Goal: Task Accomplishment & Management: Complete application form

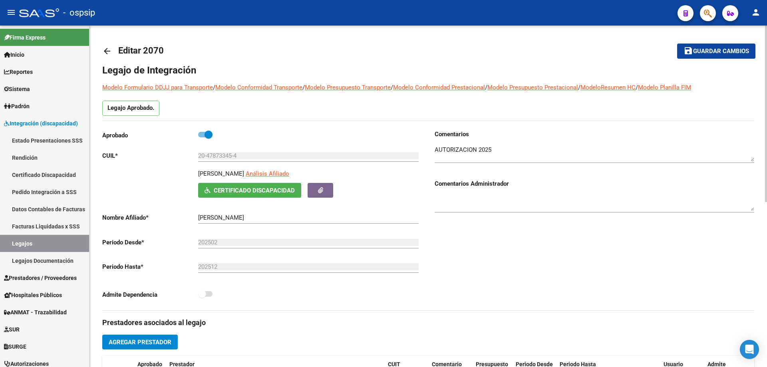
click at [105, 54] on mat-icon "arrow_back" at bounding box center [107, 51] width 10 height 10
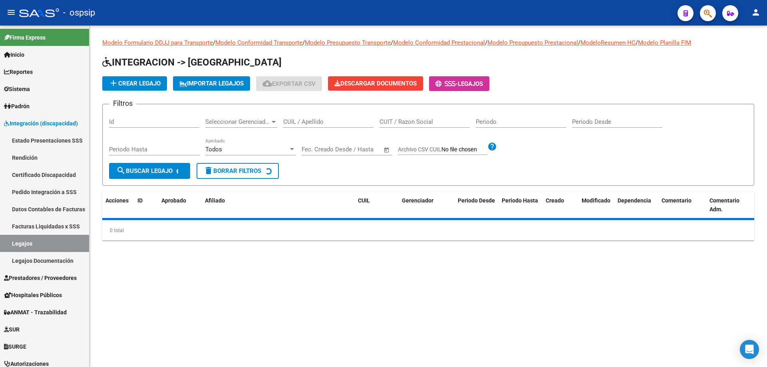
drag, startPoint x: 290, startPoint y: 127, endPoint x: 292, endPoint y: 120, distance: 7.7
paste input "27506411012"
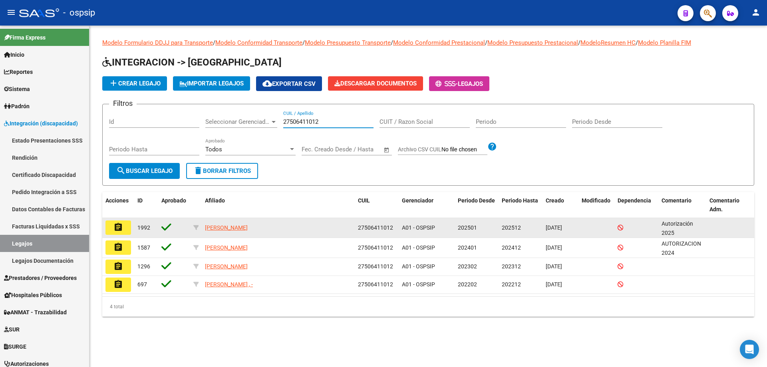
type input "27506411012"
click at [117, 230] on mat-icon "assignment" at bounding box center [118, 227] width 10 height 10
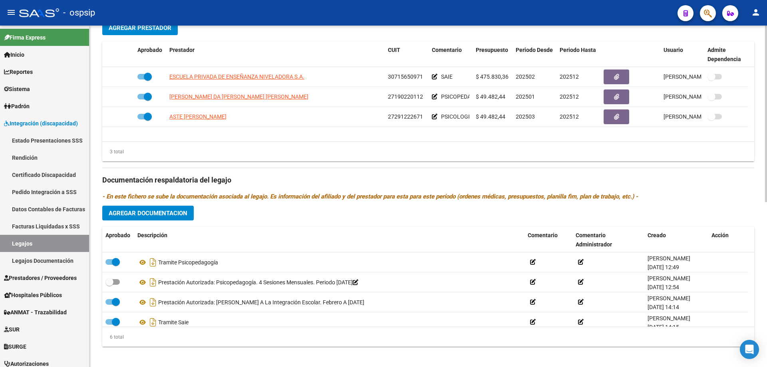
scroll to position [320, 0]
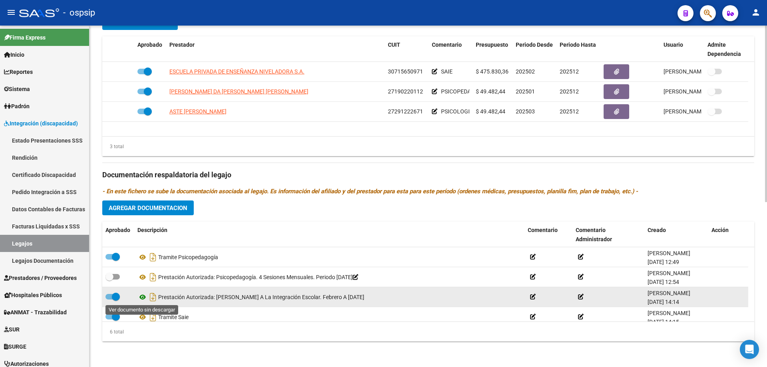
click at [142, 298] on icon at bounding box center [142, 297] width 10 height 10
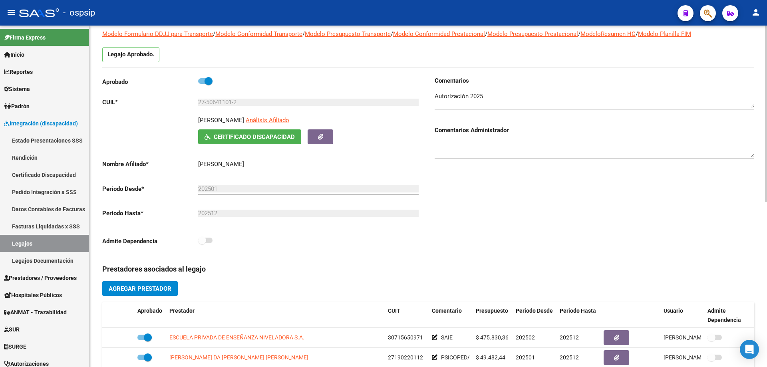
scroll to position [0, 0]
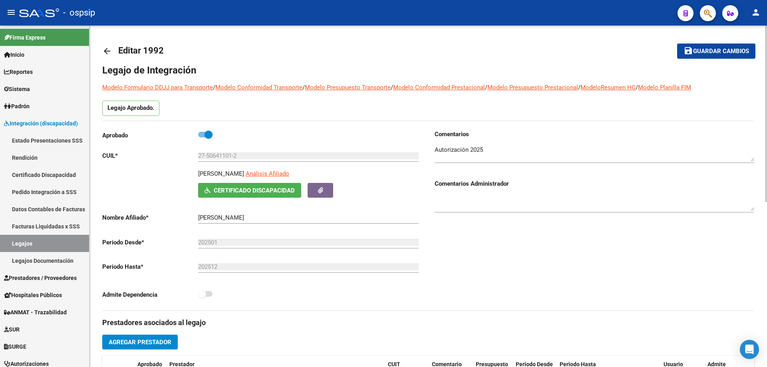
click at [108, 50] on mat-icon "arrow_back" at bounding box center [107, 51] width 10 height 10
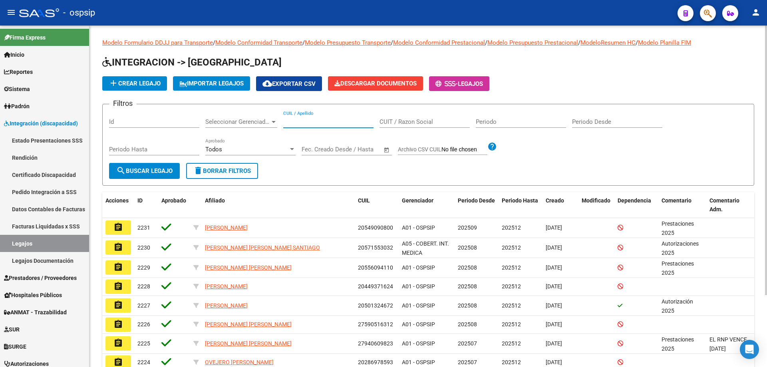
paste input "27511355457"
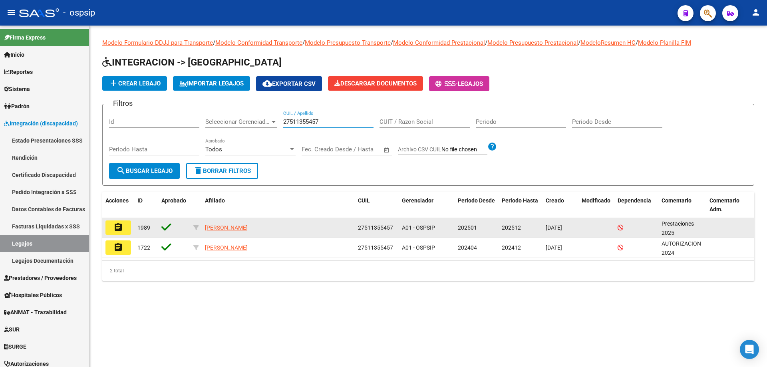
type input "27511355457"
click at [111, 231] on button "assignment" at bounding box center [118, 227] width 26 height 14
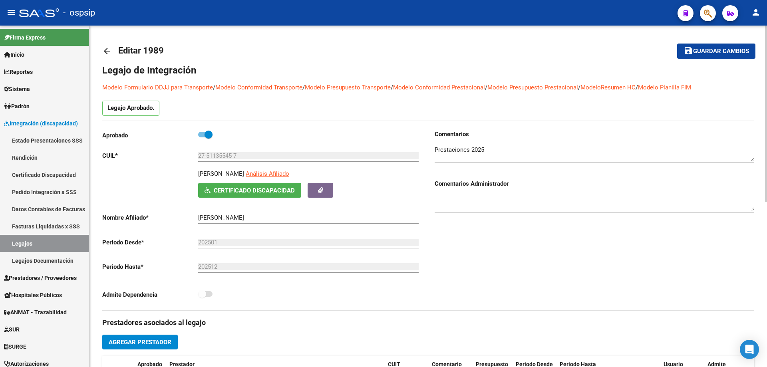
click at [106, 53] on mat-icon "arrow_back" at bounding box center [107, 51] width 10 height 10
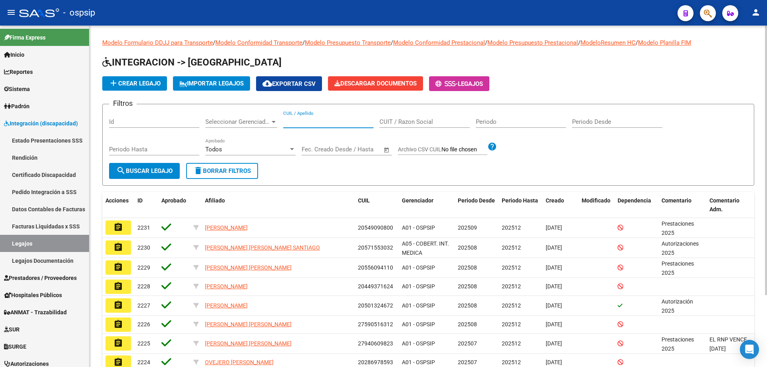
click at [294, 124] on input "CUIL / Apellido" at bounding box center [328, 121] width 90 height 7
paste input "20550225922"
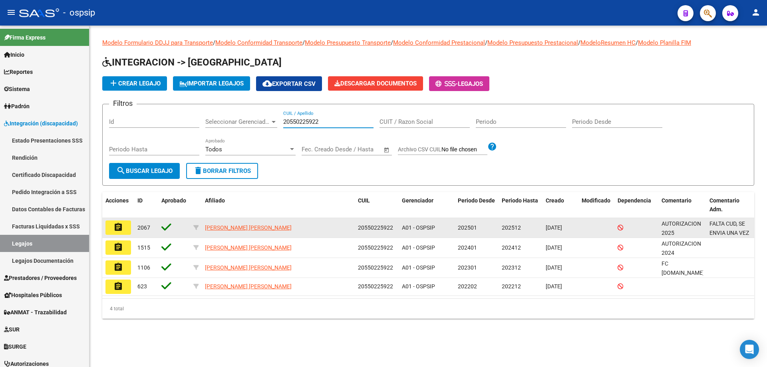
type input "20550225922"
click at [121, 231] on mat-icon "assignment" at bounding box center [118, 227] width 10 height 10
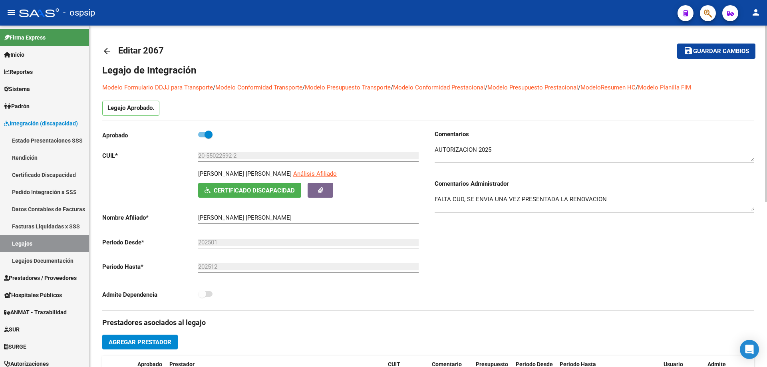
click at [109, 49] on mat-icon "arrow_back" at bounding box center [107, 51] width 10 height 10
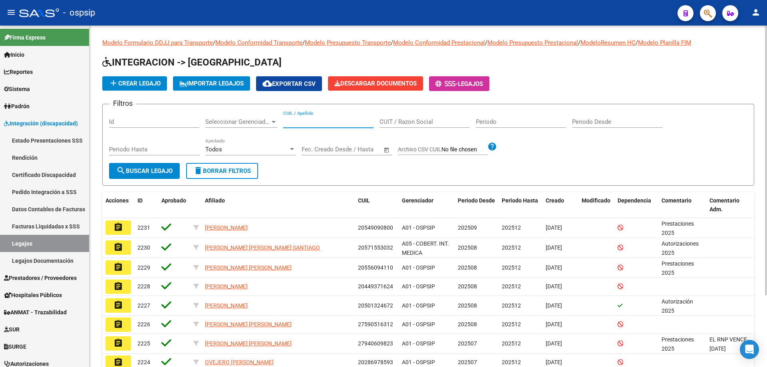
paste input "27531447978"
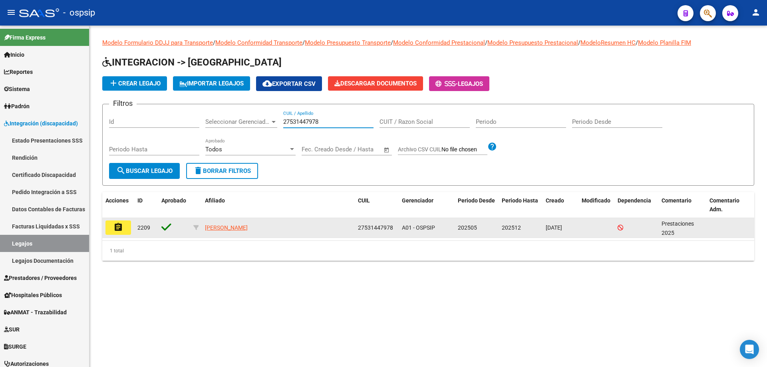
type input "27531447978"
click at [113, 229] on mat-icon "assignment" at bounding box center [118, 227] width 10 height 10
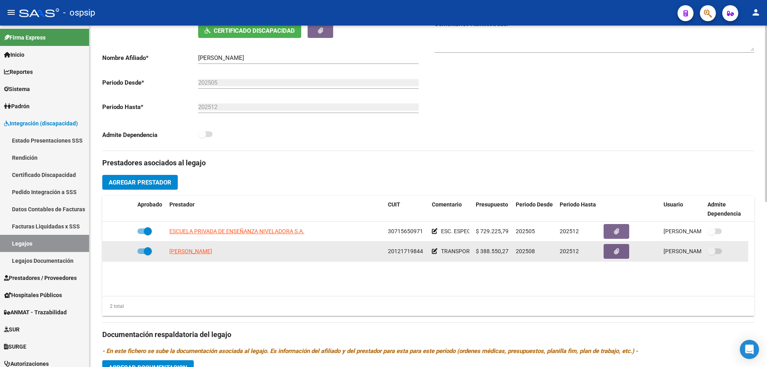
scroll to position [320, 0]
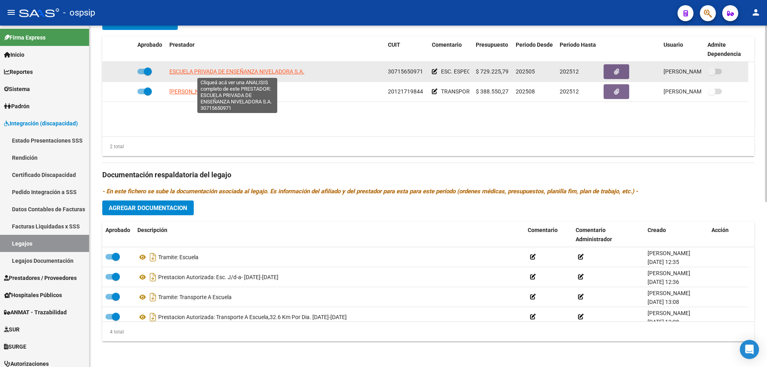
click at [239, 70] on span "ESCUELA PRIVADA DE ENSEÑANZA NIVELADORA S.A." at bounding box center [236, 71] width 135 height 6
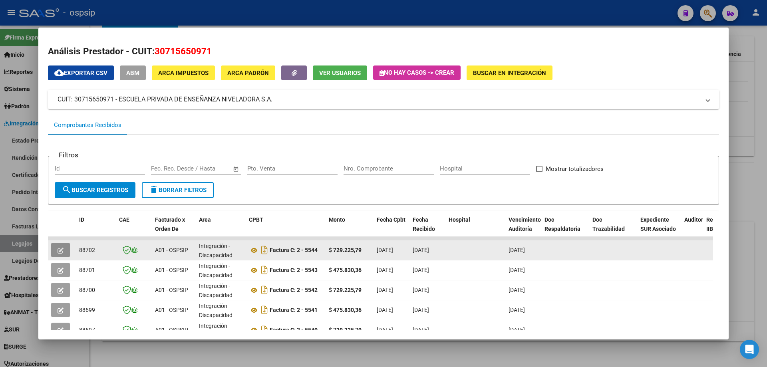
click at [65, 251] on button "button" at bounding box center [60, 250] width 19 height 14
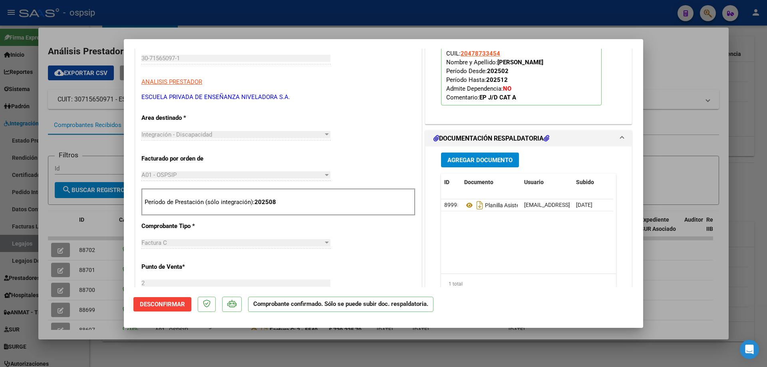
scroll to position [160, 0]
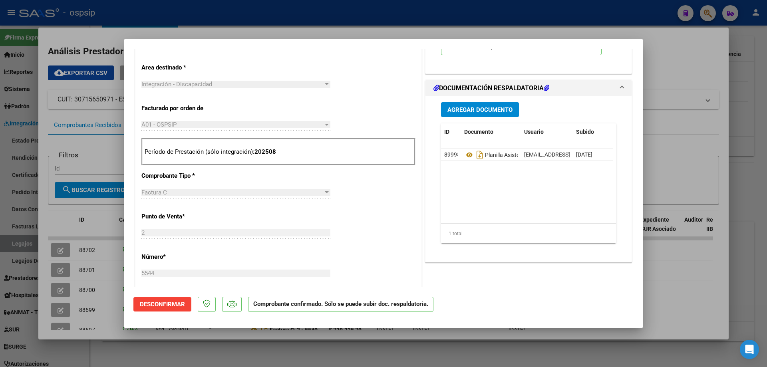
click at [684, 138] on div at bounding box center [383, 183] width 767 height 367
type input "$ 0,00"
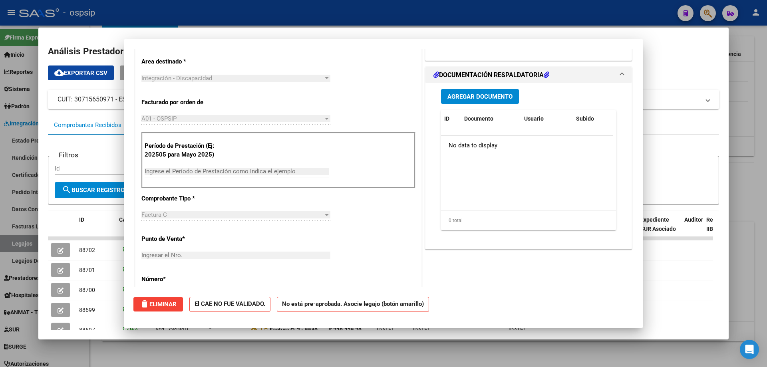
scroll to position [0, 0]
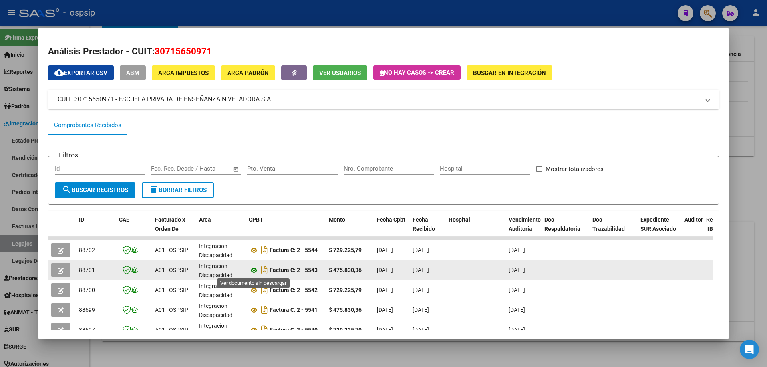
click at [257, 271] on icon at bounding box center [254, 271] width 10 height 10
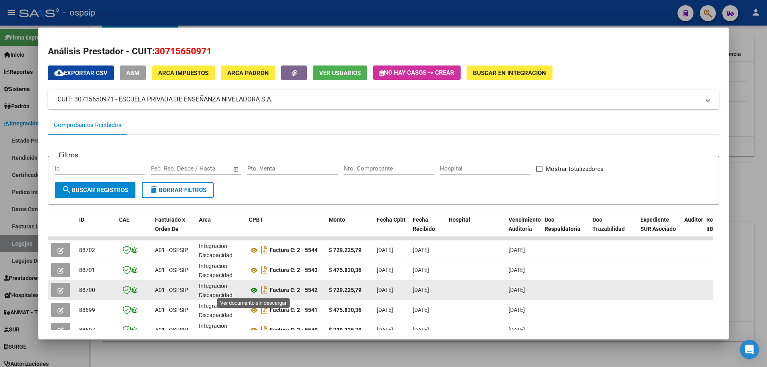
click at [253, 289] on icon at bounding box center [254, 291] width 10 height 10
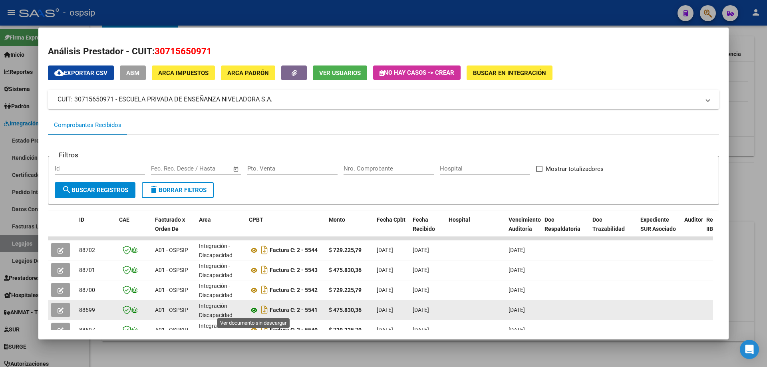
scroll to position [80, 0]
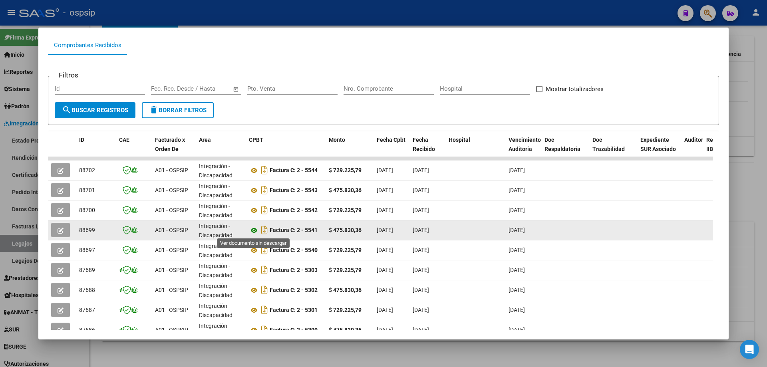
click at [252, 231] on icon at bounding box center [254, 231] width 10 height 10
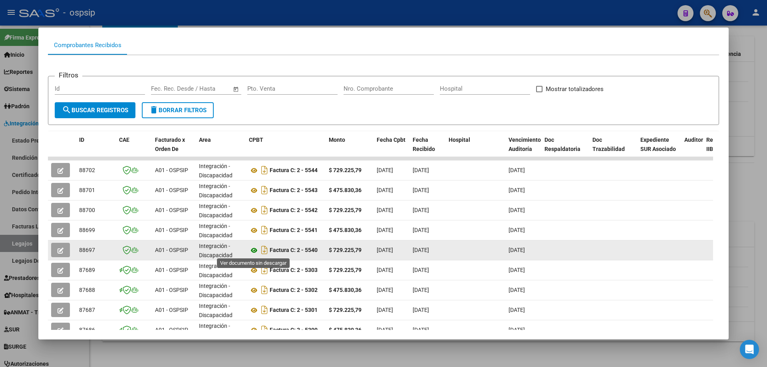
click at [254, 252] on icon at bounding box center [254, 251] width 10 height 10
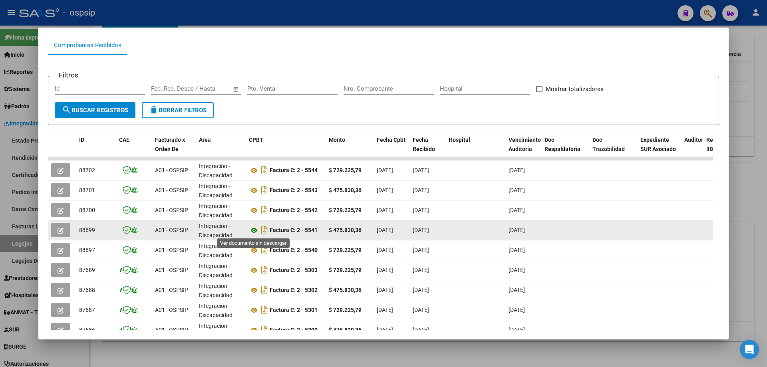
click at [253, 228] on icon at bounding box center [254, 231] width 10 height 10
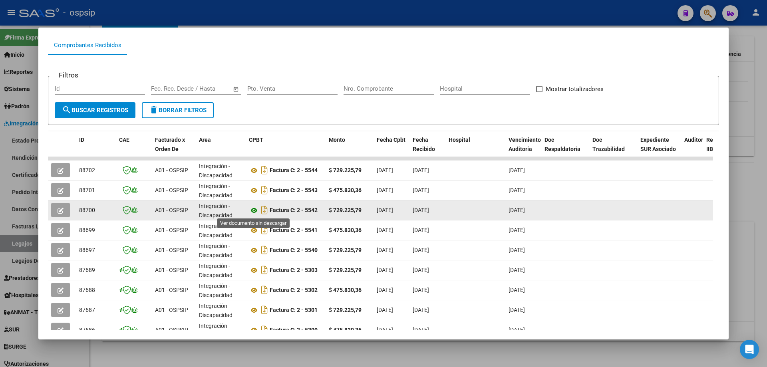
click at [252, 210] on icon at bounding box center [254, 211] width 10 height 10
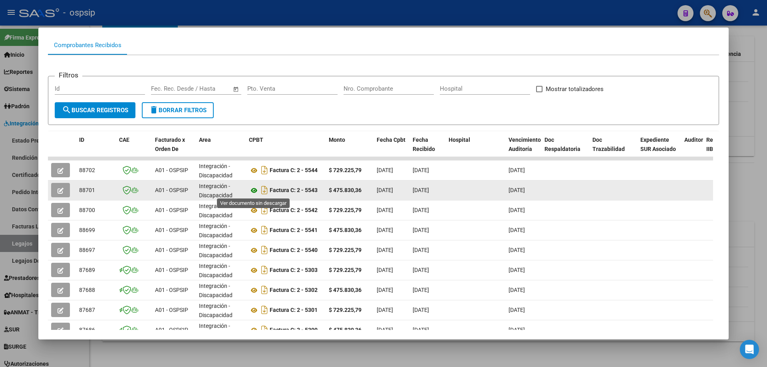
click at [253, 188] on icon at bounding box center [254, 191] width 10 height 10
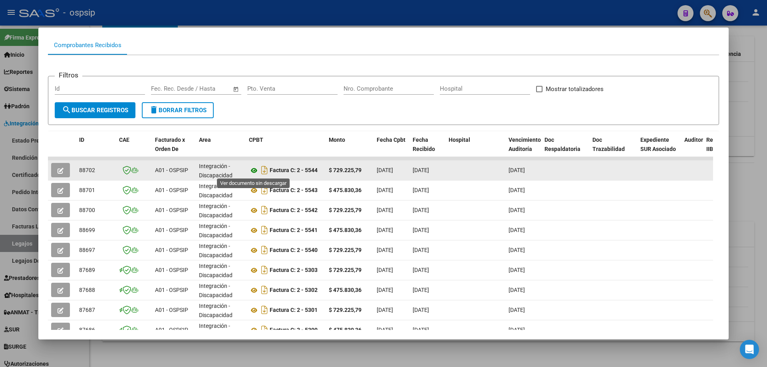
click at [252, 173] on icon at bounding box center [254, 171] width 10 height 10
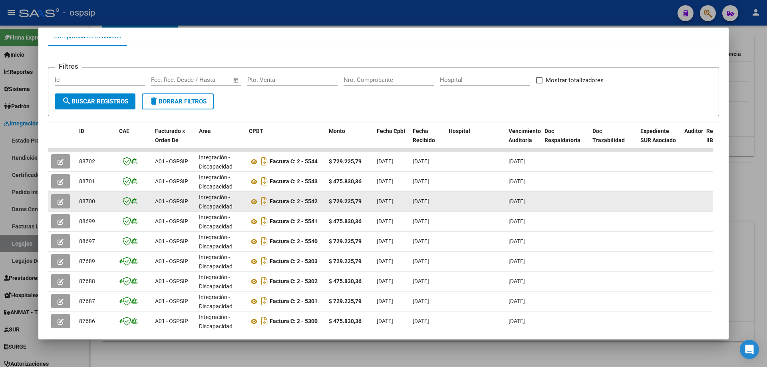
scroll to position [35, 0]
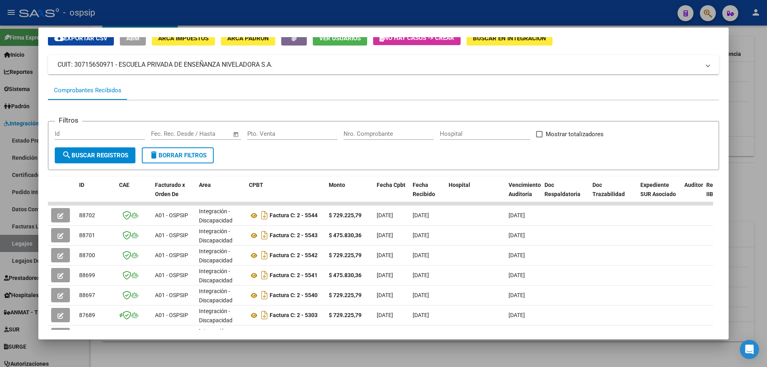
click at [761, 89] on div at bounding box center [383, 183] width 767 height 367
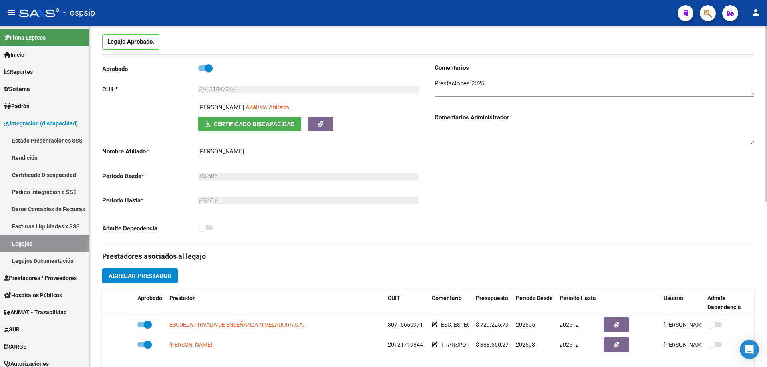
scroll to position [0, 0]
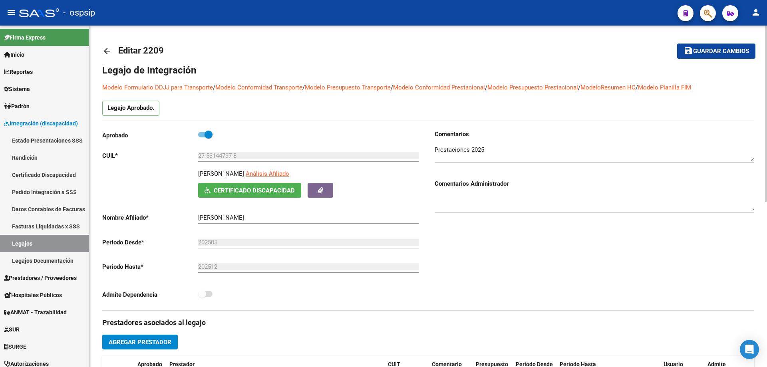
click at [107, 54] on mat-icon "arrow_back" at bounding box center [107, 51] width 10 height 10
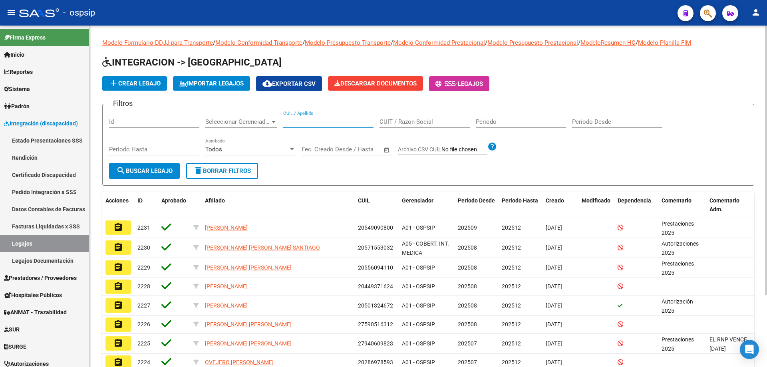
paste input "27575394596"
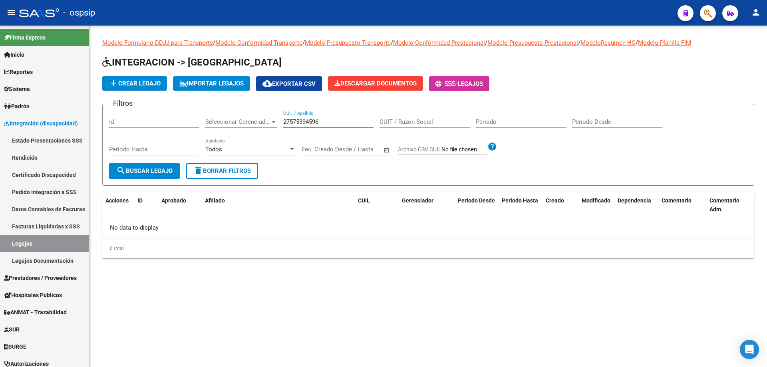
click at [286, 120] on input "27575394596" at bounding box center [328, 121] width 90 height 7
click at [283, 122] on input "27575394596" at bounding box center [328, 121] width 90 height 7
click at [285, 122] on input "27575394596" at bounding box center [328, 121] width 90 height 7
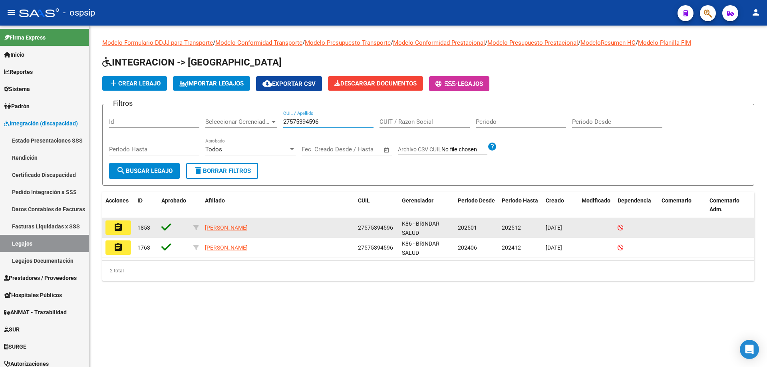
type input "27575394596"
click at [116, 224] on mat-icon "assignment" at bounding box center [118, 227] width 10 height 10
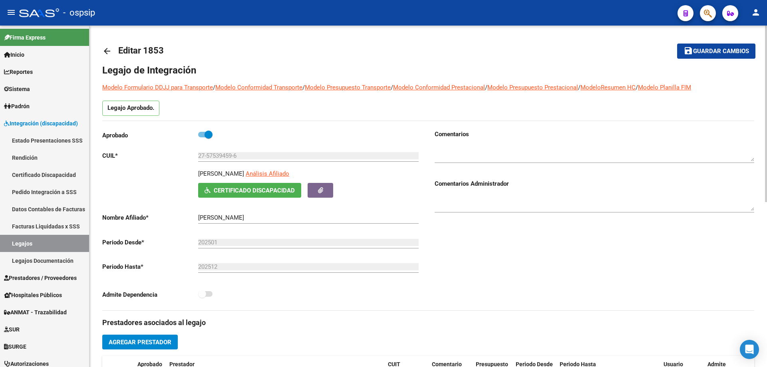
click at [109, 48] on mat-icon "arrow_back" at bounding box center [107, 51] width 10 height 10
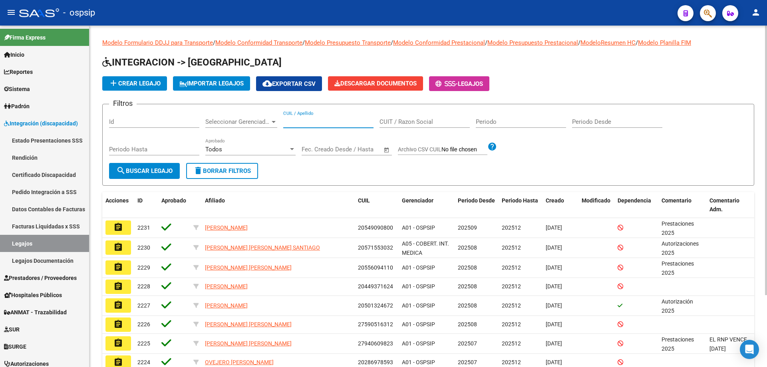
paste input "27530176946"
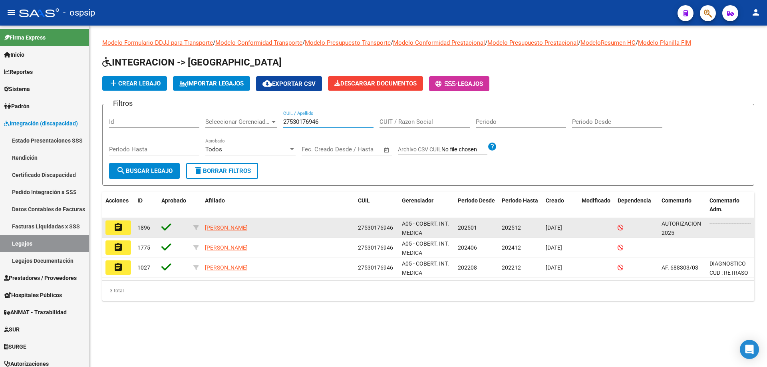
type input "27530176946"
click at [123, 226] on button "assignment" at bounding box center [118, 227] width 26 height 14
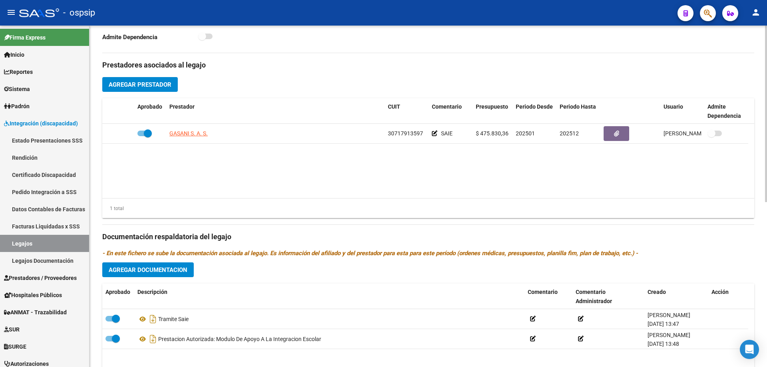
scroll to position [320, 0]
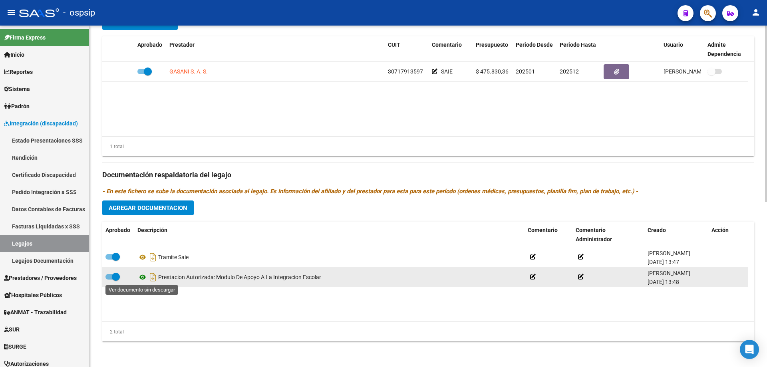
click at [143, 276] on icon at bounding box center [142, 277] width 10 height 10
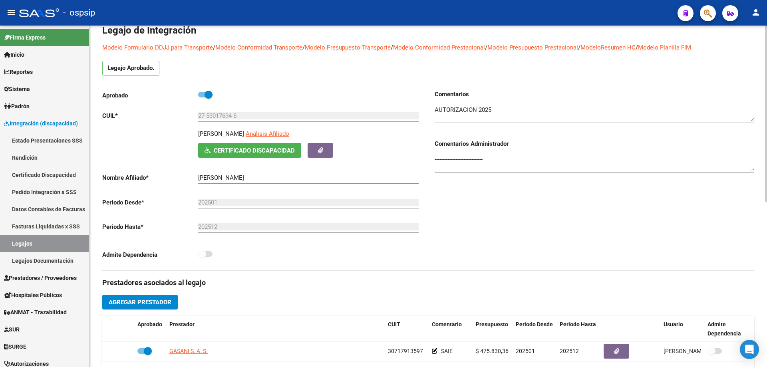
scroll to position [0, 0]
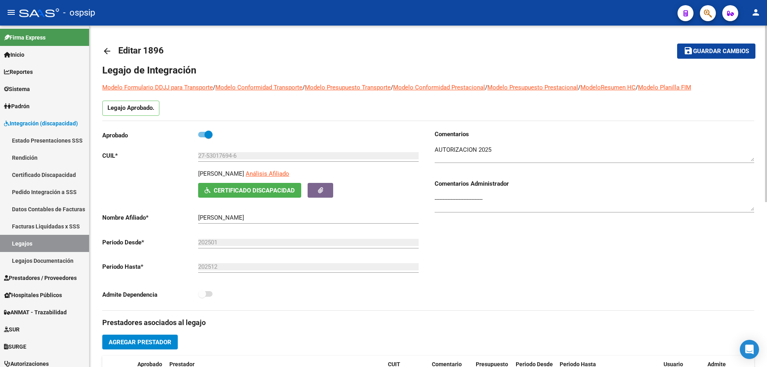
click at [106, 55] on mat-icon "arrow_back" at bounding box center [107, 51] width 10 height 10
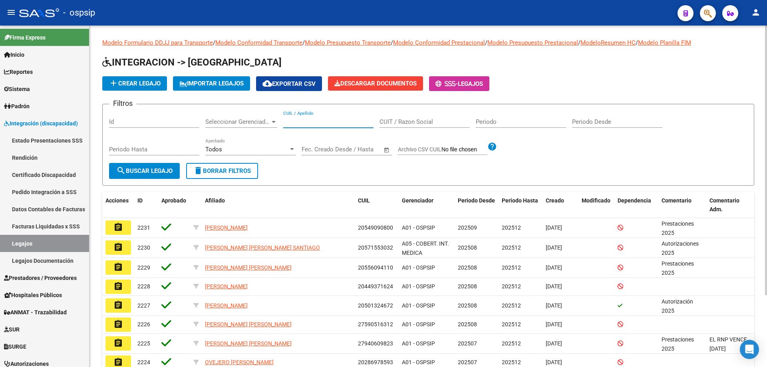
paste input "27567567708"
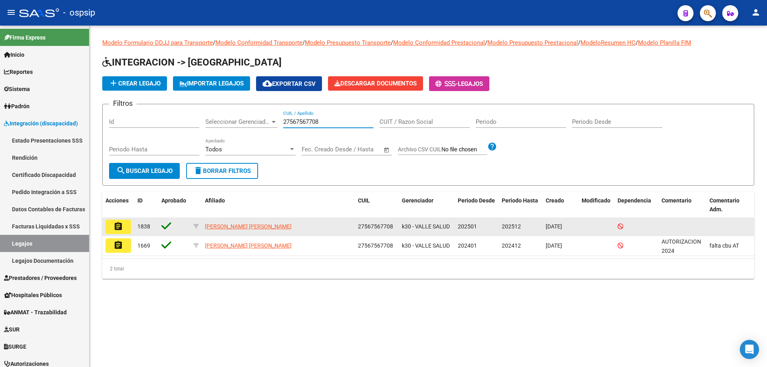
type input "27567567708"
click at [115, 230] on mat-icon "assignment" at bounding box center [118, 227] width 10 height 10
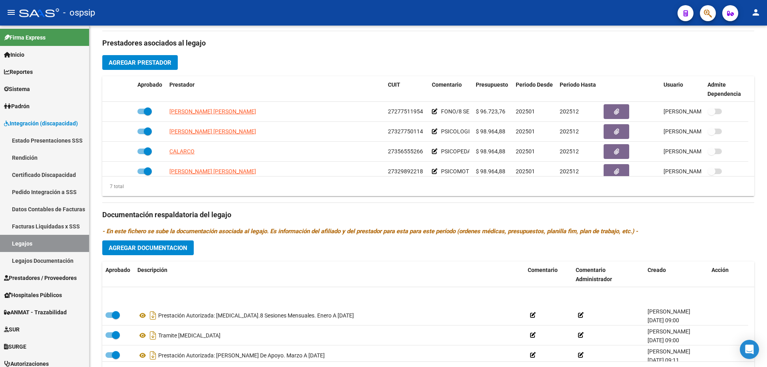
scroll to position [120, 0]
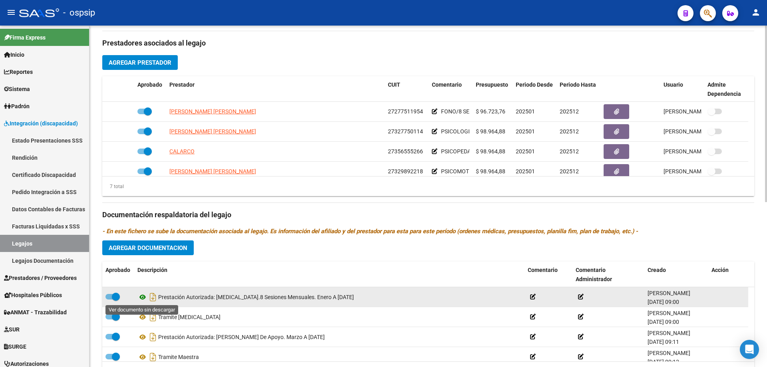
click at [141, 297] on icon at bounding box center [142, 297] width 10 height 10
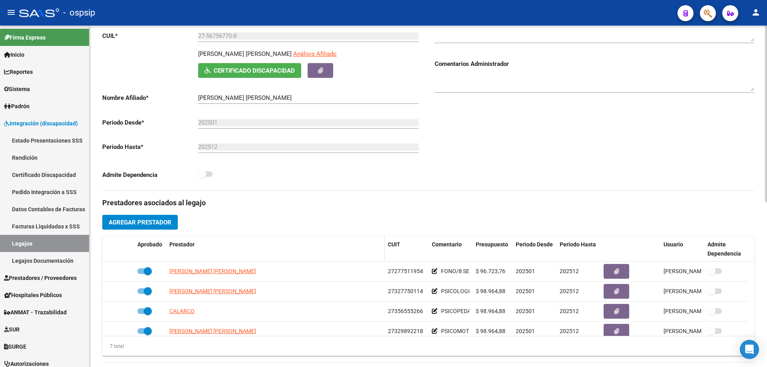
scroll to position [0, 0]
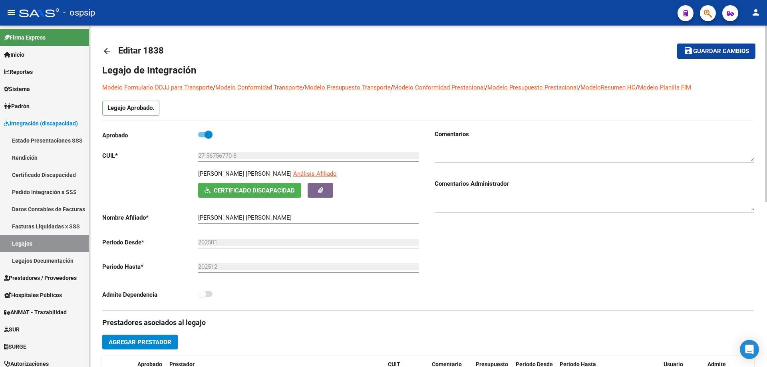
click at [105, 44] on link "arrow_back" at bounding box center [110, 51] width 16 height 19
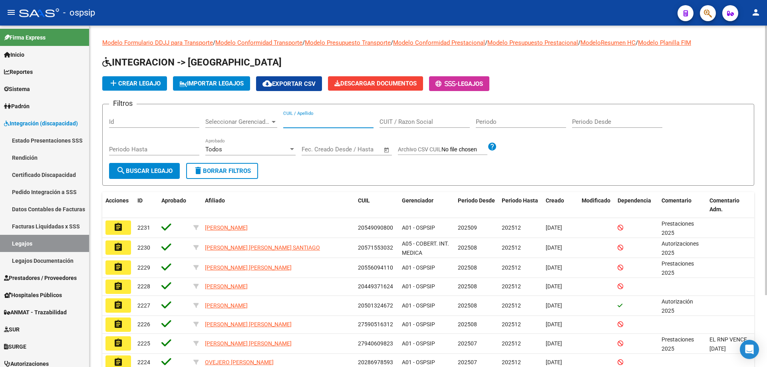
drag, startPoint x: 294, startPoint y: 116, endPoint x: 290, endPoint y: 121, distance: 6.1
click at [290, 121] on input "CUIL / Apellido" at bounding box center [328, 121] width 90 height 7
paste input "20584505118"
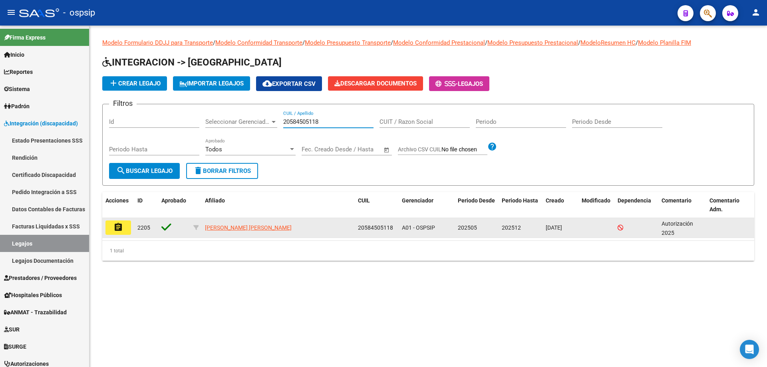
type input "20584505118"
click at [120, 229] on mat-icon "assignment" at bounding box center [118, 227] width 10 height 10
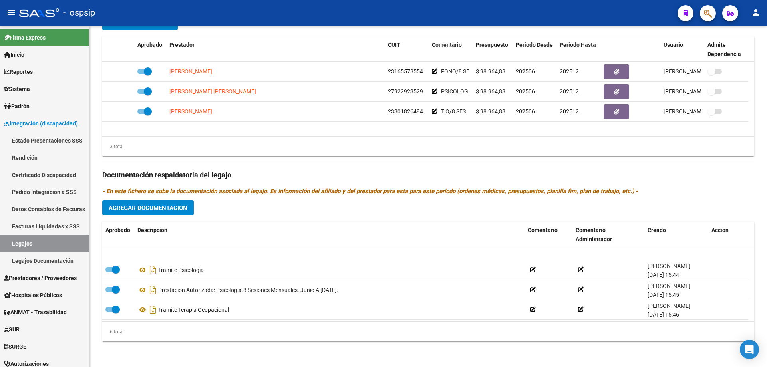
scroll to position [40, 0]
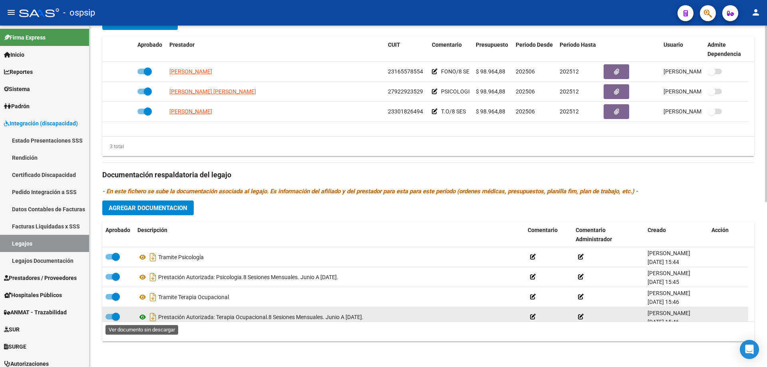
click at [142, 317] on icon at bounding box center [142, 317] width 10 height 10
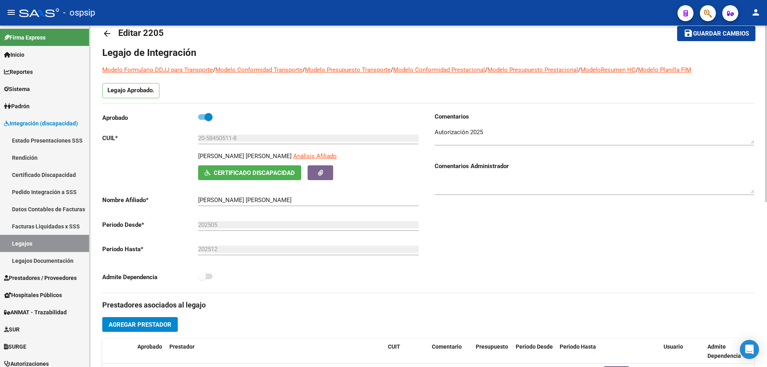
scroll to position [0, 0]
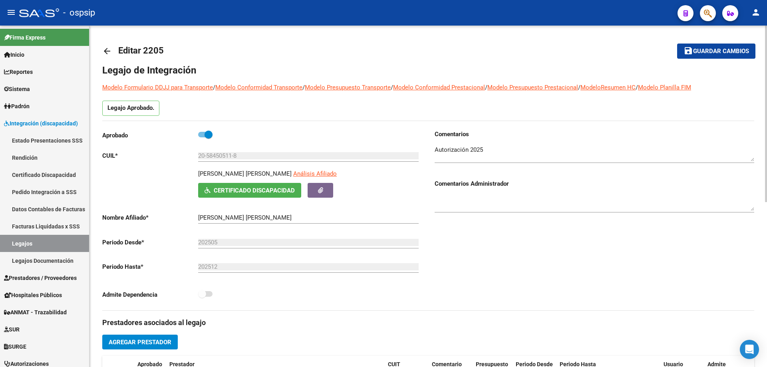
click at [106, 49] on mat-icon "arrow_back" at bounding box center [107, 51] width 10 height 10
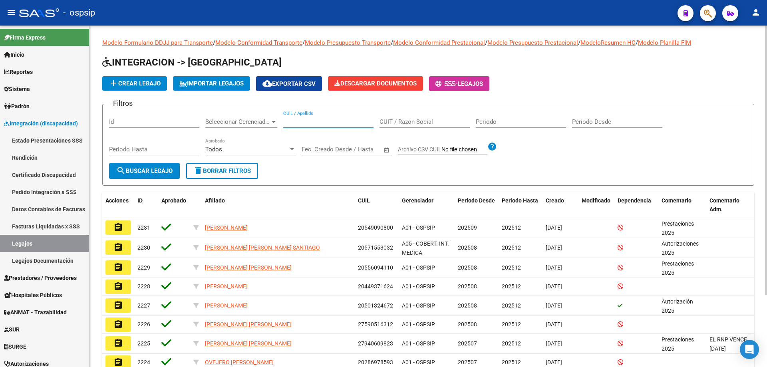
paste input "27584510086"
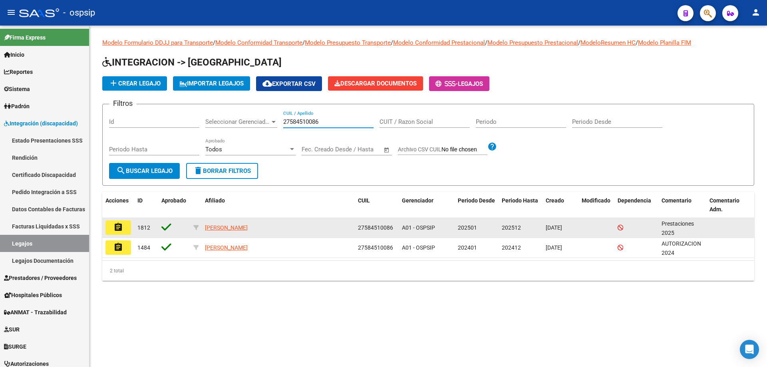
type input "27584510086"
click at [117, 232] on button "assignment" at bounding box center [118, 227] width 26 height 14
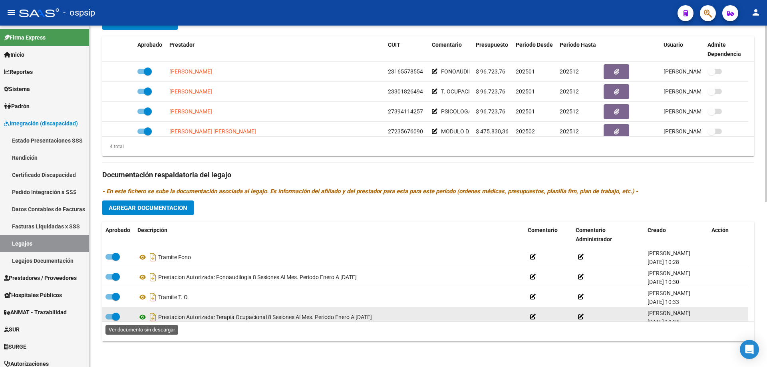
click at [140, 316] on icon at bounding box center [142, 317] width 10 height 10
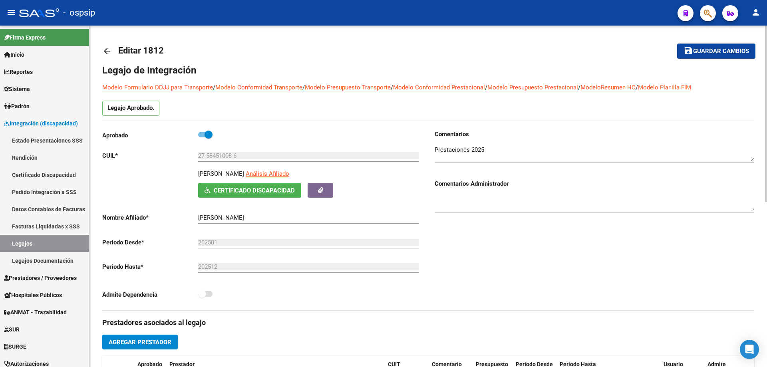
click at [106, 50] on mat-icon "arrow_back" at bounding box center [107, 51] width 10 height 10
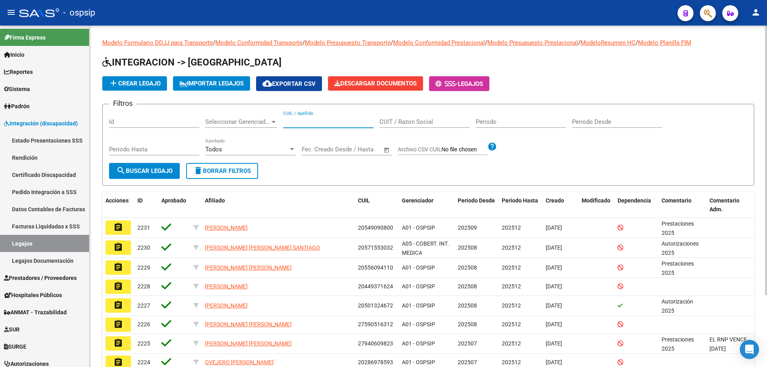
paste input "20573109962"
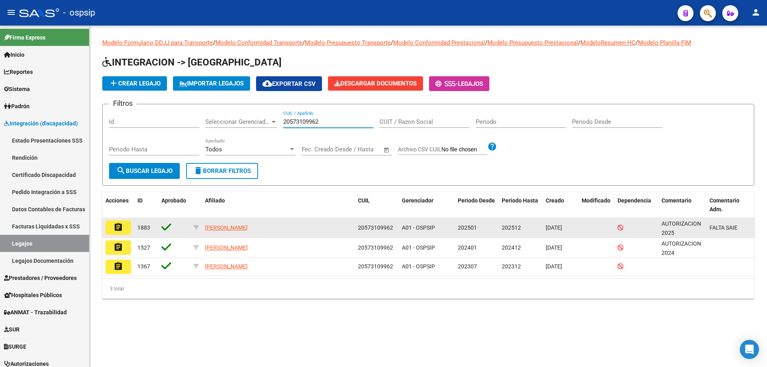
type input "20573109962"
click at [116, 226] on mat-icon "assignment" at bounding box center [118, 227] width 10 height 10
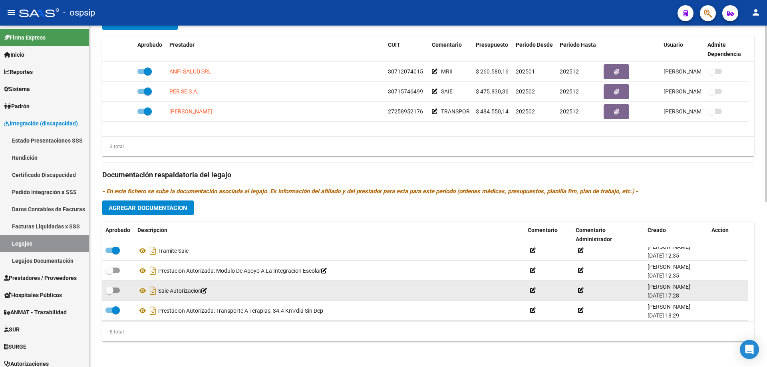
scroll to position [88, 0]
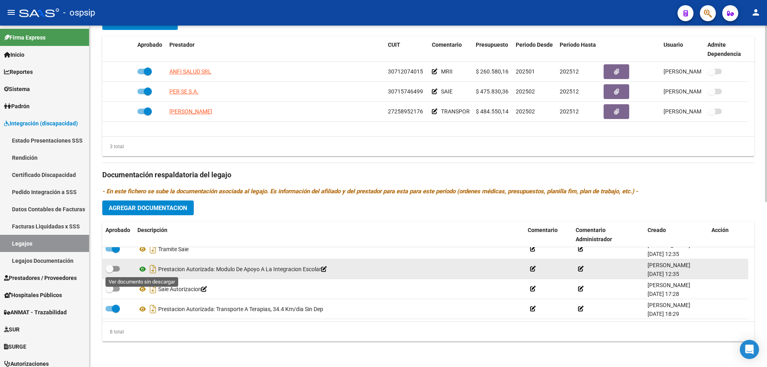
click at [146, 269] on icon at bounding box center [142, 269] width 10 height 10
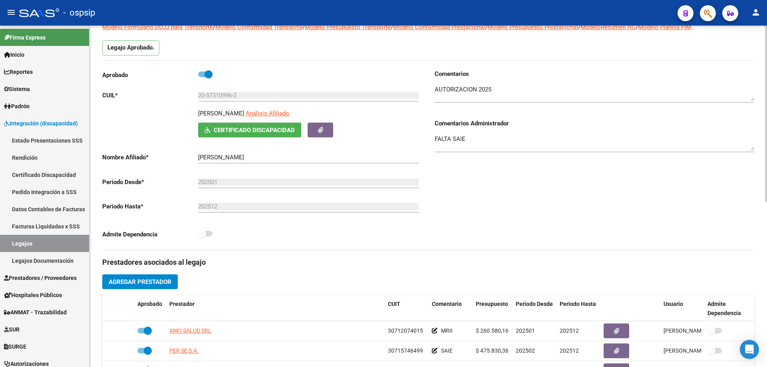
scroll to position [0, 0]
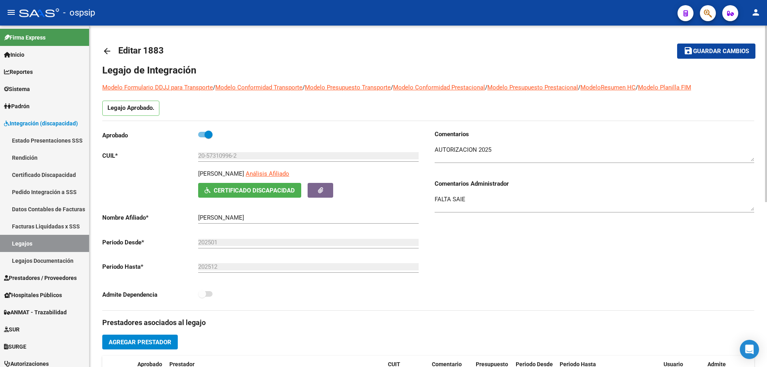
click at [109, 50] on mat-icon "arrow_back" at bounding box center [107, 51] width 10 height 10
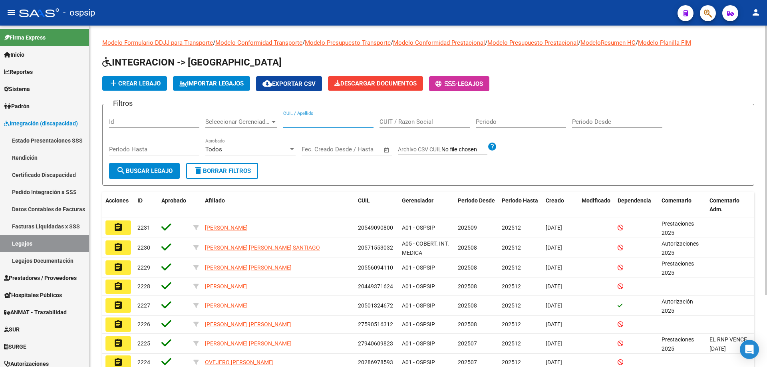
paste input "20549575189"
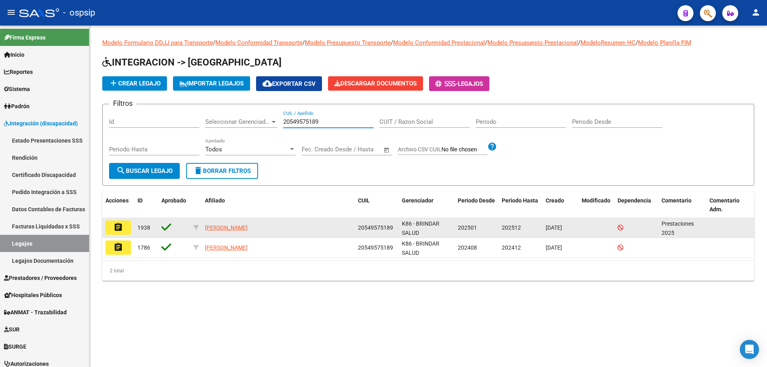
type input "20549575189"
click at [113, 234] on button "assignment" at bounding box center [118, 227] width 26 height 14
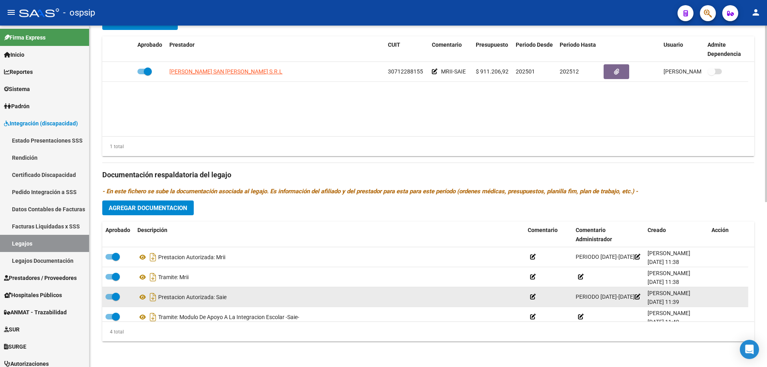
scroll to position [8, 0]
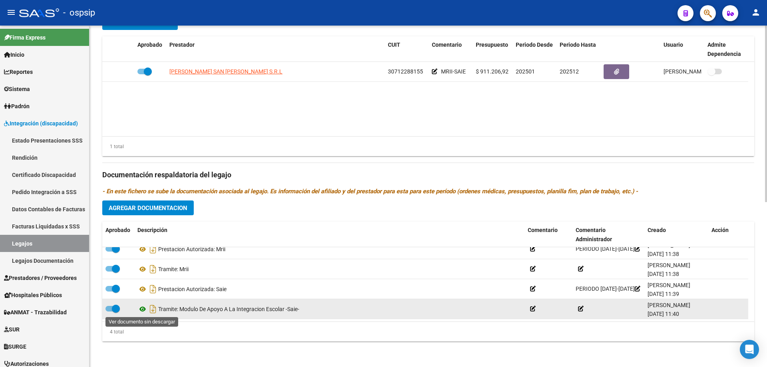
click at [141, 310] on icon at bounding box center [142, 309] width 10 height 10
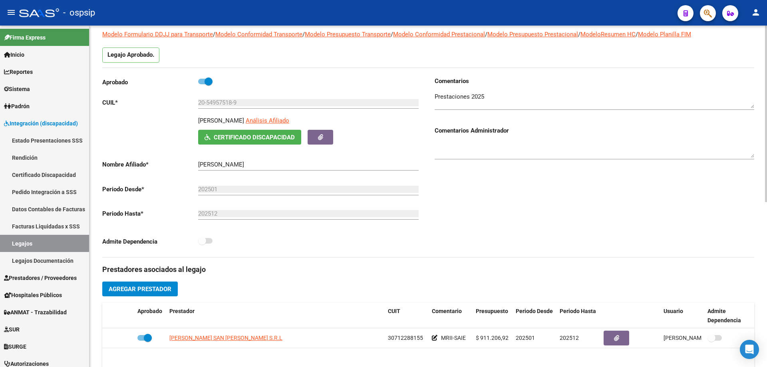
scroll to position [0, 0]
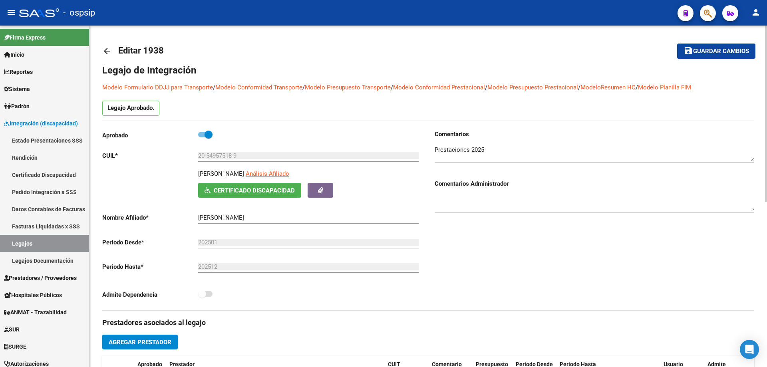
click at [107, 50] on mat-icon "arrow_back" at bounding box center [107, 51] width 10 height 10
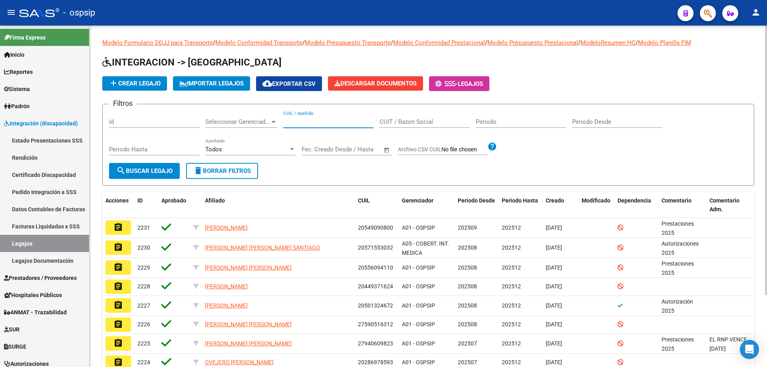
paste input "20549575189"
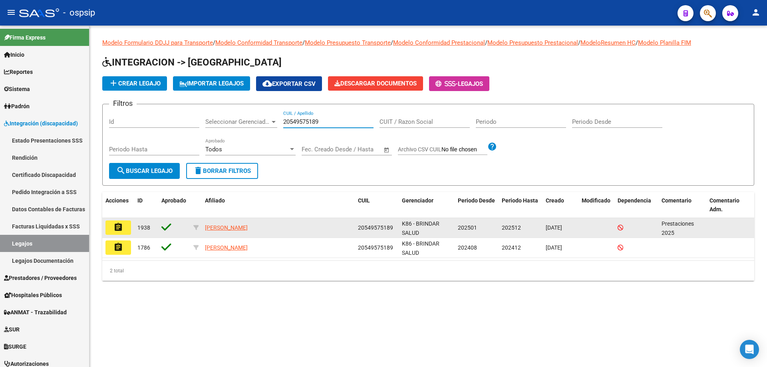
type input "20549575189"
click at [121, 224] on mat-icon "assignment" at bounding box center [118, 227] width 10 height 10
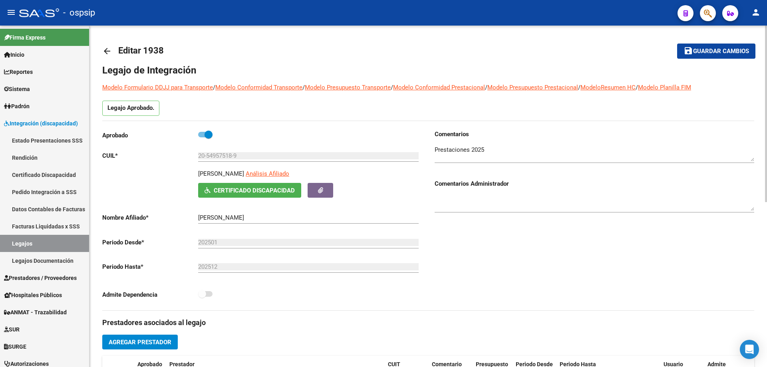
click at [108, 52] on mat-icon "arrow_back" at bounding box center [107, 51] width 10 height 10
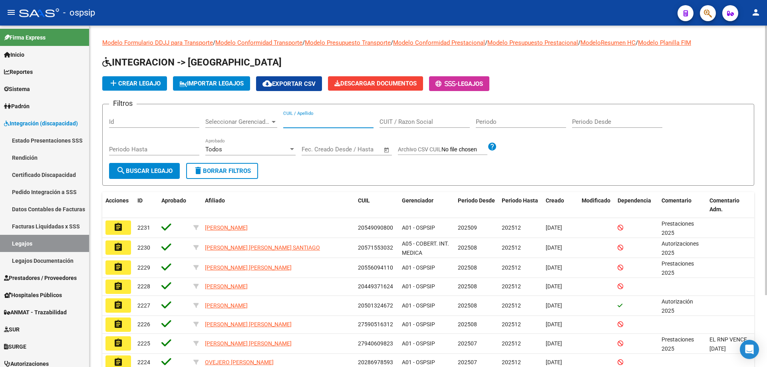
paste input "20457465859"
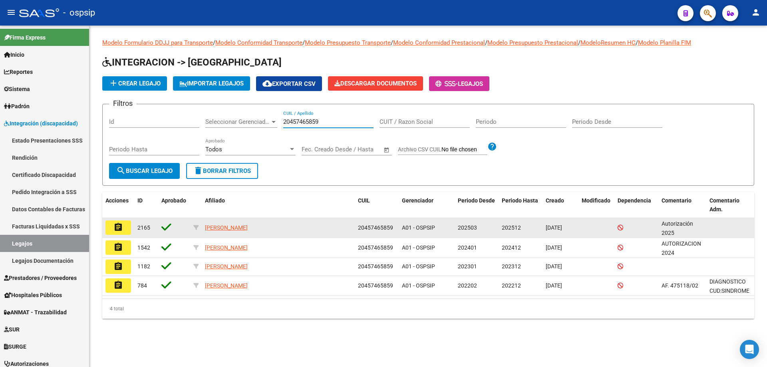
type input "20457465859"
click at [121, 228] on mat-icon "assignment" at bounding box center [118, 227] width 10 height 10
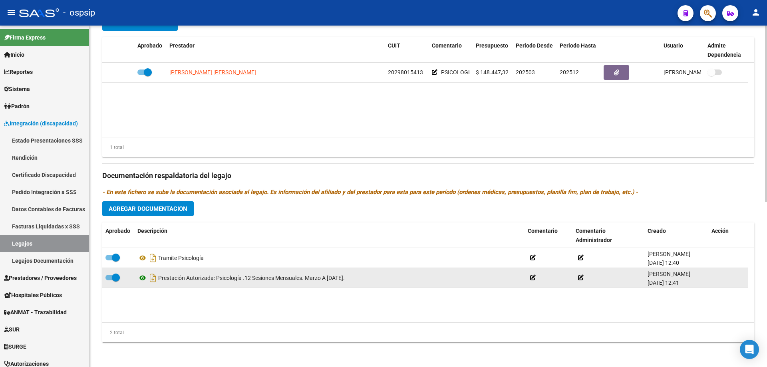
scroll to position [320, 0]
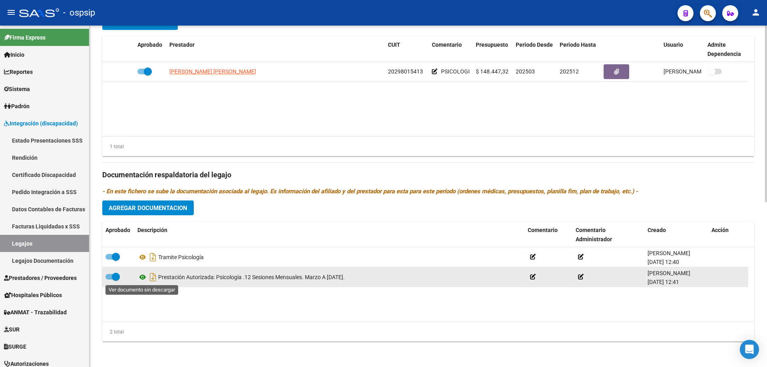
click at [143, 277] on icon at bounding box center [142, 277] width 10 height 10
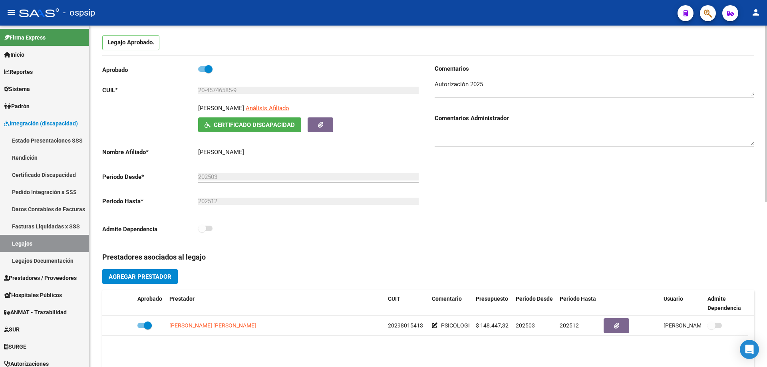
scroll to position [0, 0]
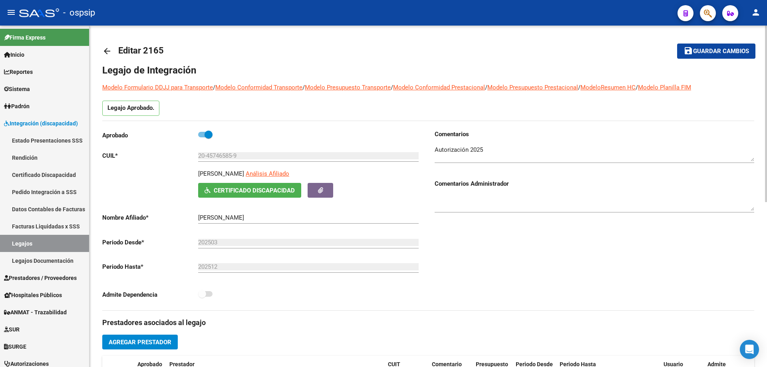
click at [108, 50] on mat-icon "arrow_back" at bounding box center [107, 51] width 10 height 10
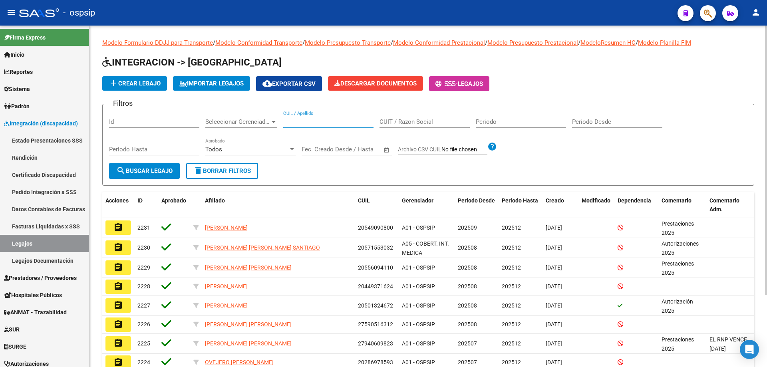
paste input "20550225922"
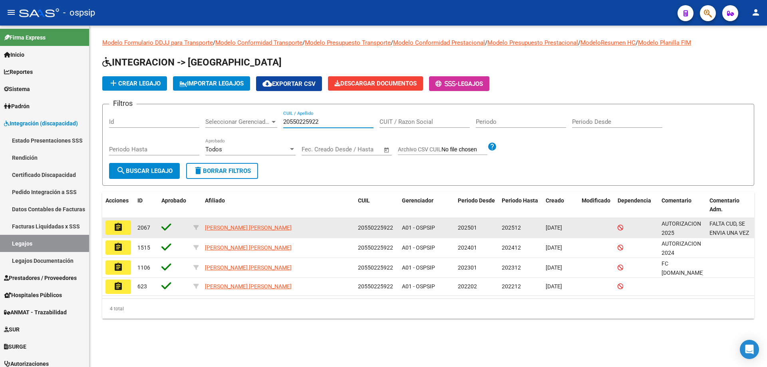
type input "20550225922"
click at [124, 228] on button "assignment" at bounding box center [118, 227] width 26 height 14
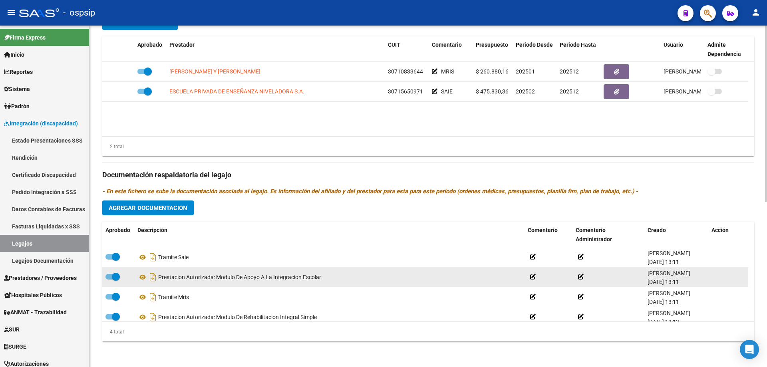
scroll to position [8, 0]
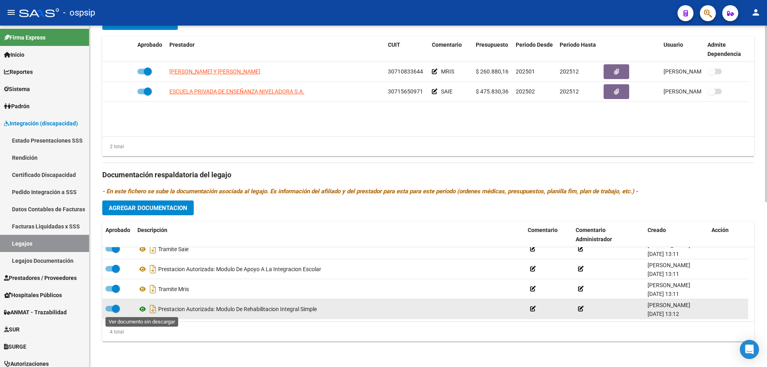
click at [142, 310] on icon at bounding box center [142, 309] width 10 height 10
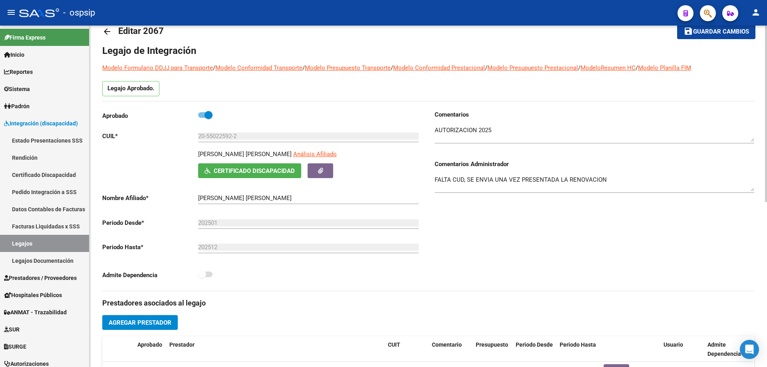
scroll to position [0, 0]
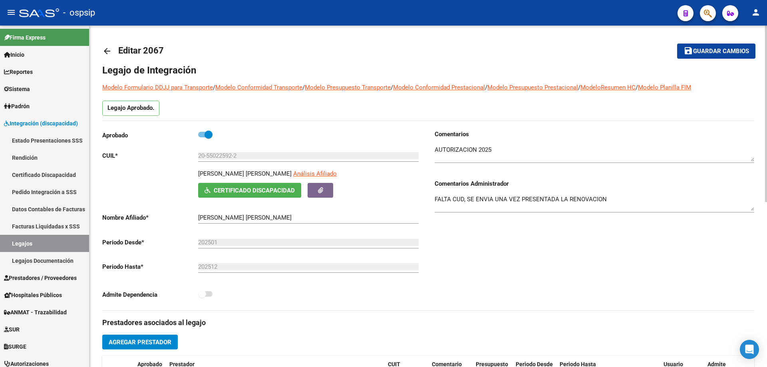
click at [103, 51] on mat-icon "arrow_back" at bounding box center [107, 51] width 10 height 10
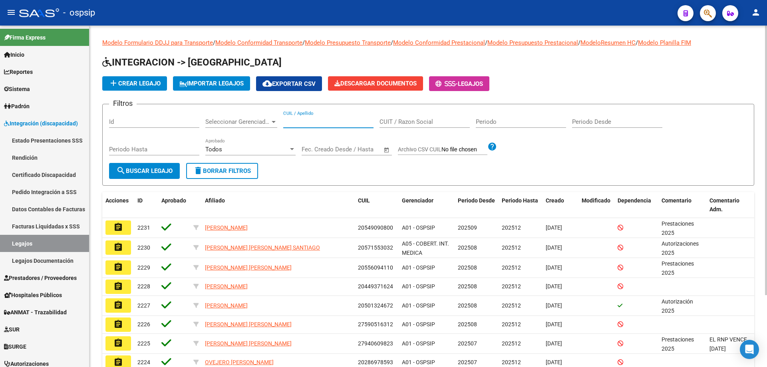
paste input "23558145714"
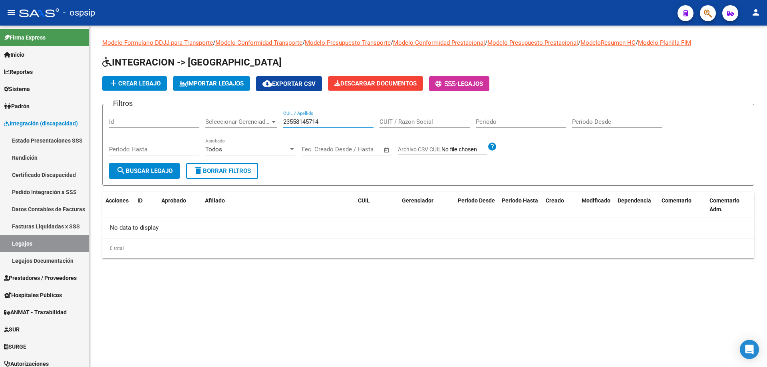
click at [286, 121] on input "23558145714" at bounding box center [328, 121] width 90 height 7
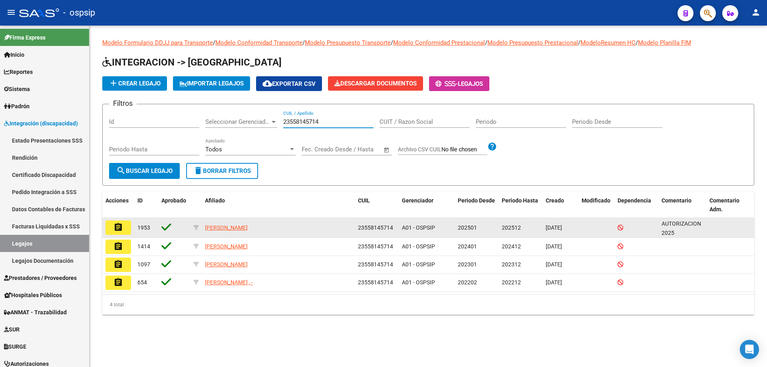
type input "23558145714"
click at [121, 228] on mat-icon "assignment" at bounding box center [118, 227] width 10 height 10
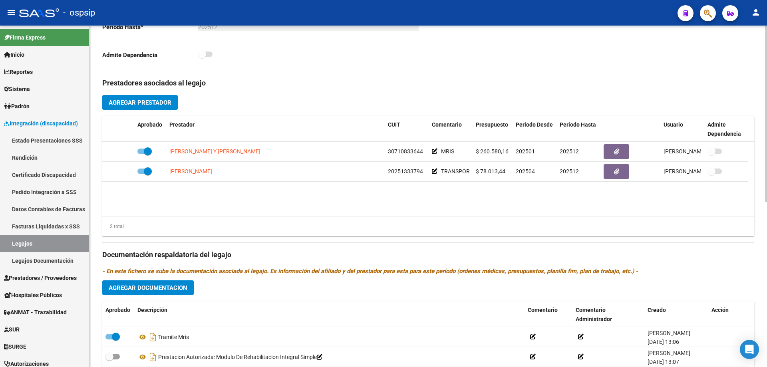
scroll to position [320, 0]
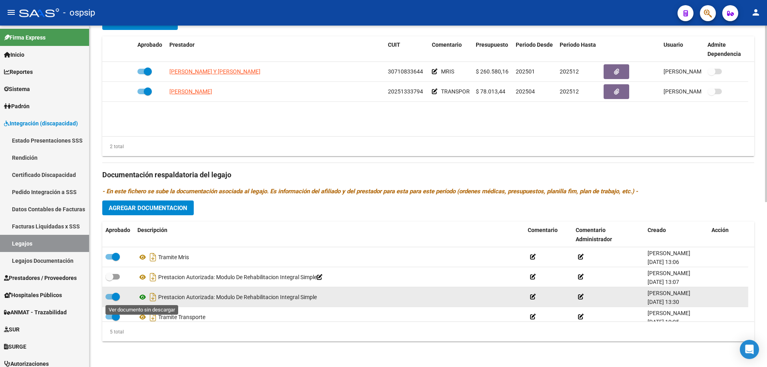
click at [143, 297] on icon at bounding box center [142, 297] width 10 height 10
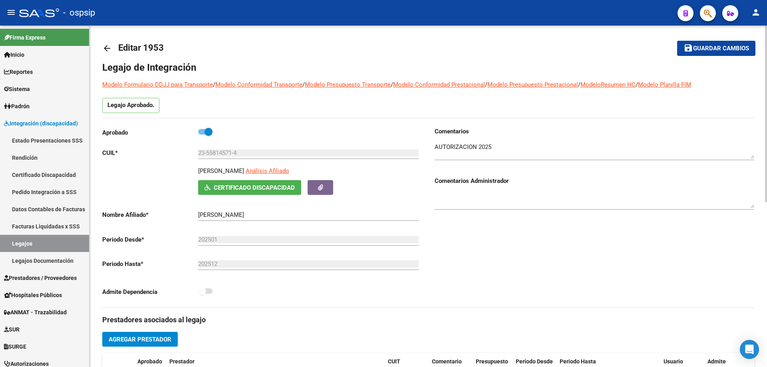
scroll to position [0, 0]
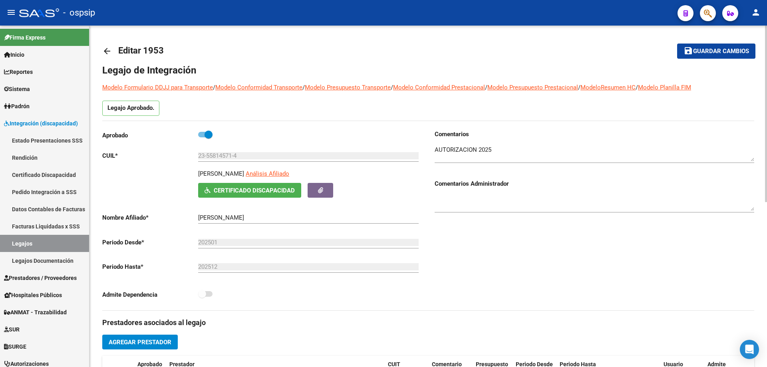
click at [103, 51] on mat-icon "arrow_back" at bounding box center [107, 51] width 10 height 10
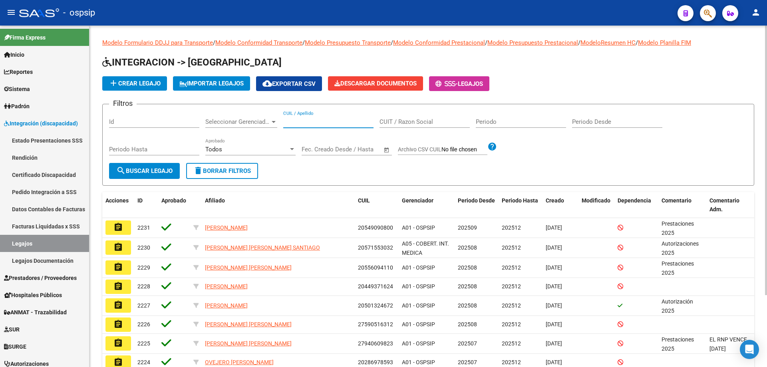
paste input "20535173452"
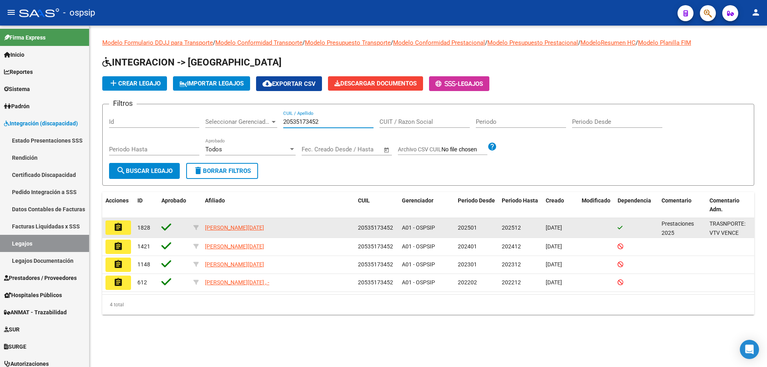
type input "20535173452"
click at [117, 227] on mat-icon "assignment" at bounding box center [118, 227] width 10 height 10
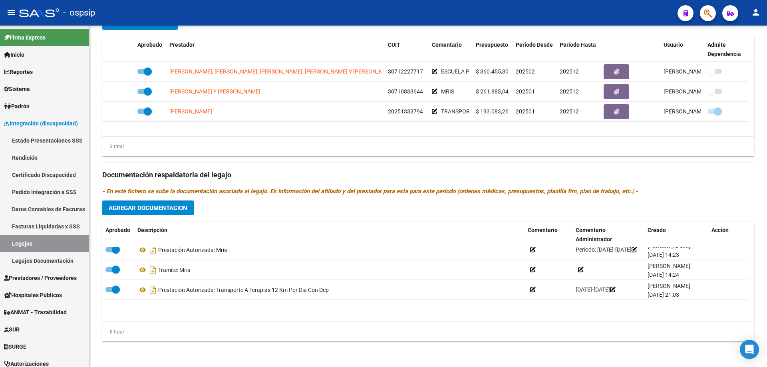
scroll to position [8, 0]
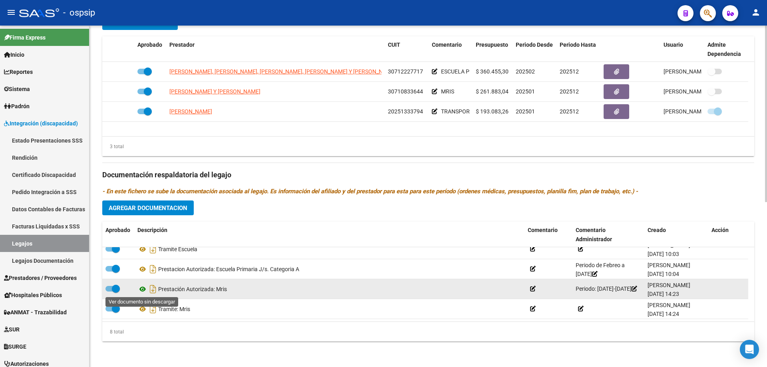
click at [146, 291] on icon at bounding box center [142, 289] width 10 height 10
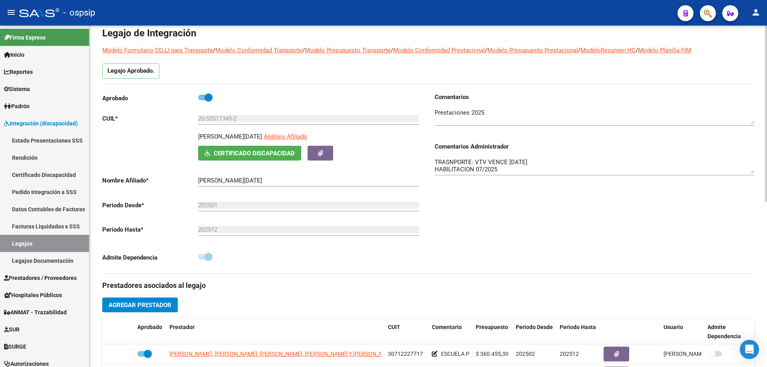
scroll to position [0, 0]
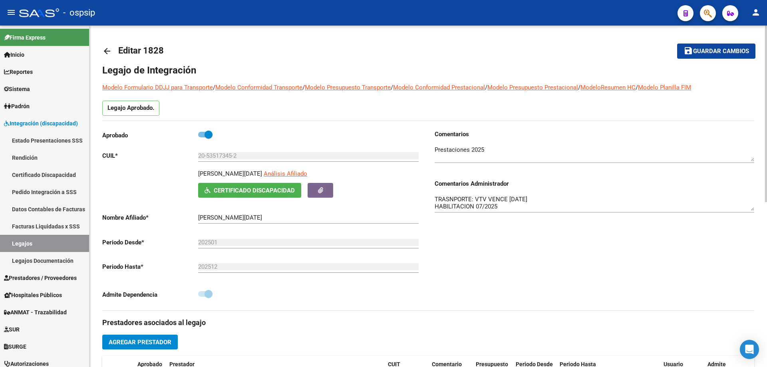
click at [107, 51] on mat-icon "arrow_back" at bounding box center [107, 51] width 10 height 10
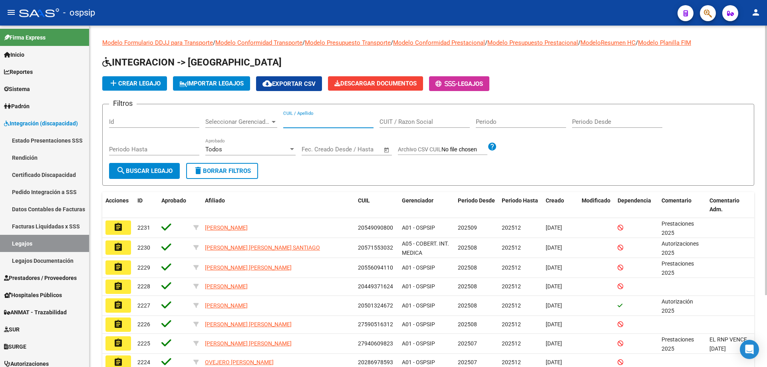
paste input "27495969792"
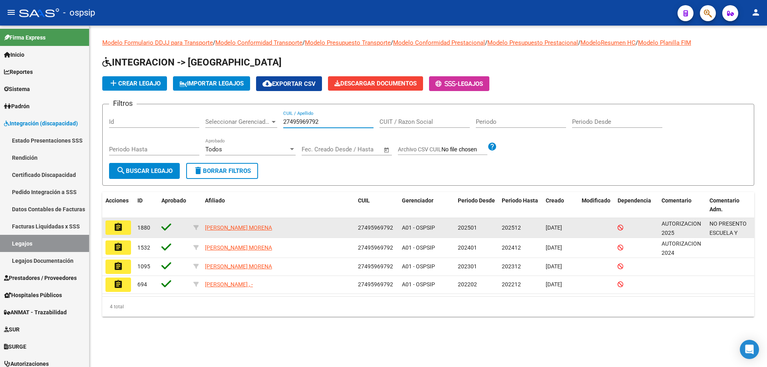
type input "27495969792"
click at [122, 229] on mat-icon "assignment" at bounding box center [118, 227] width 10 height 10
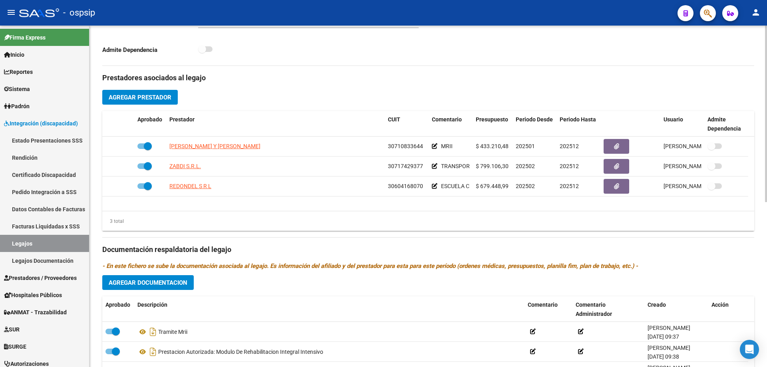
scroll to position [320, 0]
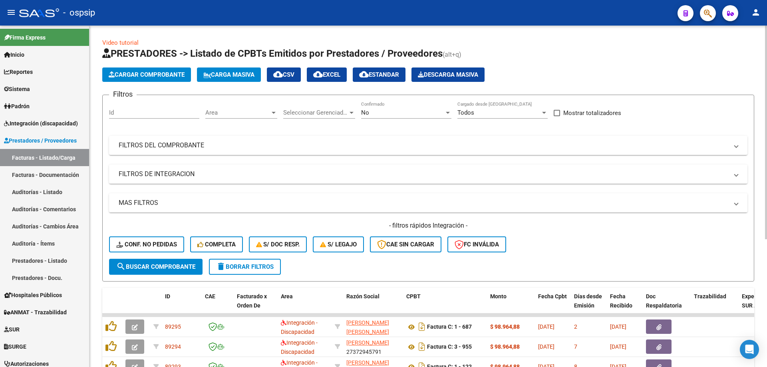
click at [405, 117] on div "No Confirmado" at bounding box center [406, 109] width 90 height 17
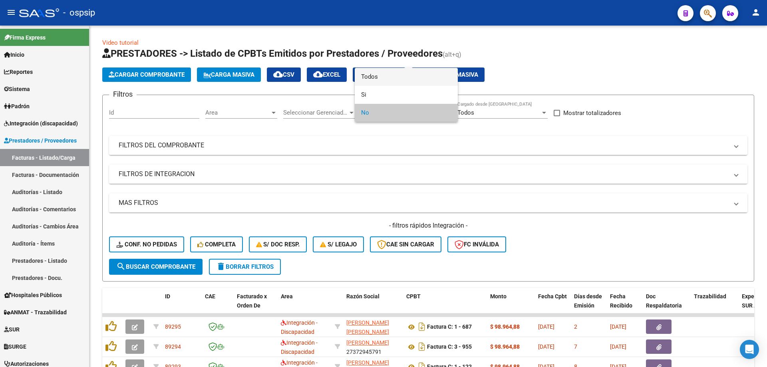
click at [409, 81] on span "Todos" at bounding box center [406, 77] width 90 height 18
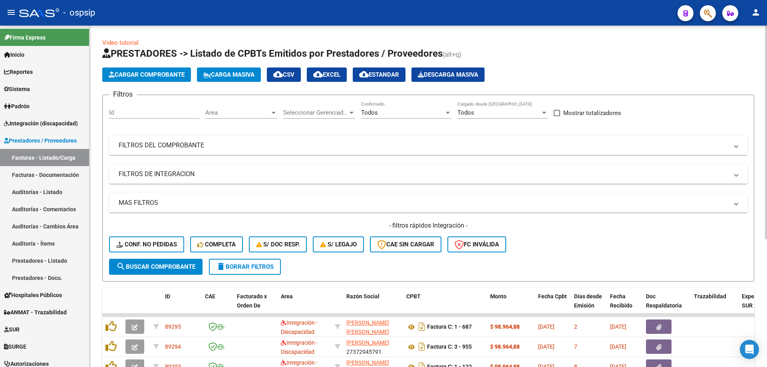
click at [171, 153] on mat-expansion-panel-header "FILTROS DEL COMPROBANTE" at bounding box center [428, 145] width 638 height 19
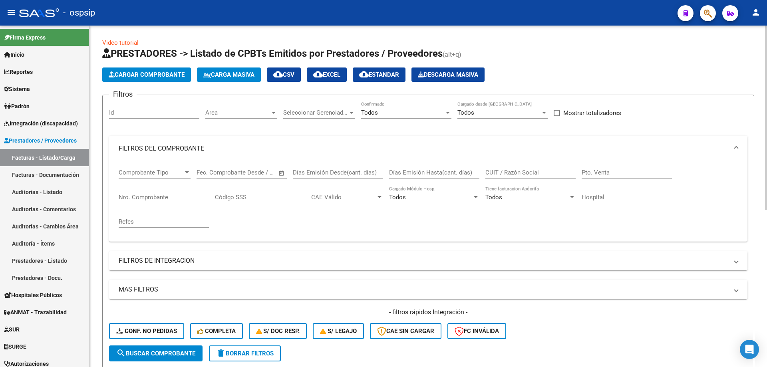
click at [174, 196] on input "Nro. Comprobante" at bounding box center [164, 197] width 90 height 7
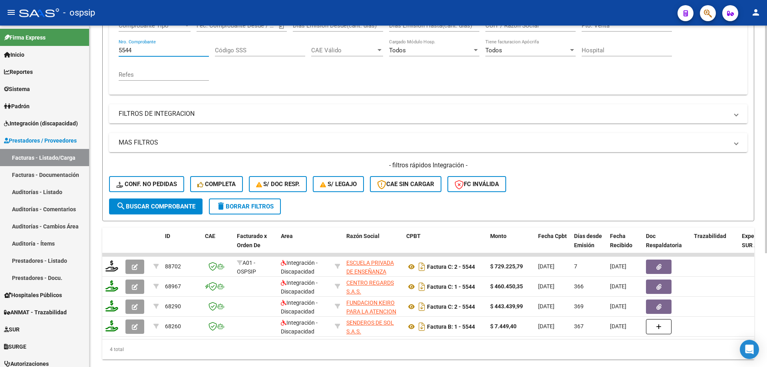
scroll to position [160, 0]
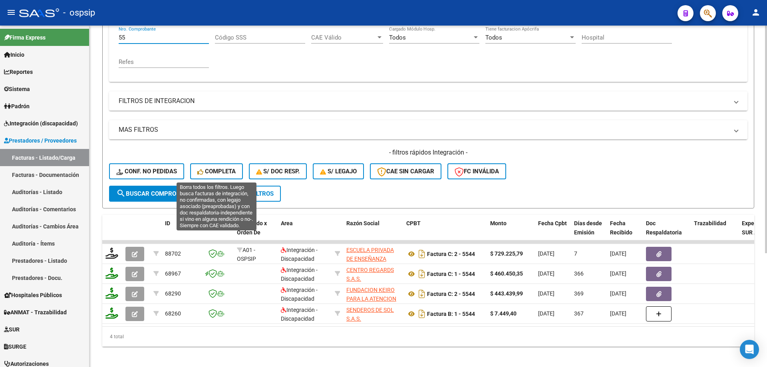
type input "5"
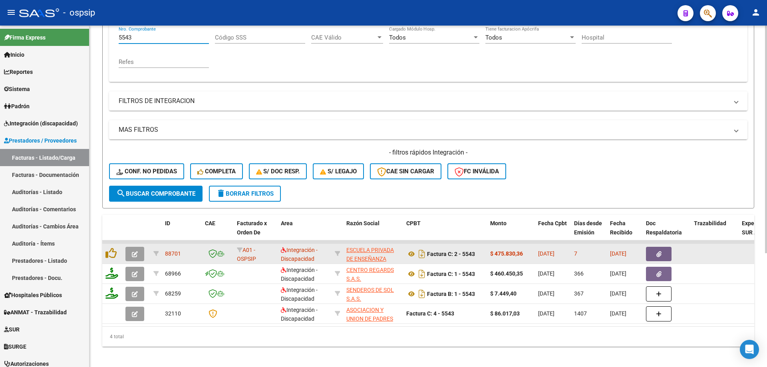
type input "5543"
click at [136, 261] on datatable-body-cell at bounding box center [136, 254] width 28 height 20
click at [127, 253] on button "button" at bounding box center [134, 254] width 19 height 14
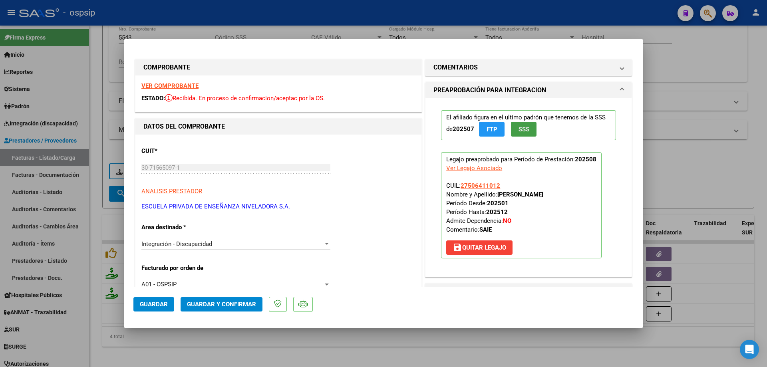
click at [524, 128] on span "SSS" at bounding box center [523, 129] width 11 height 7
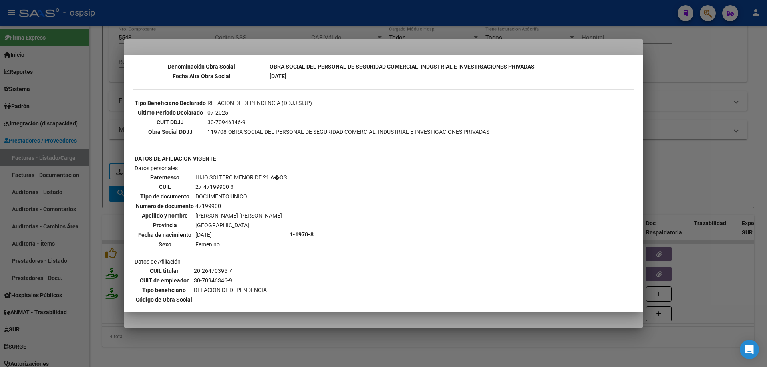
scroll to position [200, 0]
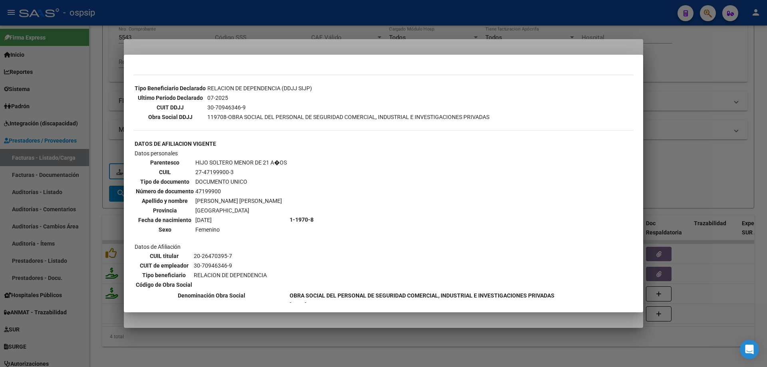
click at [701, 129] on div at bounding box center [383, 183] width 767 height 367
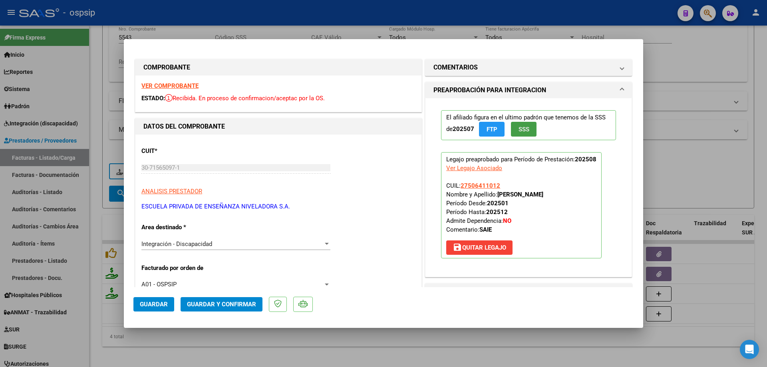
click at [521, 131] on span "SSS" at bounding box center [523, 129] width 11 height 7
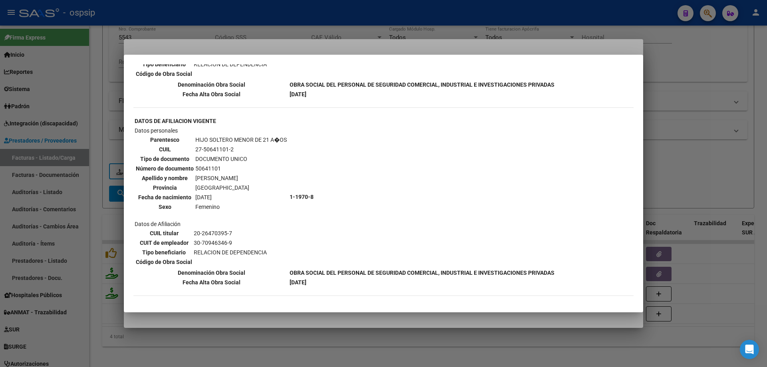
scroll to position [477, 0]
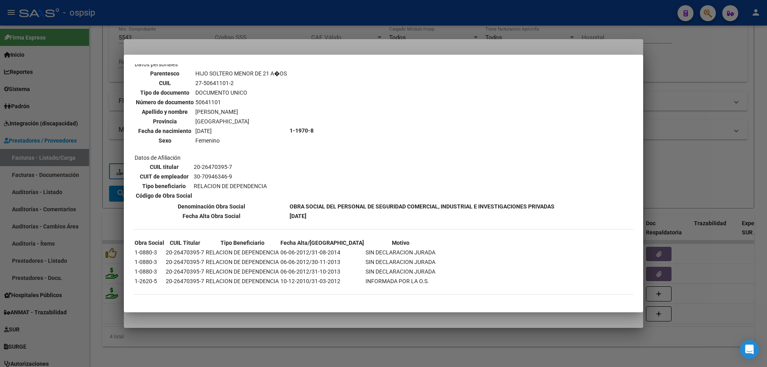
click at [673, 120] on div at bounding box center [383, 183] width 767 height 367
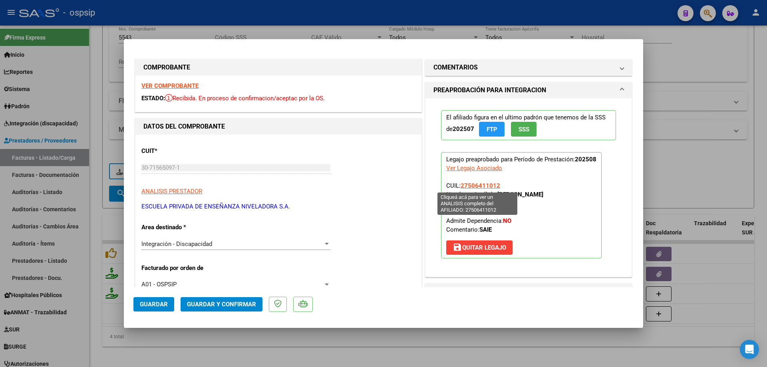
click at [482, 183] on span "27506411012" at bounding box center [480, 185] width 40 height 7
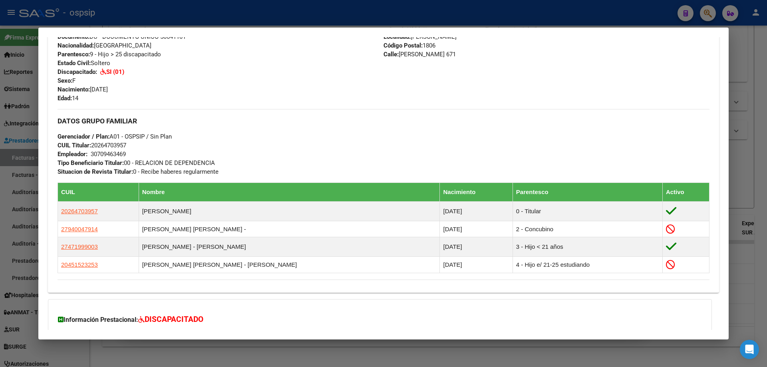
scroll to position [175, 0]
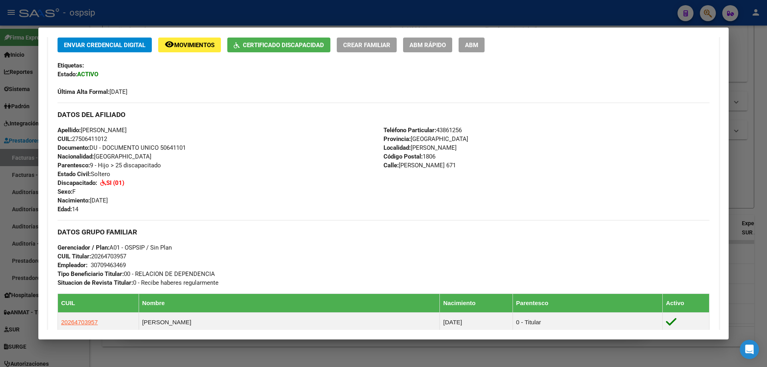
drag, startPoint x: 738, startPoint y: 143, endPoint x: 734, endPoint y: 145, distance: 4.7
click at [738, 144] on div at bounding box center [383, 183] width 767 height 367
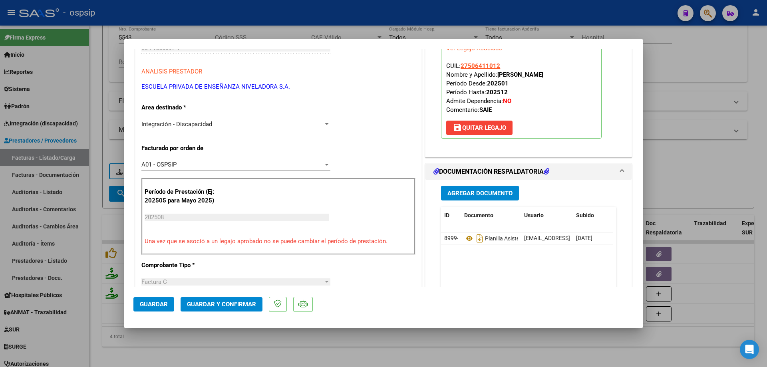
scroll to position [160, 0]
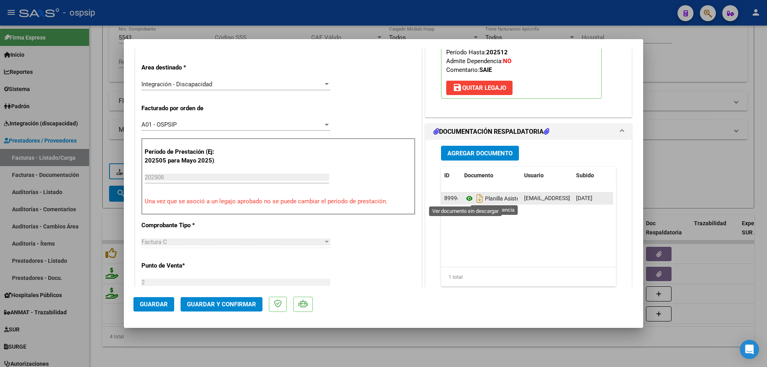
click at [467, 195] on icon at bounding box center [469, 199] width 10 height 10
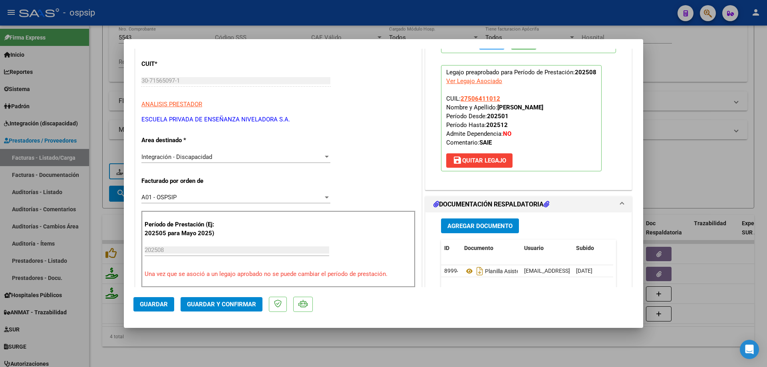
scroll to position [80, 0]
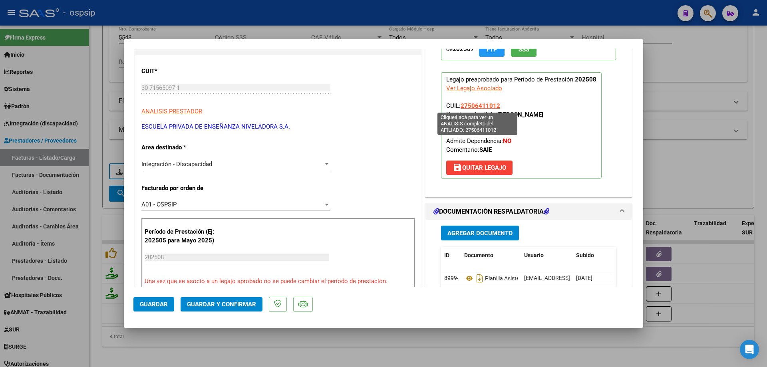
drag, startPoint x: 499, startPoint y: 103, endPoint x: 459, endPoint y: 105, distance: 40.4
click at [459, 105] on p "Legajo preaprobado para Período de Prestación: 202508 Ver Legajo Asociado CUIL:…" at bounding box center [521, 125] width 161 height 106
copy span "27506411012"
click at [231, 307] on span "Guardar y Confirmar" at bounding box center [221, 304] width 69 height 7
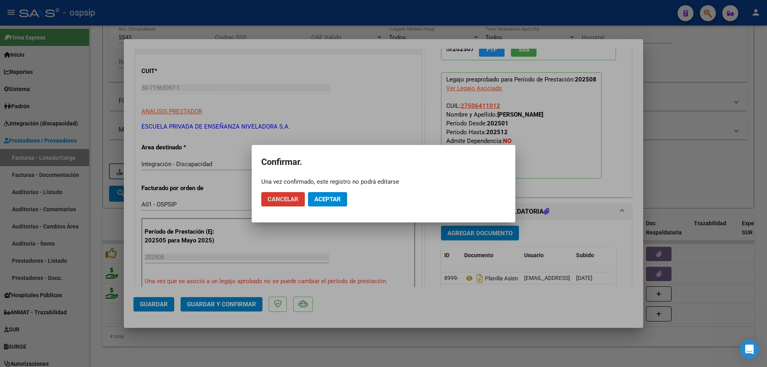
click at [333, 198] on span "Aceptar" at bounding box center [327, 199] width 26 height 7
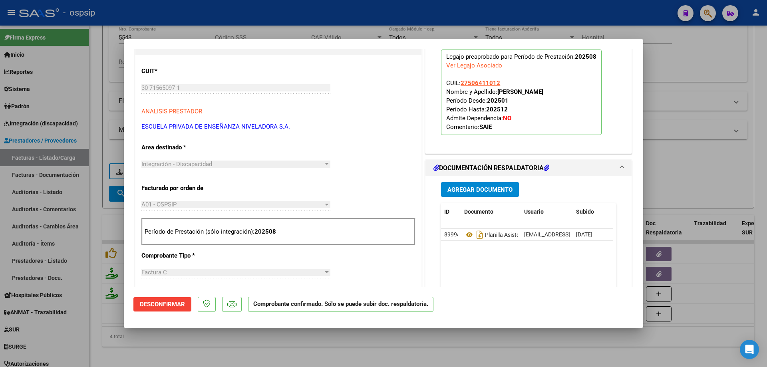
click at [699, 56] on div at bounding box center [383, 183] width 767 height 367
type input "$ 0,00"
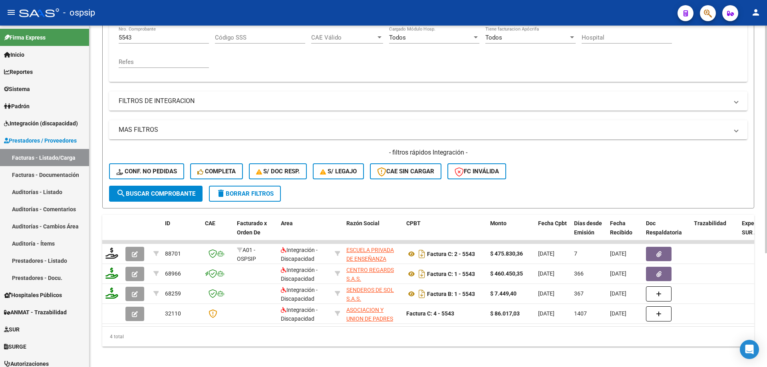
click at [161, 38] on input "5543" at bounding box center [164, 37] width 90 height 7
type input "5"
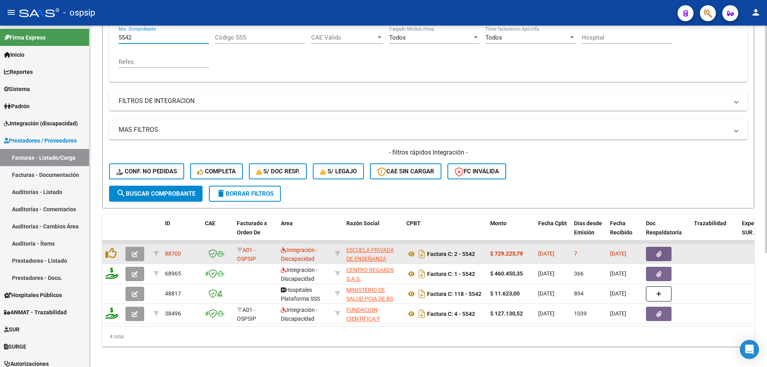
type input "5542"
click at [131, 253] on button "button" at bounding box center [134, 254] width 19 height 14
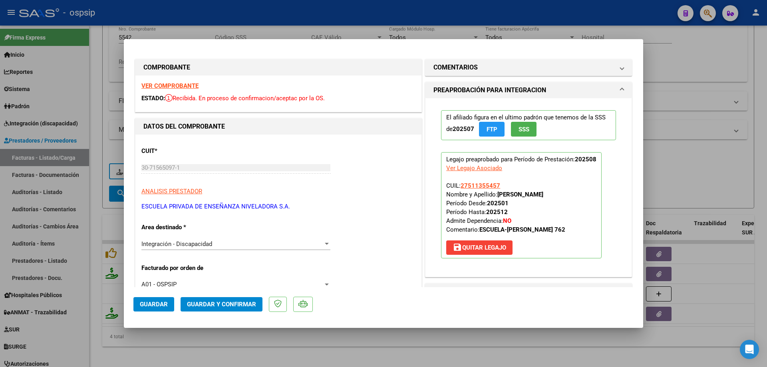
click at [522, 128] on span "SSS" at bounding box center [523, 129] width 11 height 7
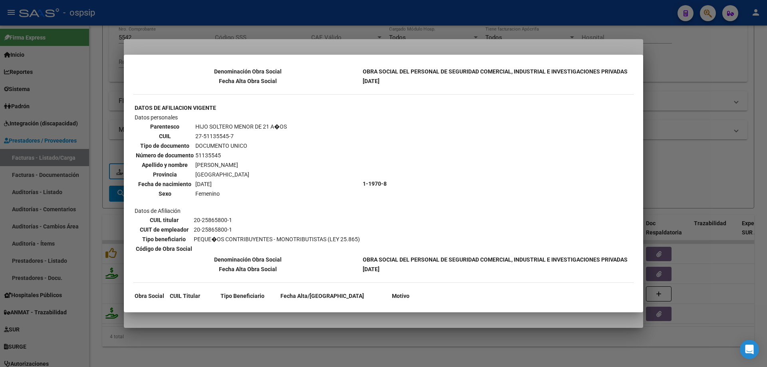
scroll to position [200, 0]
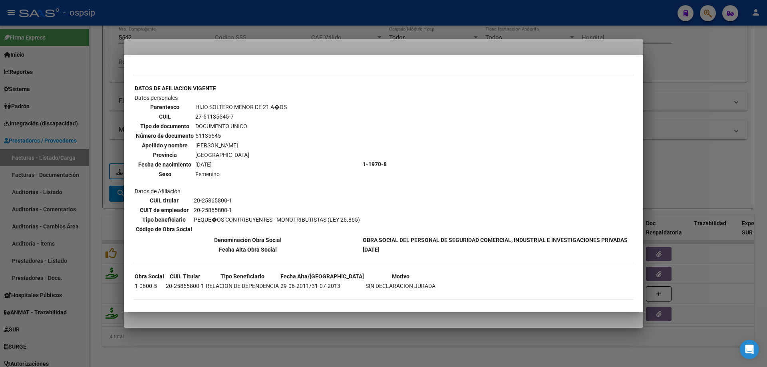
click at [702, 125] on div at bounding box center [383, 183] width 767 height 367
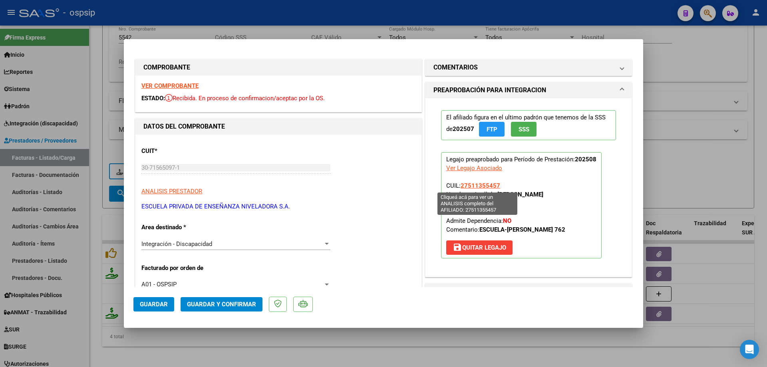
click at [466, 183] on span "27511355457" at bounding box center [480, 185] width 40 height 7
type textarea "27511355457"
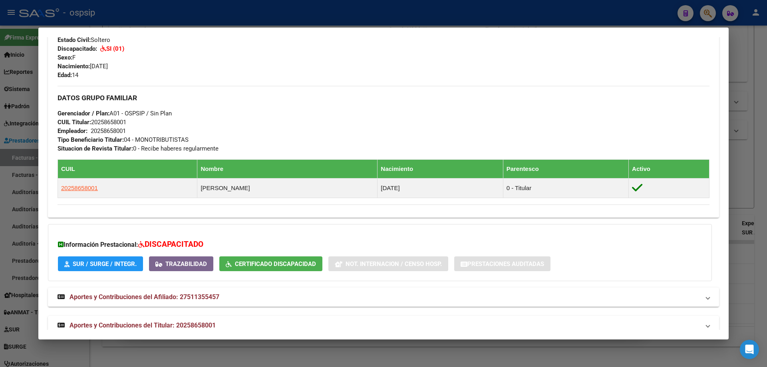
scroll to position [341, 0]
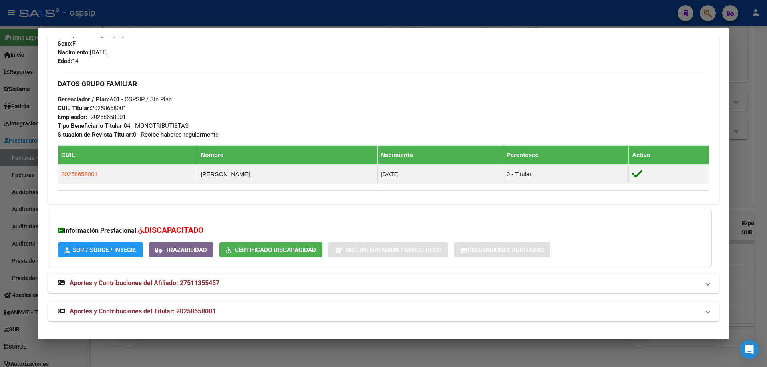
click at [755, 193] on div at bounding box center [383, 183] width 767 height 367
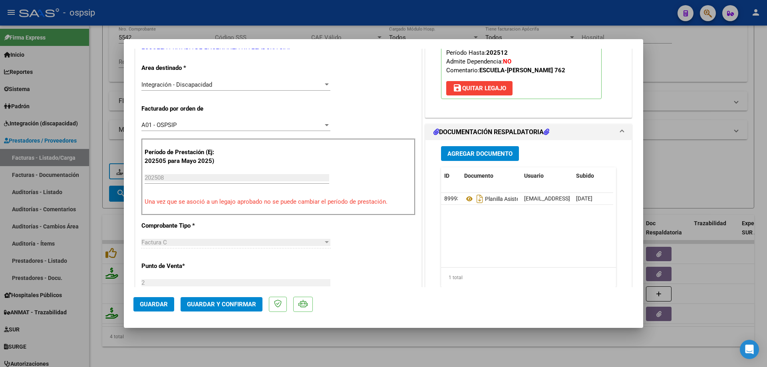
scroll to position [160, 0]
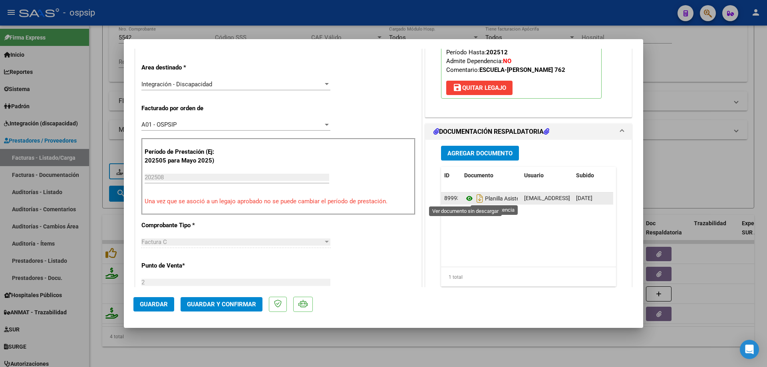
click at [464, 198] on icon at bounding box center [469, 199] width 10 height 10
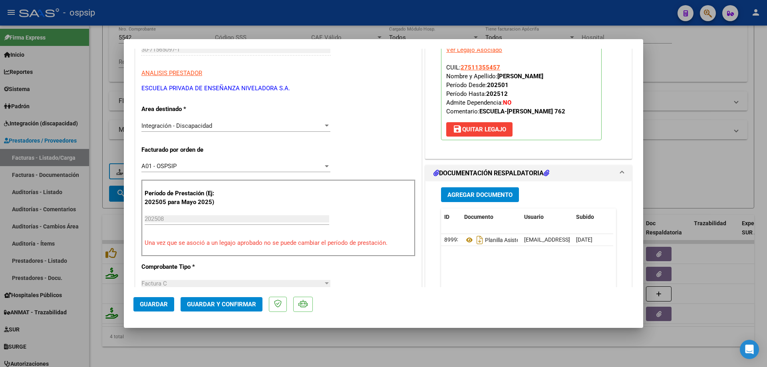
scroll to position [40, 0]
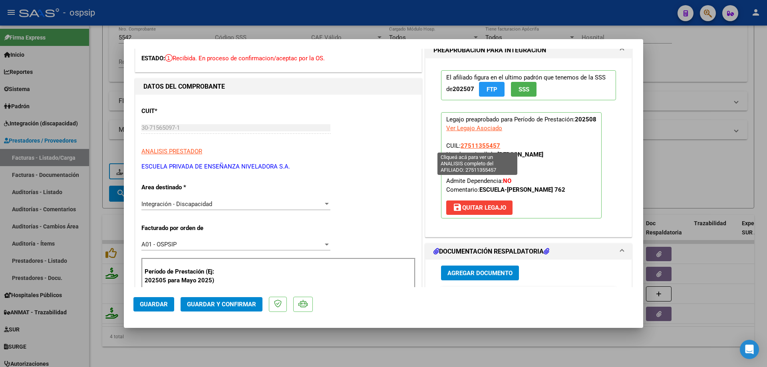
drag, startPoint x: 502, startPoint y: 146, endPoint x: 458, endPoint y: 144, distance: 43.2
click at [458, 144] on p "Legajo preaprobado para Período de Prestación: 202508 Ver Legajo Asociado CUIL:…" at bounding box center [521, 165] width 161 height 106
copy span "27511355457"
click at [217, 300] on button "Guardar y Confirmar" at bounding box center [222, 304] width 82 height 14
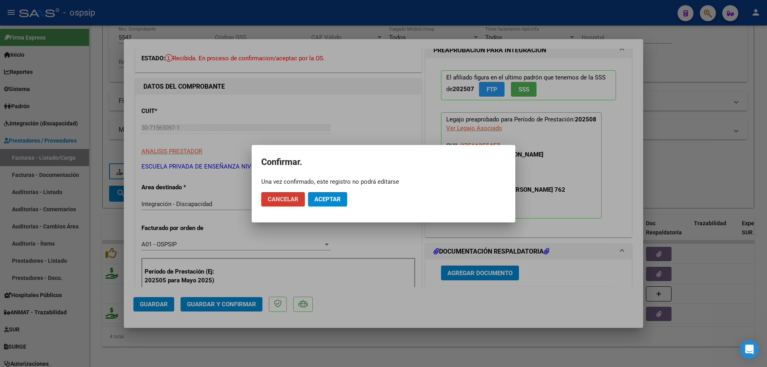
click at [316, 196] on span "Aceptar" at bounding box center [327, 199] width 26 height 7
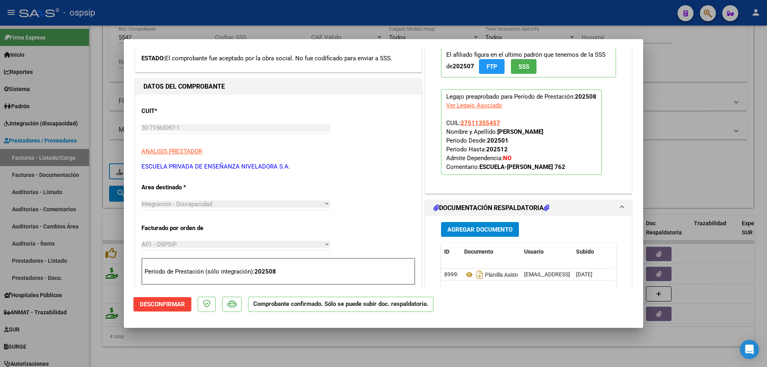
click at [663, 170] on div at bounding box center [383, 183] width 767 height 367
type input "$ 0,00"
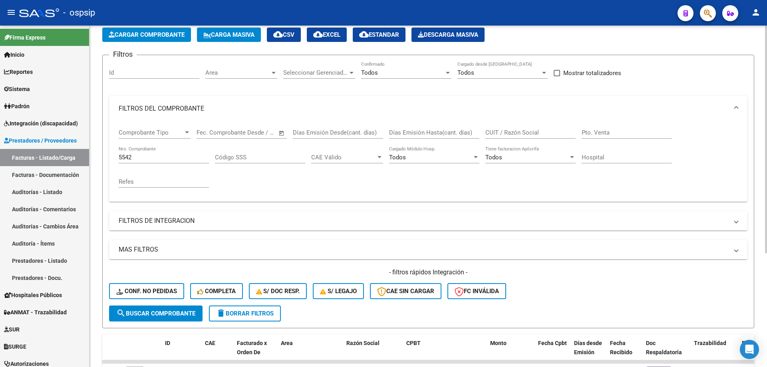
click at [134, 158] on input "5542" at bounding box center [164, 157] width 90 height 7
type input "5"
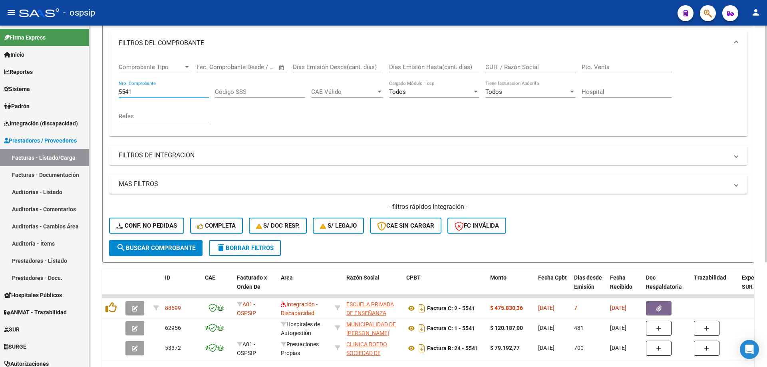
scroll to position [151, 0]
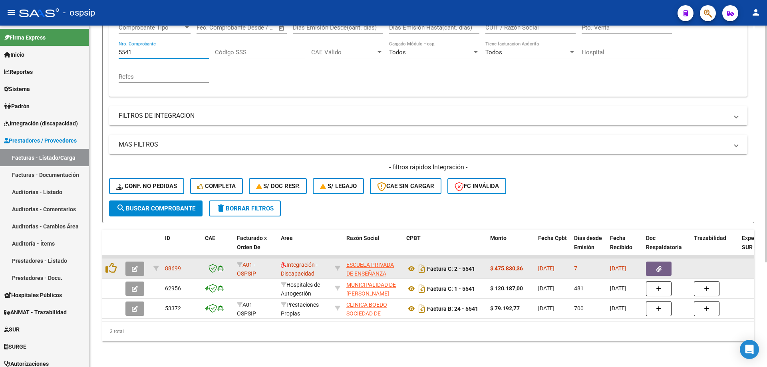
type input "5541"
click at [136, 266] on icon "button" at bounding box center [135, 269] width 6 height 6
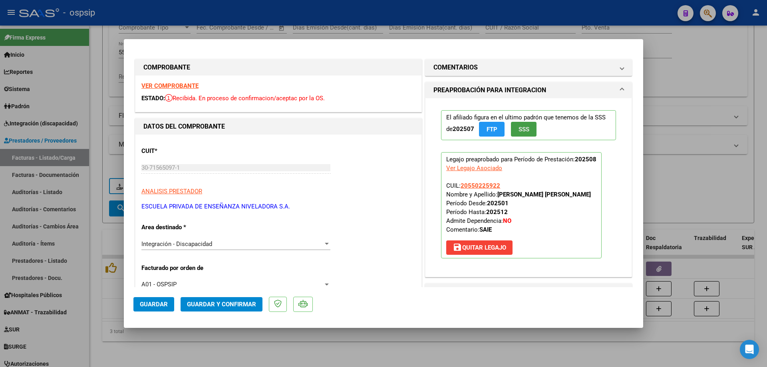
click at [518, 135] on button "SSS" at bounding box center [524, 129] width 26 height 15
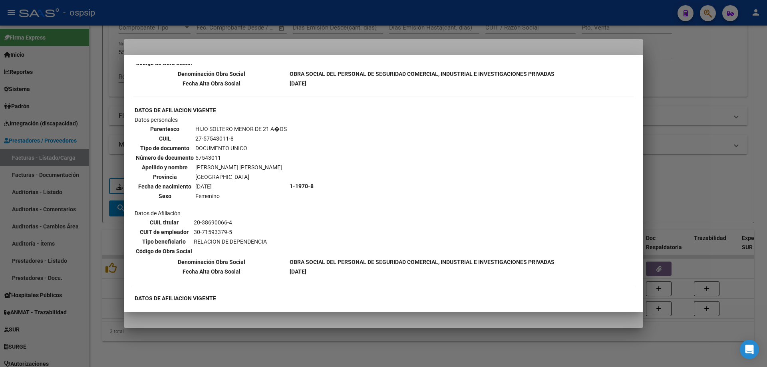
scroll to position [639, 0]
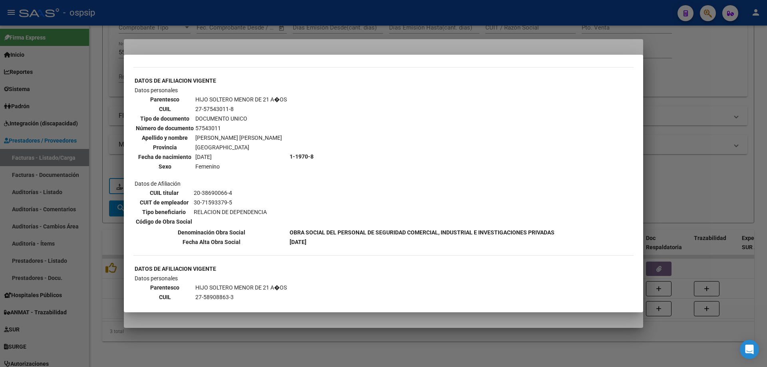
click at [681, 135] on div at bounding box center [383, 183] width 767 height 367
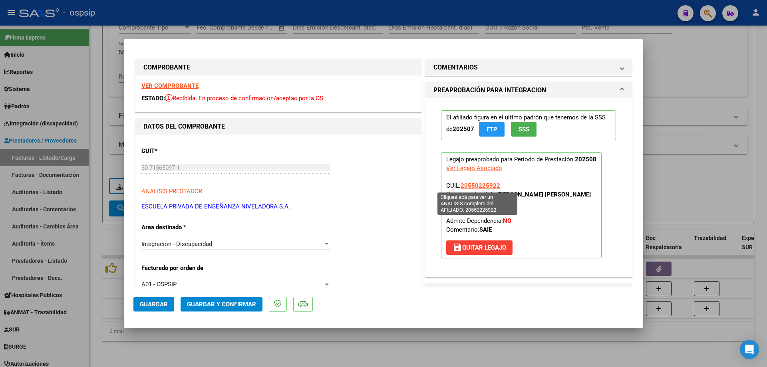
click at [463, 186] on span "20550225922" at bounding box center [480, 185] width 40 height 7
type textarea "20550225922"
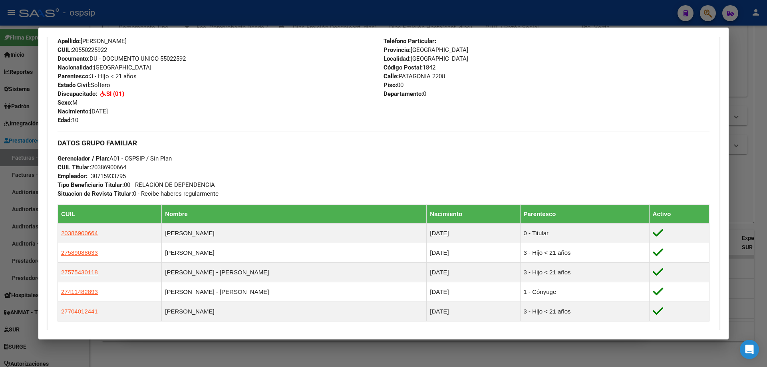
scroll to position [359, 0]
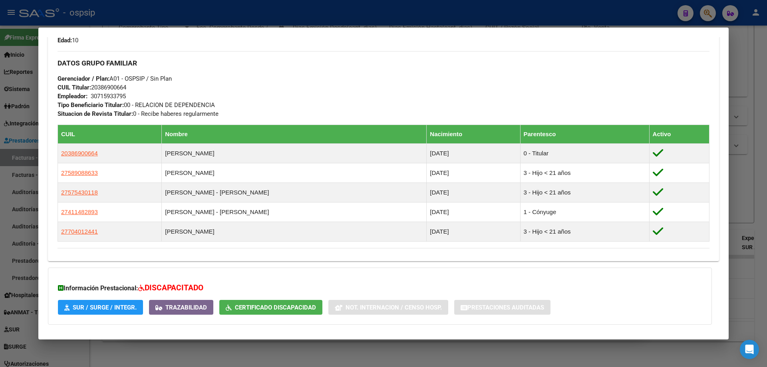
click at [766, 164] on div at bounding box center [383, 183] width 767 height 367
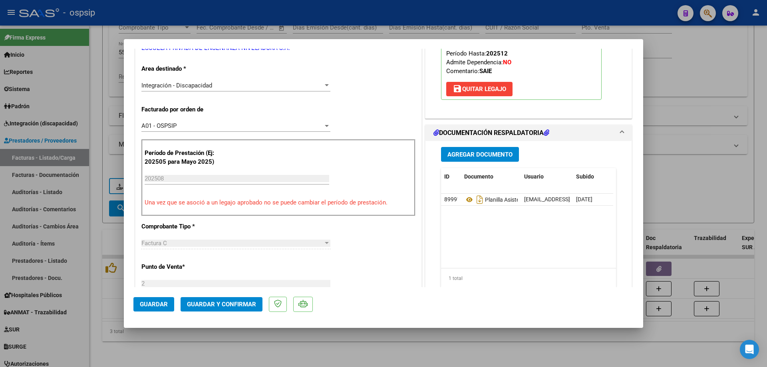
scroll to position [160, 0]
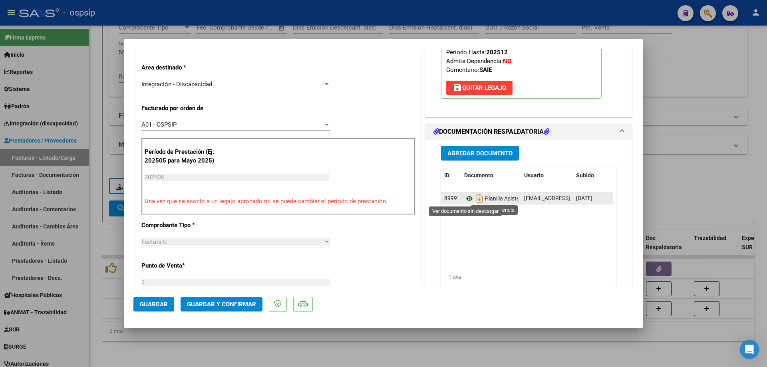
click at [467, 199] on icon at bounding box center [469, 199] width 10 height 10
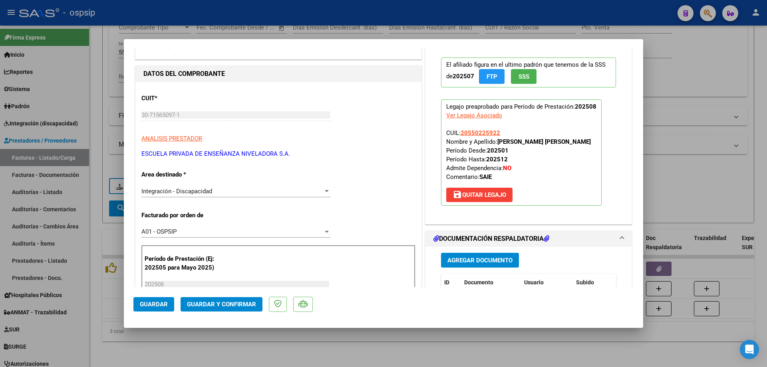
scroll to position [40, 0]
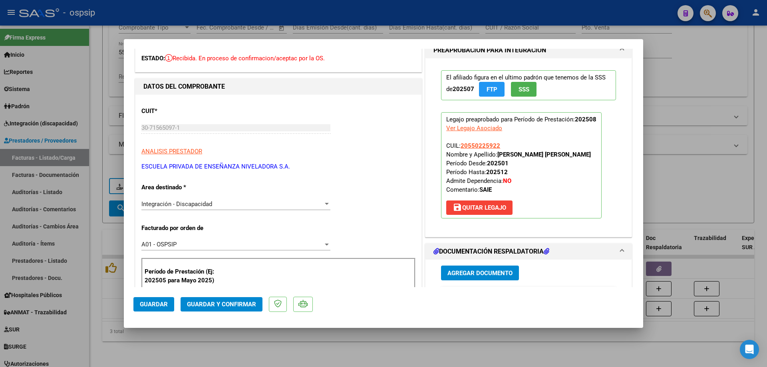
drag, startPoint x: 498, startPoint y: 145, endPoint x: 459, endPoint y: 142, distance: 38.8
click at [459, 142] on p "Legajo preaprobado para Período de Prestación: 202508 Ver Legajo Asociado CUIL:…" at bounding box center [521, 165] width 161 height 106
copy span "20550225922"
click at [243, 303] on span "Guardar y Confirmar" at bounding box center [221, 304] width 69 height 7
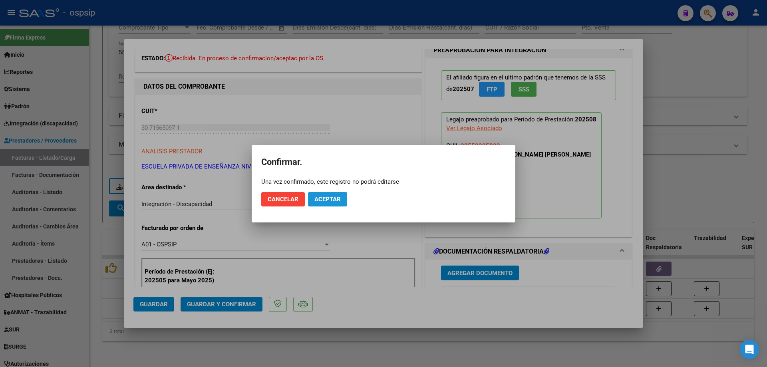
click at [343, 198] on button "Aceptar" at bounding box center [327, 199] width 39 height 14
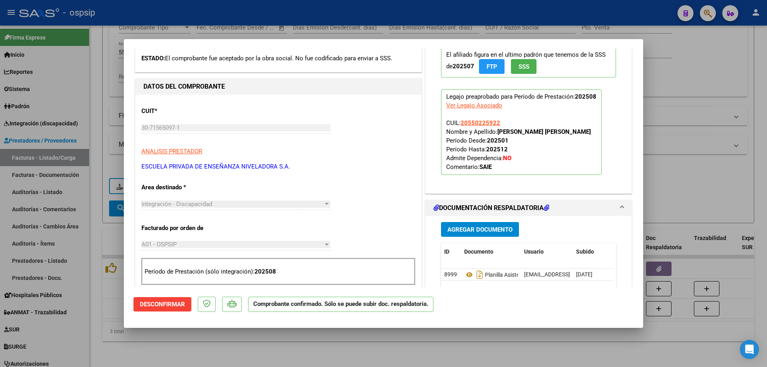
click at [714, 153] on div at bounding box center [383, 183] width 767 height 367
type input "$ 0,00"
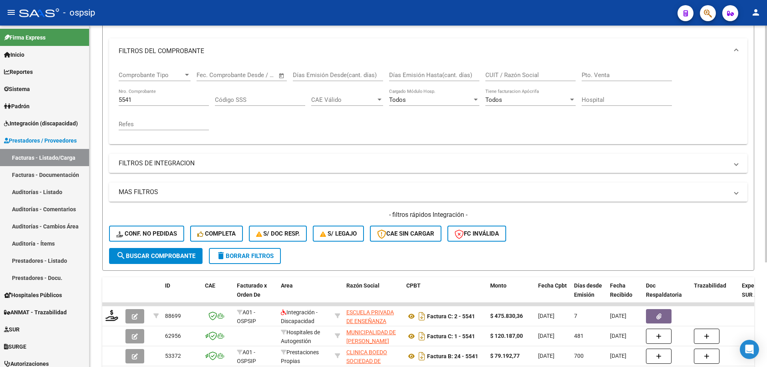
scroll to position [31, 0]
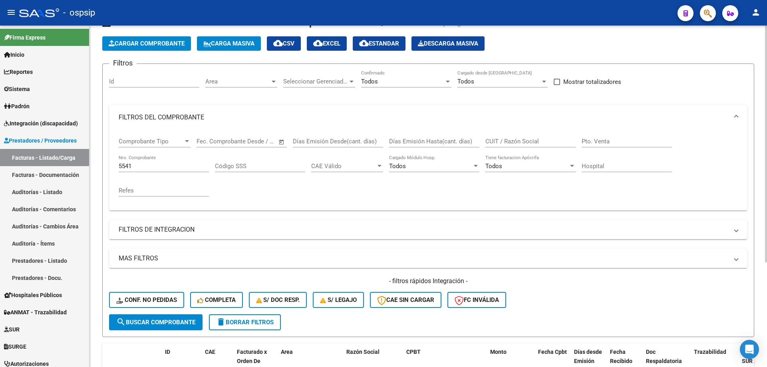
click at [141, 163] on input "5541" at bounding box center [164, 166] width 90 height 7
type input "5"
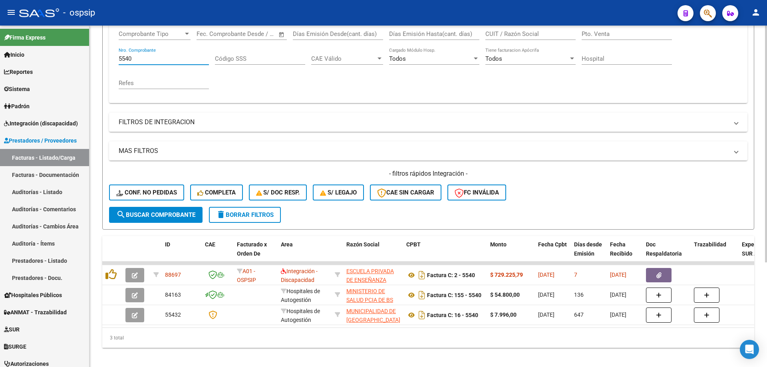
scroll to position [151, 0]
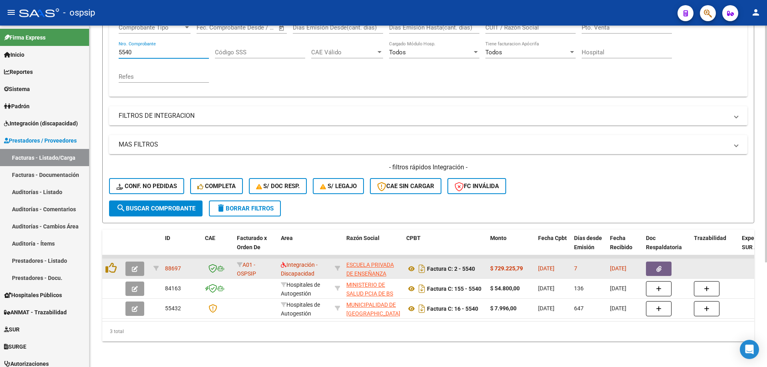
type input "5540"
click at [134, 266] on icon "button" at bounding box center [135, 269] width 6 height 6
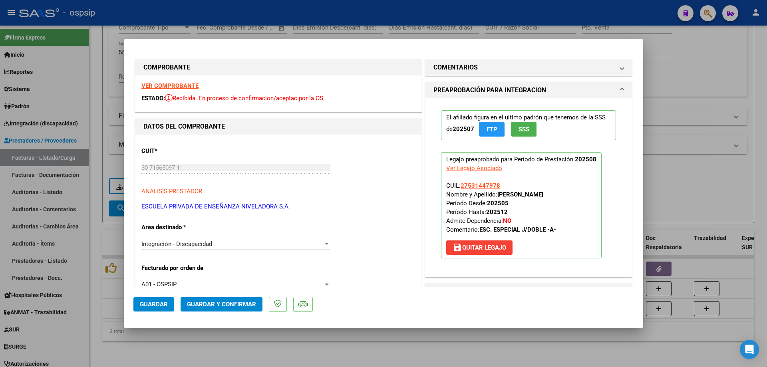
click at [520, 129] on span "SSS" at bounding box center [523, 129] width 11 height 7
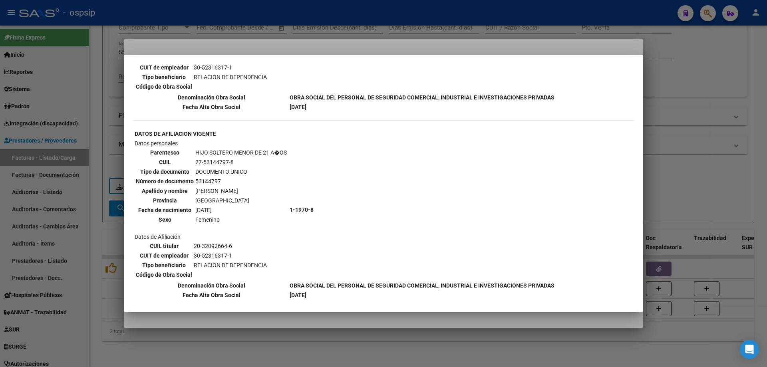
scroll to position [585, 0]
click at [738, 140] on div at bounding box center [383, 183] width 767 height 367
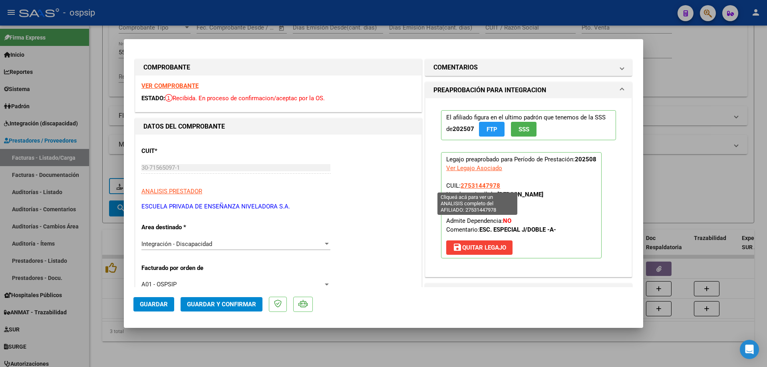
click at [475, 188] on span "27531447978" at bounding box center [480, 185] width 40 height 7
type textarea "27531447978"
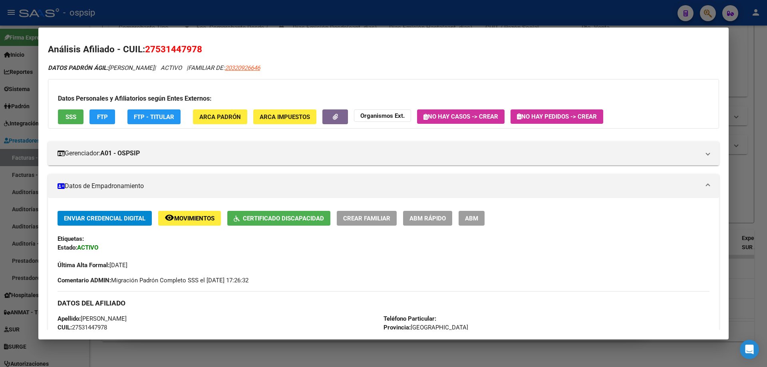
scroll to position [0, 0]
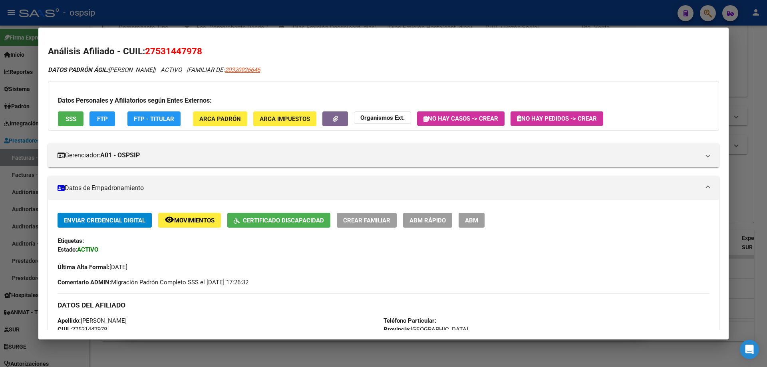
click at [751, 154] on div at bounding box center [383, 183] width 767 height 367
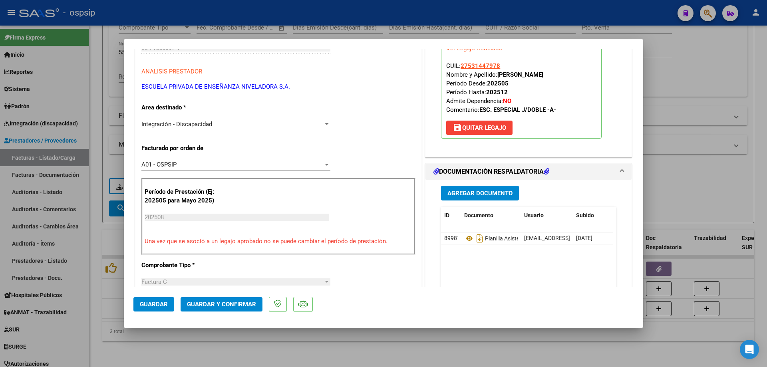
scroll to position [280, 0]
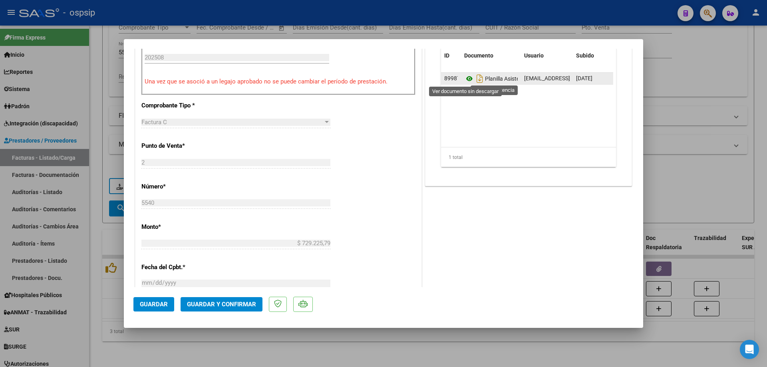
click at [465, 81] on icon at bounding box center [469, 79] width 10 height 10
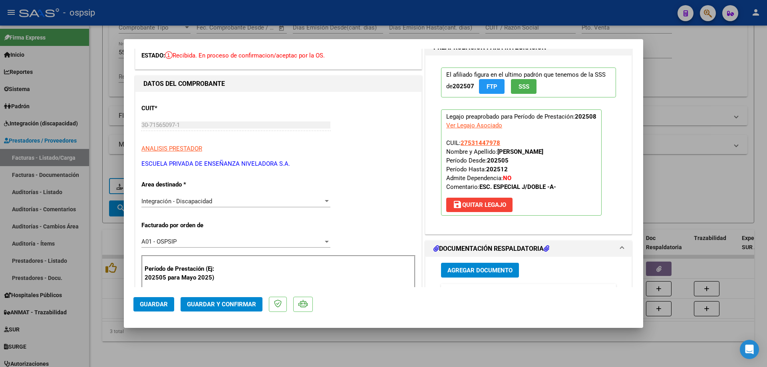
scroll to position [40, 0]
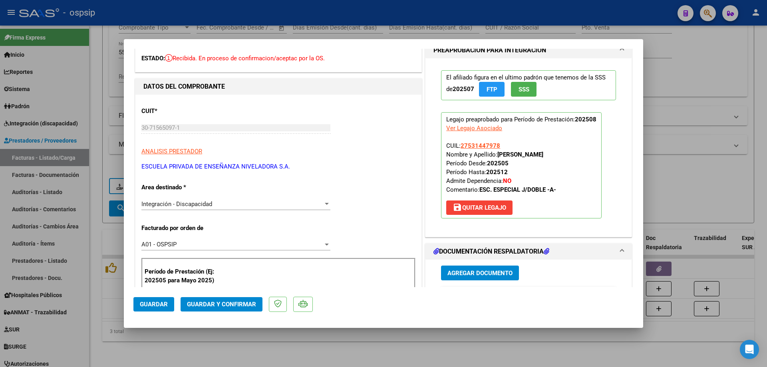
drag, startPoint x: 499, startPoint y: 146, endPoint x: 455, endPoint y: 146, distance: 44.3
click at [455, 146] on p "Legajo preaprobado para Período de Prestación: 202508 Ver Legajo Asociado CUIL:…" at bounding box center [521, 165] width 161 height 106
click at [509, 145] on p "Legajo preaprobado para Período de Prestación: 202508 Ver Legajo Asociado CUIL:…" at bounding box center [521, 165] width 161 height 106
drag, startPoint x: 504, startPoint y: 146, endPoint x: 460, endPoint y: 149, distance: 44.4
click at [460, 149] on p "Legajo preaprobado para Período de Prestación: 202508 Ver Legajo Asociado CUIL:…" at bounding box center [521, 165] width 161 height 106
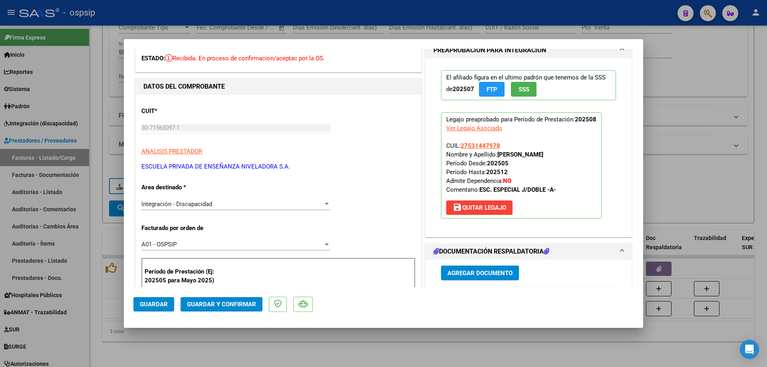
copy span "27531447978"
click at [229, 304] on span "Guardar y Confirmar" at bounding box center [221, 304] width 69 height 7
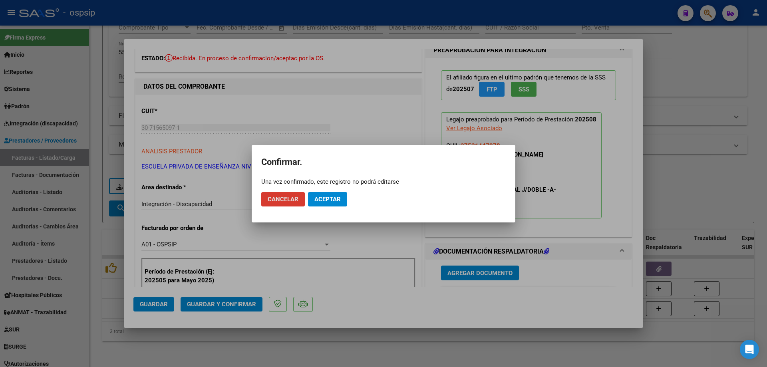
click at [323, 194] on button "Aceptar" at bounding box center [327, 199] width 39 height 14
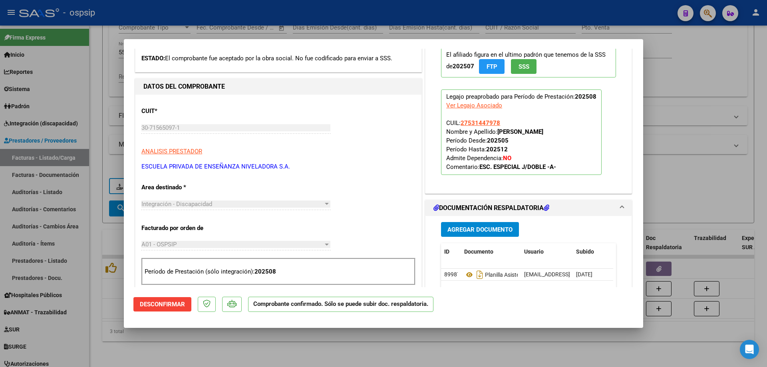
click at [746, 69] on div at bounding box center [383, 183] width 767 height 367
type input "$ 0,00"
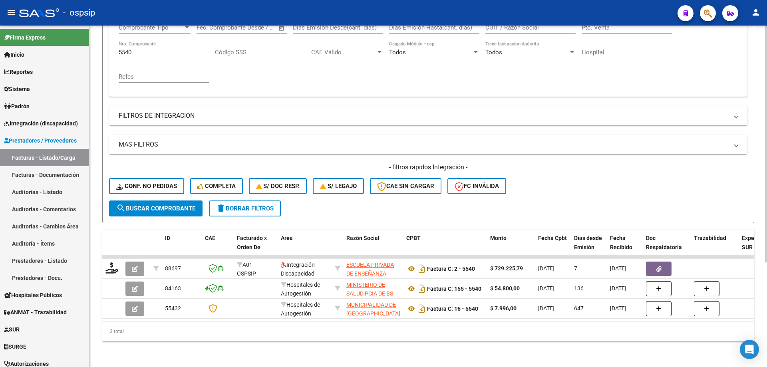
click at [174, 49] on input "5540" at bounding box center [164, 52] width 90 height 7
type input "5"
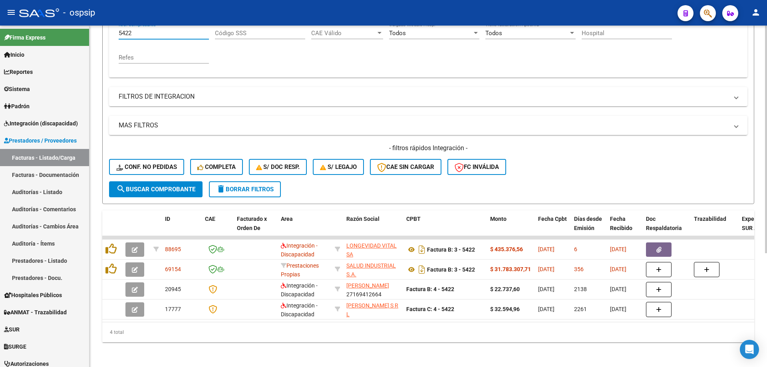
scroll to position [171, 0]
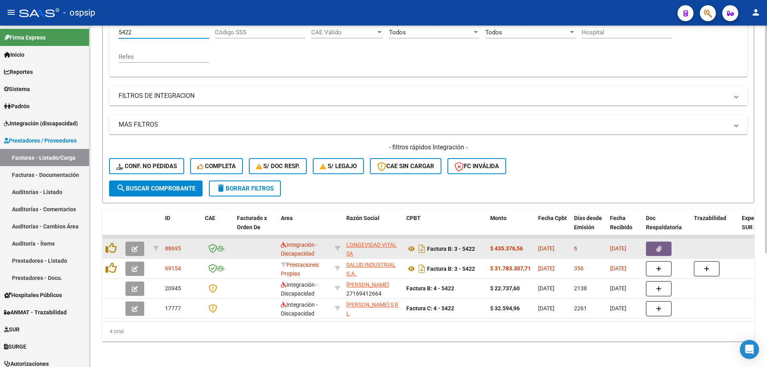
type input "5422"
click at [135, 246] on icon "button" at bounding box center [135, 249] width 6 height 6
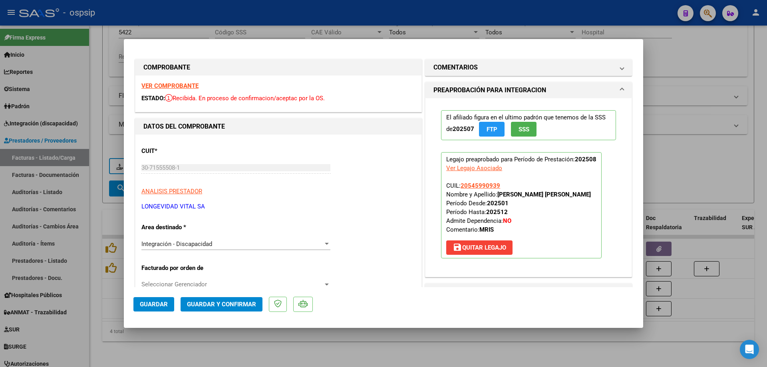
click at [530, 131] on button "SSS" at bounding box center [524, 129] width 26 height 15
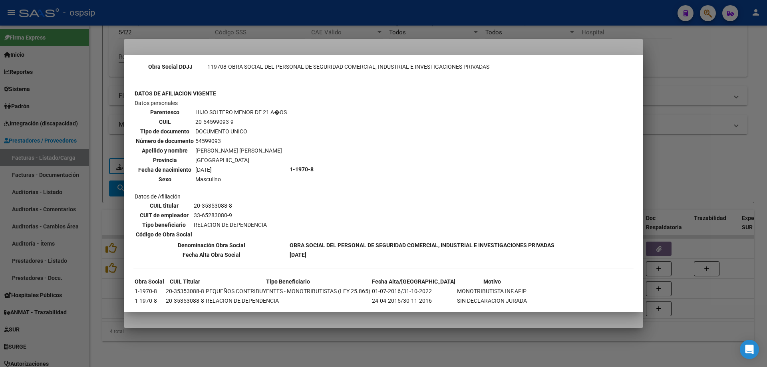
scroll to position [270, 0]
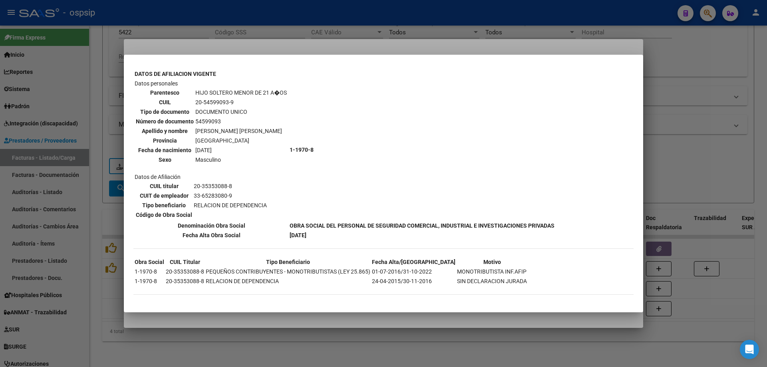
click at [673, 139] on div at bounding box center [383, 183] width 767 height 367
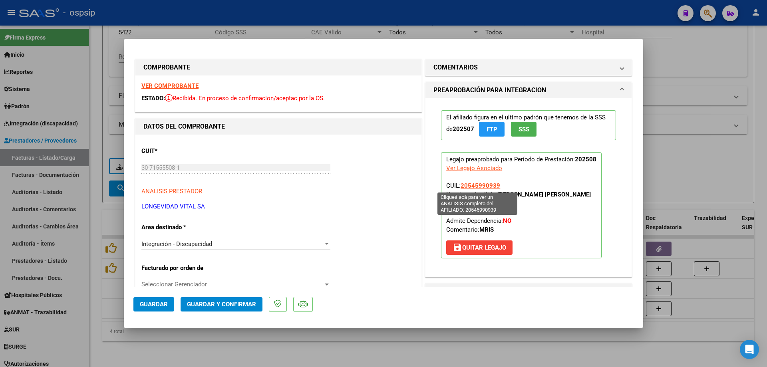
click at [483, 186] on span "20545990939" at bounding box center [480, 185] width 40 height 7
type textarea "20545990939"
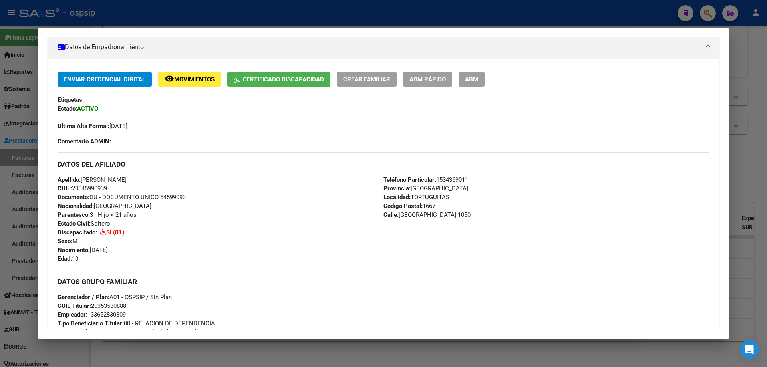
scroll to position [99, 0]
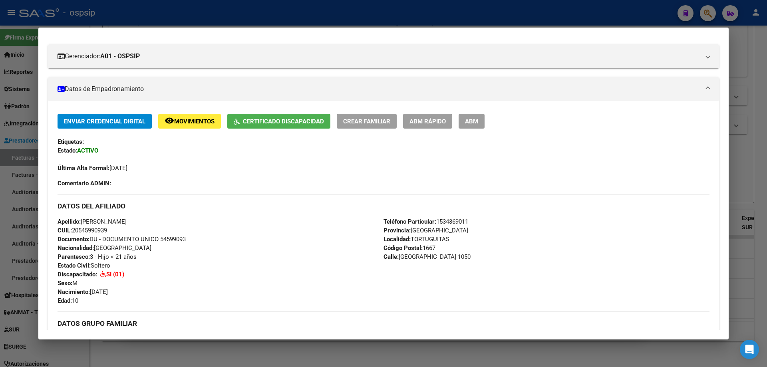
click at [760, 159] on div at bounding box center [383, 183] width 767 height 367
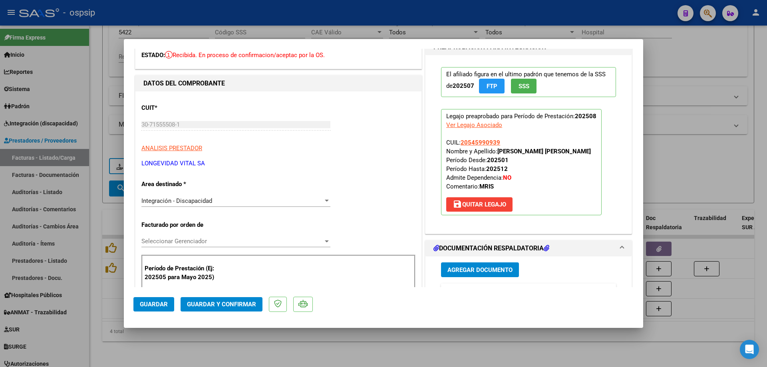
scroll to position [200, 0]
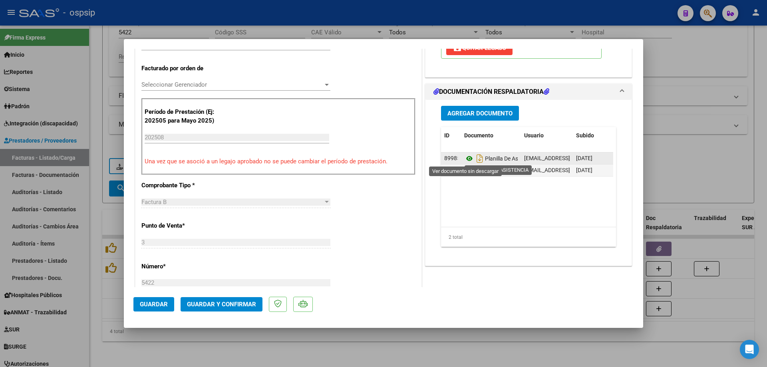
click at [469, 159] on icon at bounding box center [469, 159] width 10 height 10
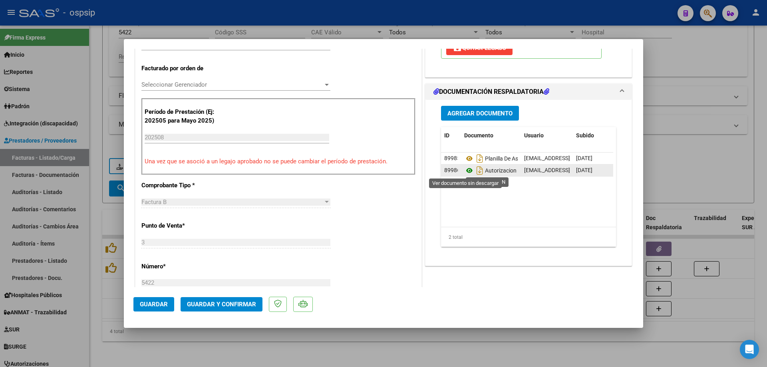
click at [469, 173] on icon at bounding box center [469, 171] width 10 height 10
click at [236, 306] on span "Guardar y Confirmar" at bounding box center [221, 304] width 69 height 7
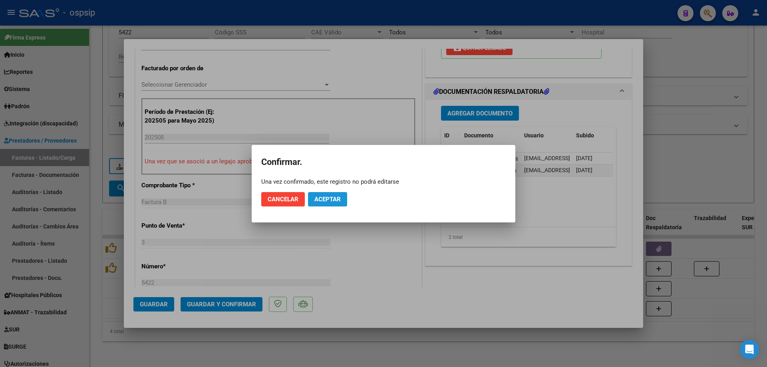
click at [333, 201] on span "Aceptar" at bounding box center [327, 199] width 26 height 7
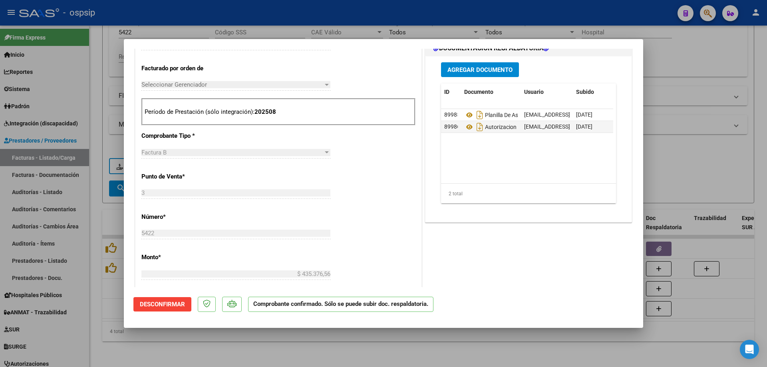
click at [684, 161] on div at bounding box center [383, 183] width 767 height 367
type input "$ 0,00"
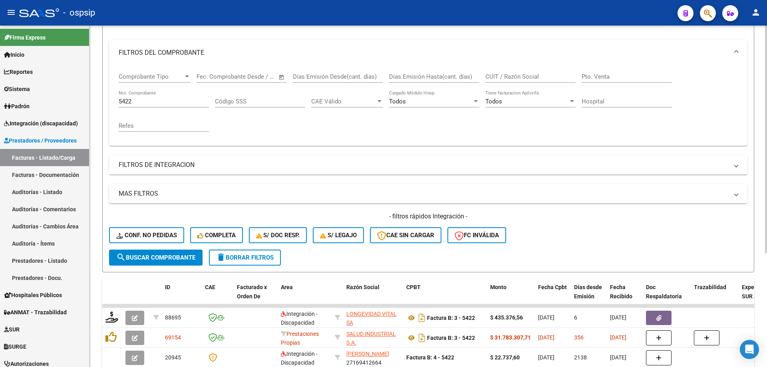
scroll to position [91, 0]
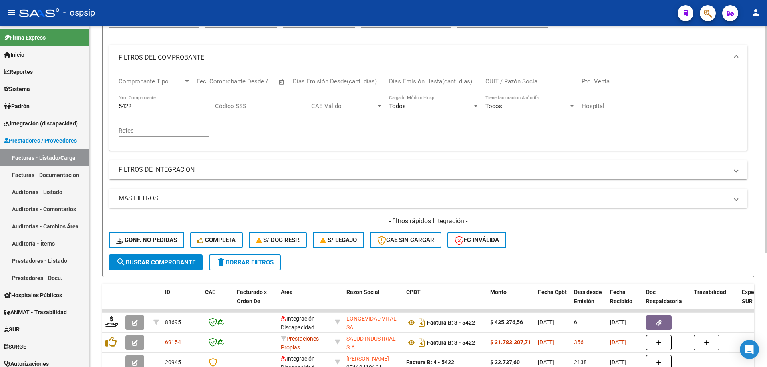
click at [137, 109] on input "5422" at bounding box center [164, 106] width 90 height 7
type input "5"
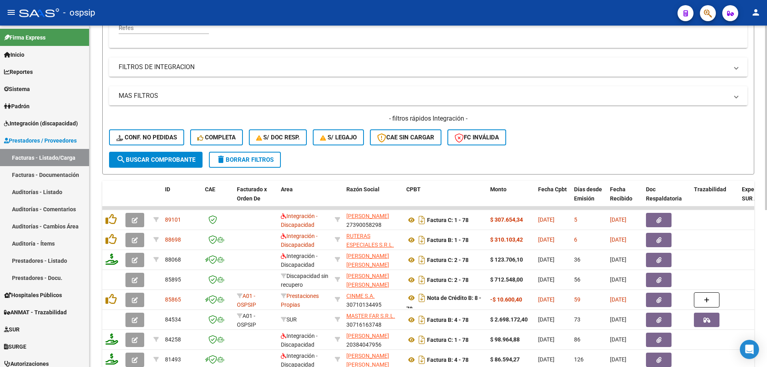
scroll to position [211, 0]
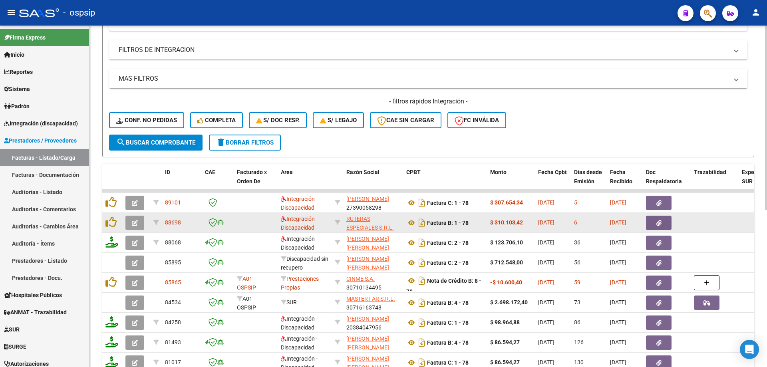
type input "78"
click at [134, 224] on icon "button" at bounding box center [135, 223] width 6 height 6
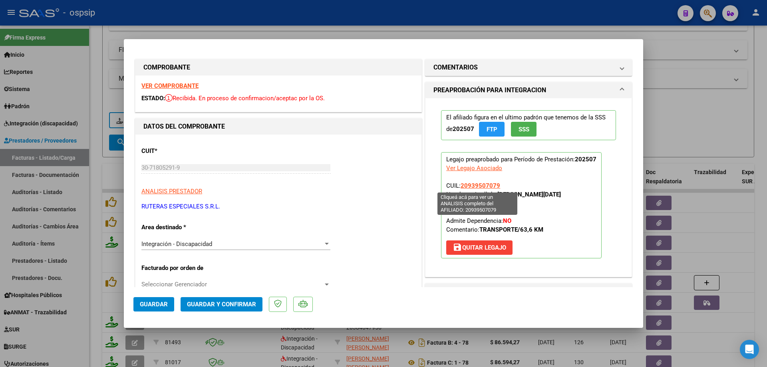
click at [482, 187] on span "20939507079" at bounding box center [480, 185] width 40 height 7
type textarea "20939507079"
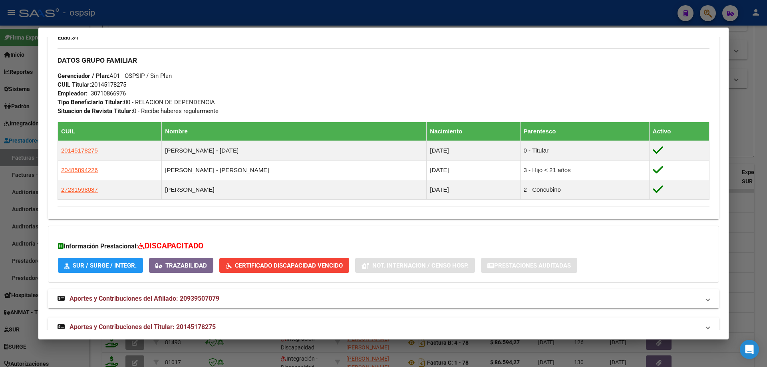
scroll to position [363, 0]
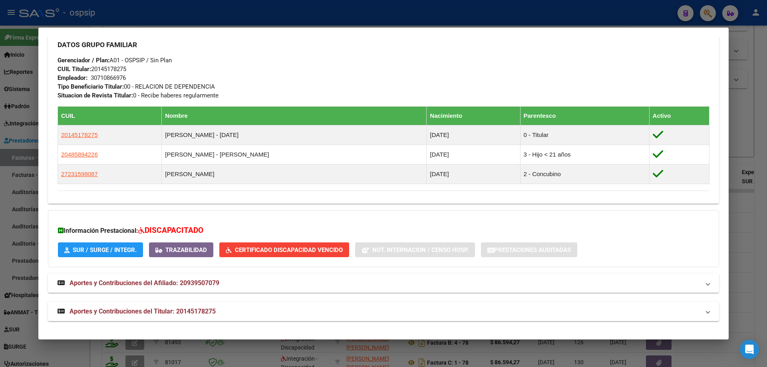
click at [752, 199] on div at bounding box center [383, 183] width 767 height 367
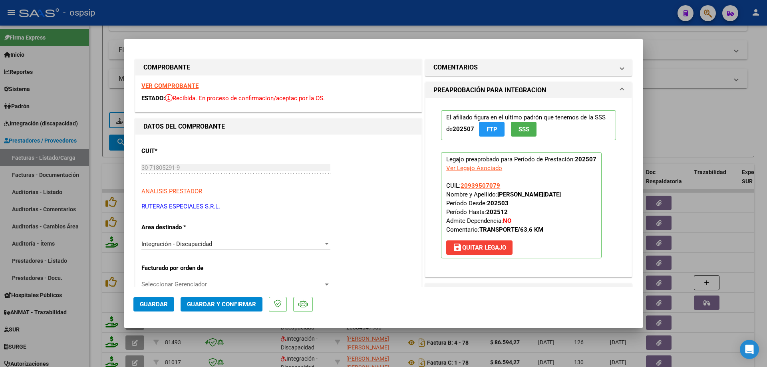
scroll to position [160, 0]
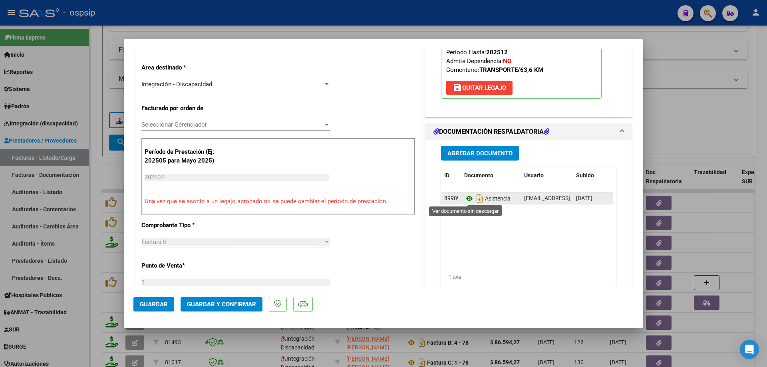
click at [467, 198] on icon at bounding box center [469, 199] width 10 height 10
click at [210, 308] on button "Guardar y Confirmar" at bounding box center [222, 304] width 82 height 14
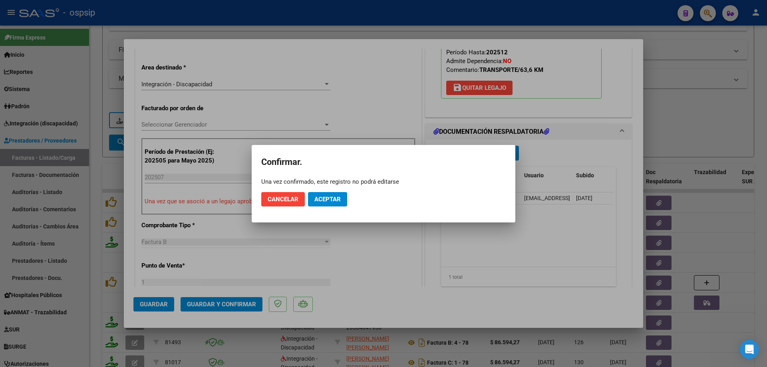
click at [748, 92] on div at bounding box center [383, 183] width 767 height 367
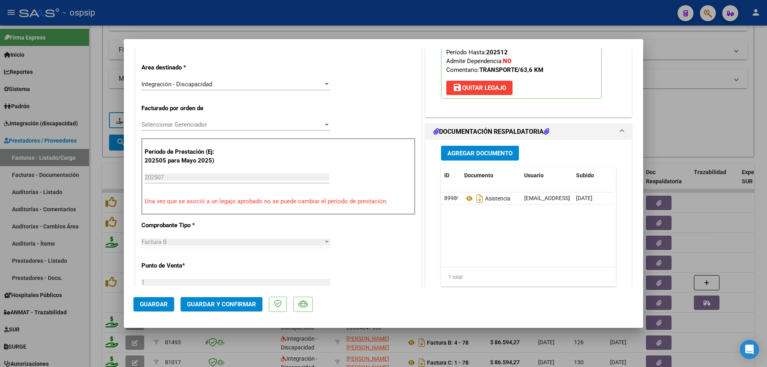
click at [748, 92] on div at bounding box center [383, 183] width 767 height 367
type input "$ 0,00"
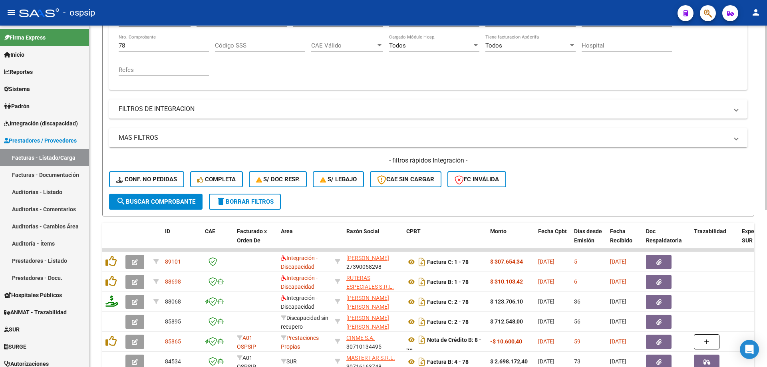
scroll to position [91, 0]
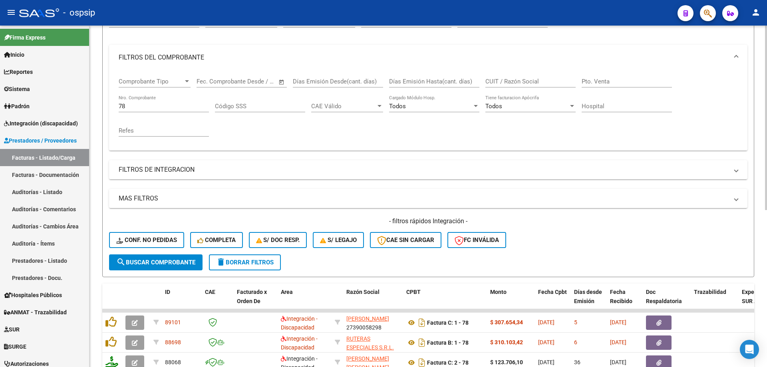
click at [137, 108] on input "78" at bounding box center [164, 106] width 90 height 7
type input "7"
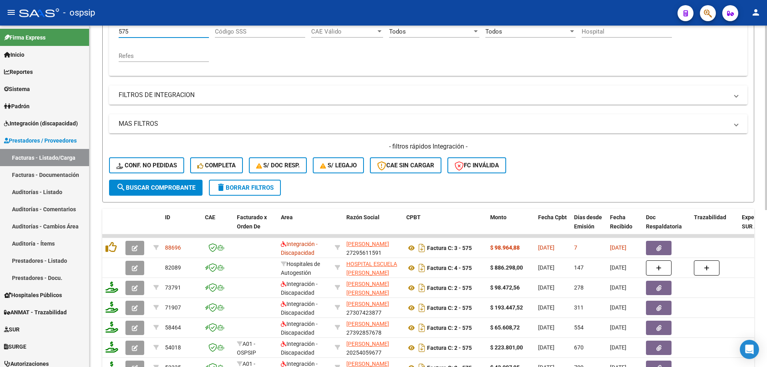
scroll to position [171, 0]
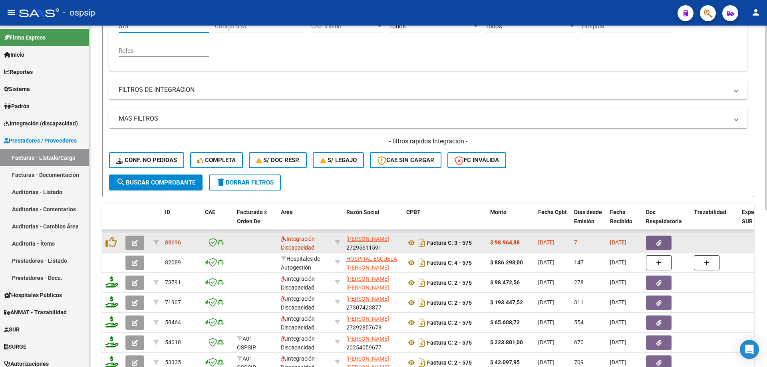
type input "575"
click at [137, 242] on icon "button" at bounding box center [135, 243] width 6 height 6
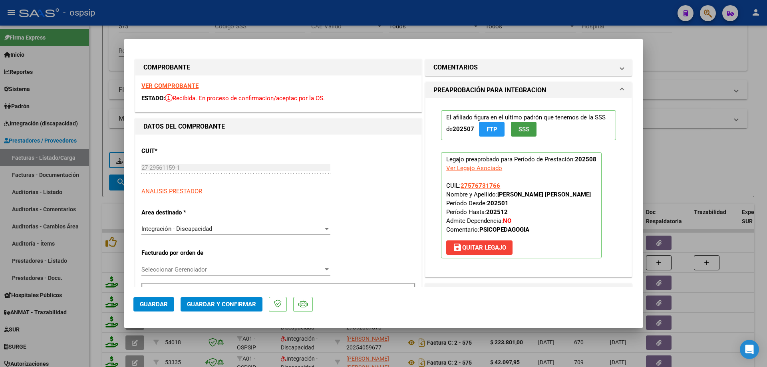
click at [518, 124] on button "SSS" at bounding box center [524, 129] width 26 height 15
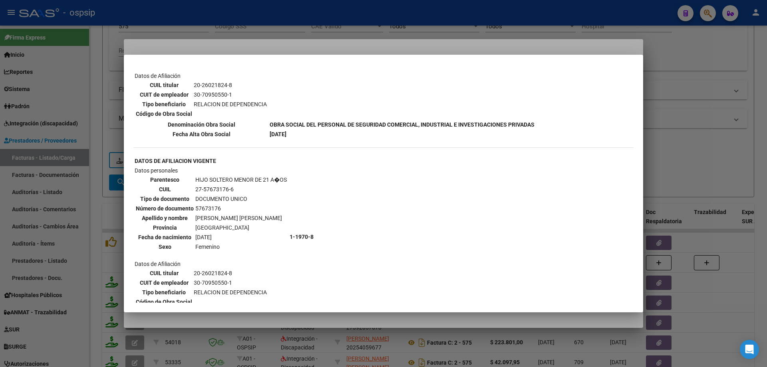
scroll to position [412, 0]
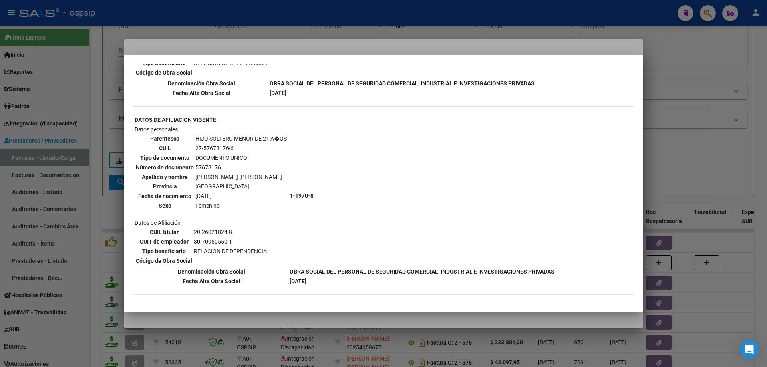
click at [724, 149] on div at bounding box center [383, 183] width 767 height 367
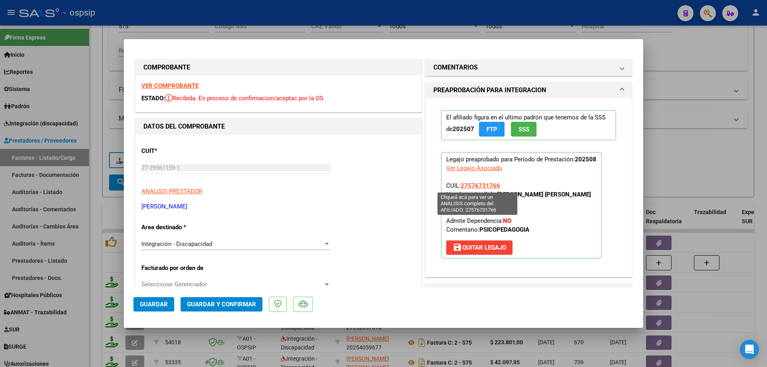
click at [480, 187] on span "27576731766" at bounding box center [480, 185] width 40 height 7
type textarea "27576731766"
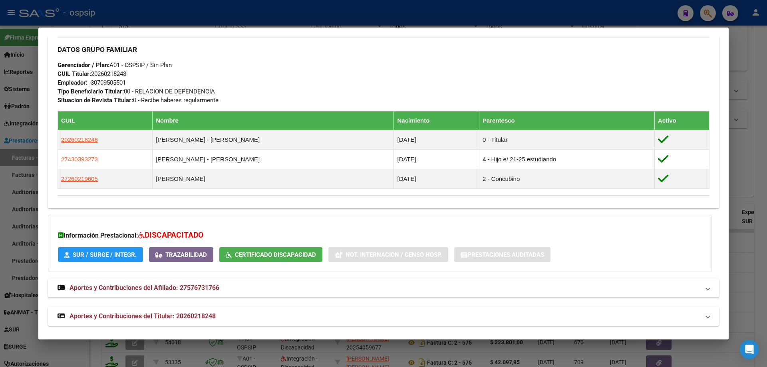
scroll to position [363, 0]
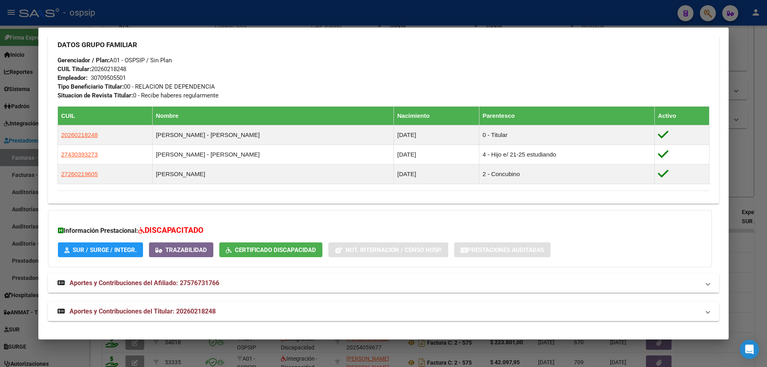
click at [754, 159] on div at bounding box center [383, 183] width 767 height 367
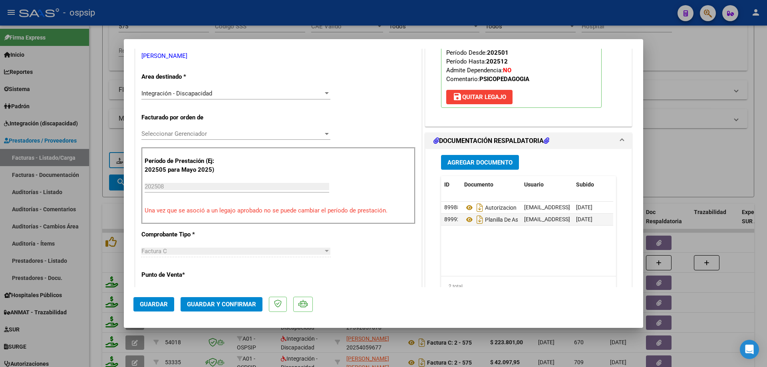
scroll to position [160, 0]
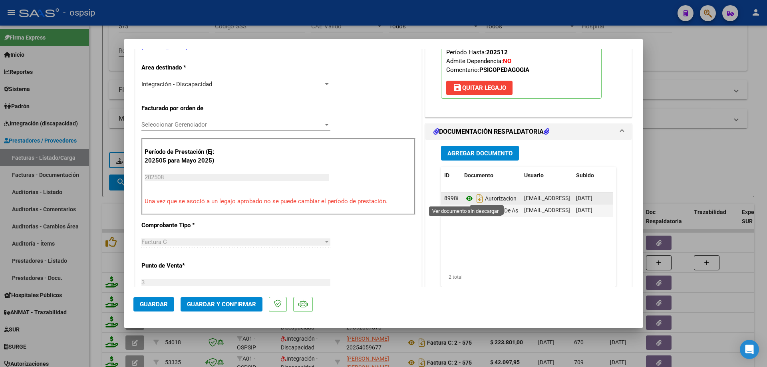
click at [466, 197] on icon at bounding box center [469, 199] width 10 height 10
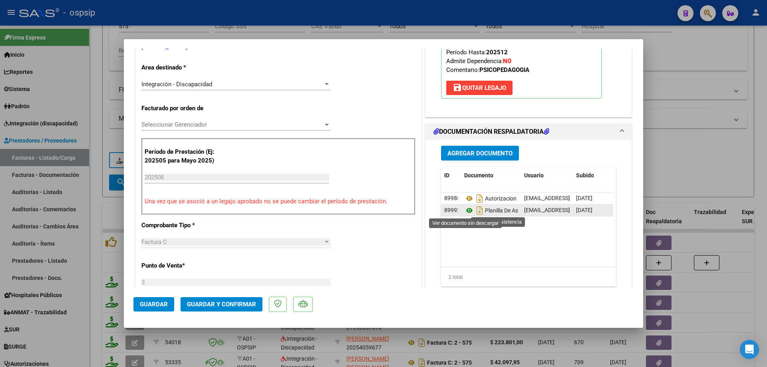
click at [464, 210] on icon at bounding box center [469, 211] width 10 height 10
click at [220, 302] on span "Guardar y Confirmar" at bounding box center [221, 304] width 69 height 7
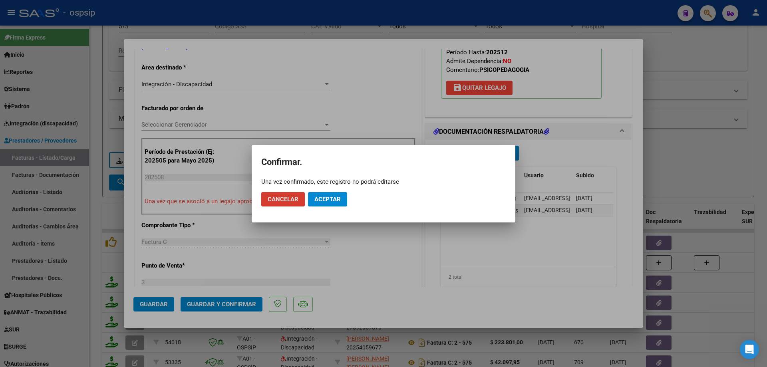
click at [331, 200] on span "Aceptar" at bounding box center [327, 199] width 26 height 7
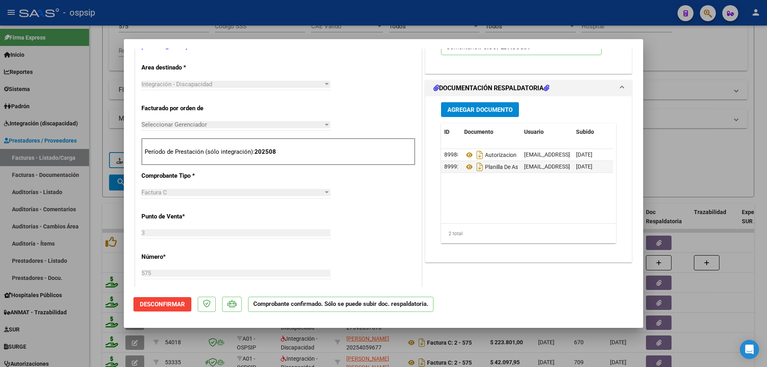
click at [665, 67] on div at bounding box center [383, 183] width 767 height 367
type input "$ 0,00"
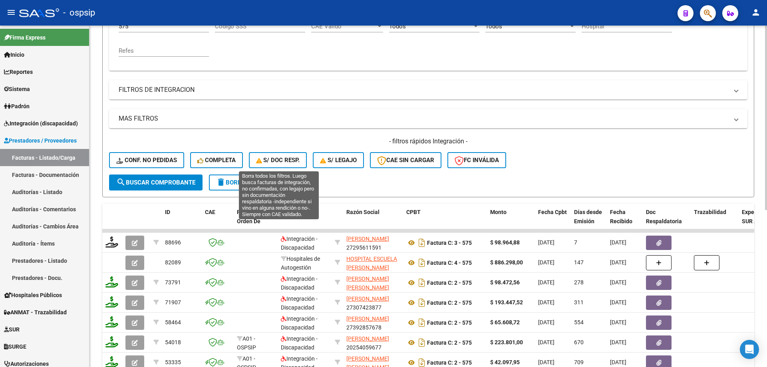
scroll to position [51, 0]
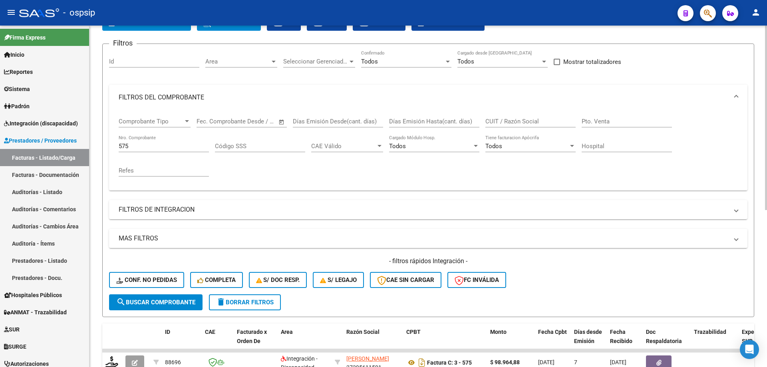
click at [141, 145] on input "575" at bounding box center [164, 146] width 90 height 7
type input "5"
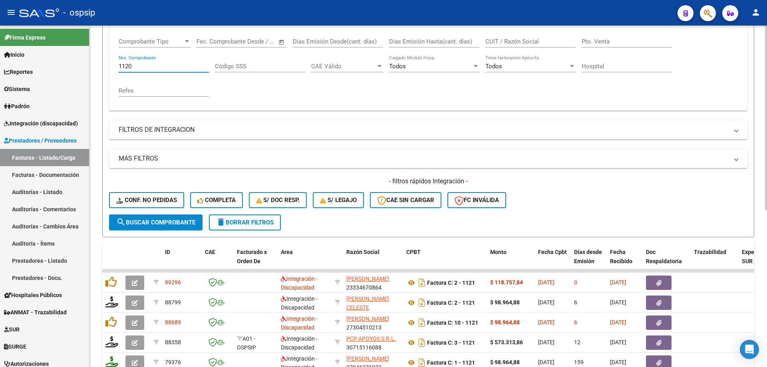
scroll to position [171, 0]
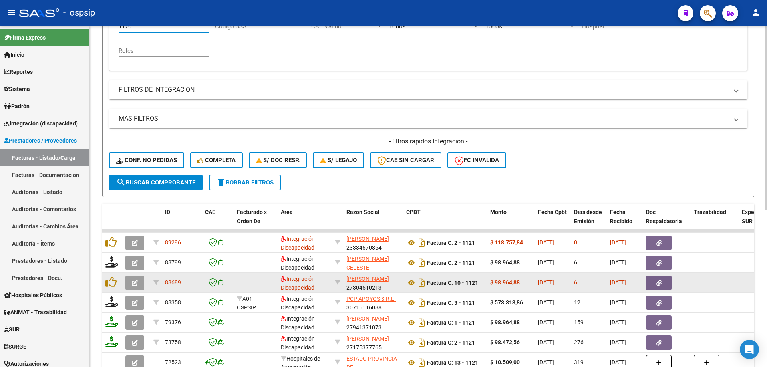
type input "1120"
click at [135, 285] on icon "button" at bounding box center [135, 283] width 6 height 6
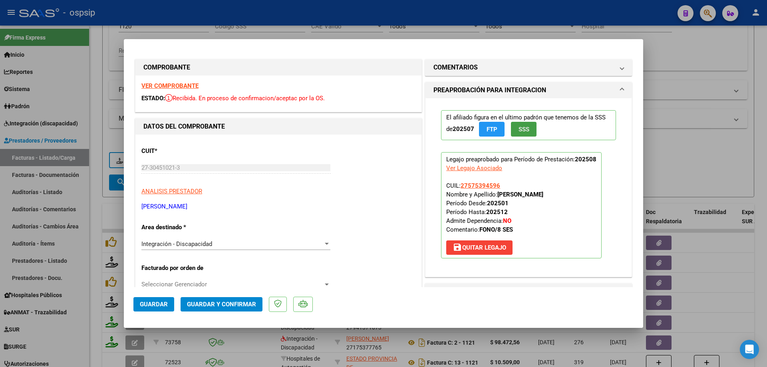
click at [526, 129] on span "SSS" at bounding box center [523, 129] width 11 height 7
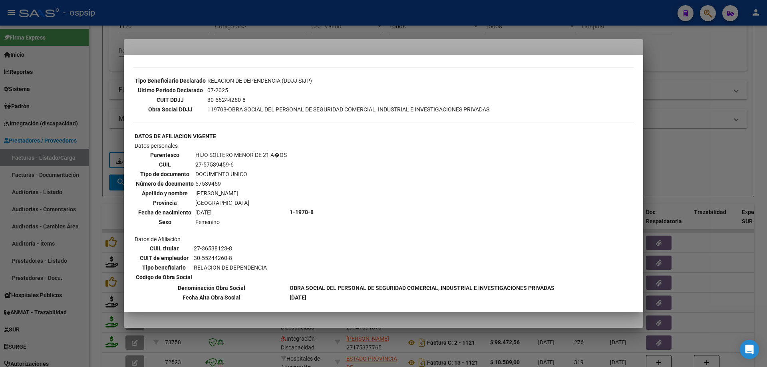
scroll to position [260, 0]
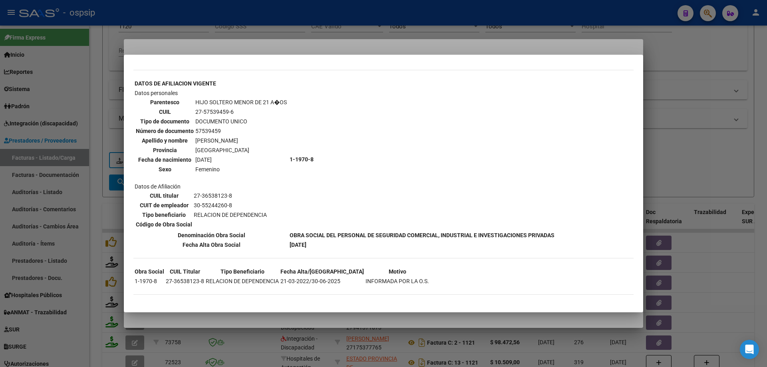
click at [670, 138] on div at bounding box center [383, 183] width 767 height 367
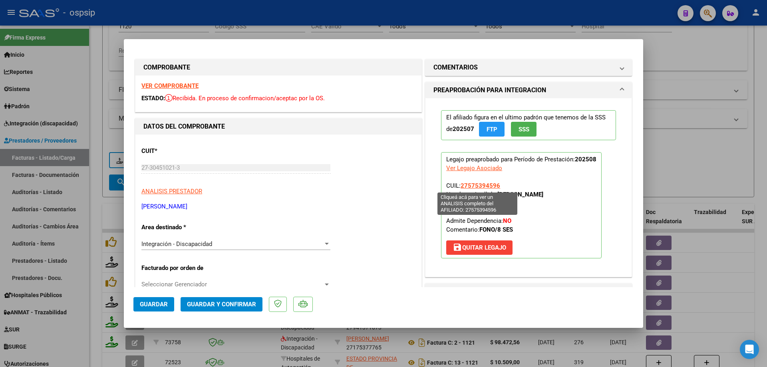
click at [464, 189] on span "27575394596" at bounding box center [480, 185] width 40 height 7
type textarea "27575394596"
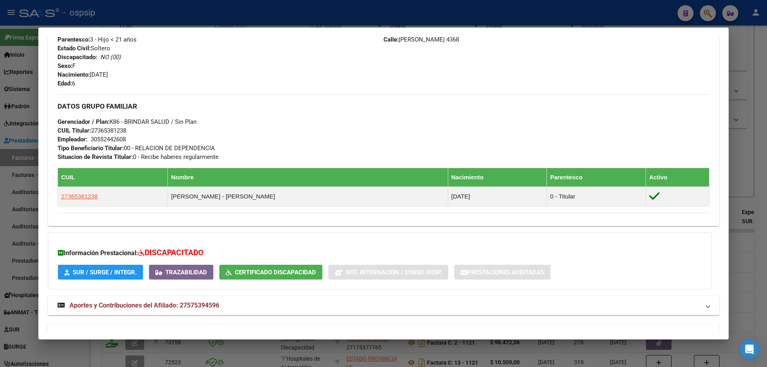
scroll to position [320, 0]
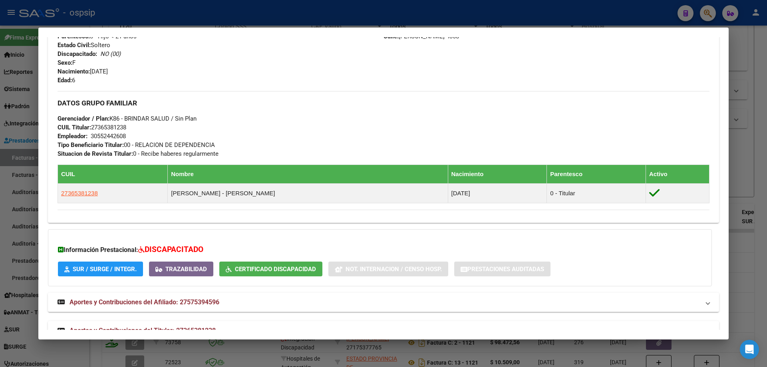
click at [755, 187] on div at bounding box center [383, 183] width 767 height 367
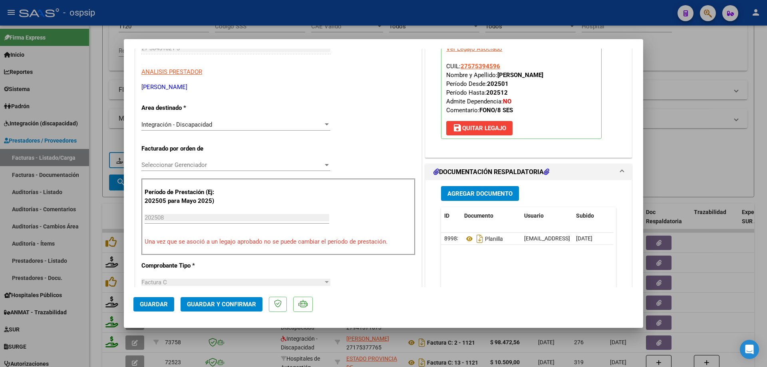
scroll to position [120, 0]
click at [466, 237] on icon at bounding box center [469, 239] width 10 height 10
drag, startPoint x: 503, startPoint y: 66, endPoint x: 457, endPoint y: 65, distance: 45.9
click at [457, 65] on p "Legajo preaprobado para Período de Prestación: 202508 Ver Legajo Asociado CUIL:…" at bounding box center [521, 85] width 161 height 106
copy span "27575394596"
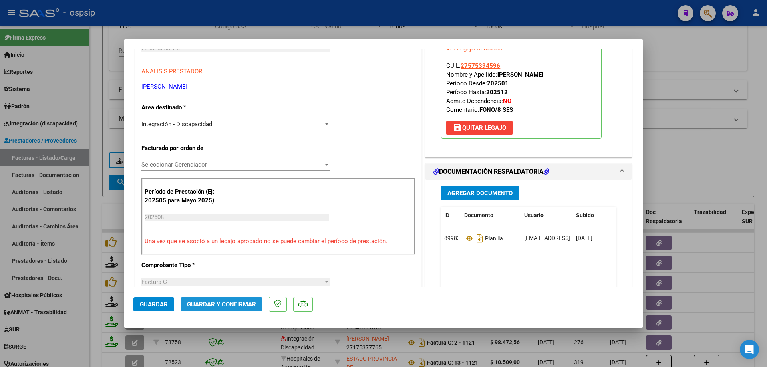
click at [232, 300] on button "Guardar y Confirmar" at bounding box center [222, 304] width 82 height 14
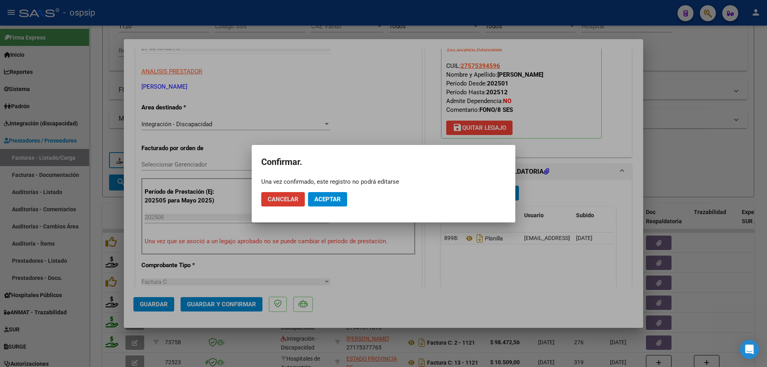
click at [340, 195] on button "Aceptar" at bounding box center [327, 199] width 39 height 14
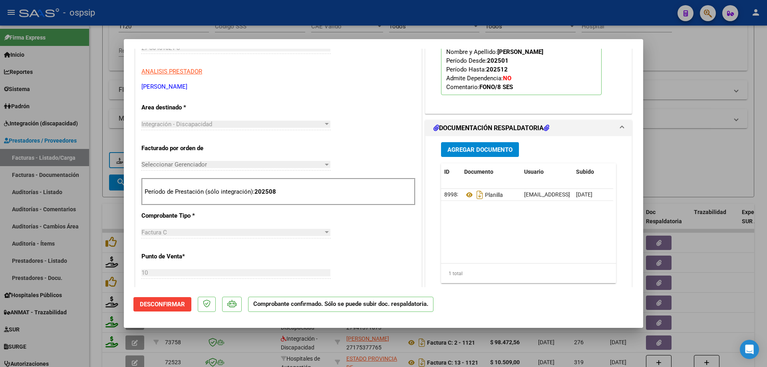
click at [691, 120] on div at bounding box center [383, 183] width 767 height 367
type input "$ 0,00"
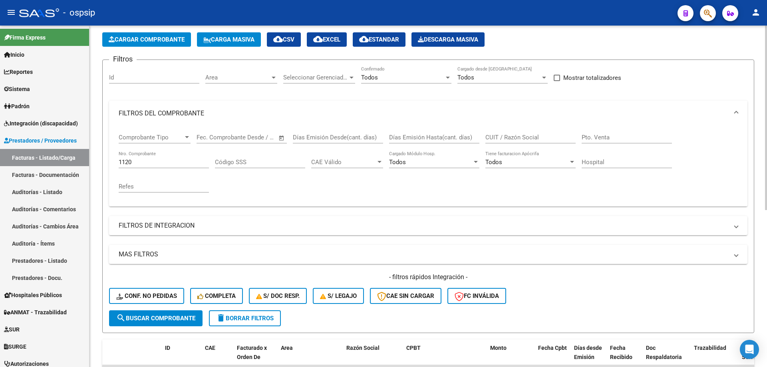
scroll to position [11, 0]
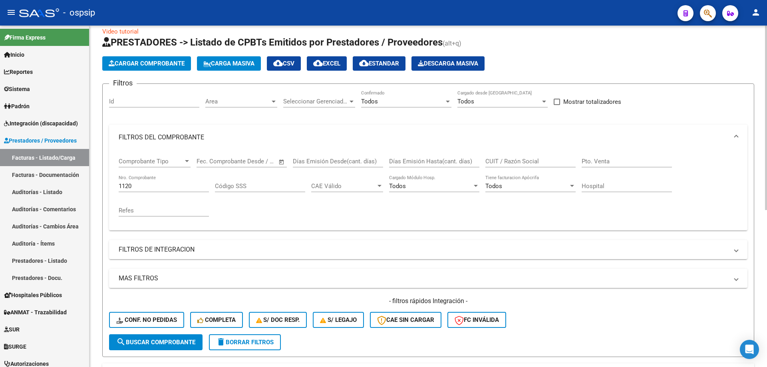
click at [142, 187] on input "1120" at bounding box center [164, 186] width 90 height 7
type input "1"
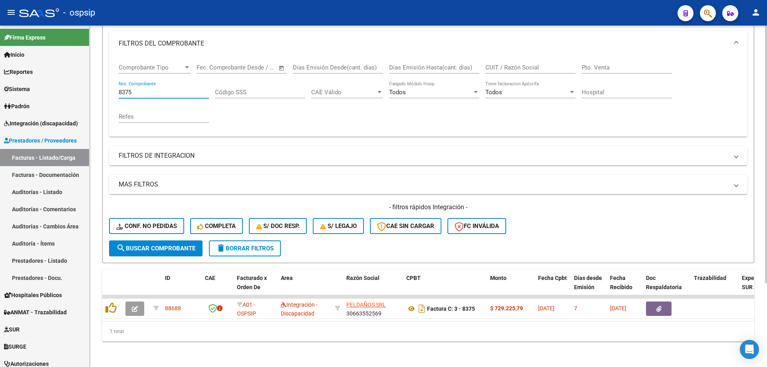
scroll to position [111, 0]
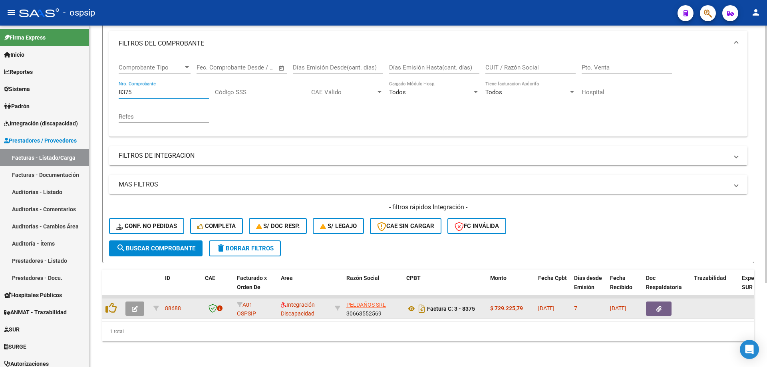
type input "8375"
click at [133, 306] on icon "button" at bounding box center [135, 309] width 6 height 6
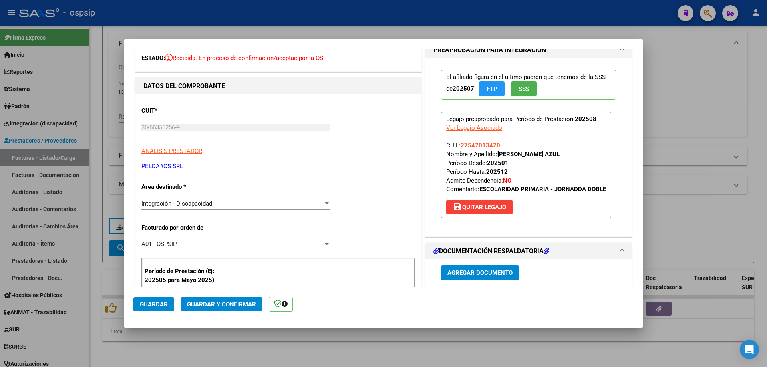
scroll to position [40, 0]
click at [466, 149] on span "27547013420" at bounding box center [480, 145] width 40 height 7
type textarea "27547013420"
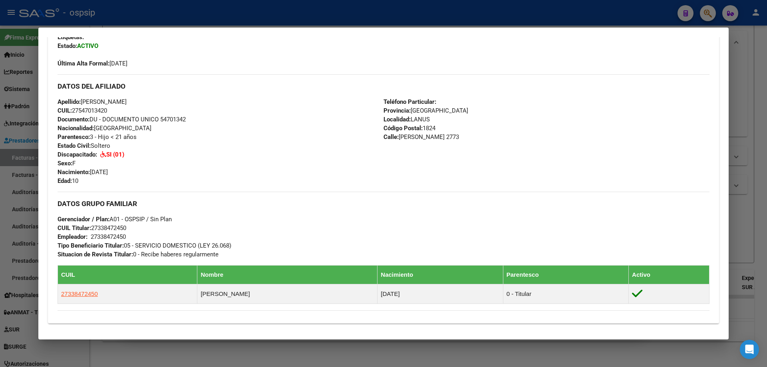
scroll to position [164, 0]
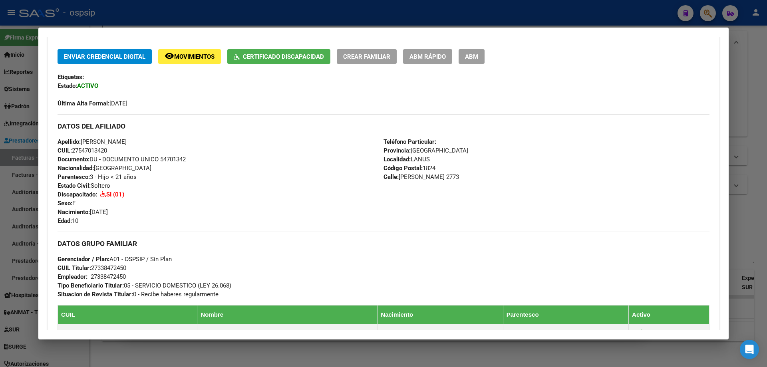
click at [744, 203] on div at bounding box center [383, 183] width 767 height 367
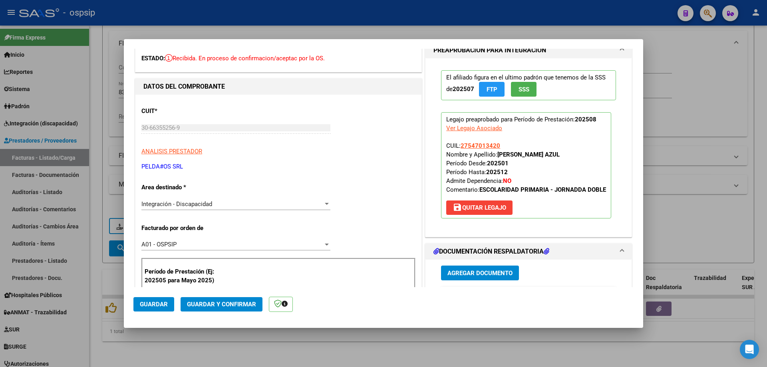
click at [521, 86] on span "SSS" at bounding box center [523, 89] width 11 height 7
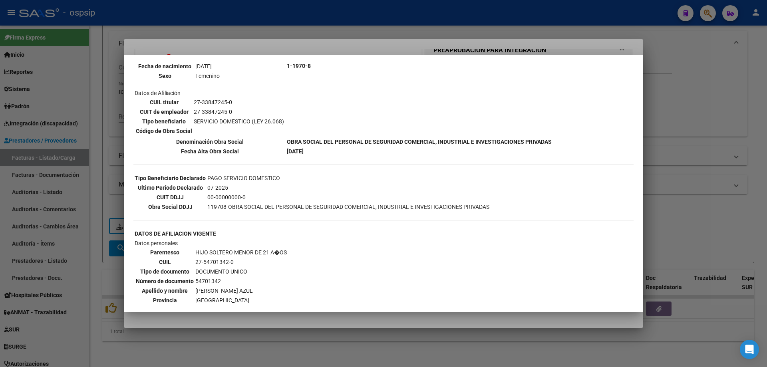
scroll to position [0, 0]
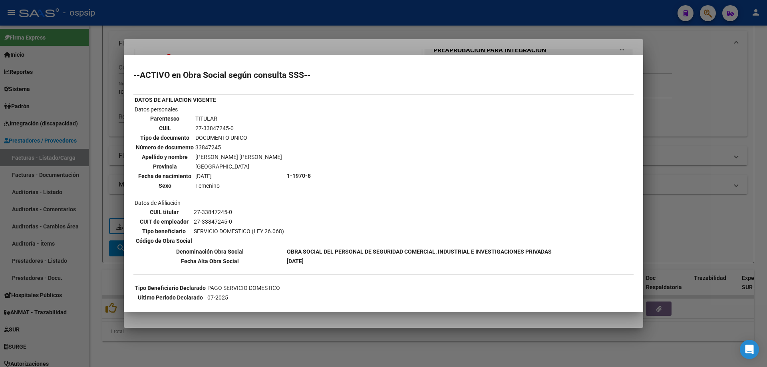
click at [728, 115] on div at bounding box center [383, 183] width 767 height 367
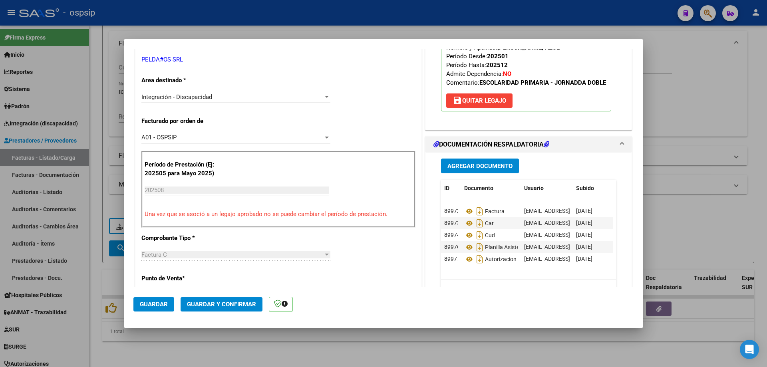
scroll to position [160, 0]
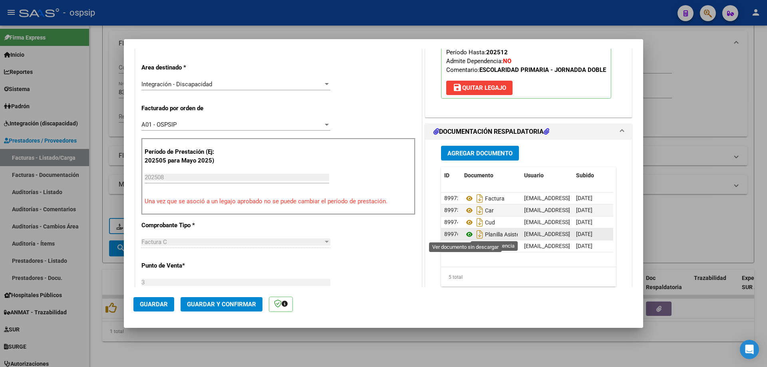
click at [464, 232] on icon at bounding box center [469, 235] width 10 height 10
click at [466, 235] on icon at bounding box center [469, 235] width 10 height 10
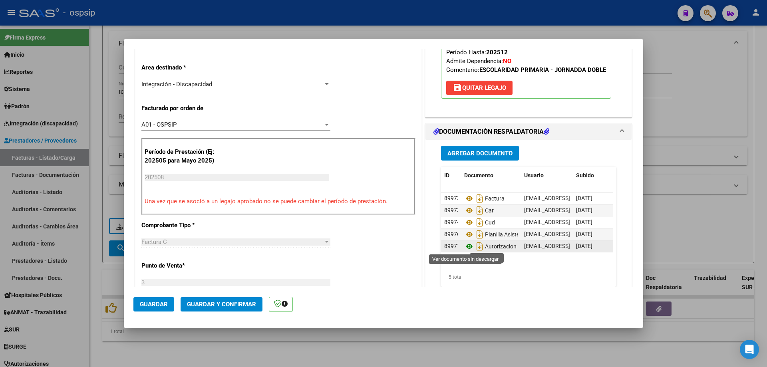
click at [467, 244] on icon at bounding box center [469, 247] width 10 height 10
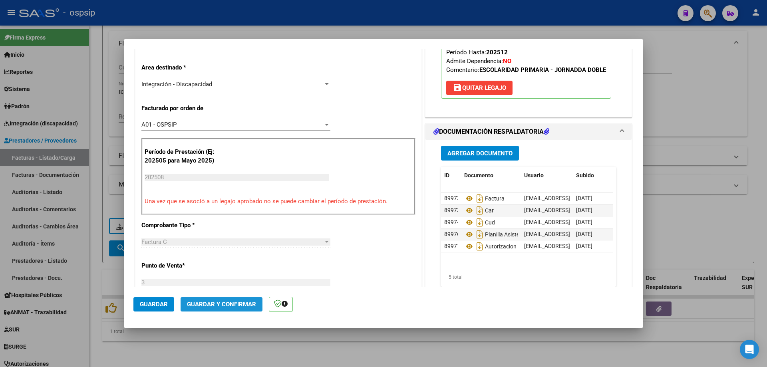
click at [224, 307] on span "Guardar y Confirmar" at bounding box center [221, 304] width 69 height 7
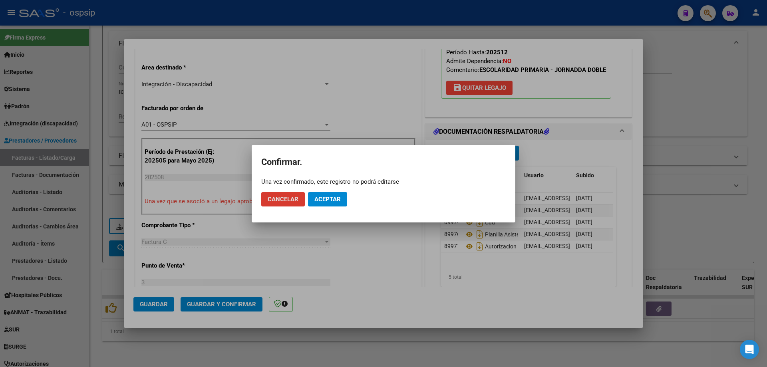
click at [333, 198] on span "Aceptar" at bounding box center [327, 199] width 26 height 7
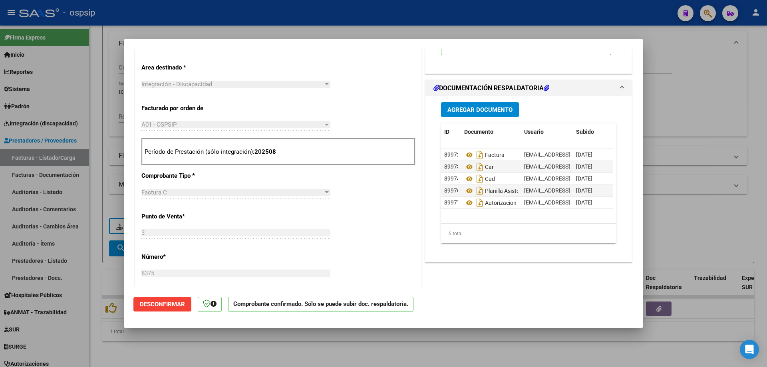
click at [711, 142] on div at bounding box center [383, 183] width 767 height 367
type input "$ 0,00"
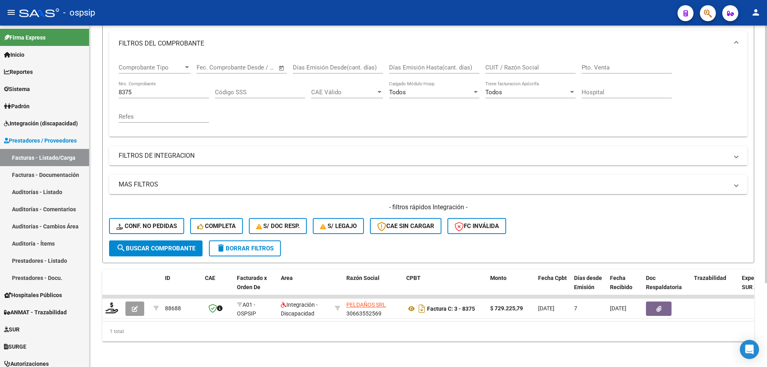
click at [153, 89] on input "8375" at bounding box center [164, 92] width 90 height 7
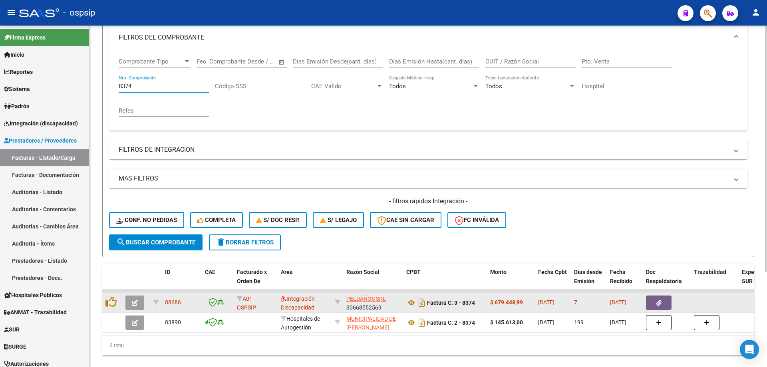
type input "8374"
click at [127, 304] on button "button" at bounding box center [134, 303] width 19 height 14
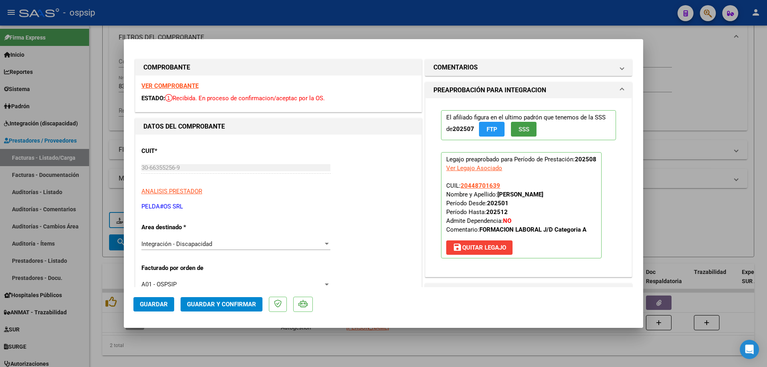
click at [522, 131] on span "SSS" at bounding box center [523, 129] width 11 height 7
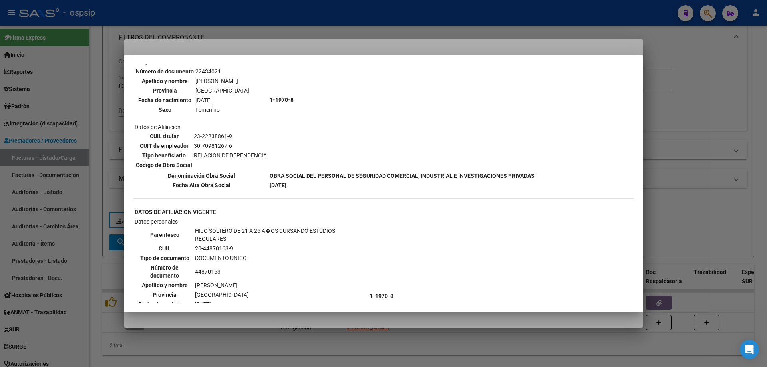
scroll to position [399, 0]
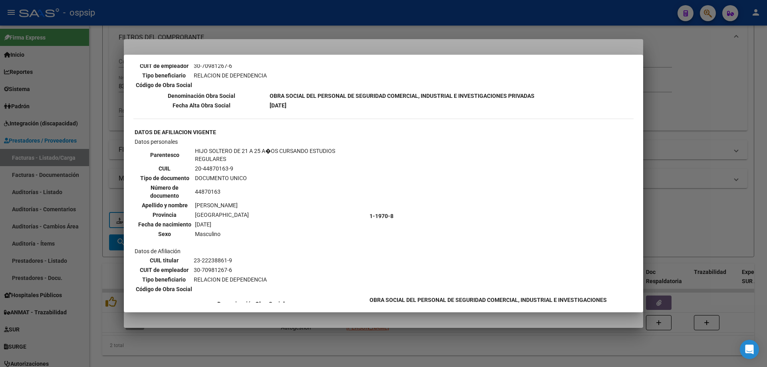
click at [705, 144] on div at bounding box center [383, 183] width 767 height 367
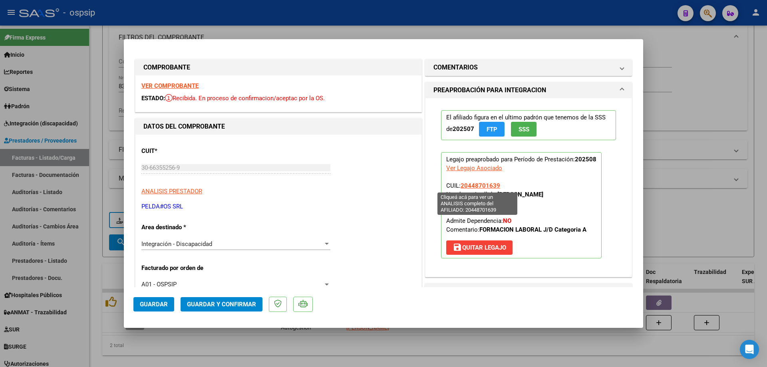
click at [485, 187] on span "20448701639" at bounding box center [480, 185] width 40 height 7
type textarea "20448701639"
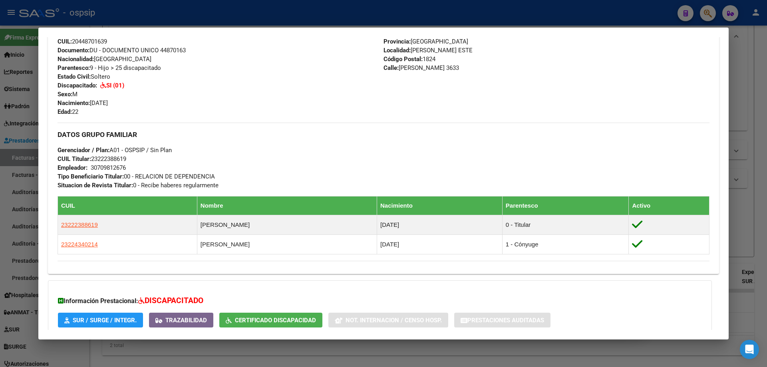
scroll to position [343, 0]
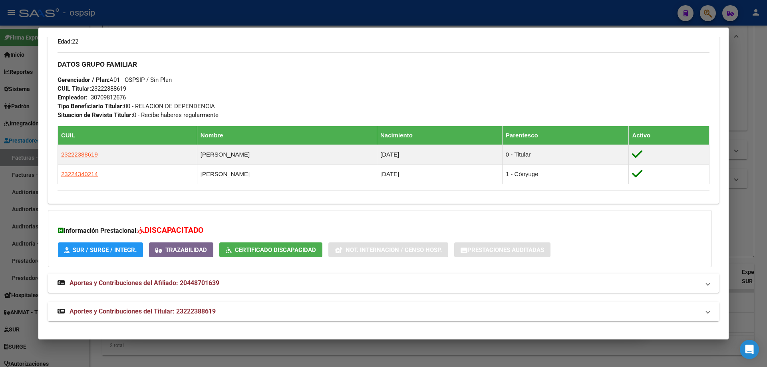
click at [764, 149] on div at bounding box center [383, 183] width 767 height 367
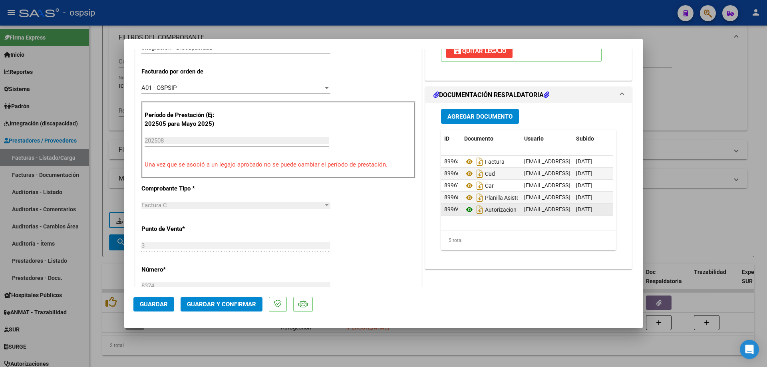
scroll to position [200, 0]
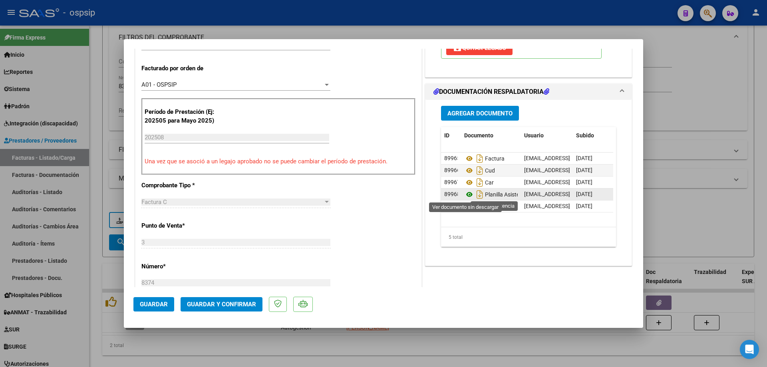
click at [465, 194] on icon at bounding box center [469, 195] width 10 height 10
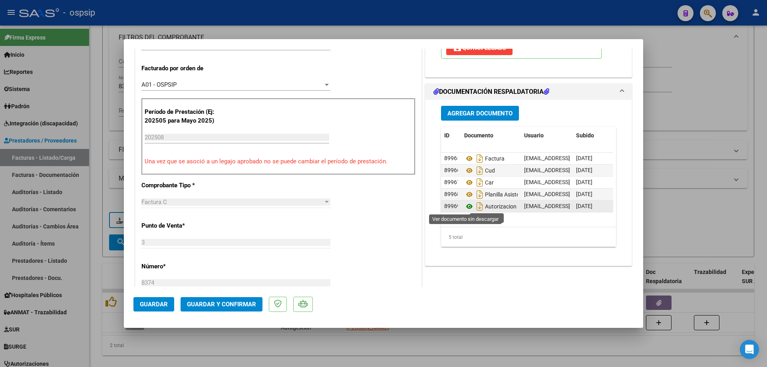
click at [467, 206] on icon at bounding box center [469, 207] width 10 height 10
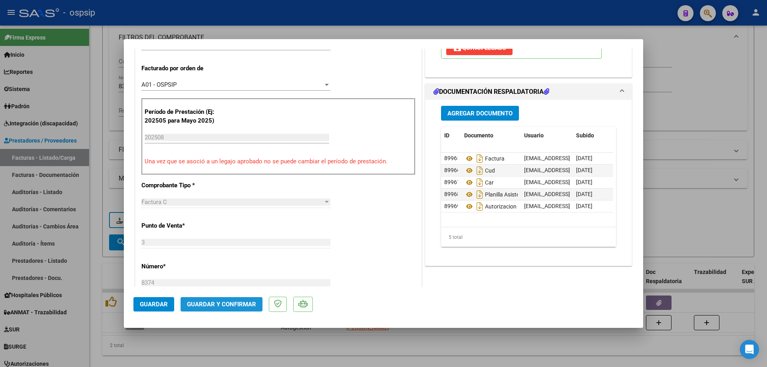
click at [240, 308] on button "Guardar y Confirmar" at bounding box center [222, 304] width 82 height 14
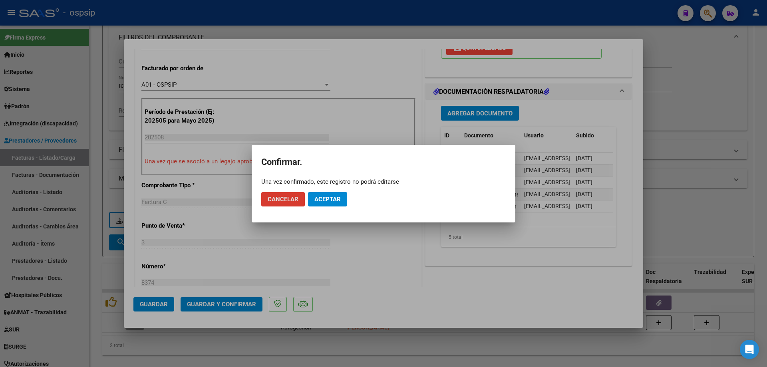
click at [320, 200] on span "Aceptar" at bounding box center [327, 199] width 26 height 7
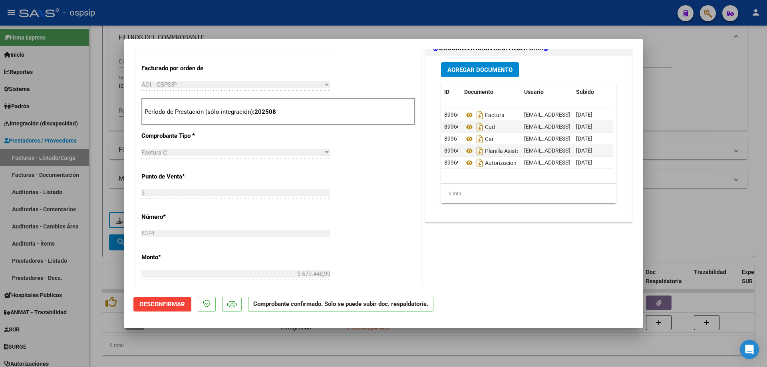
click at [703, 183] on div at bounding box center [383, 183] width 767 height 367
type input "$ 0,00"
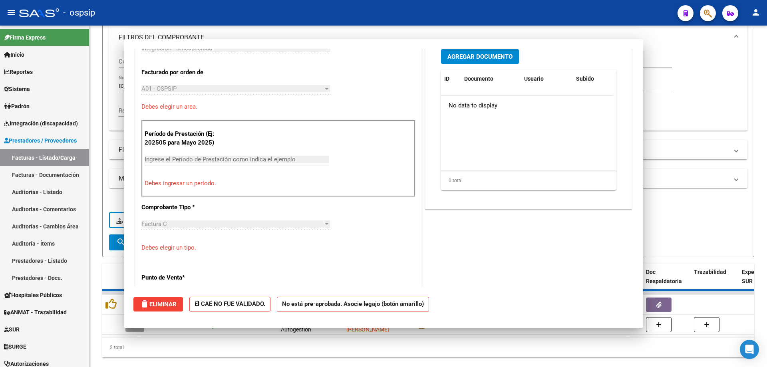
scroll to position [0, 0]
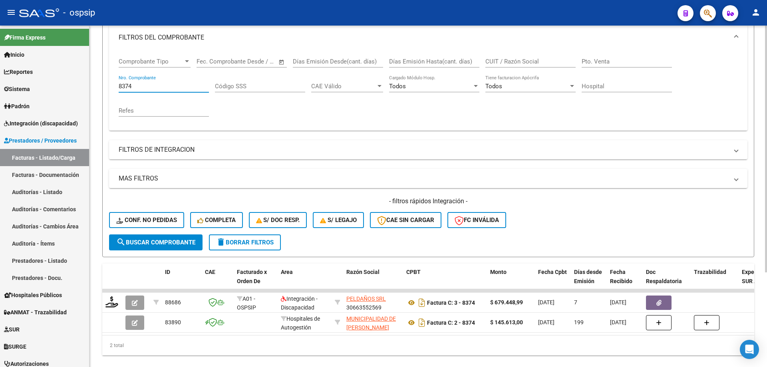
click at [140, 85] on input "8374" at bounding box center [164, 86] width 90 height 7
type input "8"
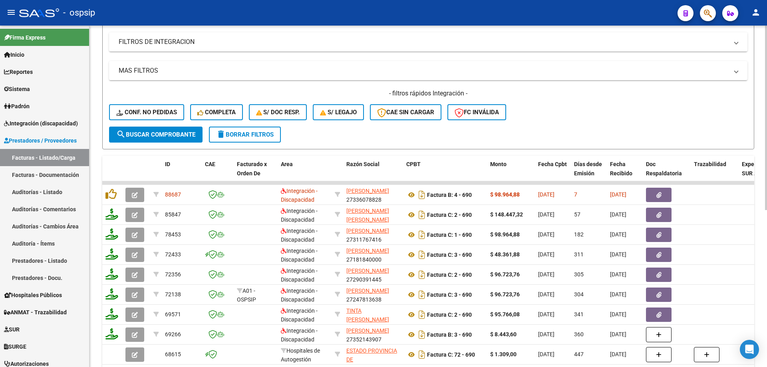
scroll to position [231, 0]
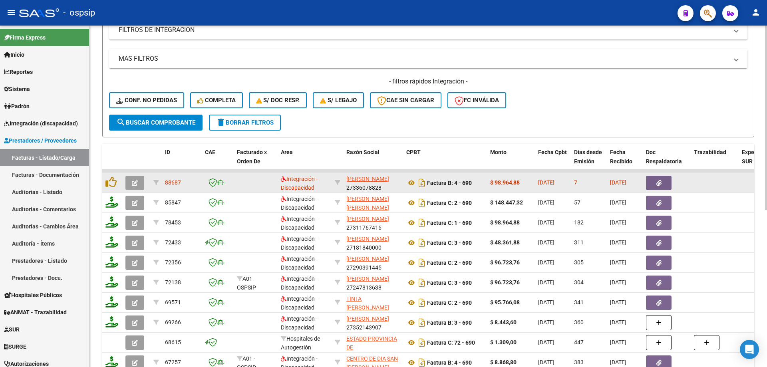
type input "690"
click at [137, 181] on icon "button" at bounding box center [135, 183] width 6 height 6
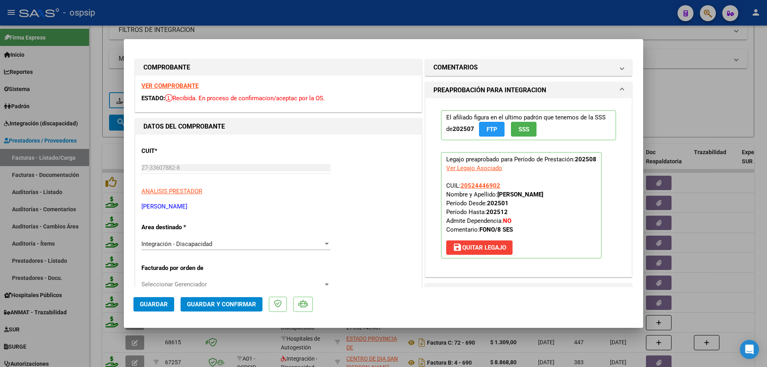
click at [523, 130] on span "SSS" at bounding box center [523, 129] width 11 height 7
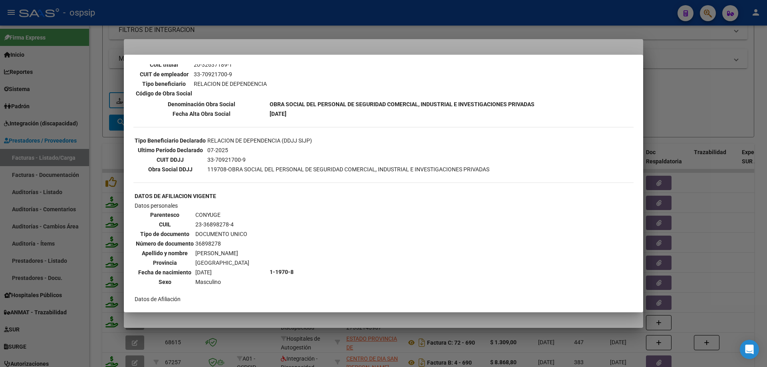
scroll to position [160, 0]
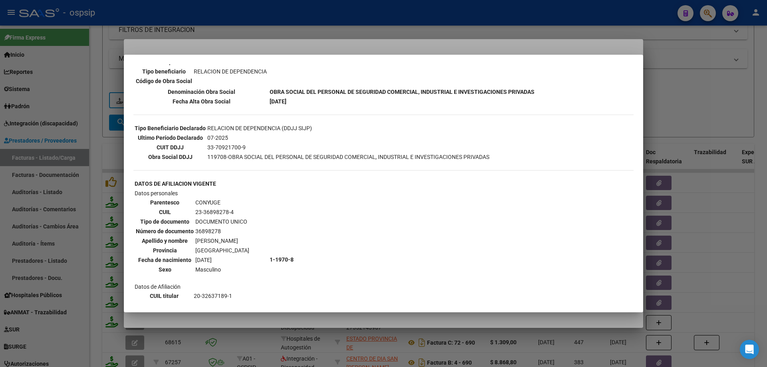
click at [724, 111] on div at bounding box center [383, 183] width 767 height 367
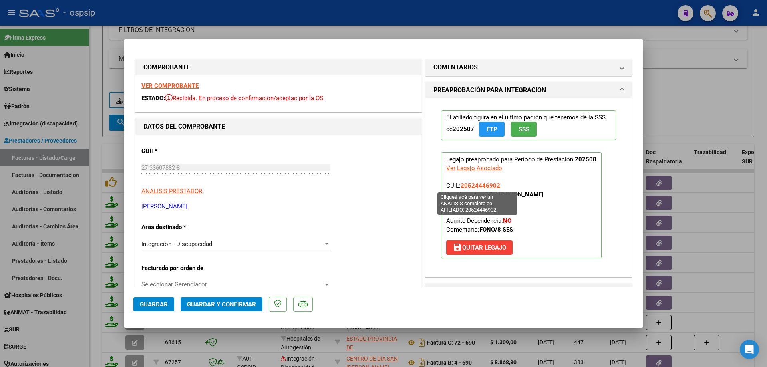
click at [472, 183] on span "20524446902" at bounding box center [480, 185] width 40 height 7
type textarea "20524446902"
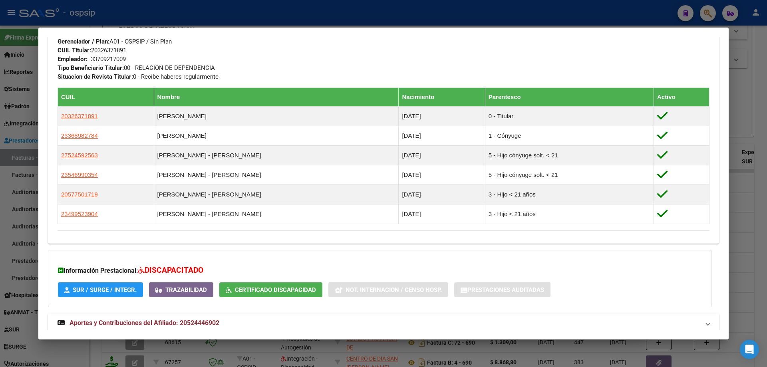
scroll to position [302, 0]
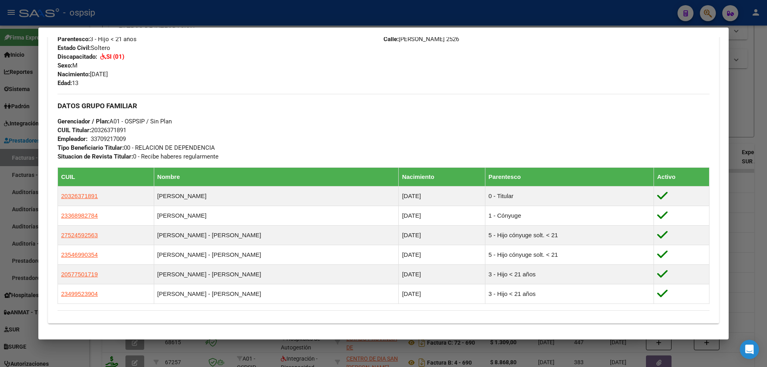
click at [750, 110] on div at bounding box center [383, 183] width 767 height 367
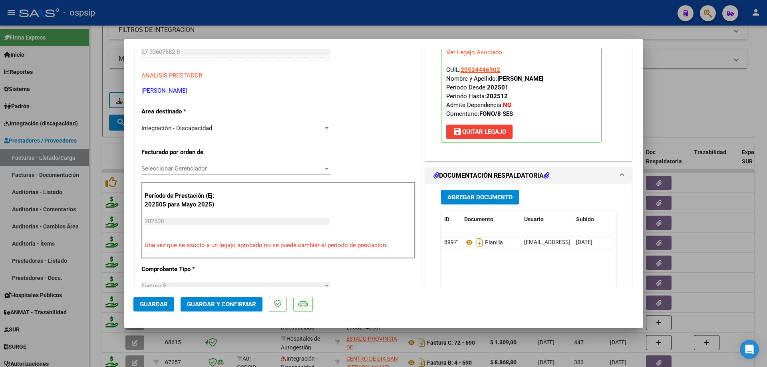
scroll to position [160, 0]
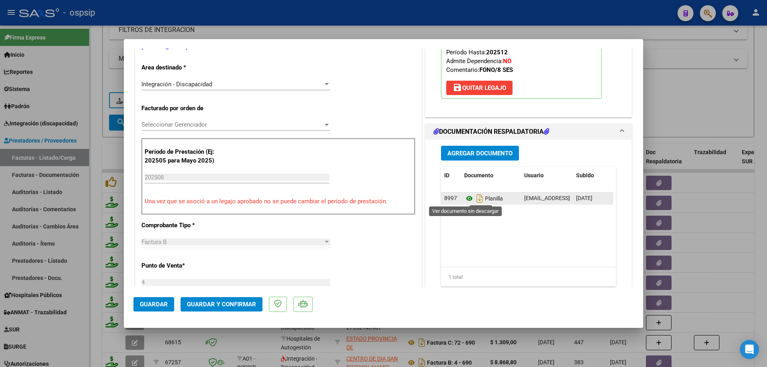
click at [465, 198] on icon at bounding box center [469, 199] width 10 height 10
click at [227, 304] on span "Guardar y Confirmar" at bounding box center [221, 304] width 69 height 7
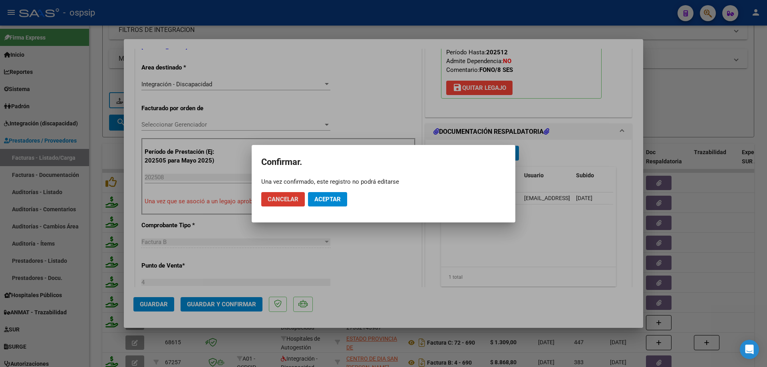
click at [320, 197] on span "Aceptar" at bounding box center [327, 199] width 26 height 7
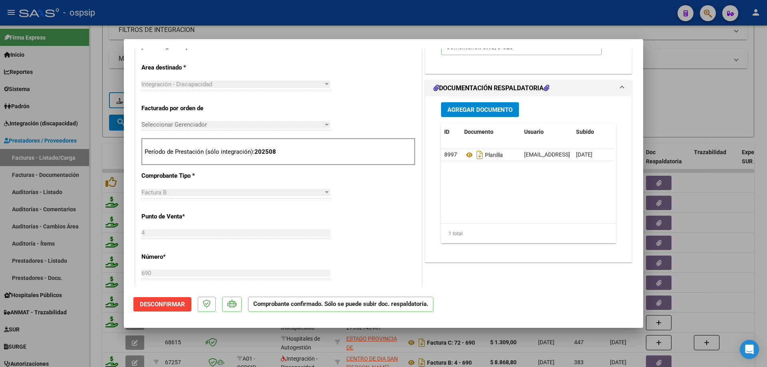
click at [673, 112] on div at bounding box center [383, 183] width 767 height 367
type input "$ 0,00"
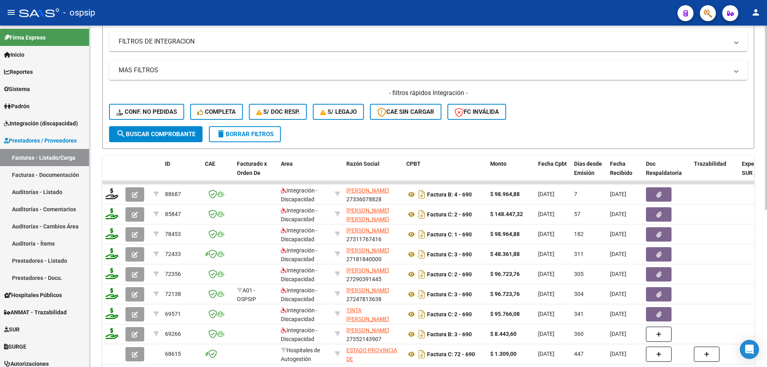
scroll to position [151, 0]
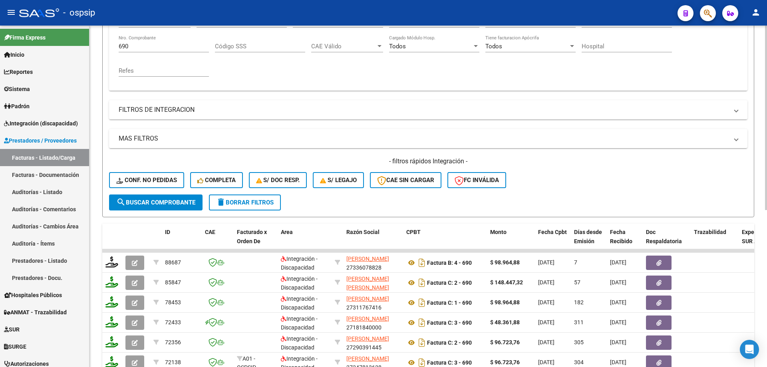
click at [140, 46] on input "690" at bounding box center [164, 46] width 90 height 7
type input "6"
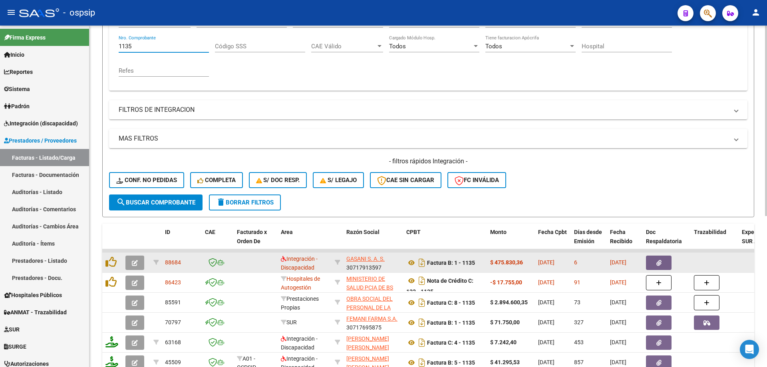
type input "1135"
click at [135, 263] on icon "button" at bounding box center [135, 263] width 6 height 6
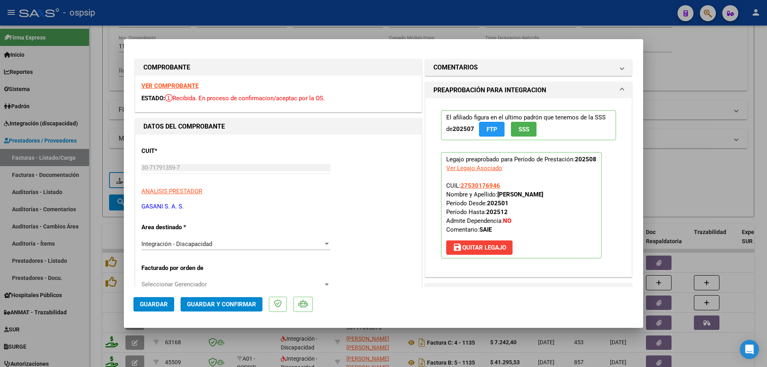
click at [523, 130] on span "SSS" at bounding box center [523, 129] width 11 height 7
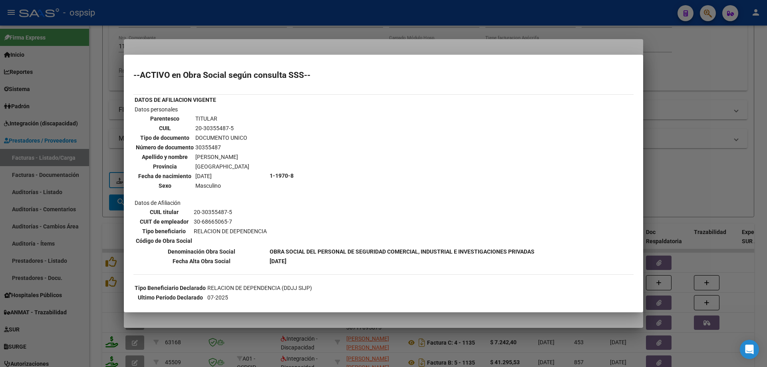
click at [727, 179] on div at bounding box center [383, 183] width 767 height 367
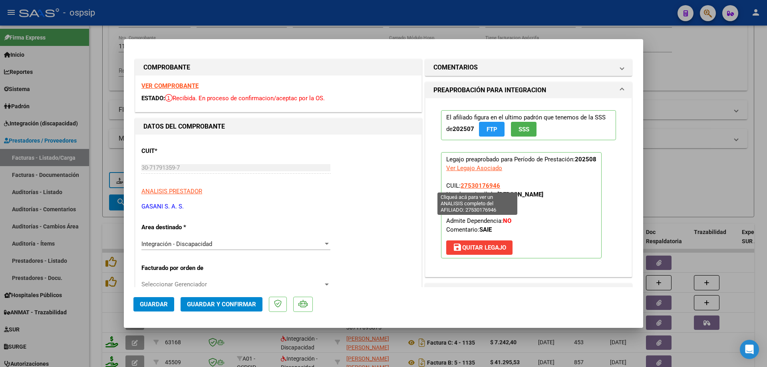
click at [485, 185] on span "27530176946" at bounding box center [480, 185] width 40 height 7
type textarea "27530176946"
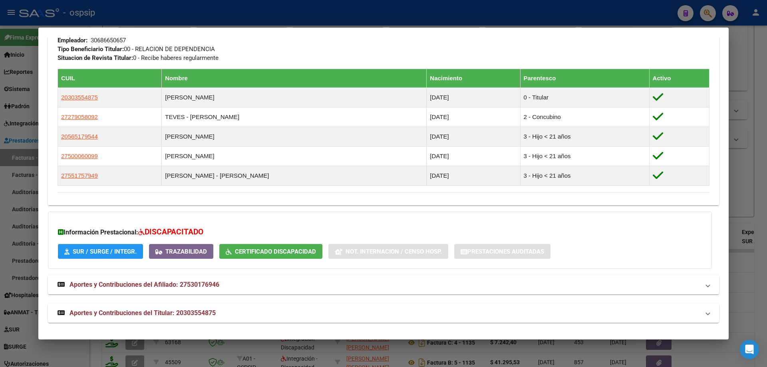
scroll to position [417, 0]
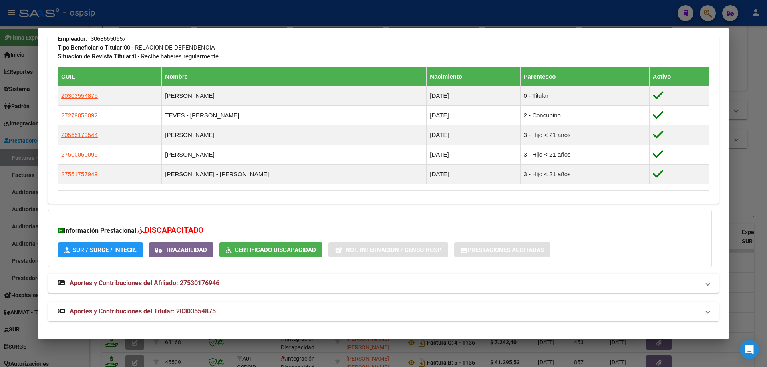
click at [751, 179] on div at bounding box center [383, 183] width 767 height 367
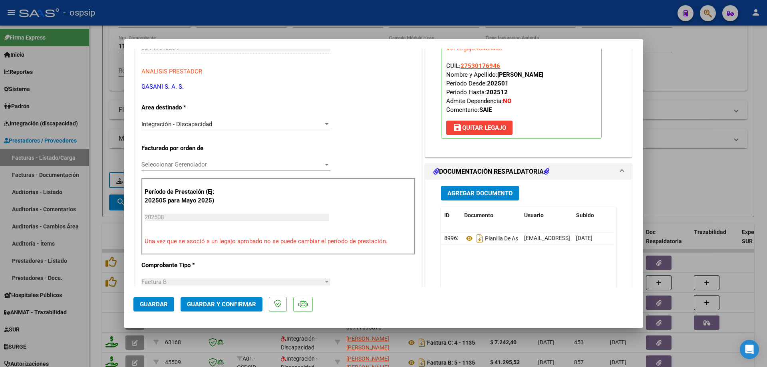
scroll to position [160, 0]
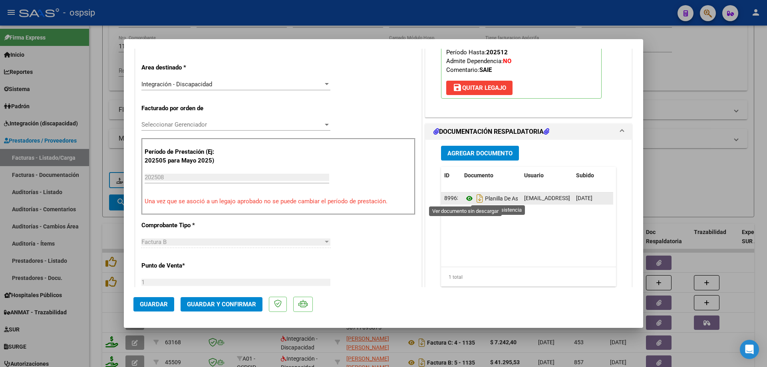
click at [465, 198] on icon at bounding box center [469, 199] width 10 height 10
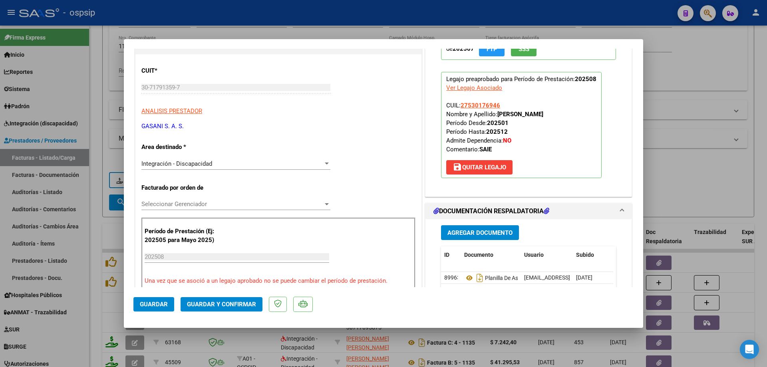
scroll to position [40, 0]
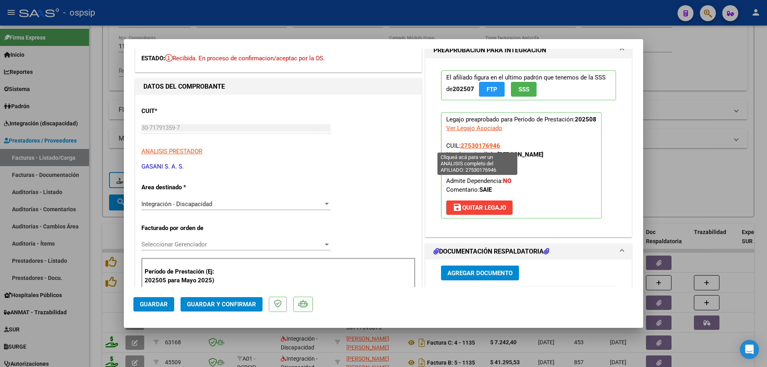
drag, startPoint x: 499, startPoint y: 145, endPoint x: 460, endPoint y: 145, distance: 39.5
click at [460, 145] on p "Legajo preaprobado para Período de Prestación: 202508 Ver Legajo Asociado CUIL:…" at bounding box center [521, 165] width 161 height 106
copy span "27530176946"
click at [218, 303] on span "Guardar y Confirmar" at bounding box center [221, 304] width 69 height 7
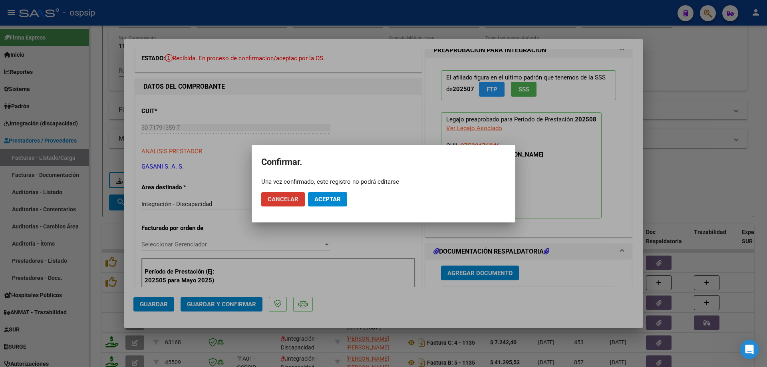
click at [334, 205] on button "Aceptar" at bounding box center [327, 199] width 39 height 14
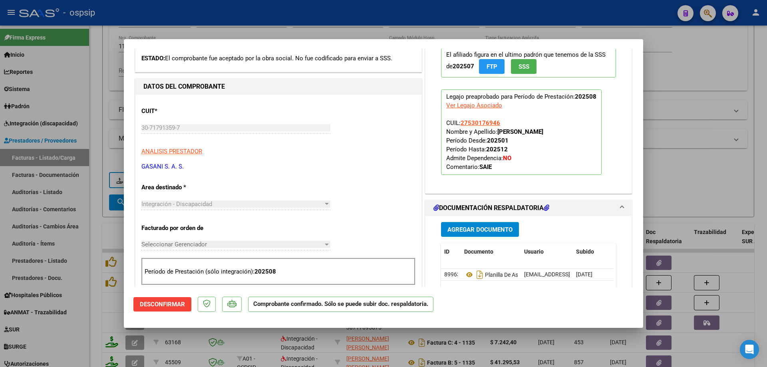
click at [712, 108] on div at bounding box center [383, 183] width 767 height 367
type input "$ 0,00"
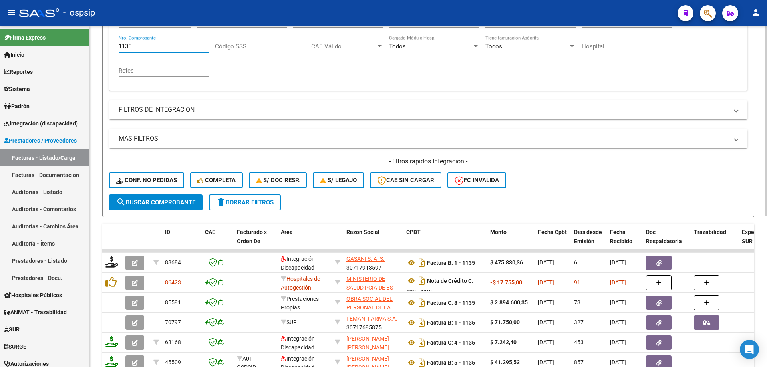
click at [149, 49] on input "1135" at bounding box center [164, 46] width 90 height 7
type input "1"
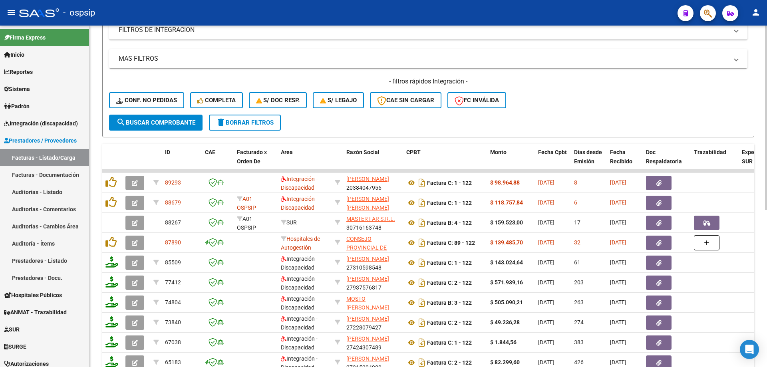
scroll to position [271, 0]
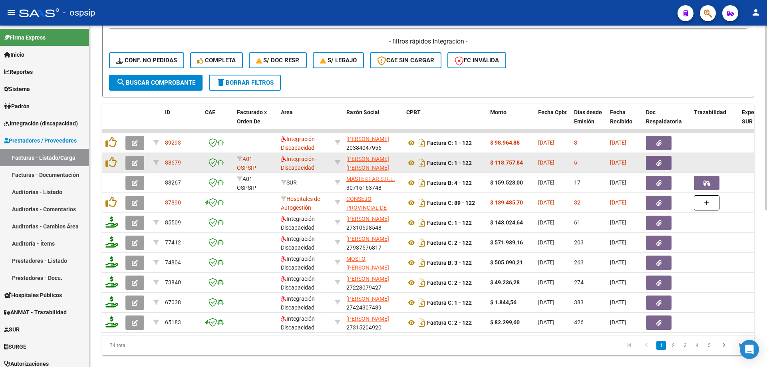
type input "121"
click at [131, 167] on button "button" at bounding box center [134, 163] width 19 height 14
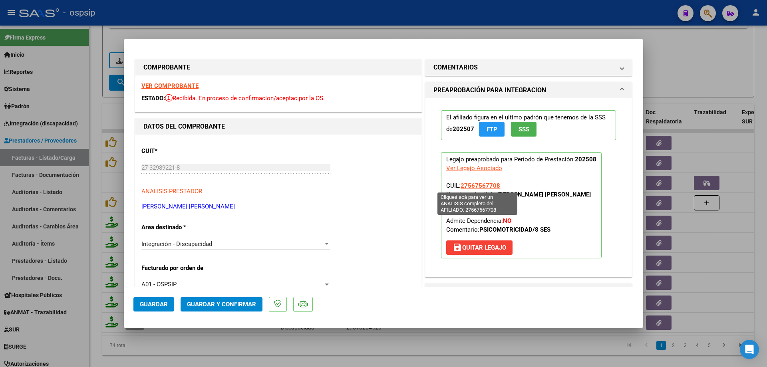
click at [484, 185] on span "27567567708" at bounding box center [480, 185] width 40 height 7
type textarea "27567567708"
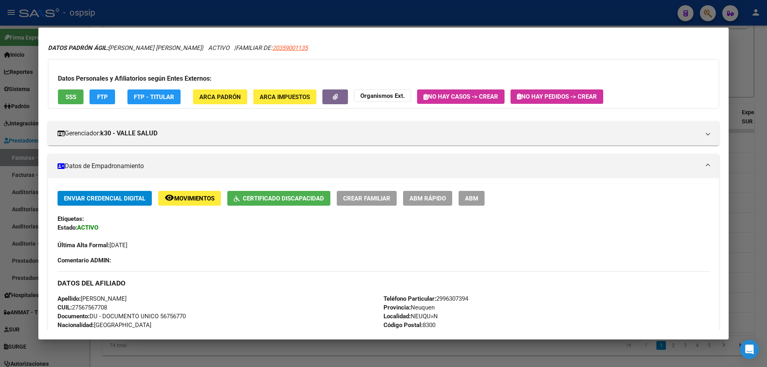
scroll to position [18, 0]
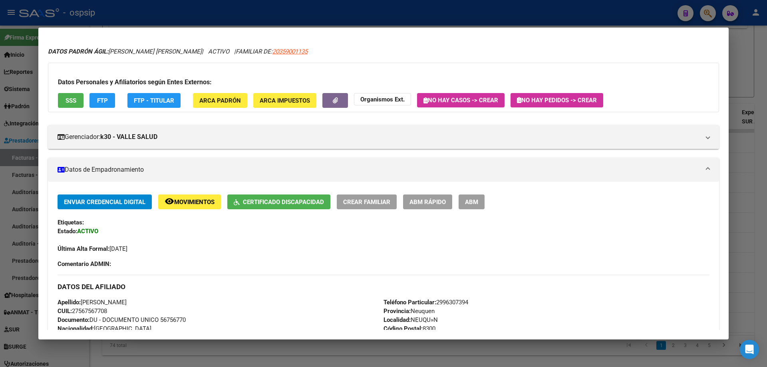
click at [739, 166] on div at bounding box center [383, 183] width 767 height 367
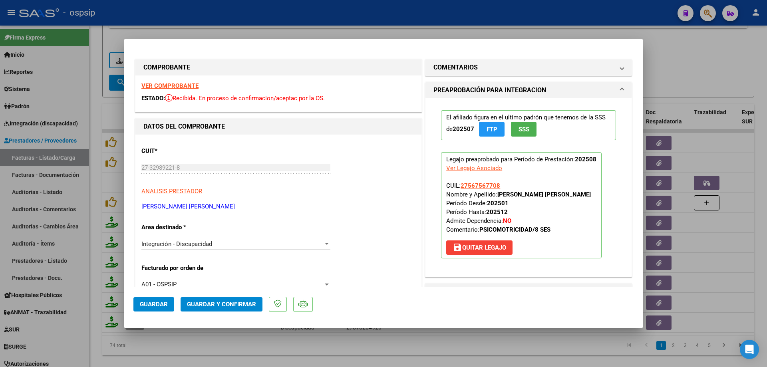
click at [528, 137] on button "SSS" at bounding box center [524, 129] width 26 height 15
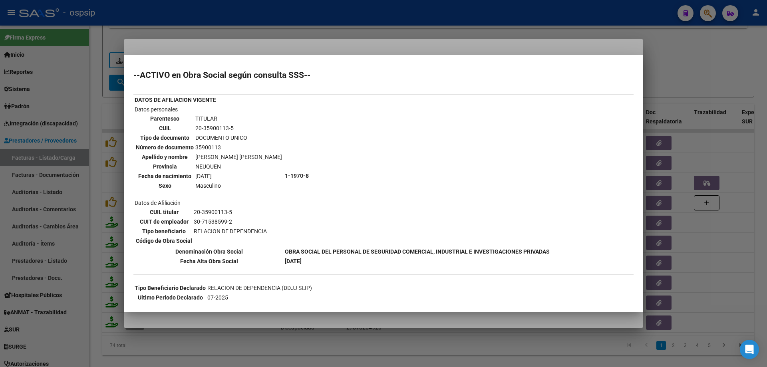
click at [671, 83] on div at bounding box center [383, 183] width 767 height 367
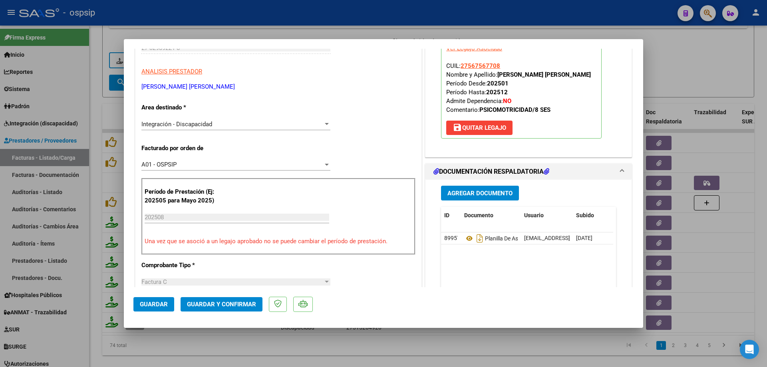
scroll to position [240, 0]
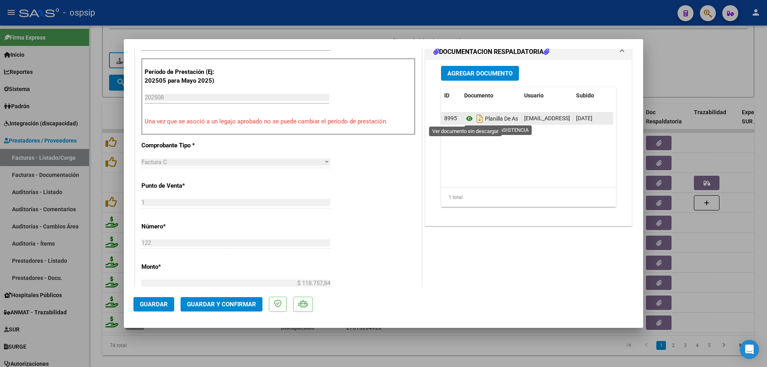
click at [466, 118] on icon at bounding box center [469, 119] width 10 height 10
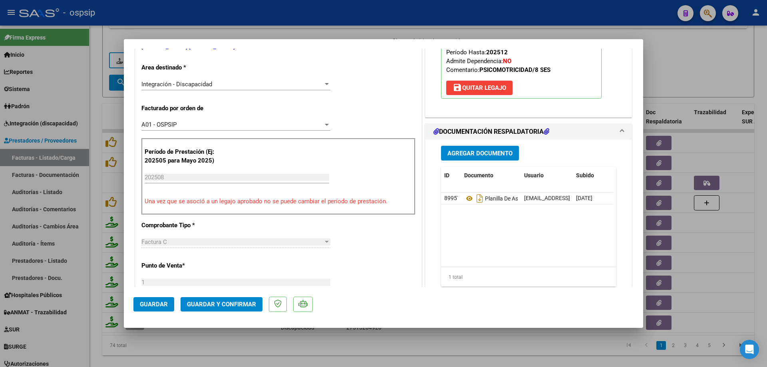
scroll to position [40, 0]
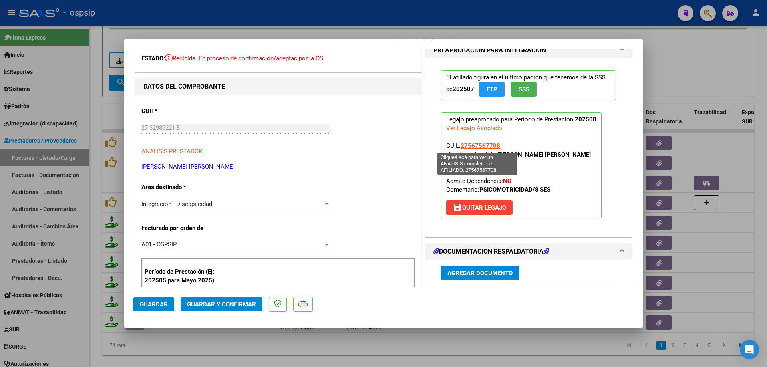
drag, startPoint x: 499, startPoint y: 146, endPoint x: 458, endPoint y: 145, distance: 40.8
click at [458, 145] on p "Legajo preaprobado para Período de Prestación: 202508 Ver Legajo Asociado CUIL:…" at bounding box center [521, 165] width 161 height 106
copy span "27567567708"
click at [205, 308] on span "Guardar y Confirmar" at bounding box center [221, 304] width 69 height 7
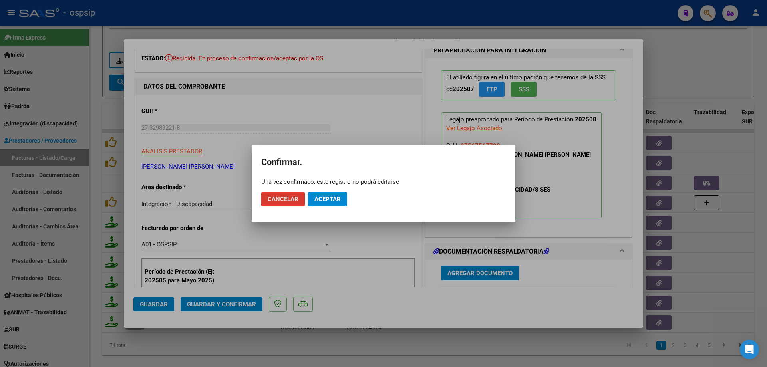
click at [312, 200] on button "Aceptar" at bounding box center [327, 199] width 39 height 14
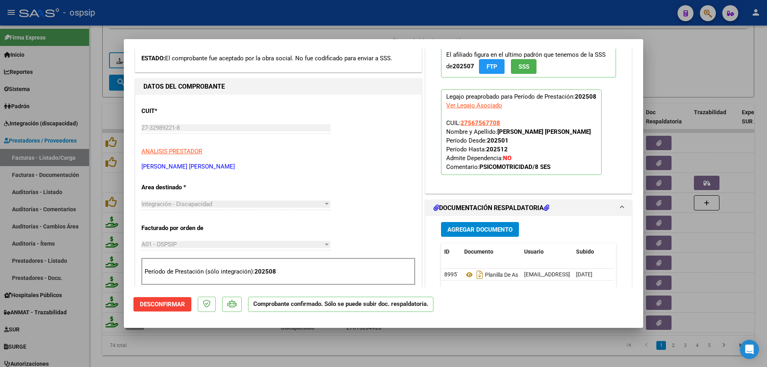
click at [721, 44] on div at bounding box center [383, 183] width 767 height 367
type input "$ 0,00"
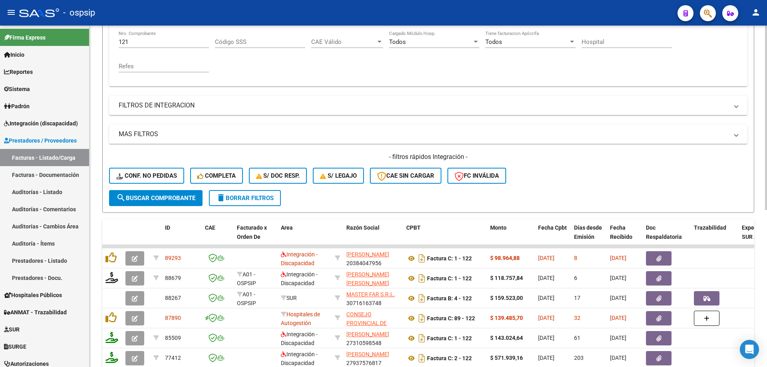
scroll to position [111, 0]
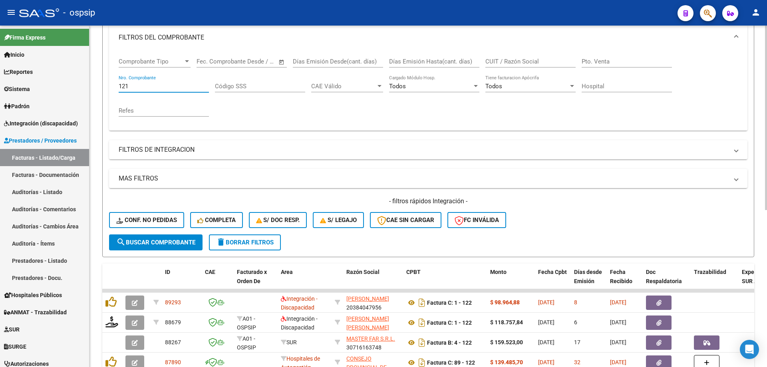
click at [141, 86] on input "121" at bounding box center [164, 86] width 90 height 7
type input "1"
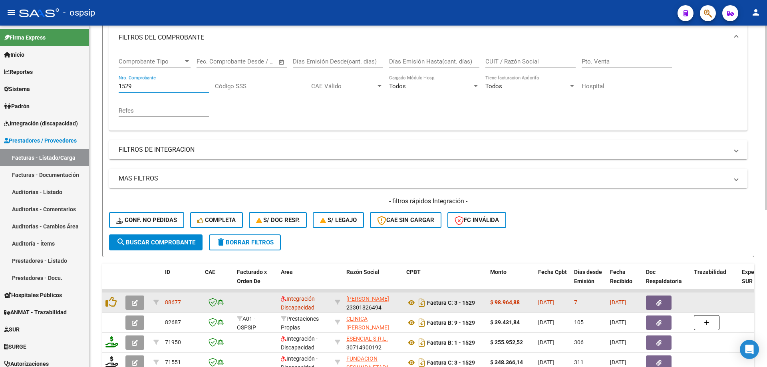
type input "1529"
click at [137, 303] on icon "button" at bounding box center [135, 303] width 6 height 6
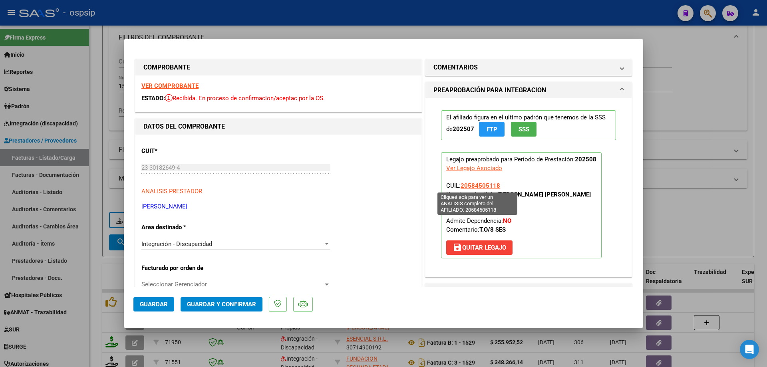
click at [473, 185] on span "20584505118" at bounding box center [480, 185] width 40 height 7
type textarea "20584505118"
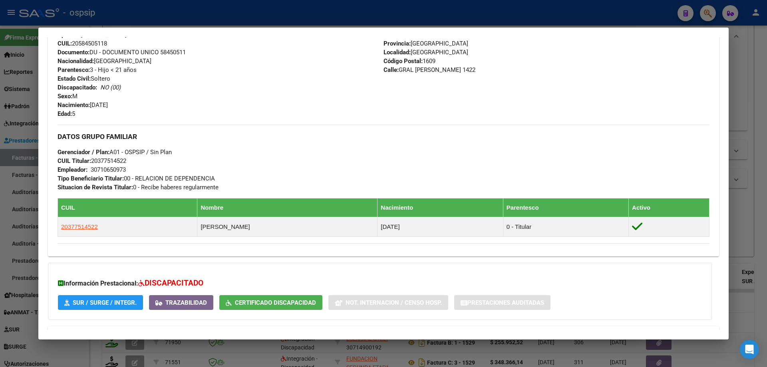
scroll to position [332, 0]
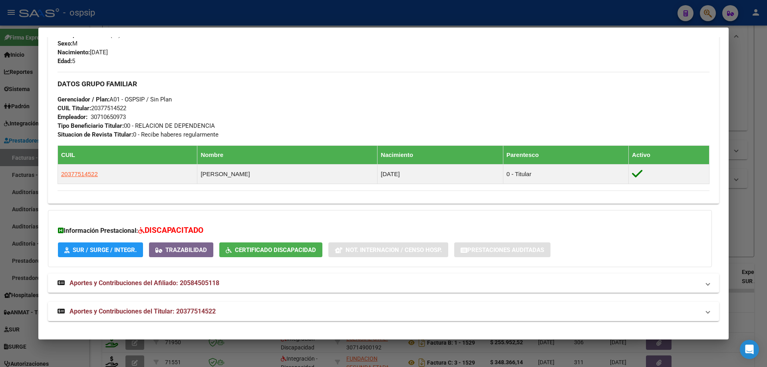
click at [760, 222] on div at bounding box center [383, 183] width 767 height 367
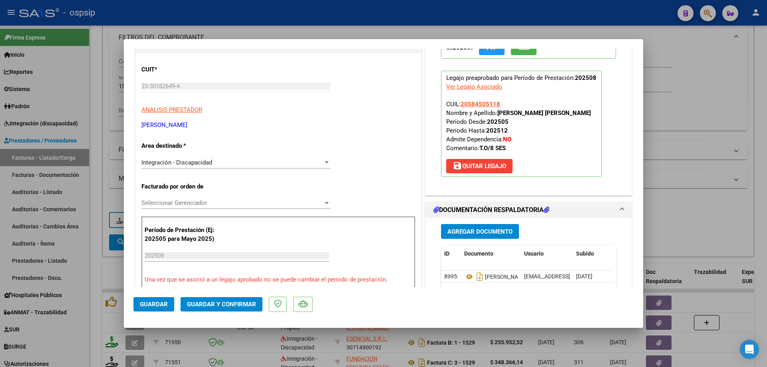
scroll to position [120, 0]
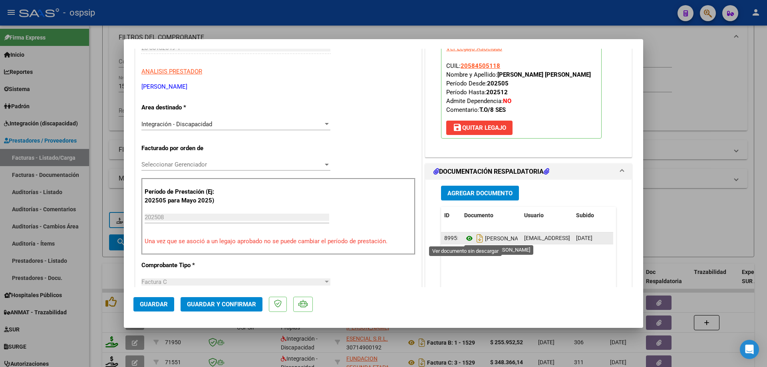
click at [465, 239] on icon at bounding box center [469, 239] width 10 height 10
click at [468, 238] on icon at bounding box center [469, 239] width 10 height 10
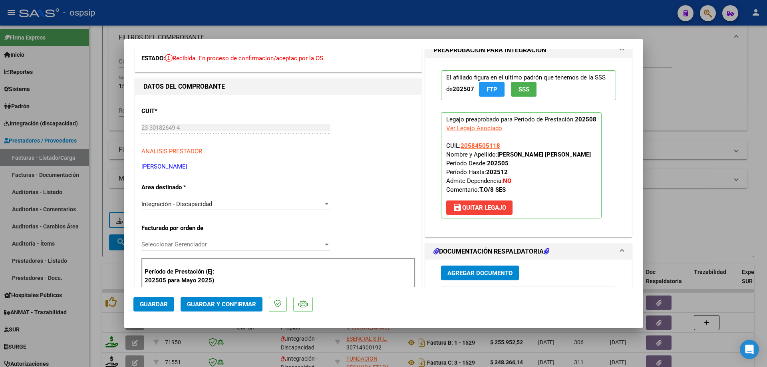
scroll to position [0, 0]
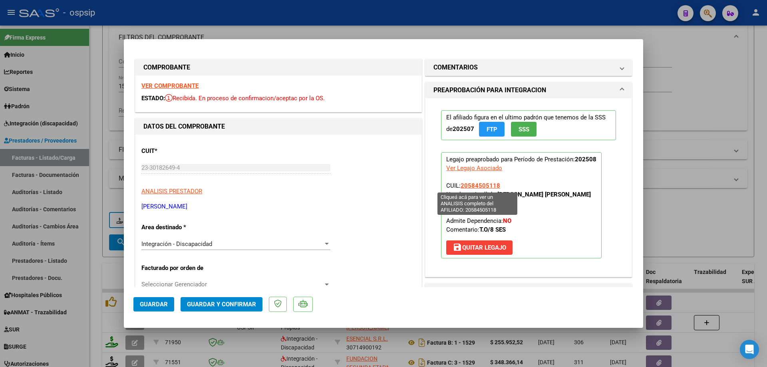
drag, startPoint x: 501, startPoint y: 185, endPoint x: 459, endPoint y: 185, distance: 41.9
click at [459, 185] on p "Legajo preaprobado para Período de Prestación: 202508 Ver Legajo Asociado CUIL:…" at bounding box center [521, 205] width 161 height 106
copy span "20584505118"
click at [239, 304] on span "Guardar y Confirmar" at bounding box center [221, 304] width 69 height 7
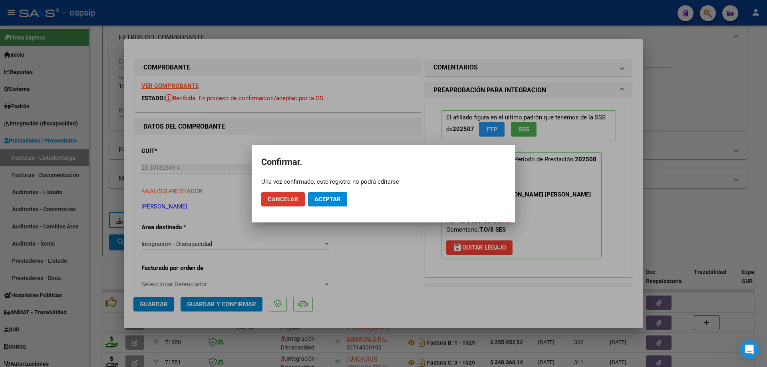
click at [324, 199] on span "Aceptar" at bounding box center [327, 199] width 26 height 7
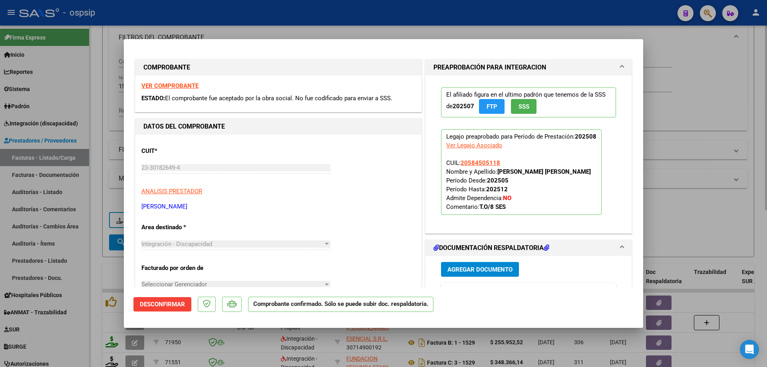
click at [703, 200] on div at bounding box center [383, 183] width 767 height 367
type input "$ 0,00"
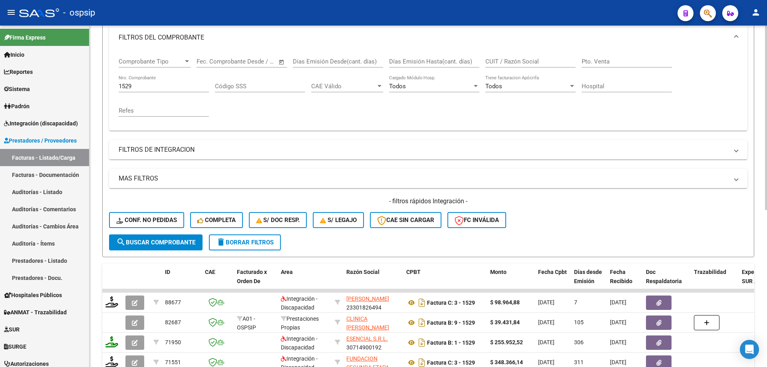
click at [139, 77] on div "1529 Nro. Comprobante" at bounding box center [164, 83] width 90 height 17
type input "1"
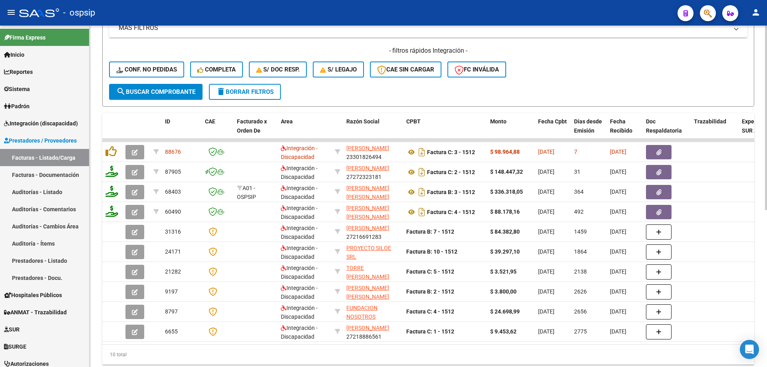
scroll to position [271, 0]
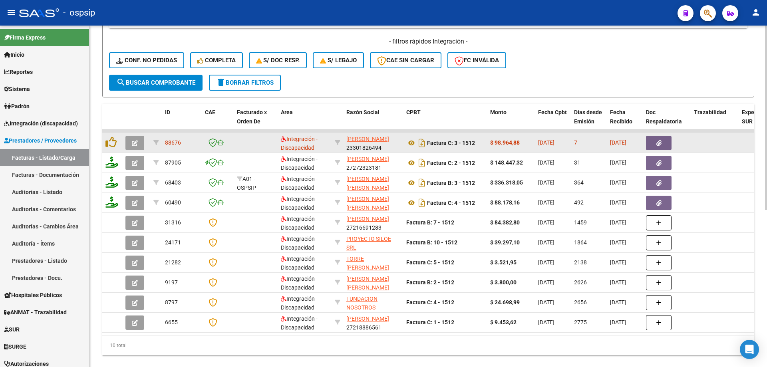
type input "1512"
click at [135, 140] on span "button" at bounding box center [135, 142] width 6 height 7
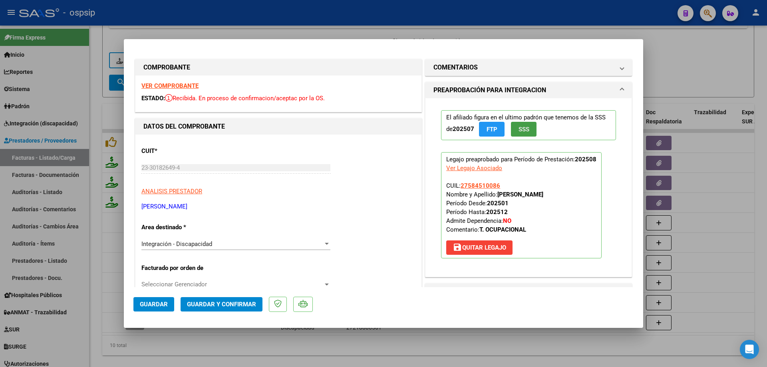
click at [513, 129] on button "SSS" at bounding box center [524, 129] width 26 height 15
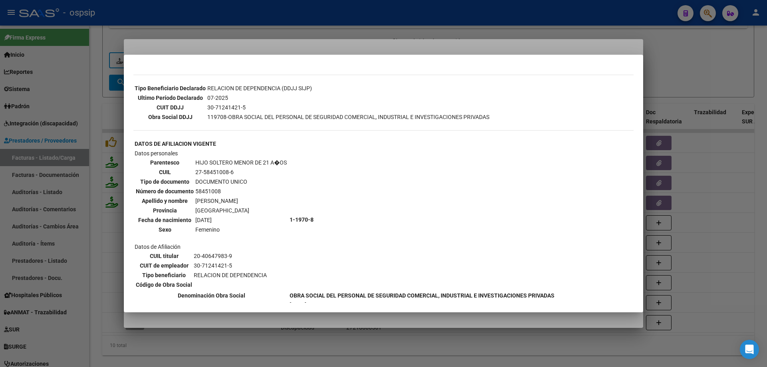
scroll to position [260, 0]
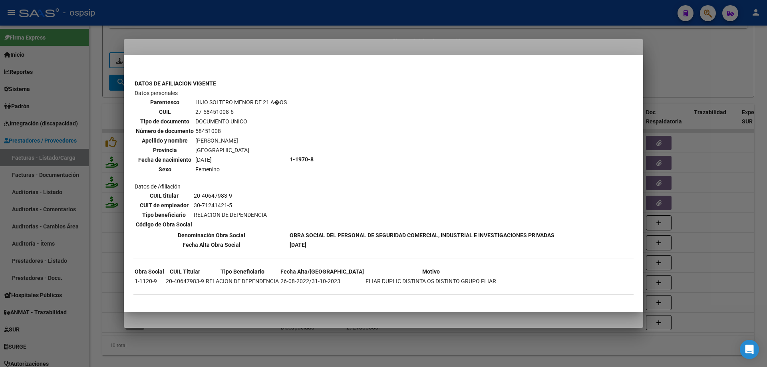
click at [683, 56] on div at bounding box center [383, 183] width 767 height 367
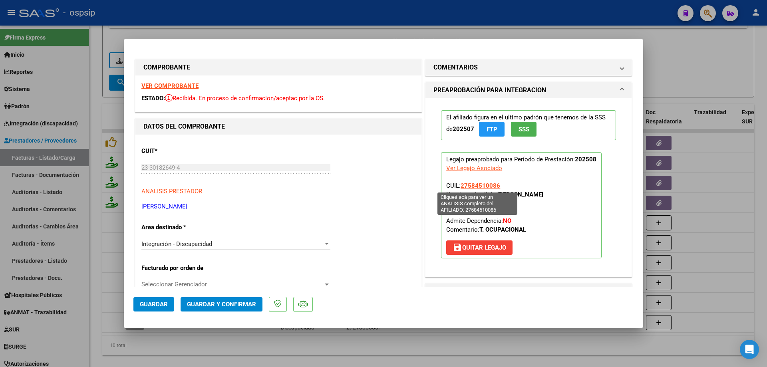
click at [488, 183] on span "27584510086" at bounding box center [480, 185] width 40 height 7
type textarea "27584510086"
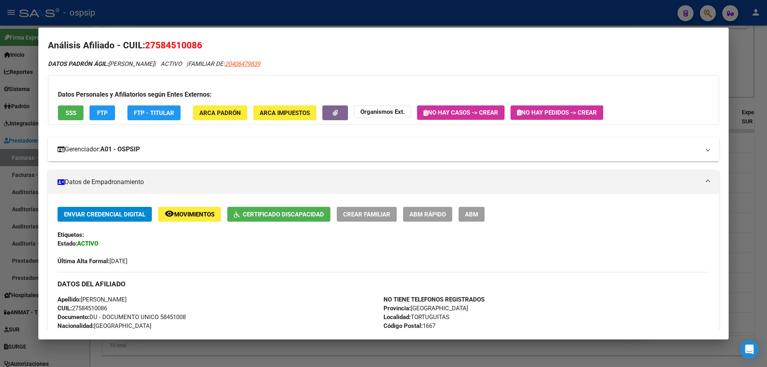
scroll to position [0, 0]
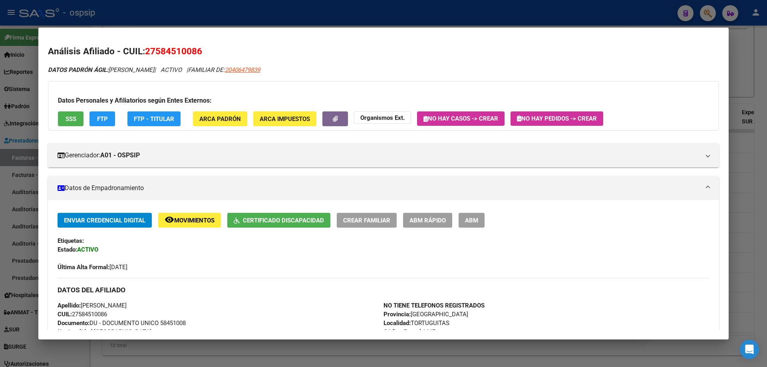
click at [756, 89] on div at bounding box center [383, 183] width 767 height 367
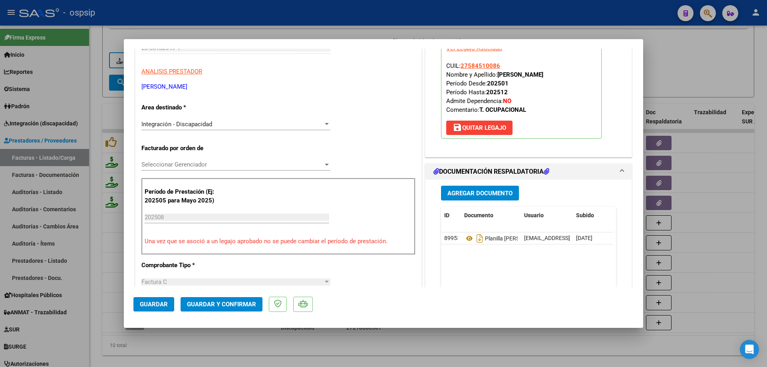
scroll to position [160, 0]
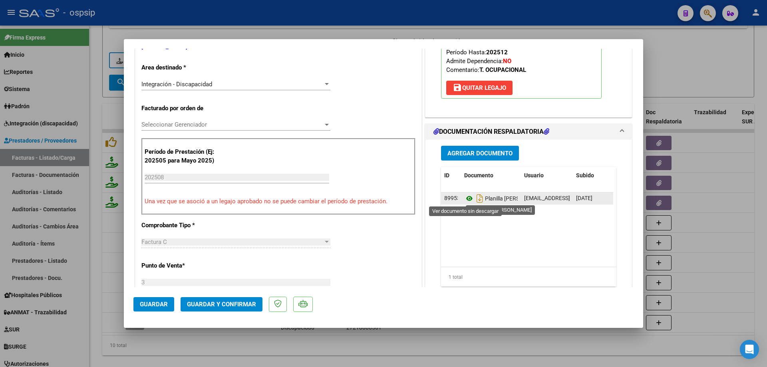
click at [464, 196] on icon at bounding box center [469, 199] width 10 height 10
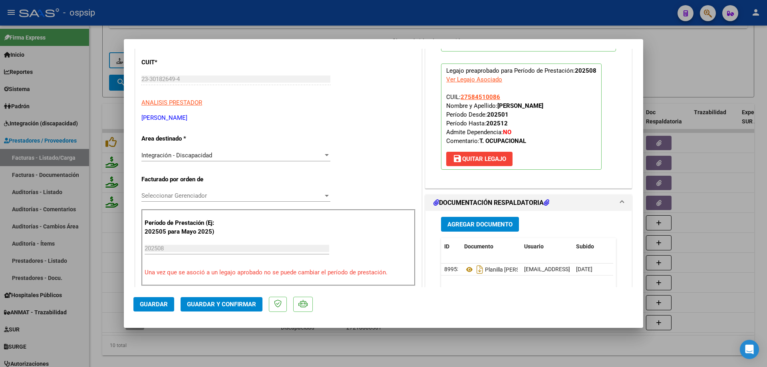
scroll to position [80, 0]
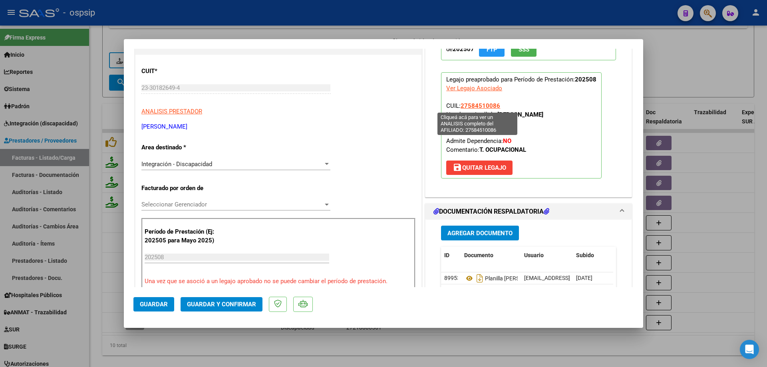
drag, startPoint x: 502, startPoint y: 105, endPoint x: 460, endPoint y: 103, distance: 42.4
click at [460, 103] on p "Legajo preaprobado para Período de Prestación: 202508 Ver Legajo Asociado CUIL:…" at bounding box center [521, 125] width 161 height 106
copy span "27584510086"
click at [221, 309] on button "Guardar y Confirmar" at bounding box center [222, 304] width 82 height 14
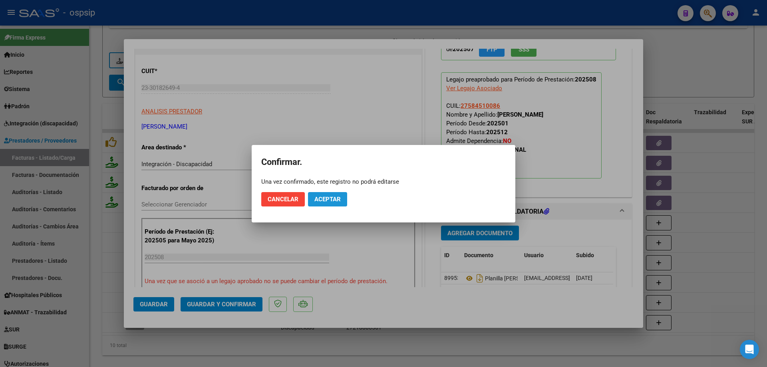
click at [338, 200] on span "Aceptar" at bounding box center [327, 199] width 26 height 7
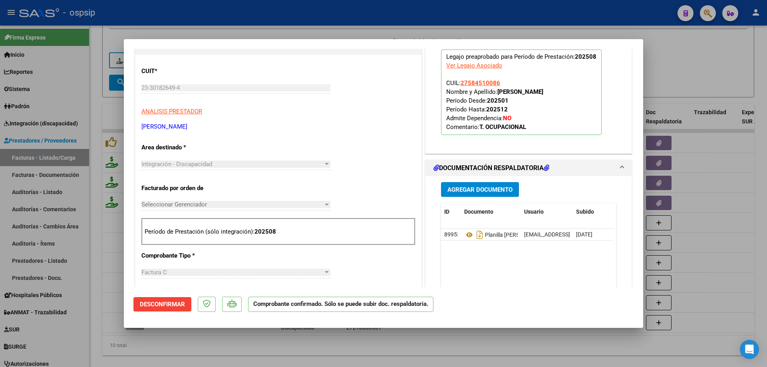
click at [709, 52] on div at bounding box center [383, 183] width 767 height 367
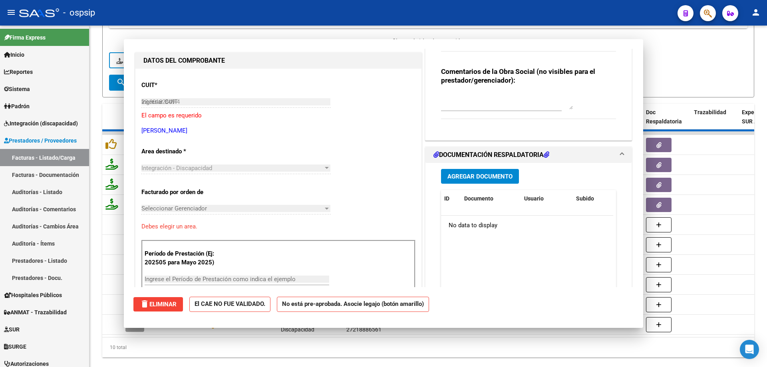
type input "$ 0,00"
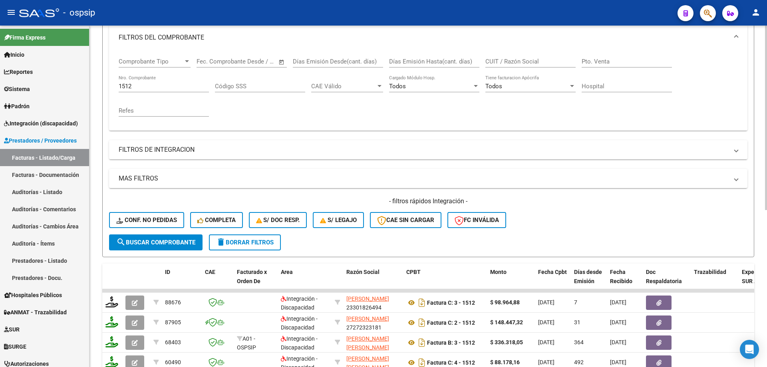
scroll to position [71, 0]
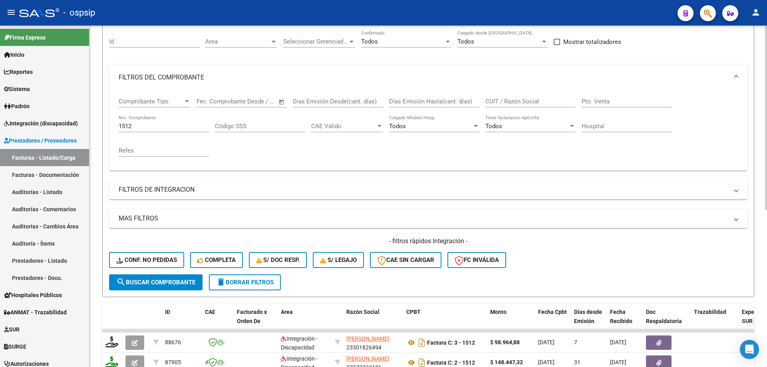
click at [159, 130] on div "1512 Nro. Comprobante" at bounding box center [164, 123] width 90 height 17
type input "1"
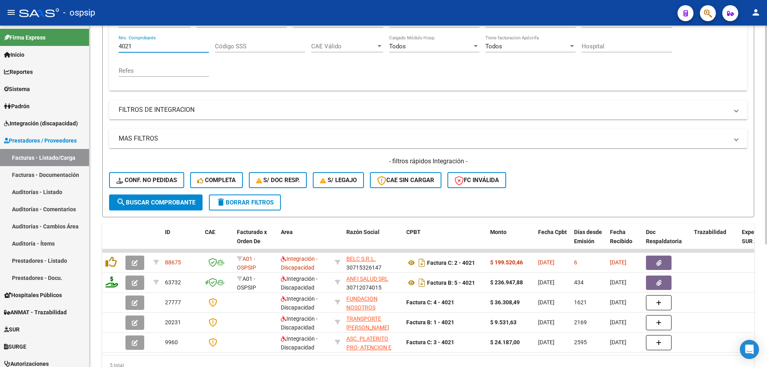
scroll to position [191, 0]
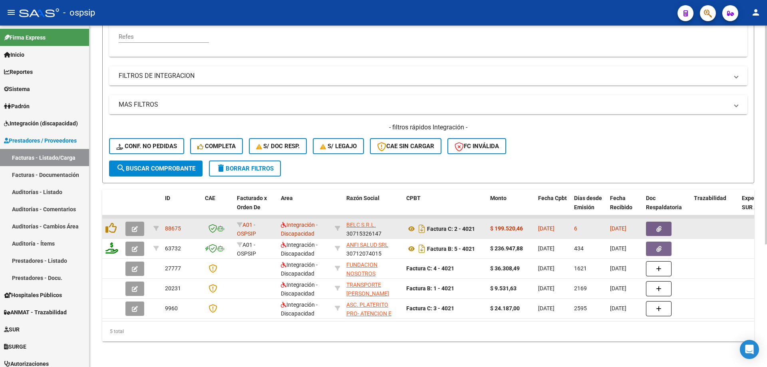
type input "4021"
click at [137, 226] on icon "button" at bounding box center [135, 229] width 6 height 6
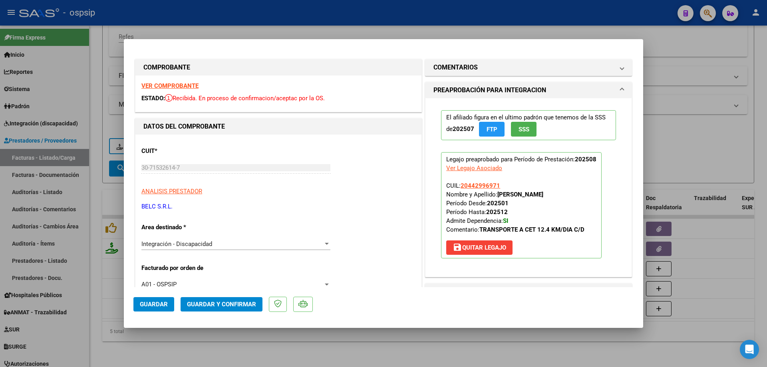
click at [529, 123] on button "SSS" at bounding box center [524, 129] width 26 height 15
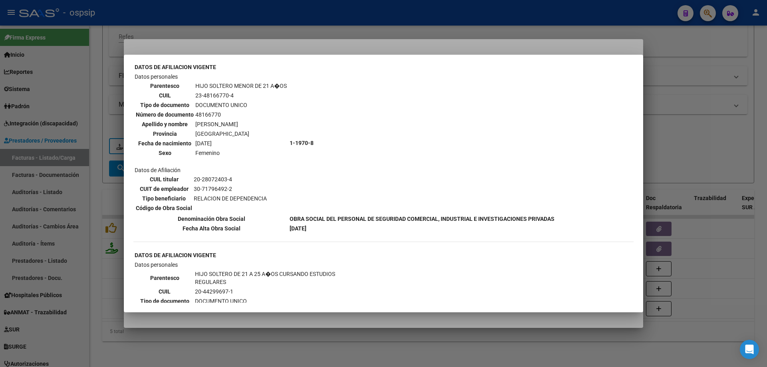
scroll to position [399, 0]
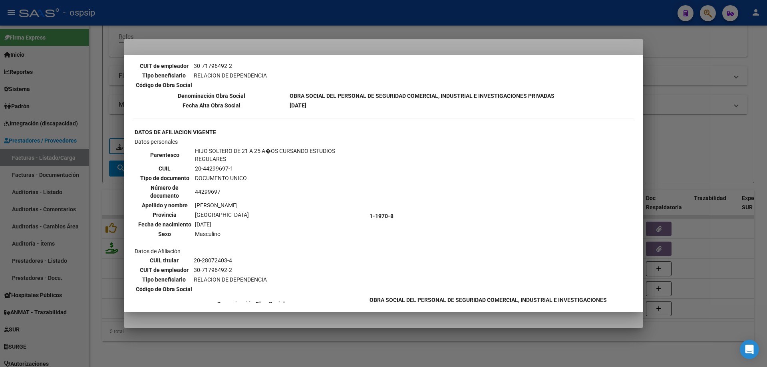
click at [730, 123] on div at bounding box center [383, 183] width 767 height 367
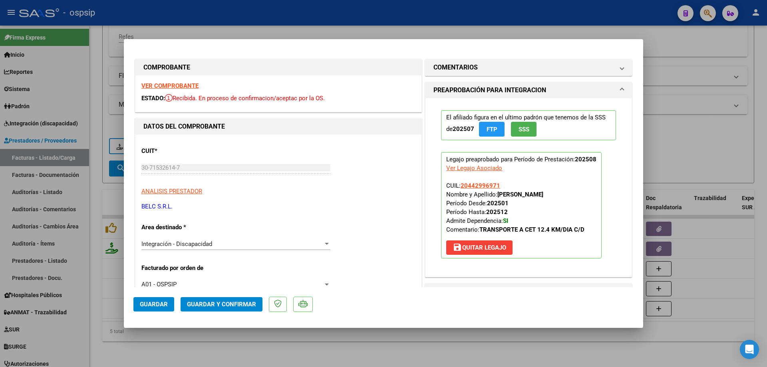
click at [530, 131] on button "SSS" at bounding box center [524, 129] width 26 height 15
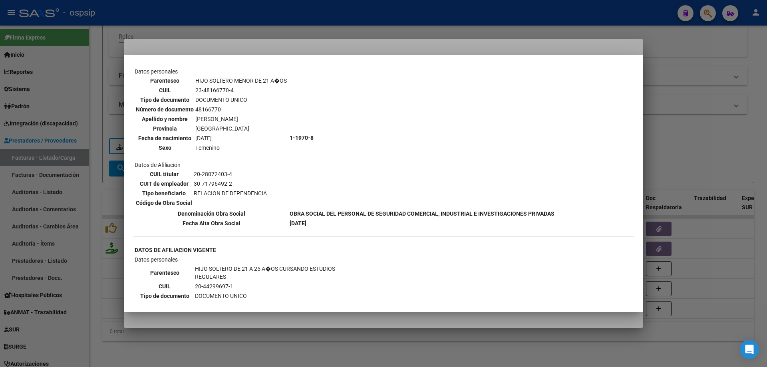
scroll to position [359, 0]
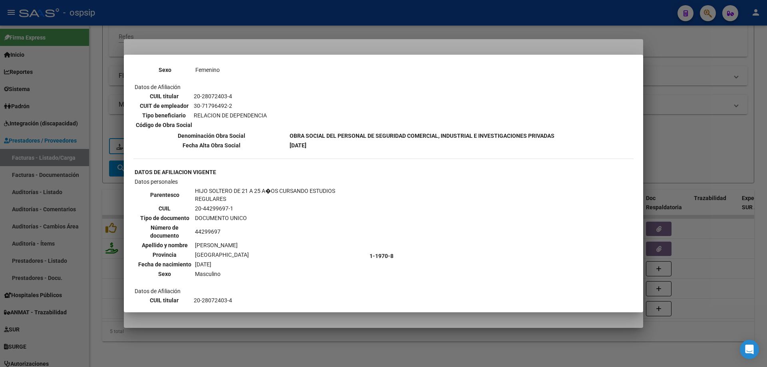
click at [688, 108] on div at bounding box center [383, 183] width 767 height 367
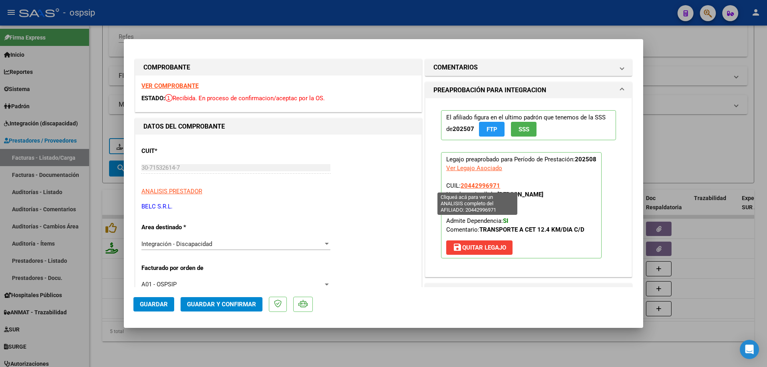
click at [478, 186] on span "20442996971" at bounding box center [480, 185] width 40 height 7
type textarea "20442996971"
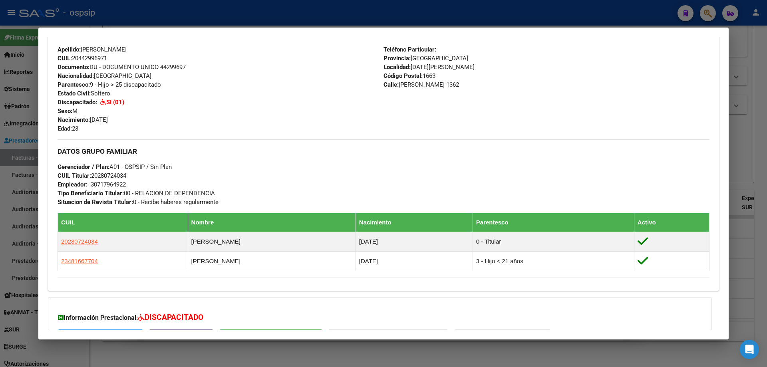
scroll to position [358, 0]
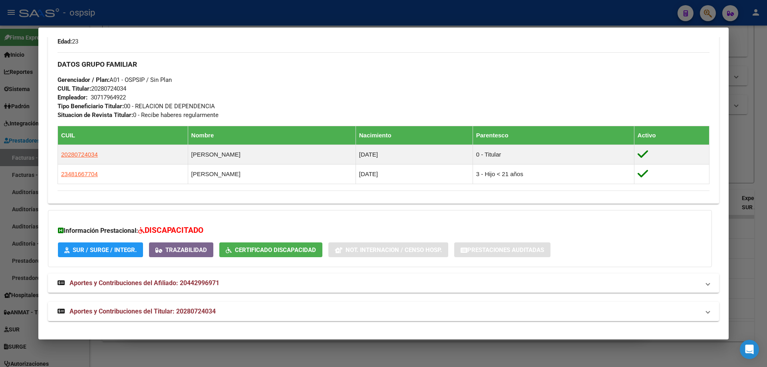
click at [759, 275] on div at bounding box center [383, 183] width 767 height 367
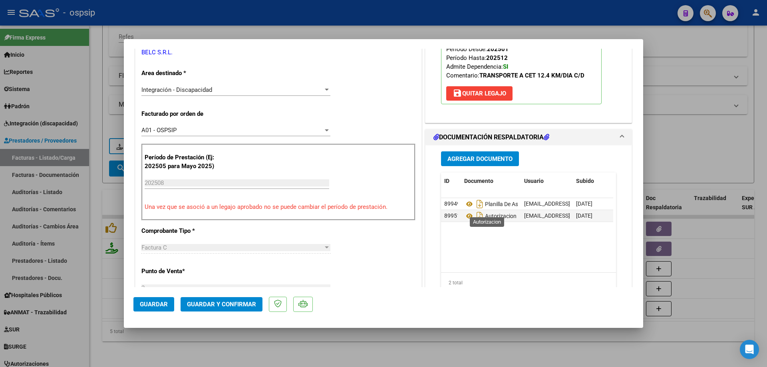
scroll to position [160, 0]
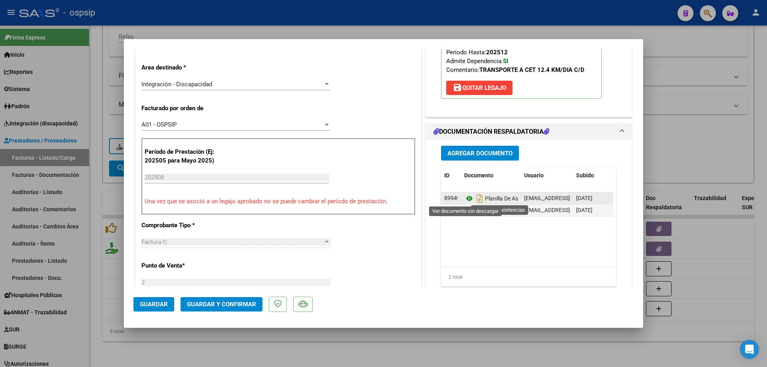
click at [464, 196] on icon at bounding box center [469, 199] width 10 height 10
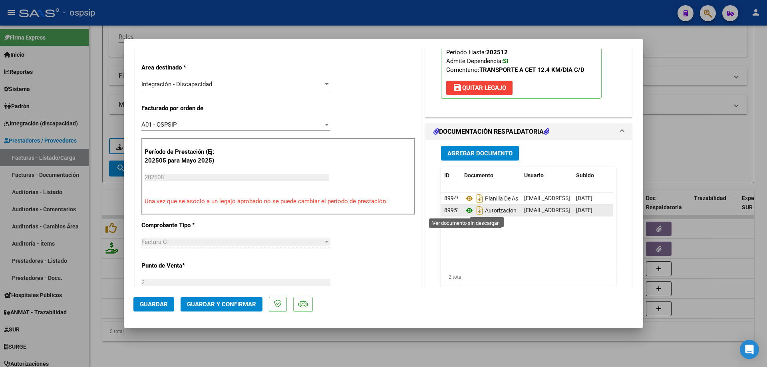
click at [466, 209] on icon at bounding box center [469, 211] width 10 height 10
click at [209, 302] on span "Guardar y Confirmar" at bounding box center [221, 304] width 69 height 7
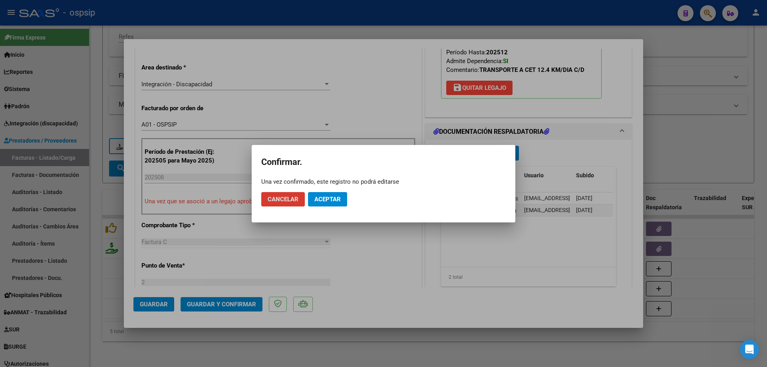
click at [327, 205] on button "Aceptar" at bounding box center [327, 199] width 39 height 14
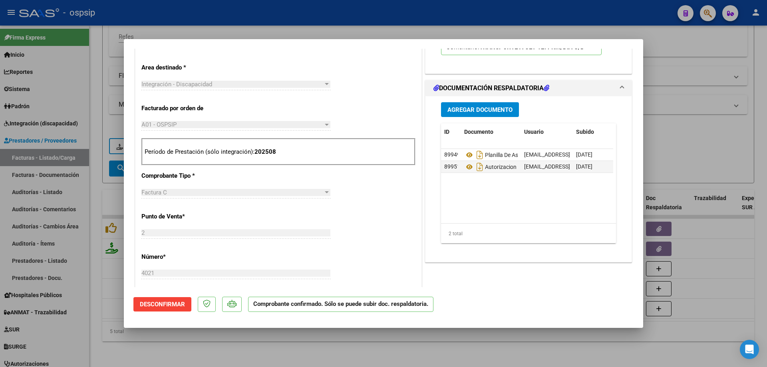
click at [667, 124] on div at bounding box center [383, 183] width 767 height 367
type input "$ 0,00"
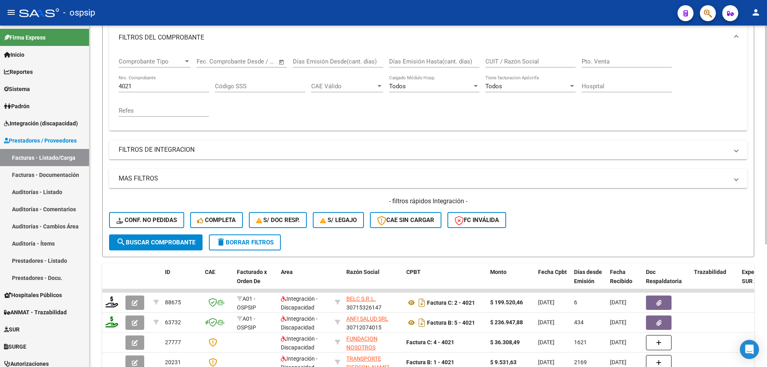
scroll to position [71, 0]
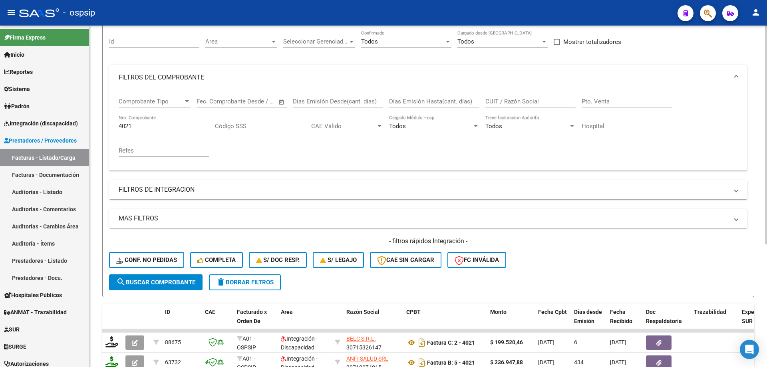
click at [147, 124] on input "4021" at bounding box center [164, 126] width 90 height 7
type input "4"
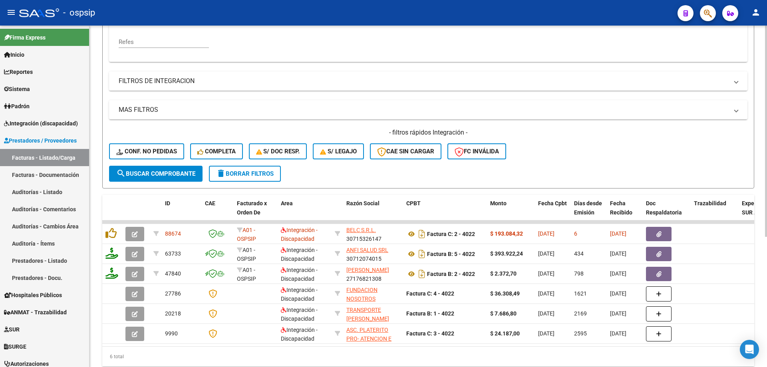
scroll to position [191, 0]
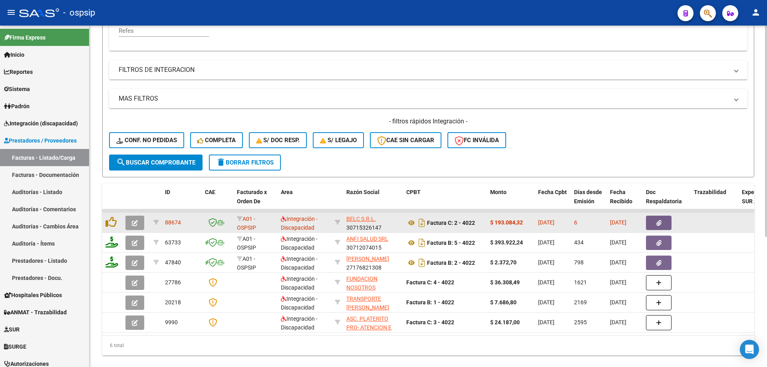
type input "4022"
click at [134, 221] on icon "button" at bounding box center [135, 223] width 6 height 6
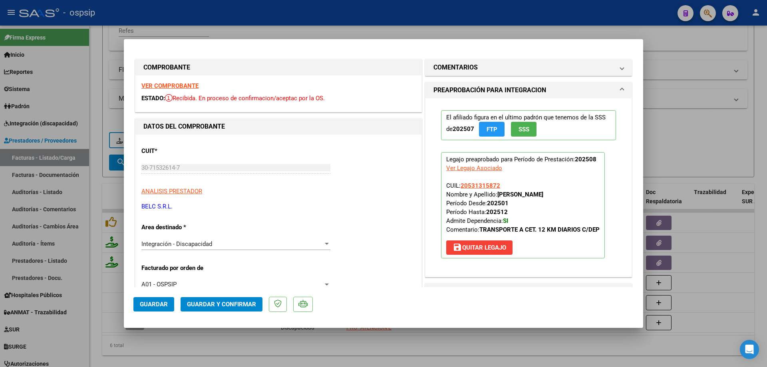
click at [526, 131] on button "SSS" at bounding box center [524, 129] width 26 height 15
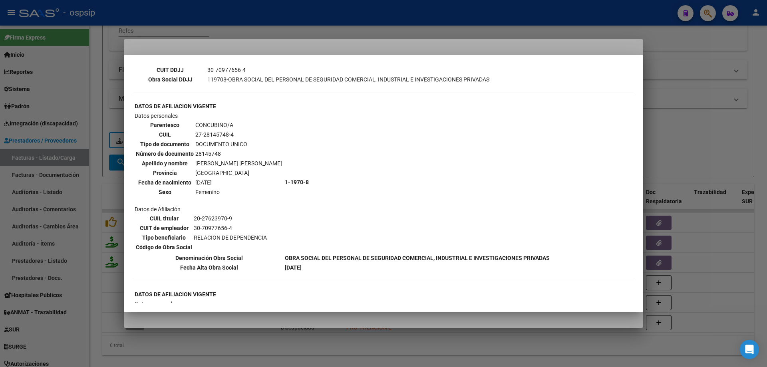
scroll to position [240, 0]
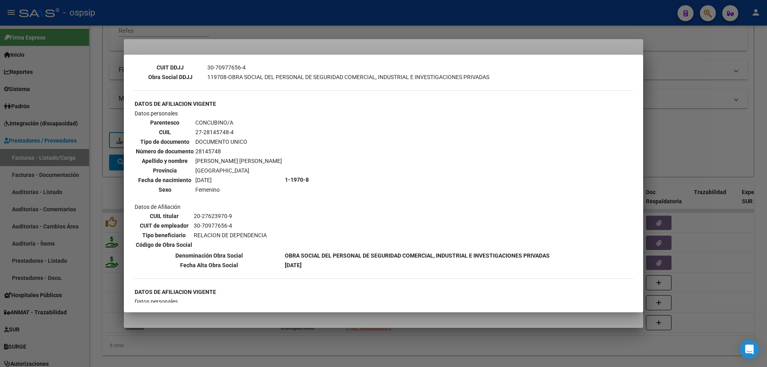
click at [696, 115] on div at bounding box center [383, 183] width 767 height 367
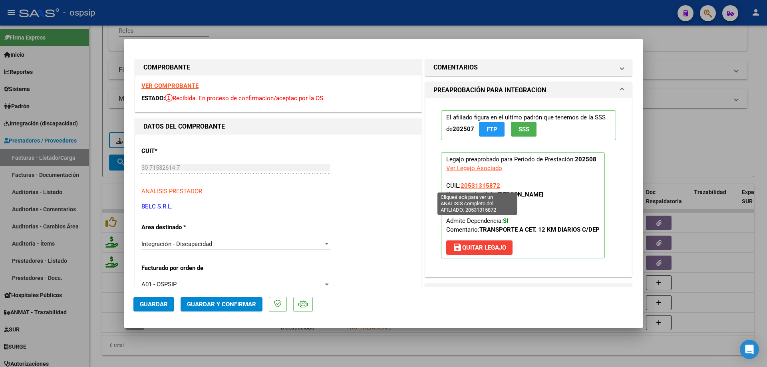
click at [474, 185] on span "20531315872" at bounding box center [480, 185] width 40 height 7
type textarea "20531315872"
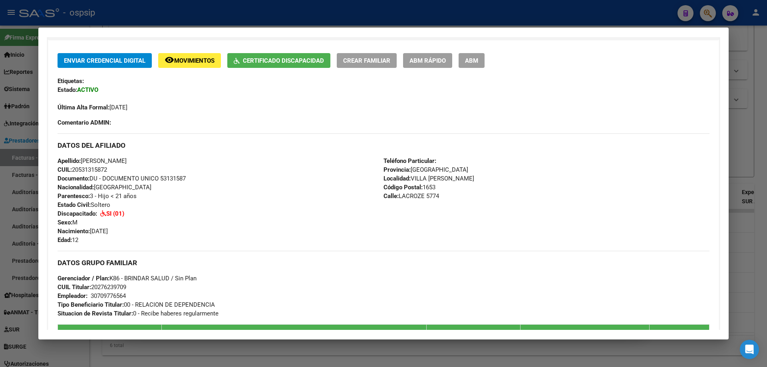
scroll to position [280, 0]
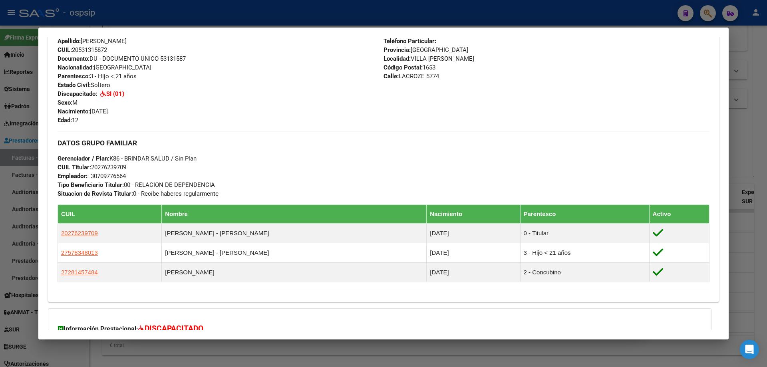
click at [746, 155] on div at bounding box center [383, 183] width 767 height 367
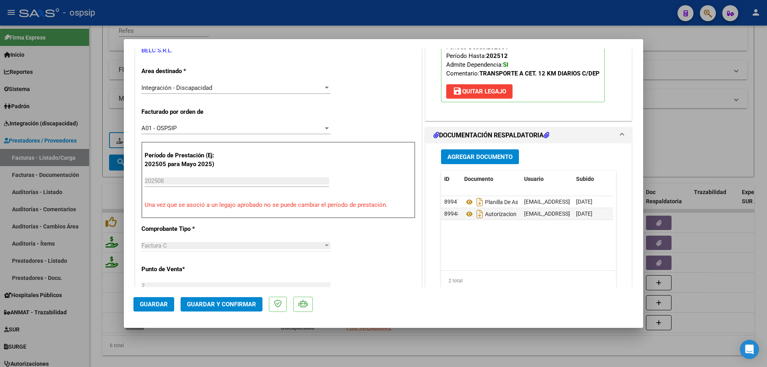
scroll to position [160, 0]
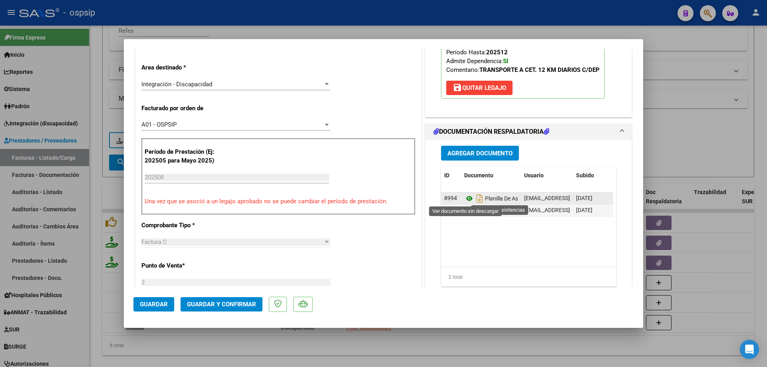
click at [466, 200] on icon at bounding box center [469, 199] width 10 height 10
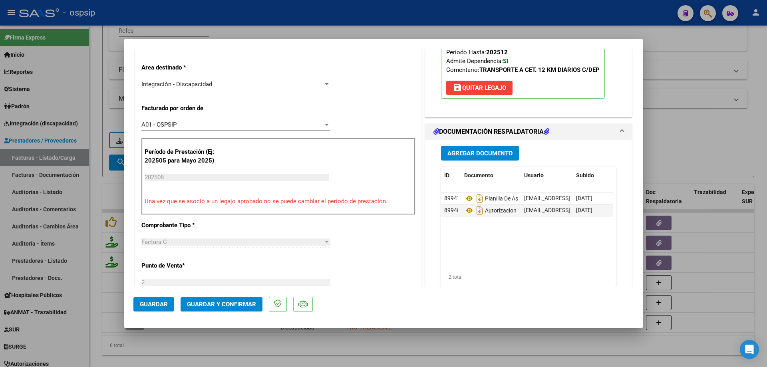
scroll to position [200, 0]
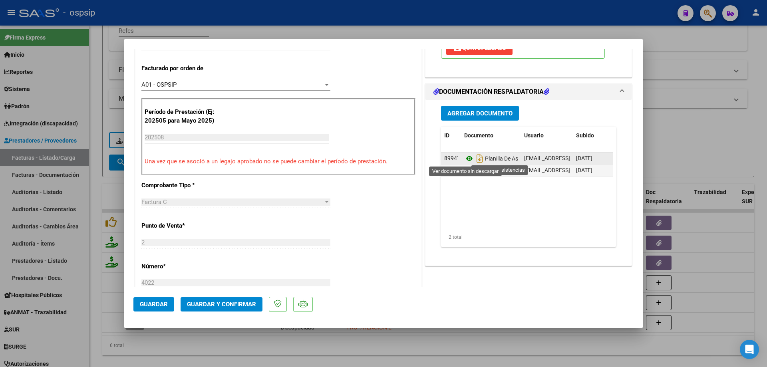
click at [465, 157] on icon at bounding box center [469, 159] width 10 height 10
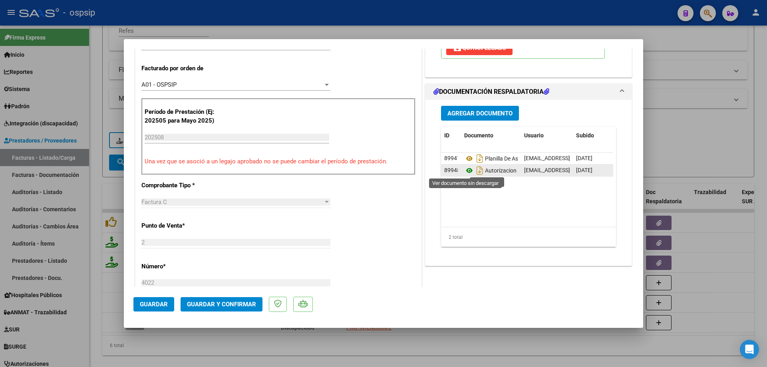
click at [464, 173] on icon at bounding box center [469, 171] width 10 height 10
click at [228, 309] on button "Guardar y Confirmar" at bounding box center [222, 304] width 82 height 14
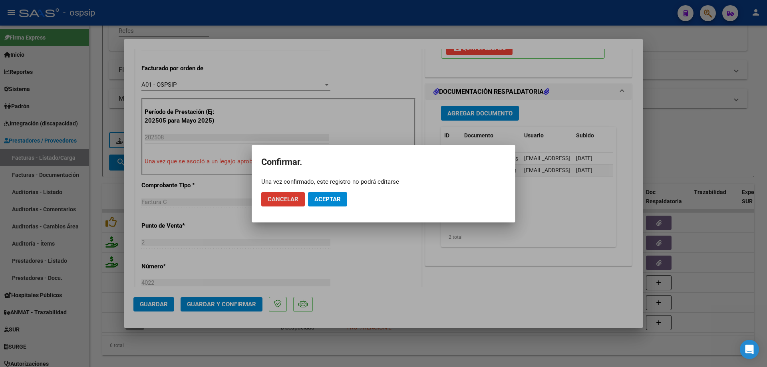
click at [333, 203] on button "Aceptar" at bounding box center [327, 199] width 39 height 14
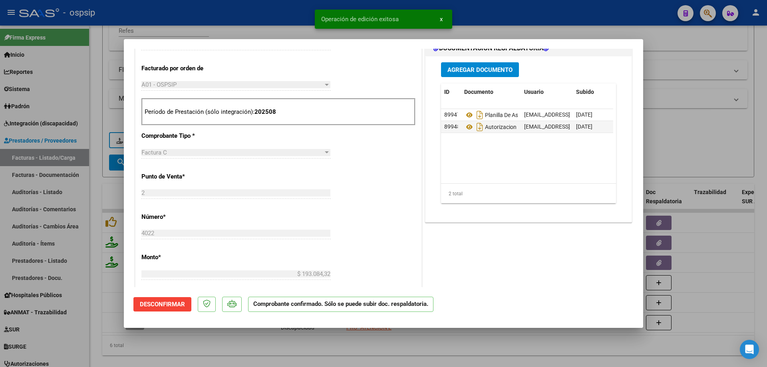
click at [721, 155] on div at bounding box center [383, 183] width 767 height 367
type input "$ 0,00"
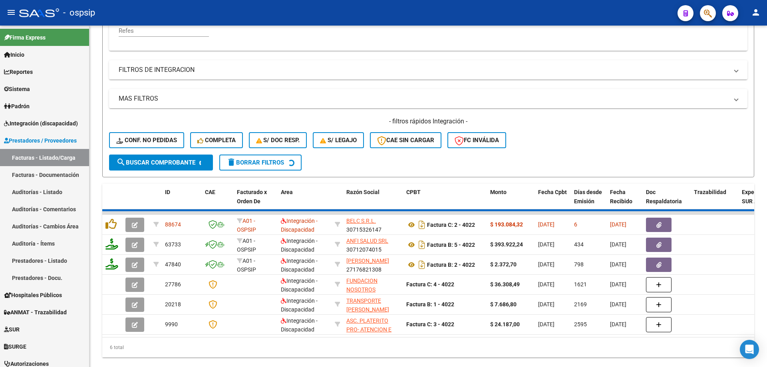
scroll to position [151, 0]
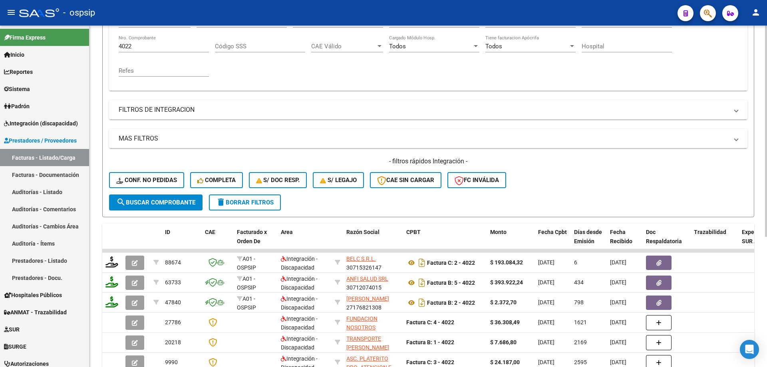
click at [150, 45] on input "4022" at bounding box center [164, 46] width 90 height 7
type input "4"
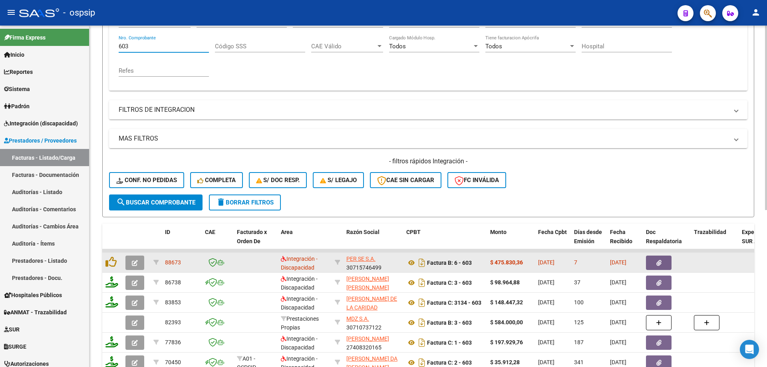
type input "603"
click at [138, 261] on button "button" at bounding box center [134, 263] width 19 height 14
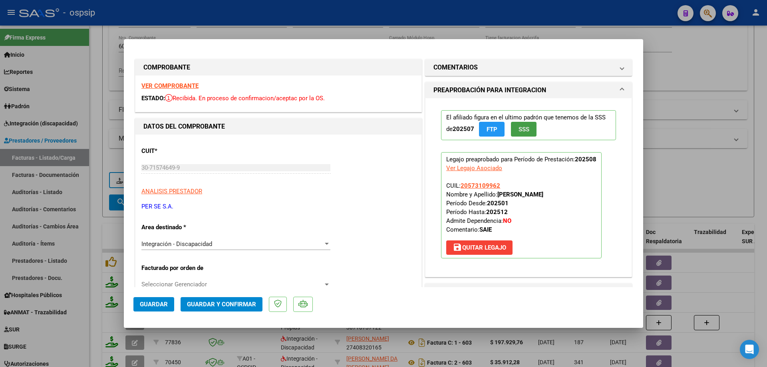
click at [530, 129] on button "SSS" at bounding box center [524, 129] width 26 height 15
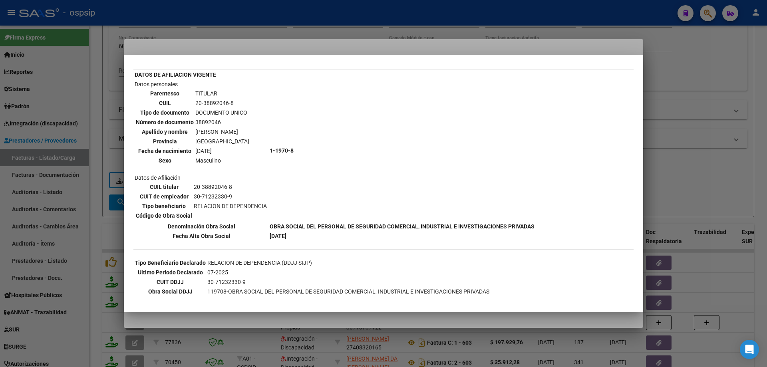
scroll to position [0, 0]
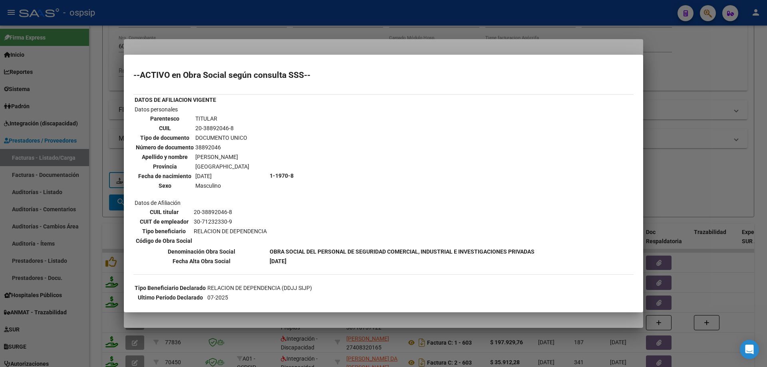
click at [707, 144] on div at bounding box center [383, 183] width 767 height 367
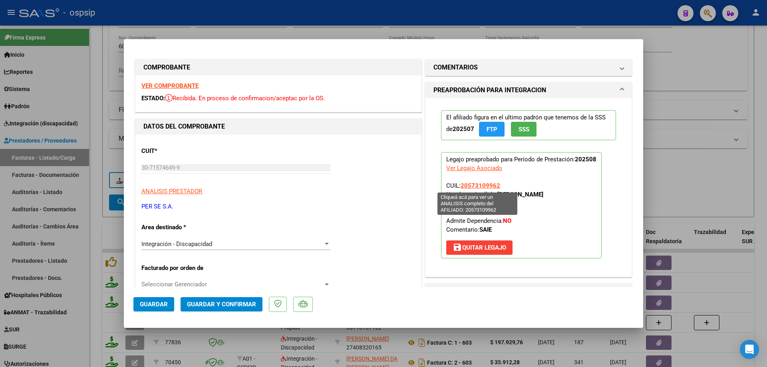
click at [485, 187] on span "20573109962" at bounding box center [480, 185] width 40 height 7
type textarea "20573109962"
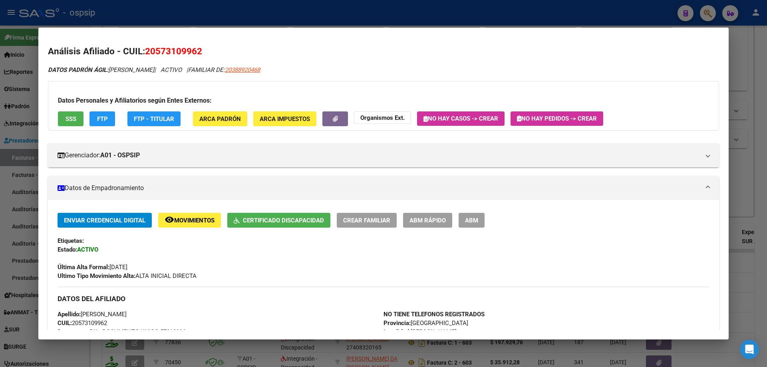
click at [756, 151] on div at bounding box center [383, 183] width 767 height 367
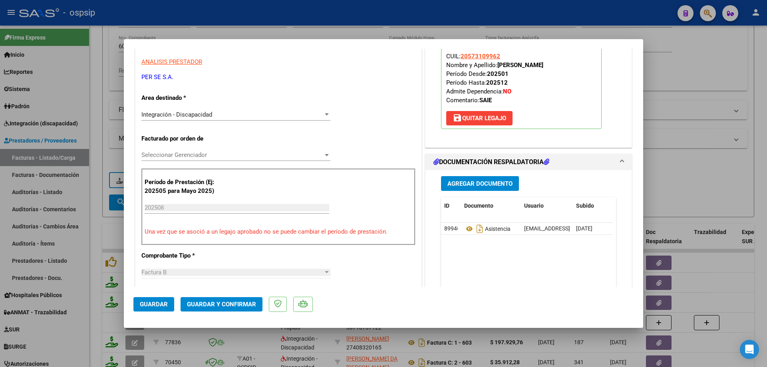
scroll to position [160, 0]
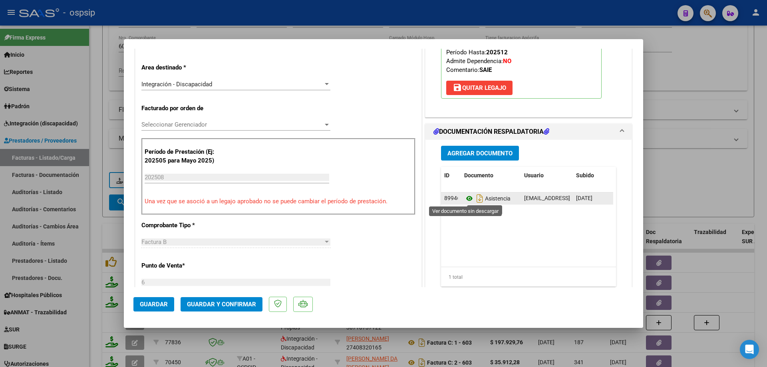
click at [467, 200] on icon at bounding box center [469, 199] width 10 height 10
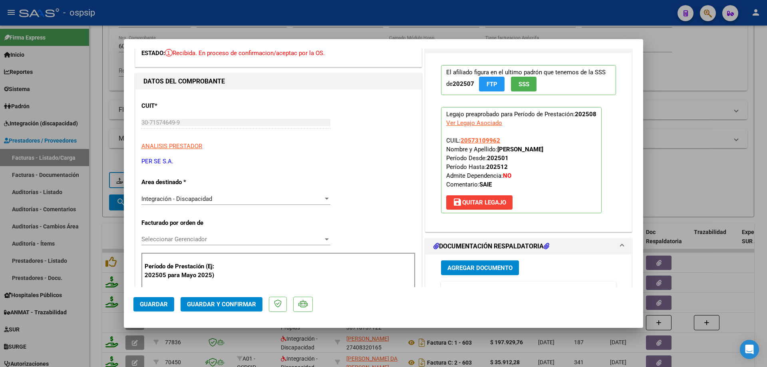
scroll to position [0, 0]
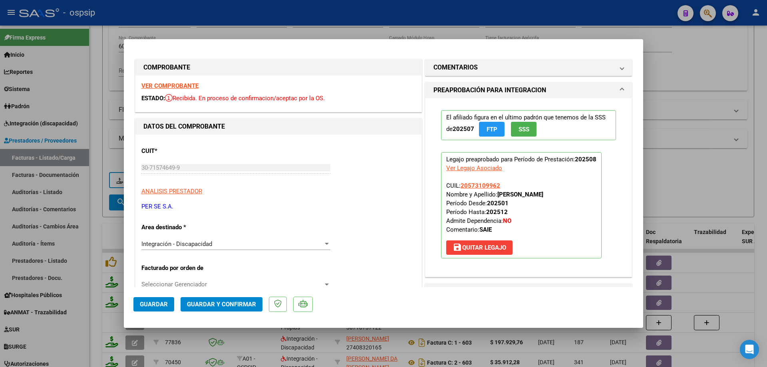
drag, startPoint x: 502, startPoint y: 185, endPoint x: 458, endPoint y: 189, distance: 44.5
click at [458, 189] on p "Legajo preaprobado para Período de Prestación: 202508 Ver Legajo Asociado CUIL:…" at bounding box center [521, 205] width 161 height 106
copy span "20573109962"
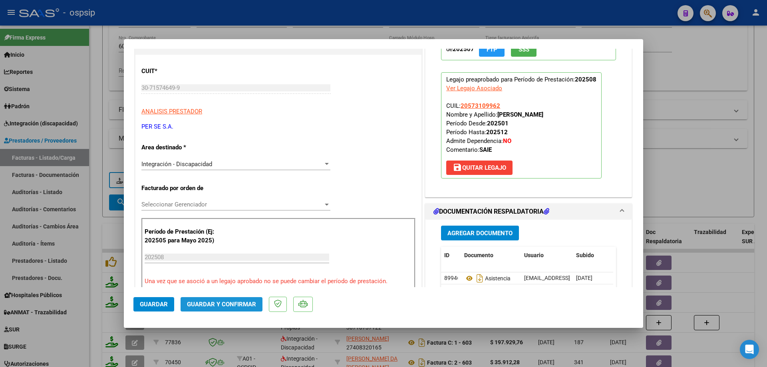
click at [240, 306] on span "Guardar y Confirmar" at bounding box center [221, 304] width 69 height 7
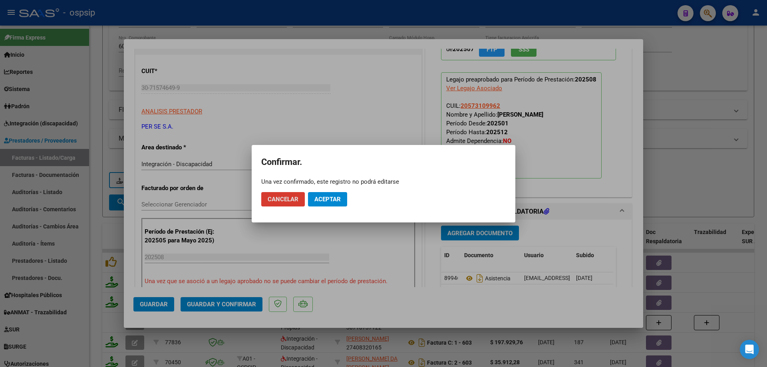
click at [316, 207] on mat-dialog-actions "Cancelar Aceptar" at bounding box center [383, 199] width 244 height 27
click at [318, 196] on span "Aceptar" at bounding box center [327, 199] width 26 height 7
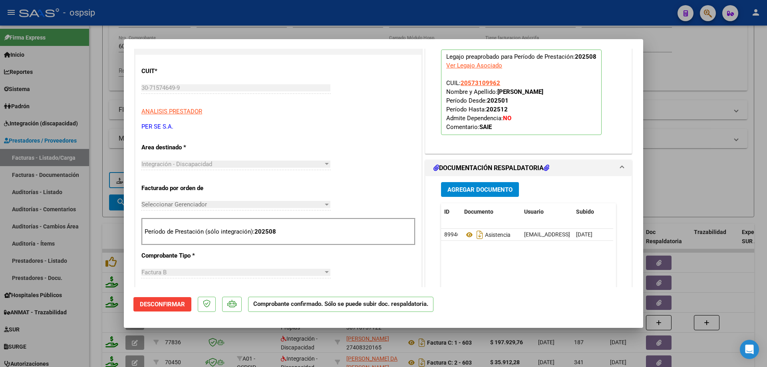
click at [647, 164] on div at bounding box center [383, 183] width 767 height 367
type input "$ 0,00"
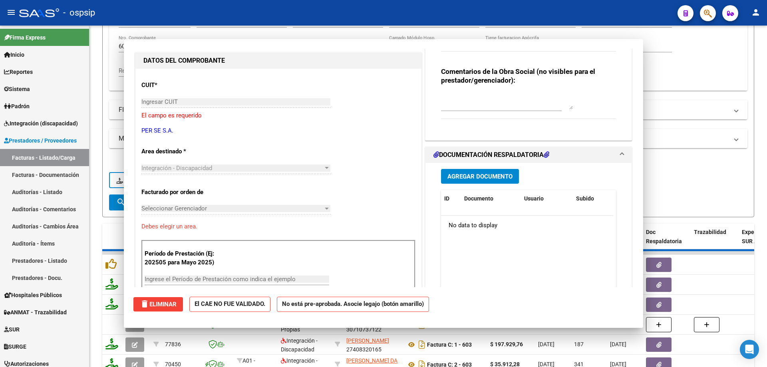
scroll to position [94, 0]
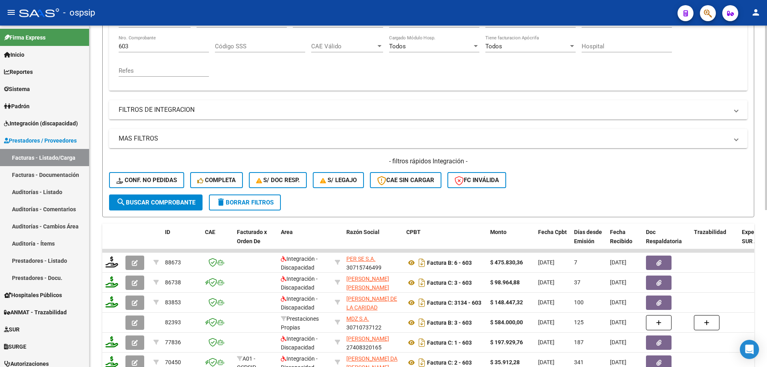
click at [151, 50] on div "603 Nro. Comprobante" at bounding box center [164, 43] width 90 height 17
type input "6"
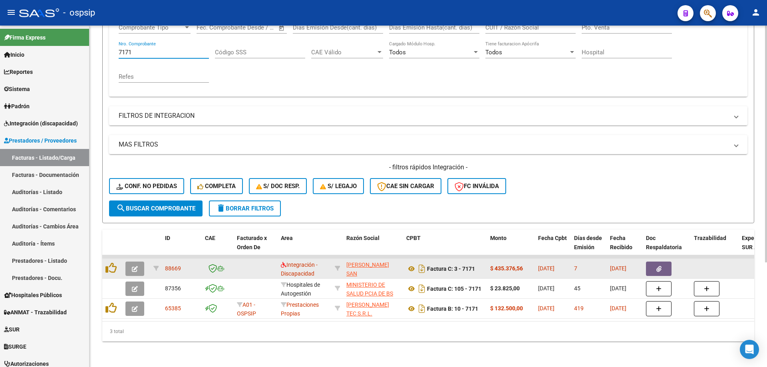
type input "7171"
click at [136, 266] on icon "button" at bounding box center [135, 269] width 6 height 6
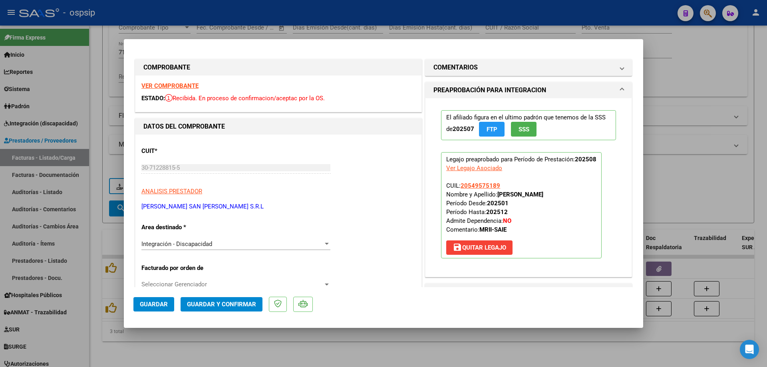
click at [522, 130] on span "SSS" at bounding box center [523, 129] width 11 height 7
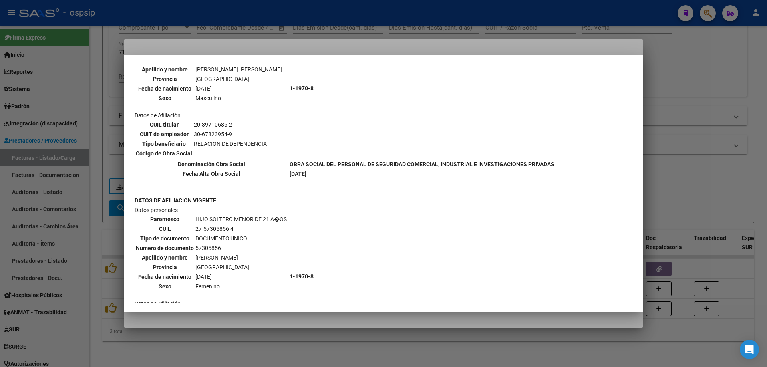
scroll to position [599, 0]
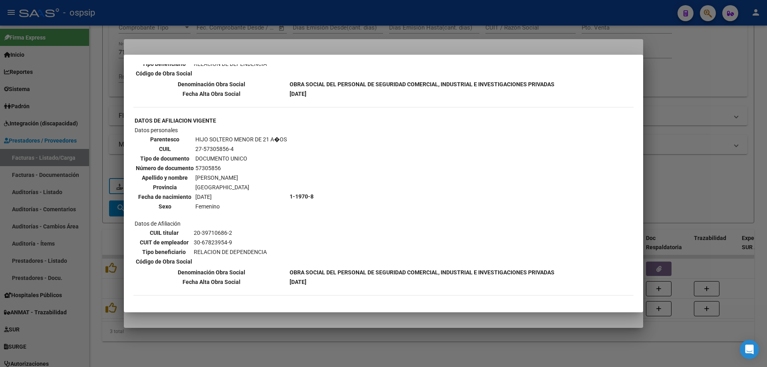
click at [684, 133] on div at bounding box center [383, 183] width 767 height 367
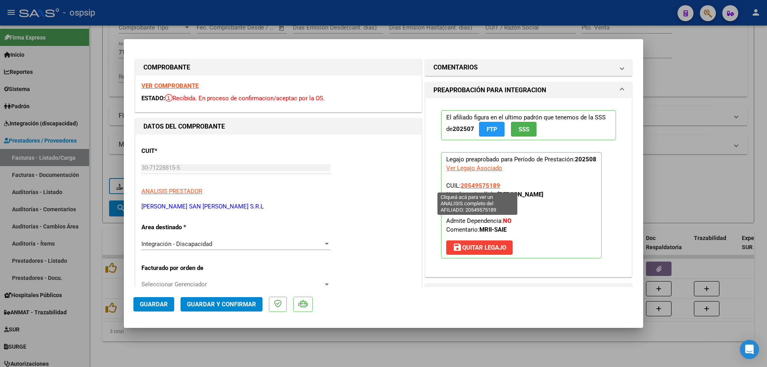
click at [467, 185] on span "20549575189" at bounding box center [480, 185] width 40 height 7
type textarea "20549575189"
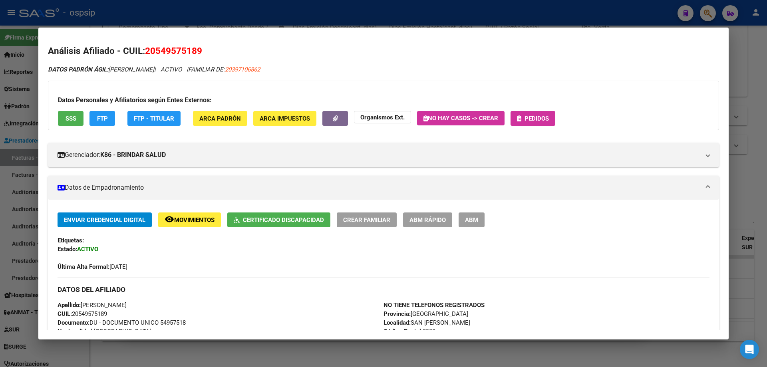
scroll to position [0, 0]
click at [759, 145] on div at bounding box center [383, 183] width 767 height 367
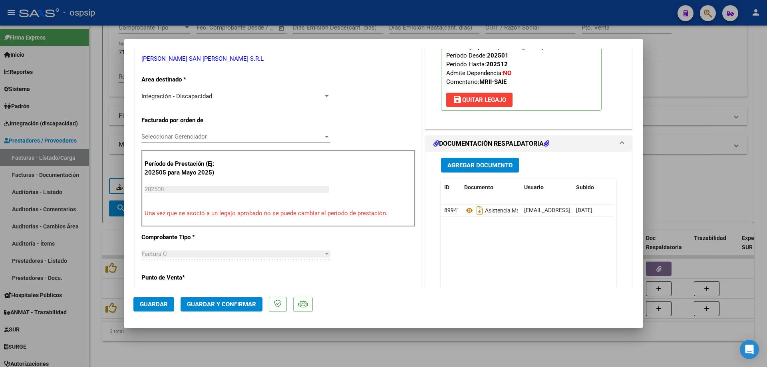
scroll to position [160, 0]
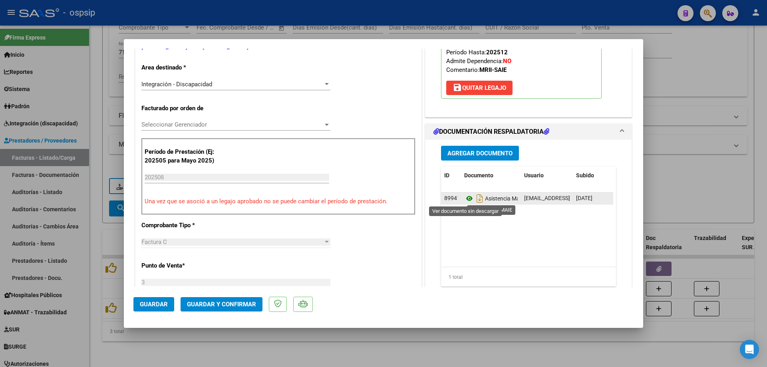
click at [464, 197] on icon at bounding box center [469, 199] width 10 height 10
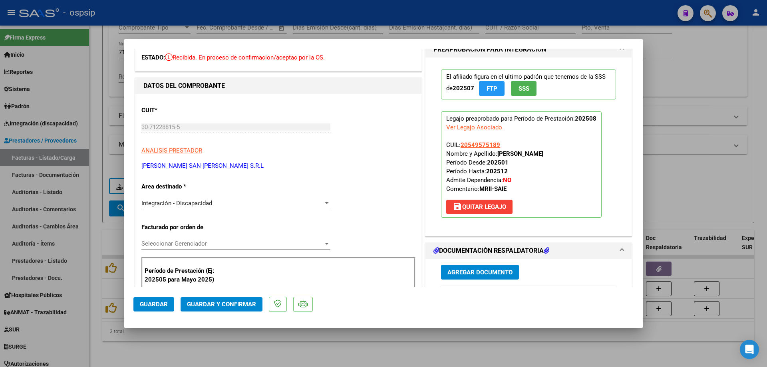
scroll to position [40, 0]
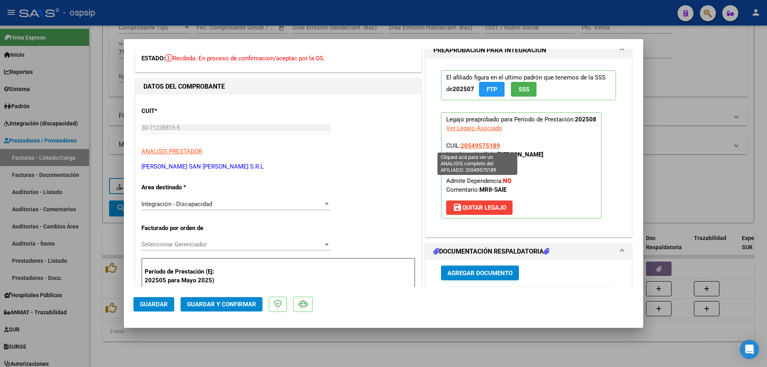
drag, startPoint x: 502, startPoint y: 145, endPoint x: 457, endPoint y: 146, distance: 44.7
click at [458, 146] on p "Legajo preaprobado para Período de Prestación: 202508 Ver Legajo Asociado CUIL:…" at bounding box center [521, 165] width 161 height 106
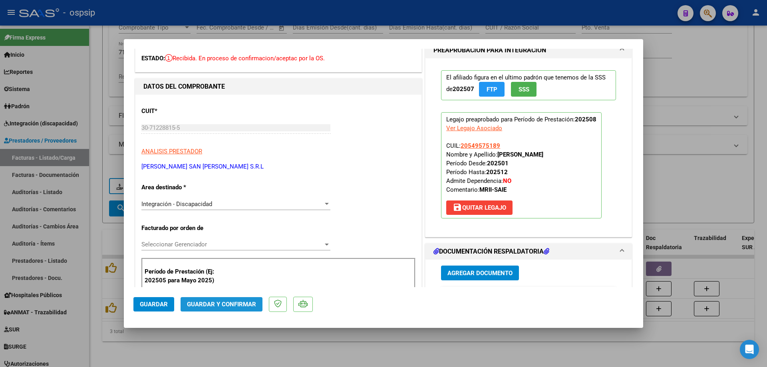
click at [227, 302] on span "Guardar y Confirmar" at bounding box center [221, 304] width 69 height 7
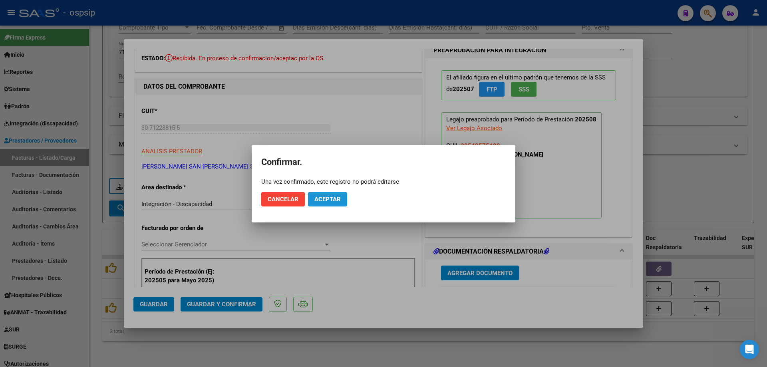
click at [318, 200] on span "Aceptar" at bounding box center [327, 199] width 26 height 7
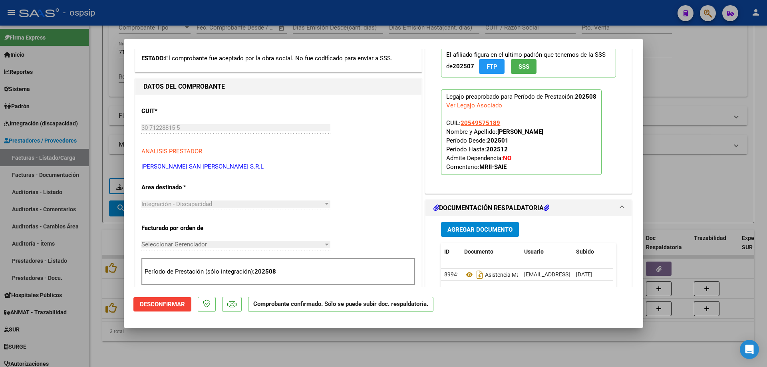
click at [670, 170] on div at bounding box center [383, 183] width 767 height 367
type input "$ 0,00"
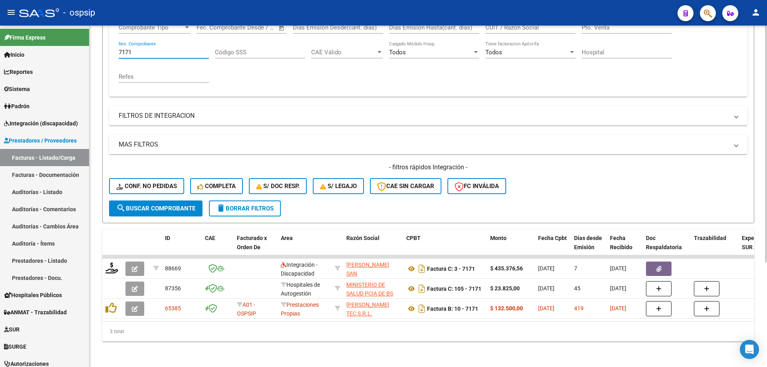
click at [163, 49] on input "7171" at bounding box center [164, 52] width 90 height 7
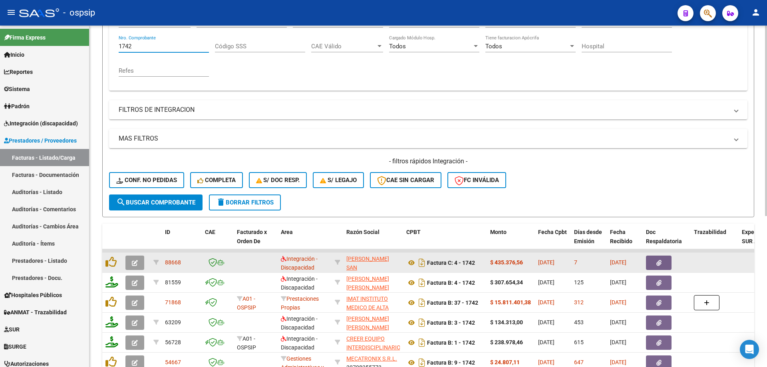
click at [138, 264] on button "button" at bounding box center [134, 263] width 19 height 14
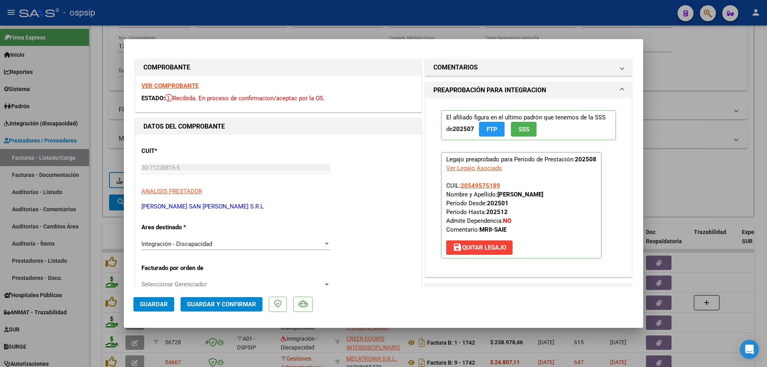
click at [521, 135] on button "SSS" at bounding box center [524, 129] width 26 height 15
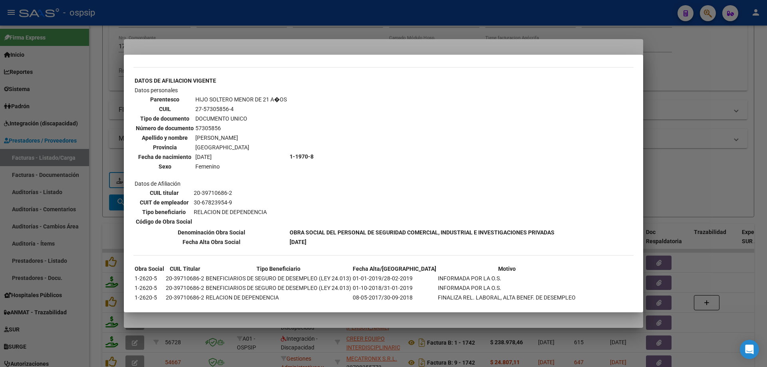
scroll to position [655, 0]
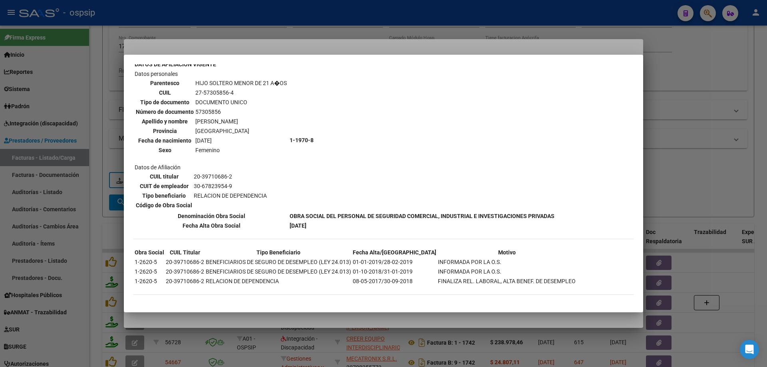
click at [709, 142] on div at bounding box center [383, 183] width 767 height 367
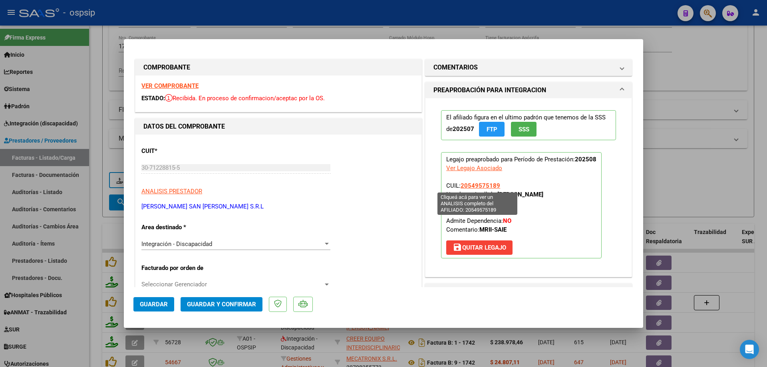
click at [472, 185] on span "20549575189" at bounding box center [480, 185] width 40 height 7
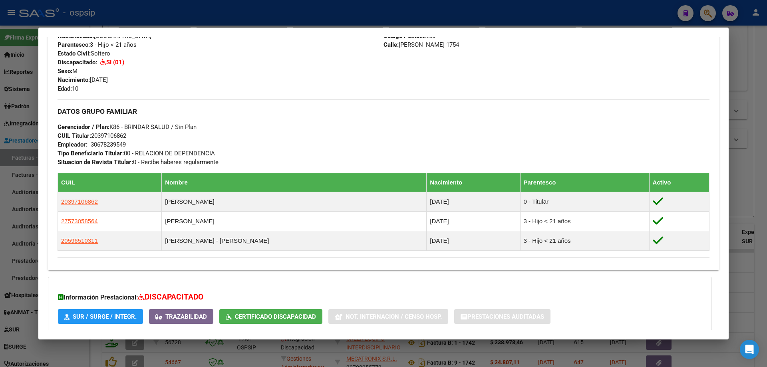
scroll to position [363, 0]
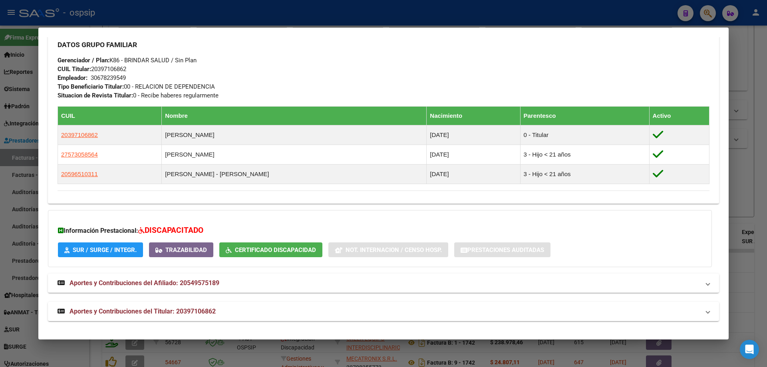
click at [744, 161] on div at bounding box center [383, 183] width 767 height 367
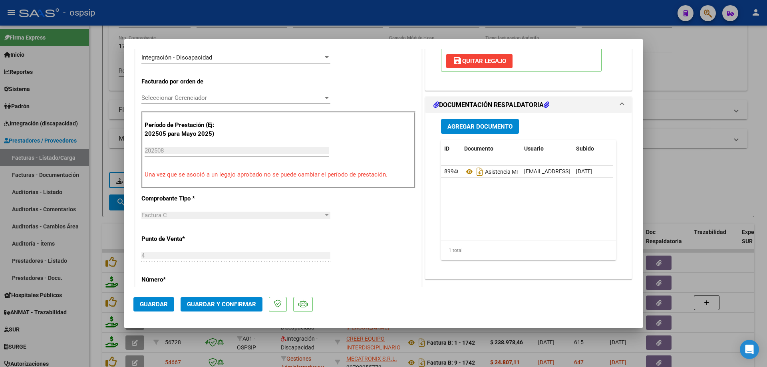
scroll to position [200, 0]
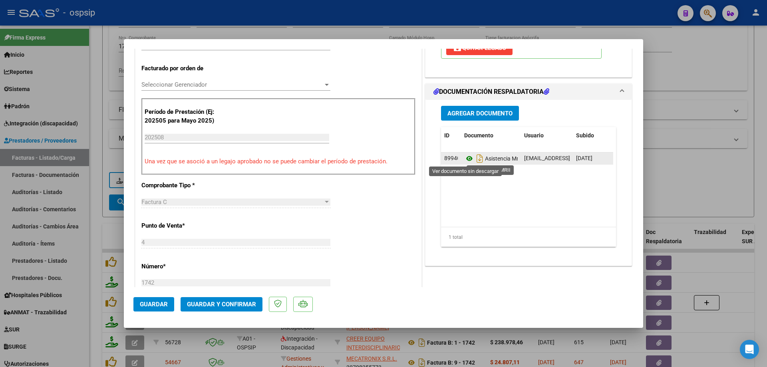
click at [464, 157] on icon at bounding box center [469, 159] width 10 height 10
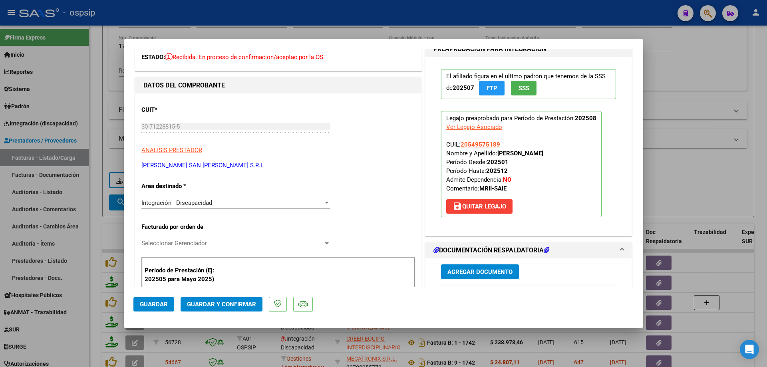
scroll to position [40, 0]
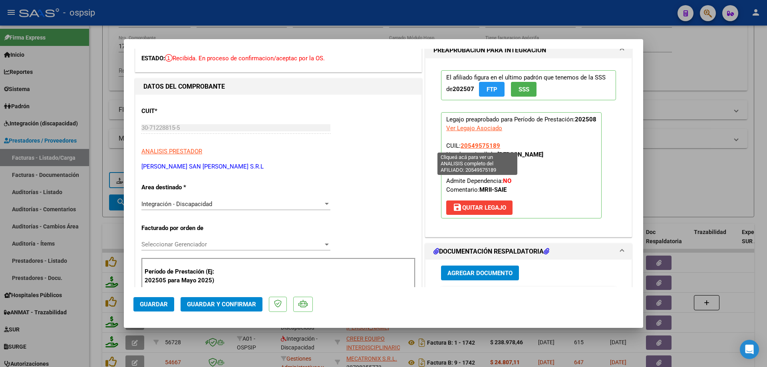
drag, startPoint x: 500, startPoint y: 146, endPoint x: 458, endPoint y: 145, distance: 42.0
click at [458, 145] on p "Legajo preaprobado para Período de Prestación: 202508 Ver Legajo Asociado CUIL:…" at bounding box center [521, 165] width 161 height 106
click at [222, 302] on span "Guardar y Confirmar" at bounding box center [221, 304] width 69 height 7
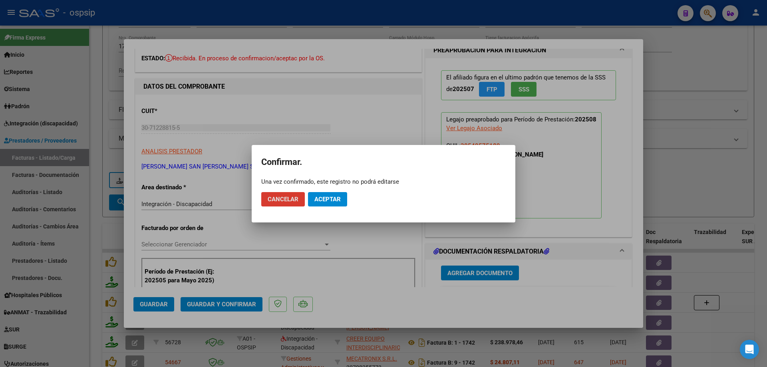
click at [333, 194] on button "Aceptar" at bounding box center [327, 199] width 39 height 14
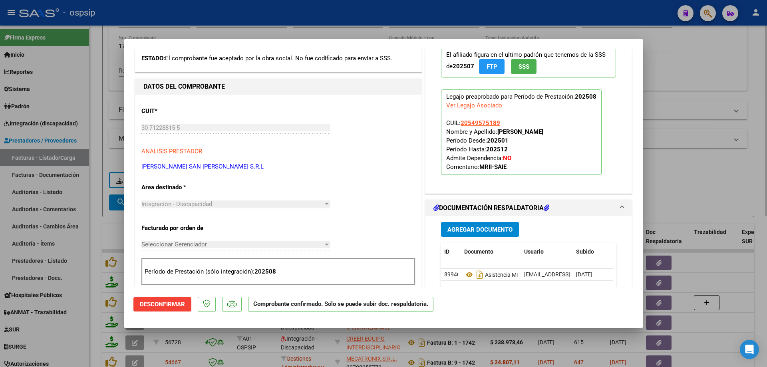
click at [673, 177] on div at bounding box center [383, 183] width 767 height 367
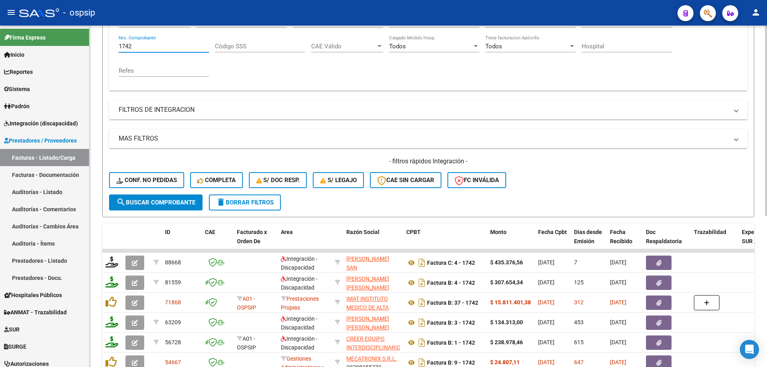
click at [153, 45] on input "1742" at bounding box center [164, 46] width 90 height 7
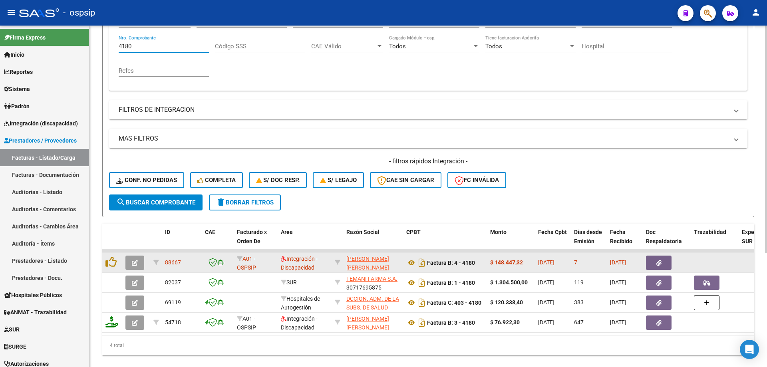
click at [139, 262] on button "button" at bounding box center [134, 263] width 19 height 14
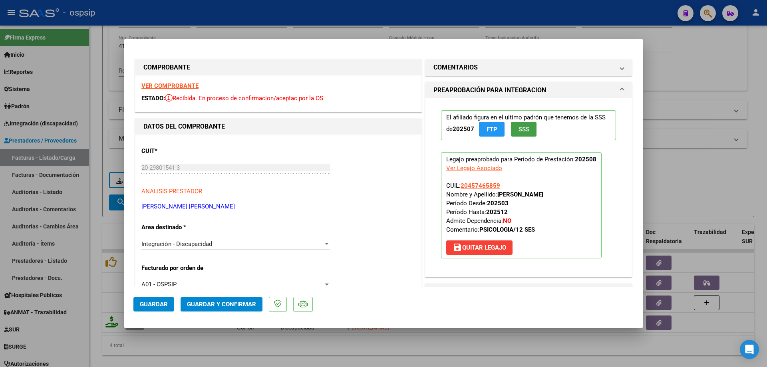
click at [518, 125] on button "SSS" at bounding box center [524, 129] width 26 height 15
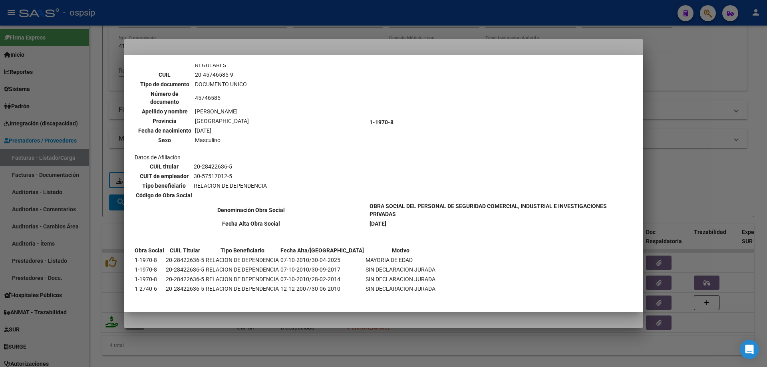
scroll to position [501, 0]
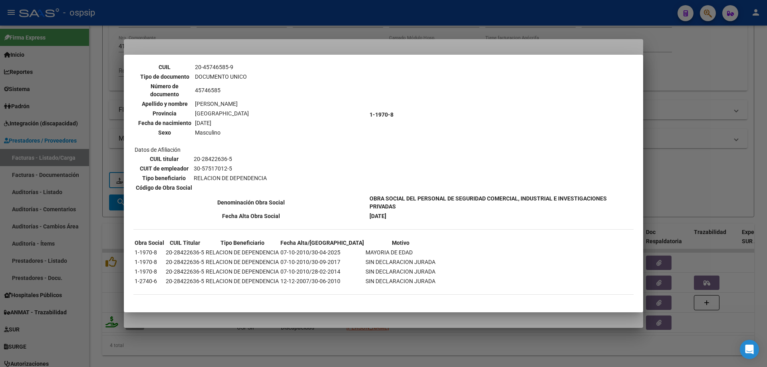
click at [701, 141] on div at bounding box center [383, 183] width 767 height 367
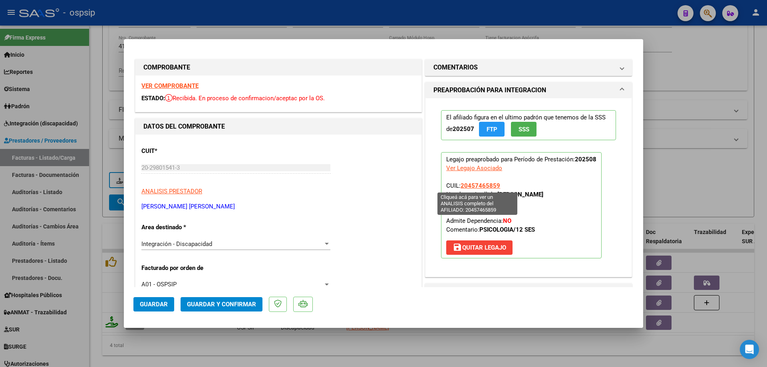
click at [474, 186] on span "20457465859" at bounding box center [480, 185] width 40 height 7
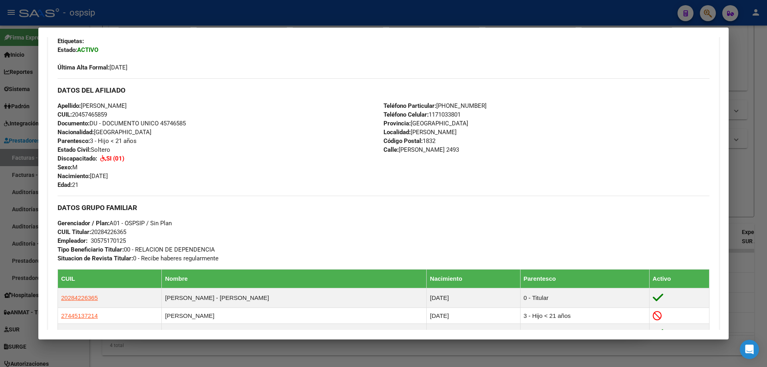
scroll to position [359, 0]
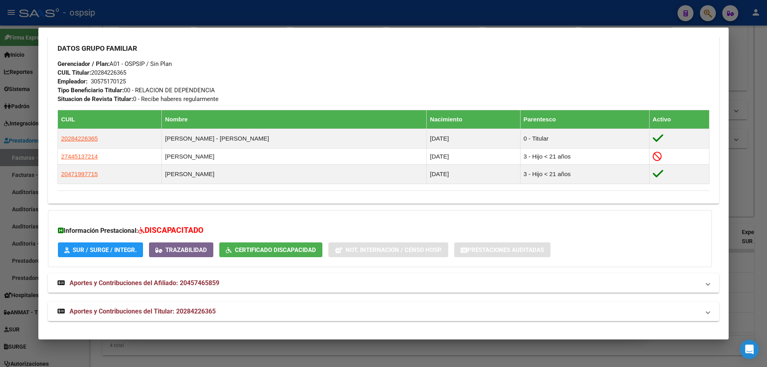
click at [754, 177] on div at bounding box center [383, 183] width 767 height 367
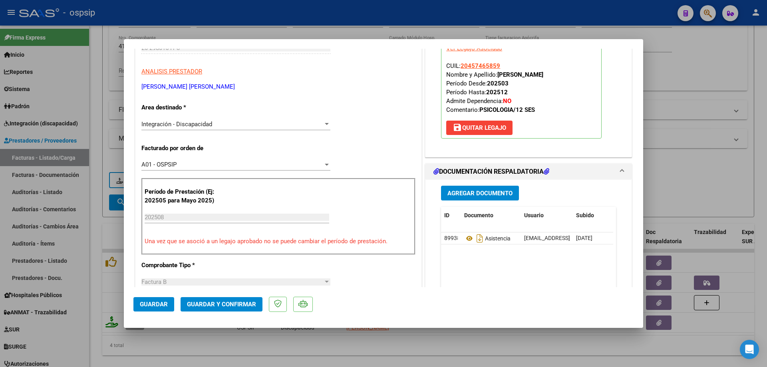
scroll to position [160, 0]
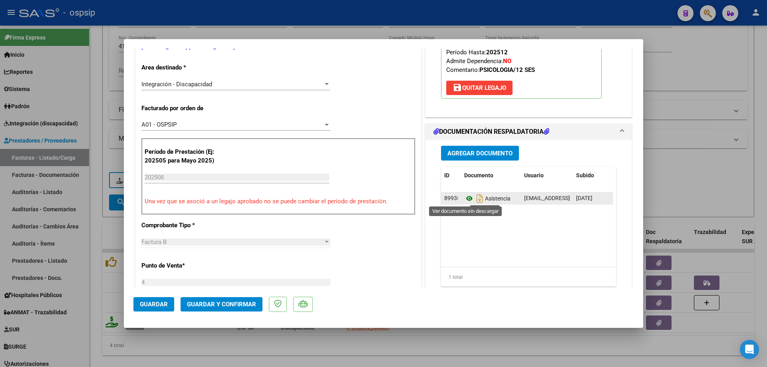
click at [464, 197] on icon at bounding box center [469, 199] width 10 height 10
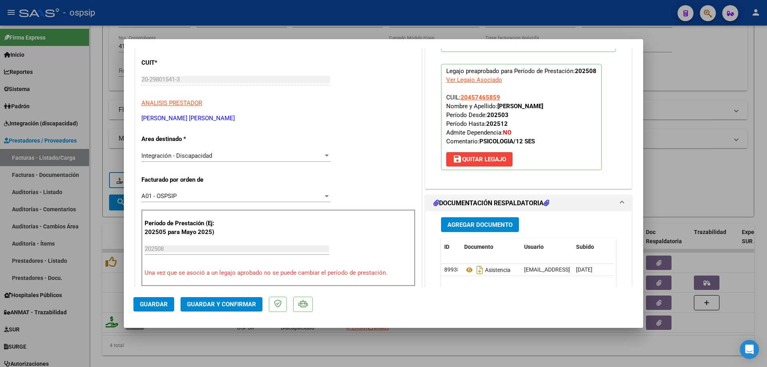
scroll to position [80, 0]
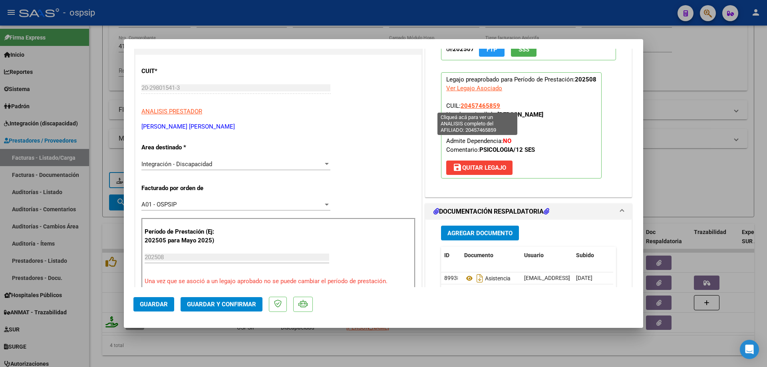
drag, startPoint x: 498, startPoint y: 103, endPoint x: 460, endPoint y: 105, distance: 38.4
click at [460, 105] on p "Legajo preaprobado para Período de Prestación: 202508 Ver Legajo Asociado CUIL:…" at bounding box center [521, 125] width 161 height 106
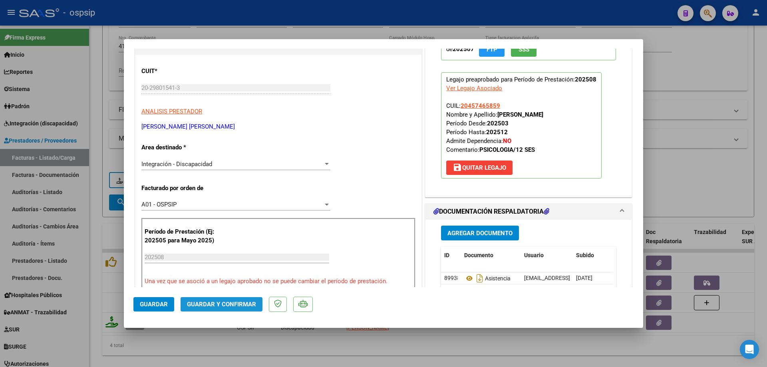
click at [225, 304] on span "Guardar y Confirmar" at bounding box center [221, 304] width 69 height 7
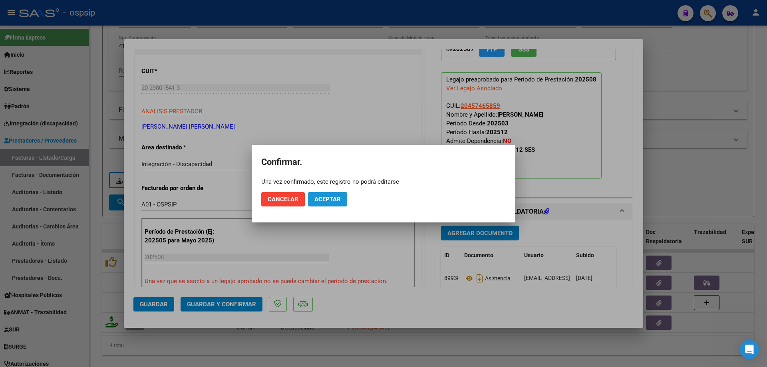
click at [333, 200] on span "Aceptar" at bounding box center [327, 199] width 26 height 7
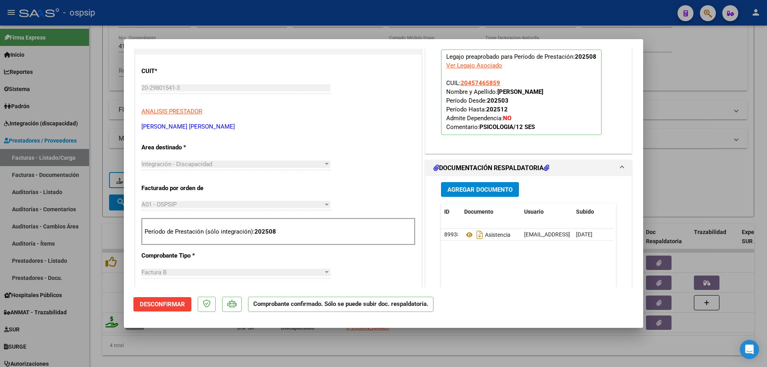
click at [710, 158] on div at bounding box center [383, 183] width 767 height 367
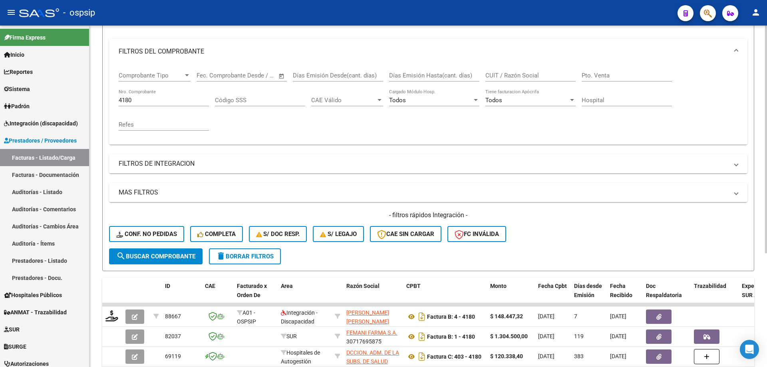
scroll to position [71, 0]
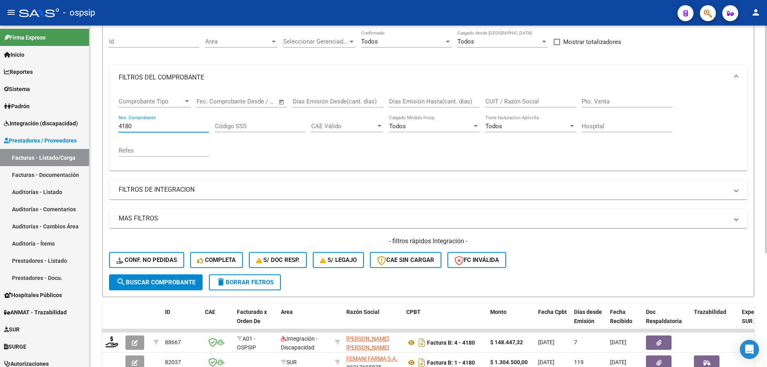
click at [141, 126] on input "4180" at bounding box center [164, 126] width 90 height 7
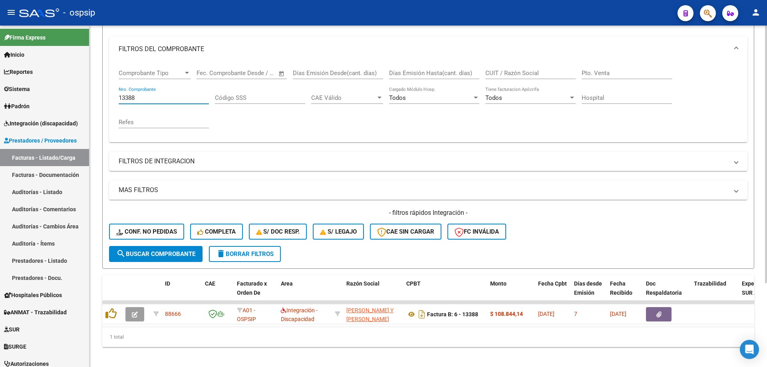
scroll to position [111, 0]
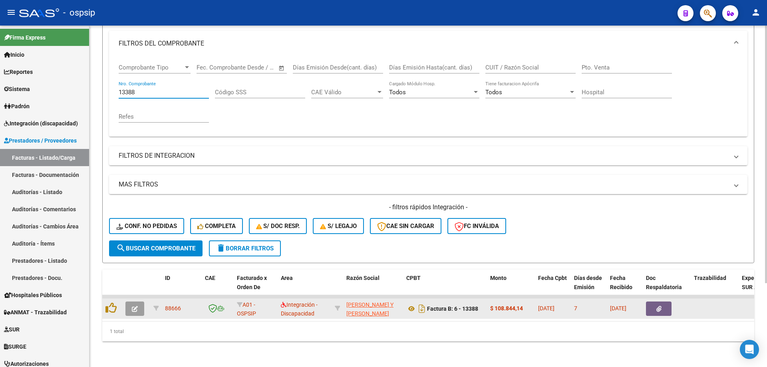
click at [142, 304] on button "button" at bounding box center [134, 309] width 19 height 14
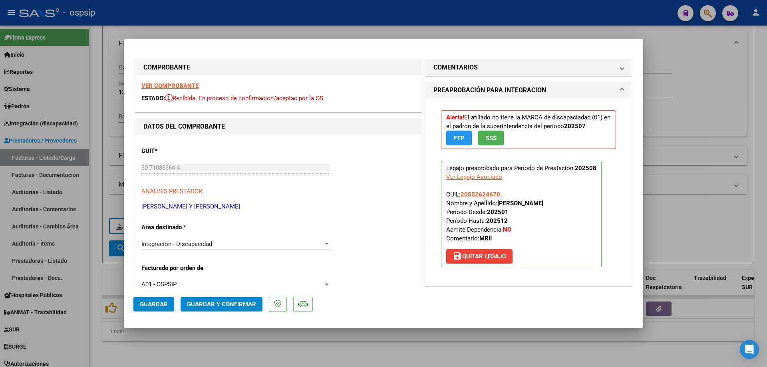
click at [498, 140] on button "SSS" at bounding box center [491, 138] width 26 height 15
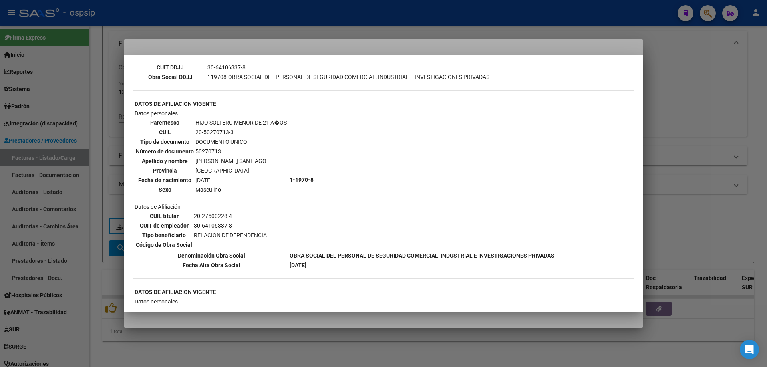
scroll to position [320, 0]
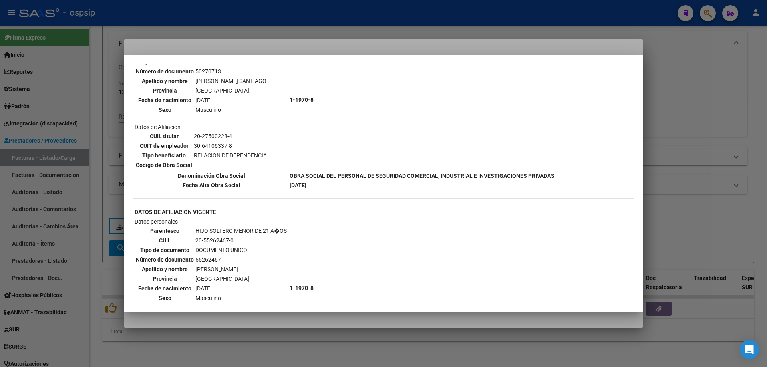
click at [696, 124] on div at bounding box center [383, 183] width 767 height 367
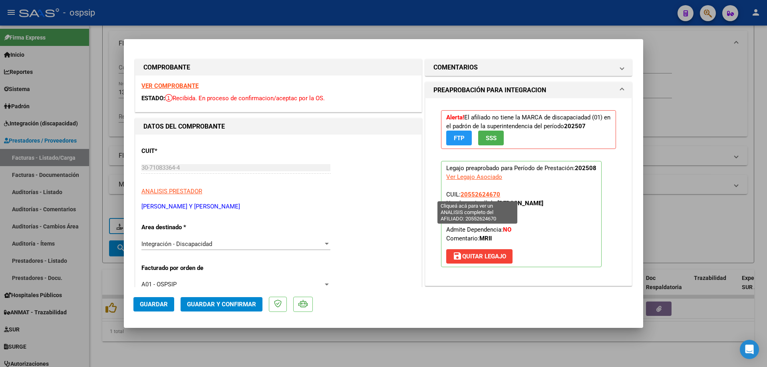
click at [484, 194] on span "20552624670" at bounding box center [480, 194] width 40 height 7
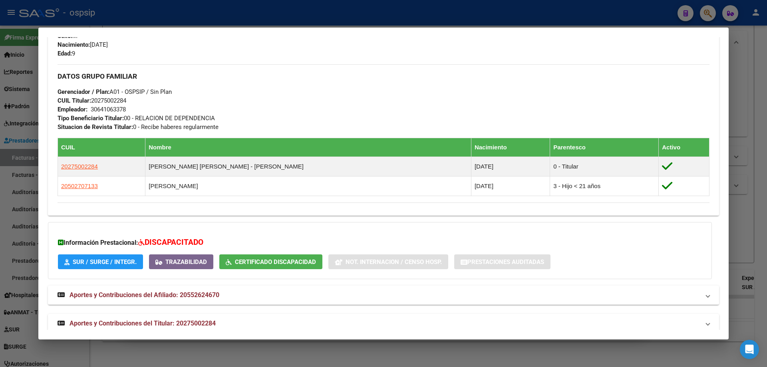
scroll to position [343, 0]
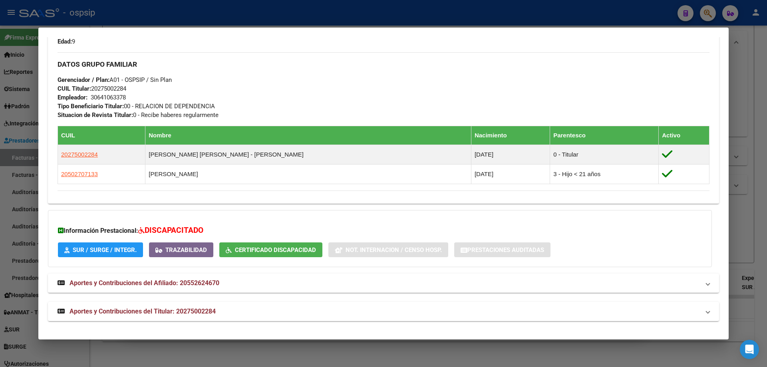
click at [739, 179] on div at bounding box center [383, 183] width 767 height 367
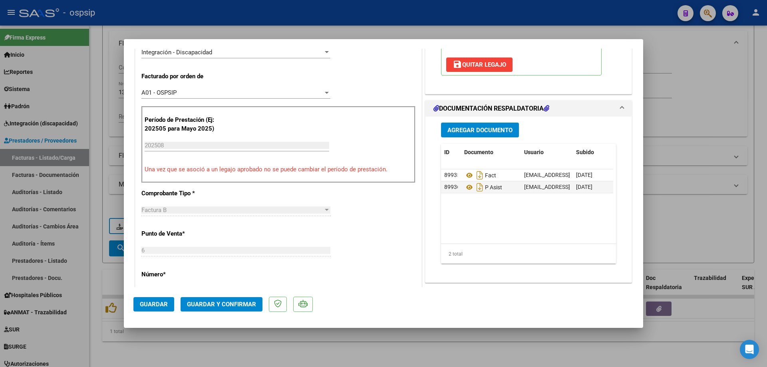
scroll to position [200, 0]
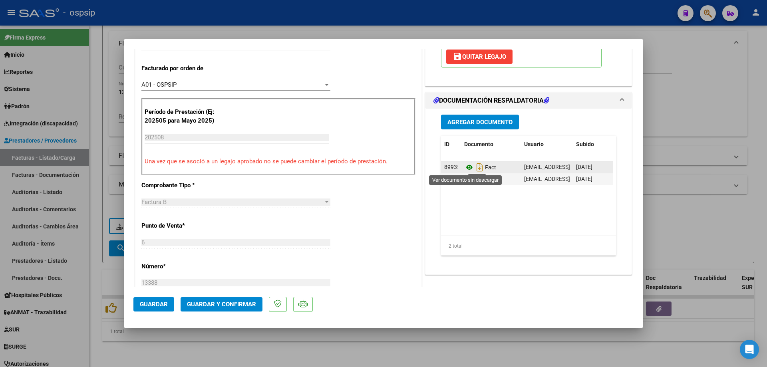
click at [468, 167] on icon at bounding box center [469, 168] width 10 height 10
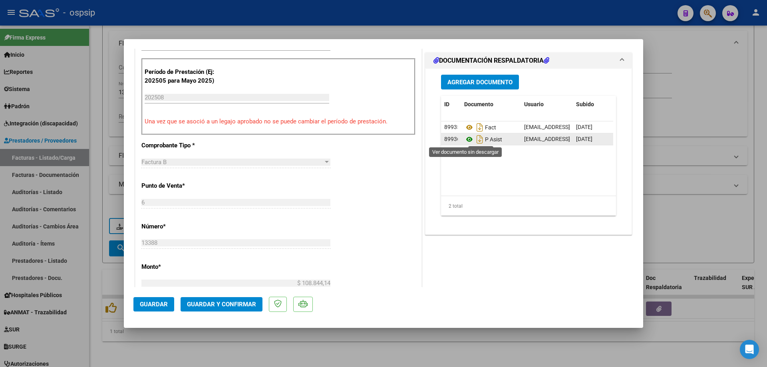
click at [465, 139] on icon at bounding box center [469, 140] width 10 height 10
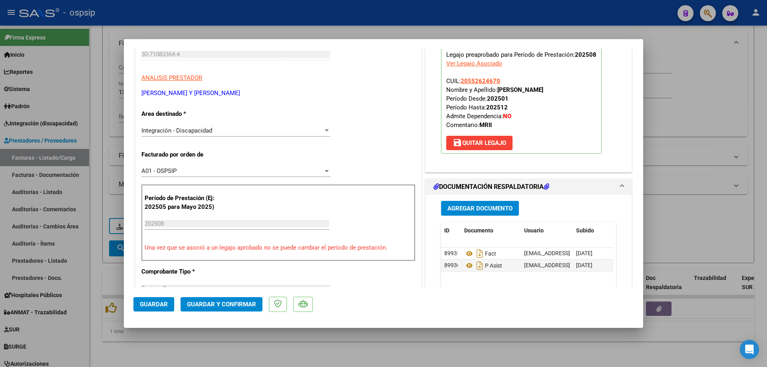
scroll to position [54, 0]
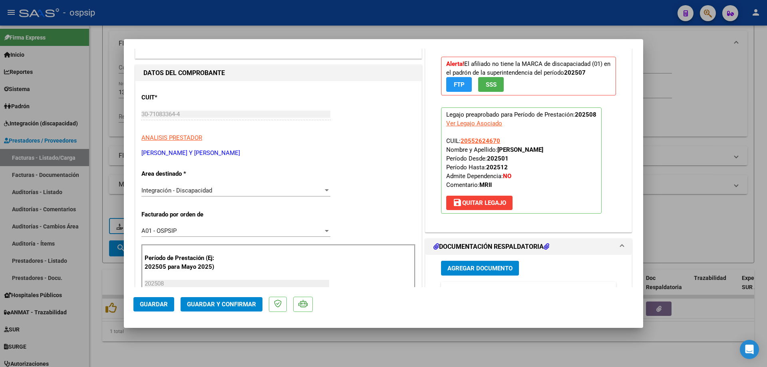
click at [677, 95] on div at bounding box center [383, 183] width 767 height 367
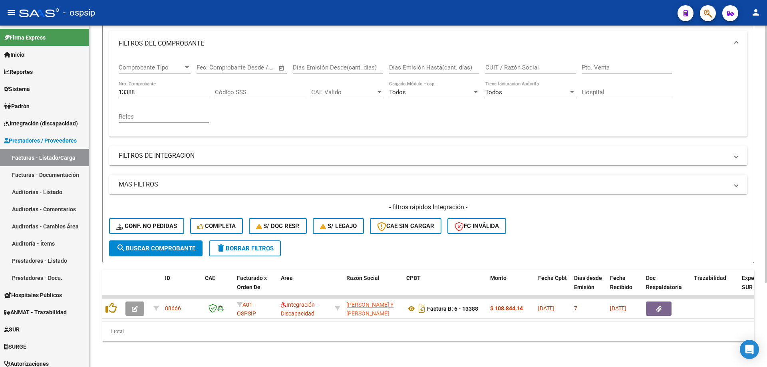
click at [157, 89] on input "13388" at bounding box center [164, 92] width 90 height 7
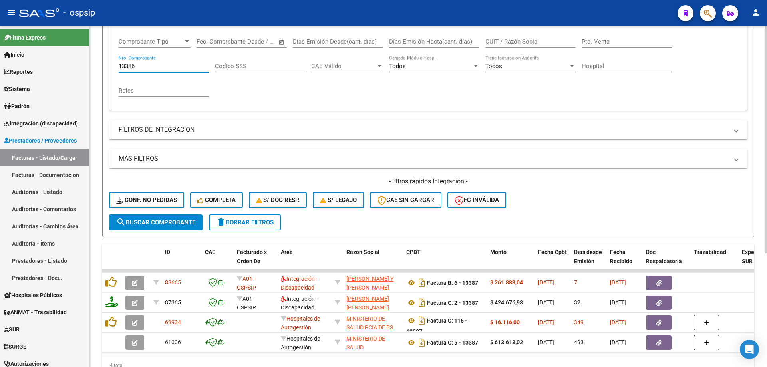
scroll to position [171, 0]
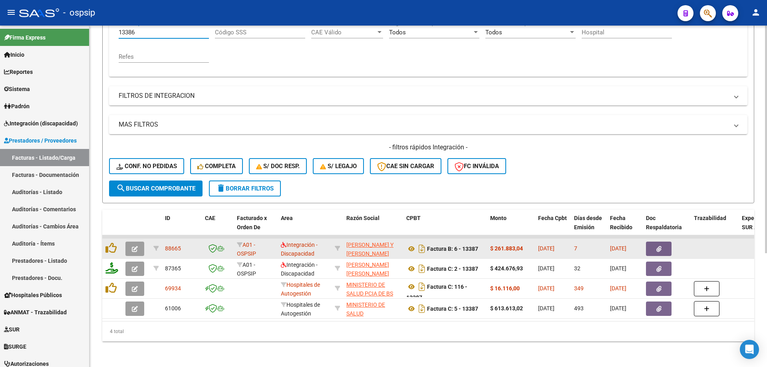
click at [133, 246] on icon "button" at bounding box center [135, 249] width 6 height 6
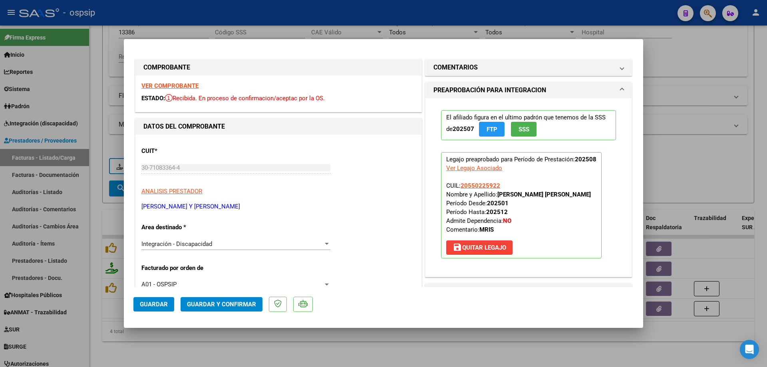
click at [527, 132] on button "SSS" at bounding box center [524, 129] width 26 height 15
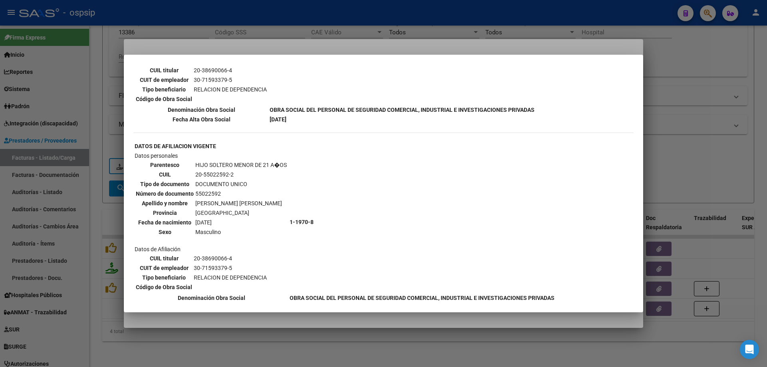
scroll to position [399, 0]
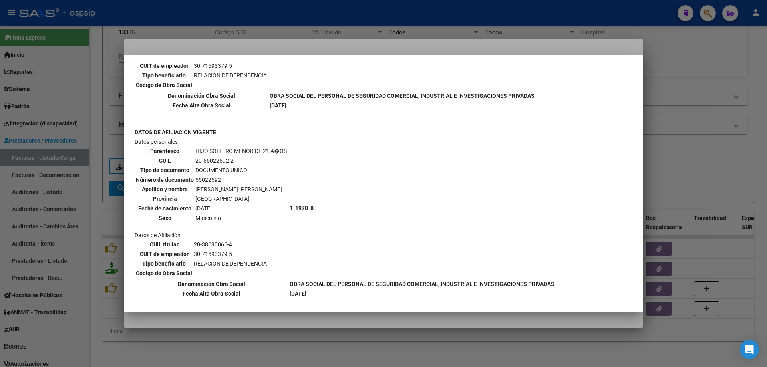
click at [677, 113] on div at bounding box center [383, 183] width 767 height 367
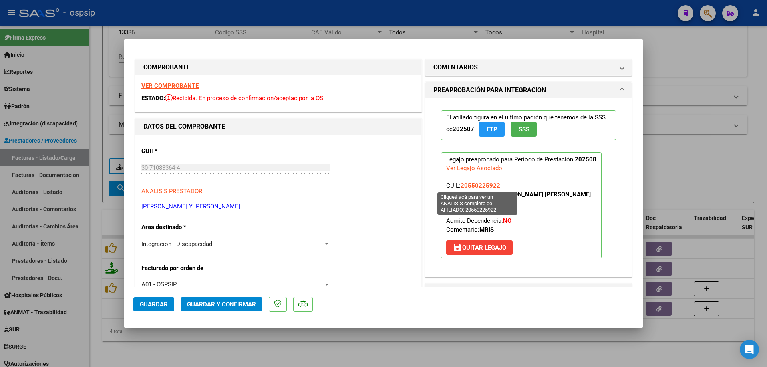
click at [488, 184] on span "20550225922" at bounding box center [480, 185] width 40 height 7
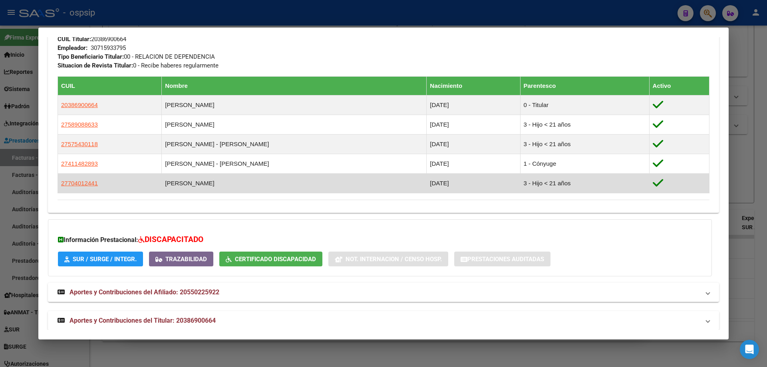
scroll to position [417, 0]
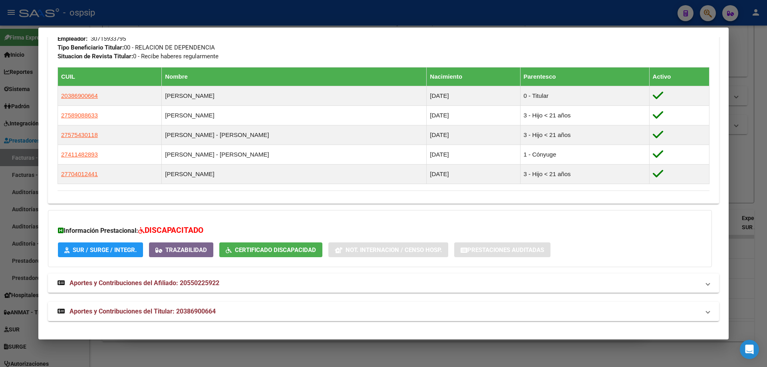
click at [746, 163] on div at bounding box center [383, 183] width 767 height 367
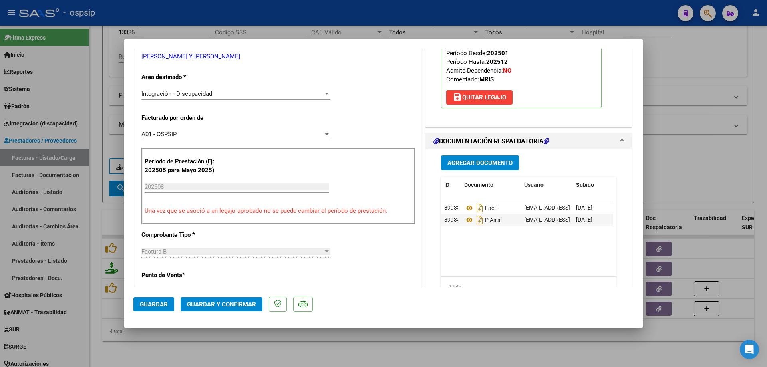
scroll to position [160, 0]
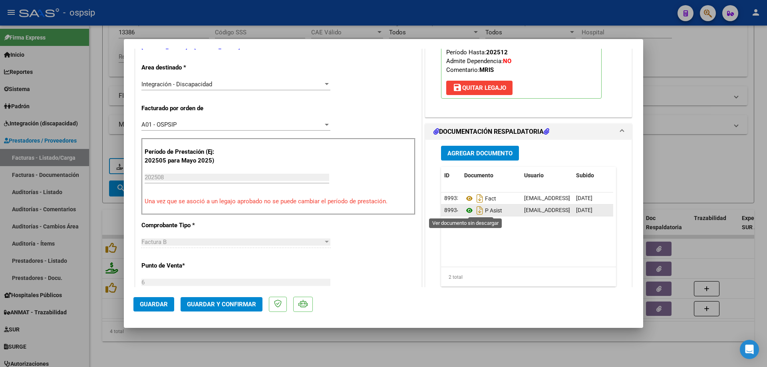
click at [465, 209] on icon at bounding box center [469, 211] width 10 height 10
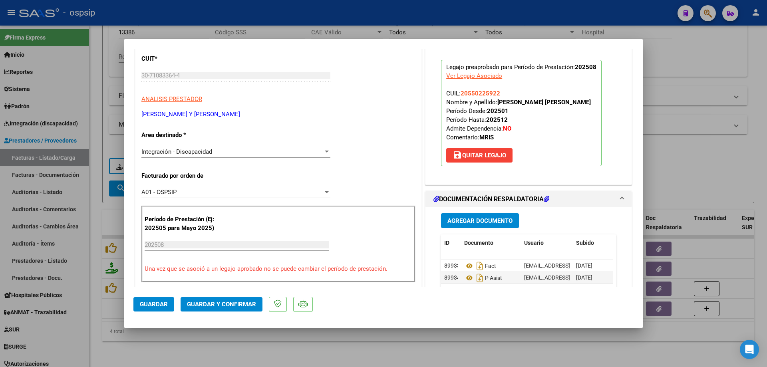
scroll to position [80, 0]
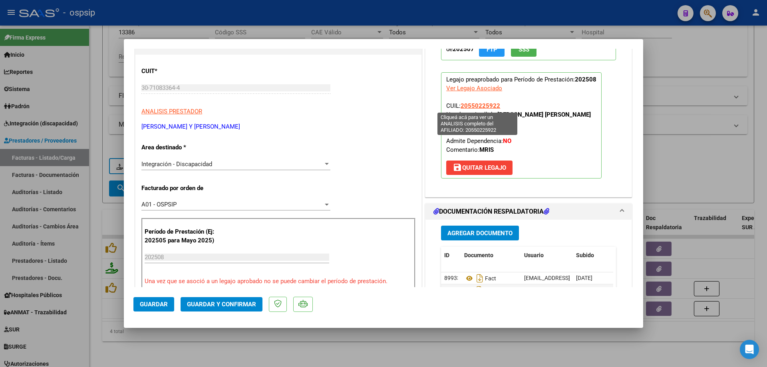
drag, startPoint x: 500, startPoint y: 102, endPoint x: 460, endPoint y: 107, distance: 40.2
click at [460, 107] on p "Legajo preaprobado para Período de Prestación: 202508 Ver Legajo Asociado CUIL:…" at bounding box center [521, 125] width 161 height 106
click at [208, 302] on span "Guardar y Confirmar" at bounding box center [221, 304] width 69 height 7
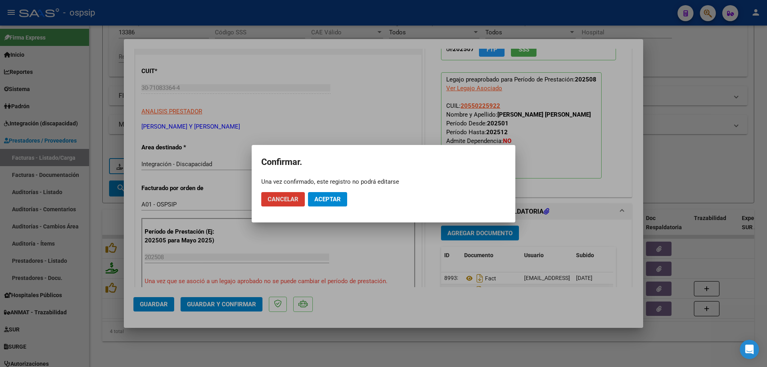
click at [324, 202] on span "Aceptar" at bounding box center [327, 199] width 26 height 7
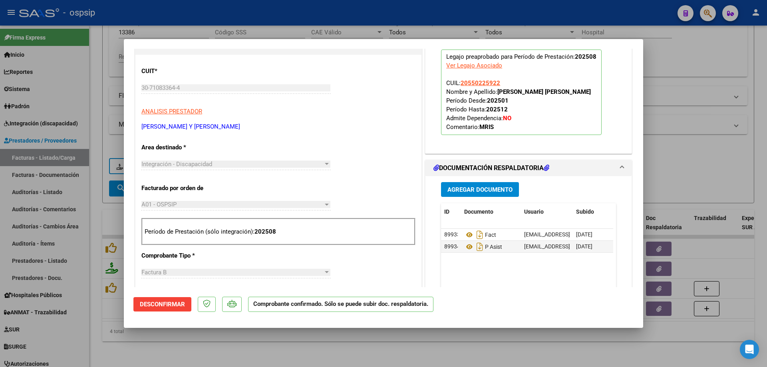
click at [693, 181] on div at bounding box center [383, 183] width 767 height 367
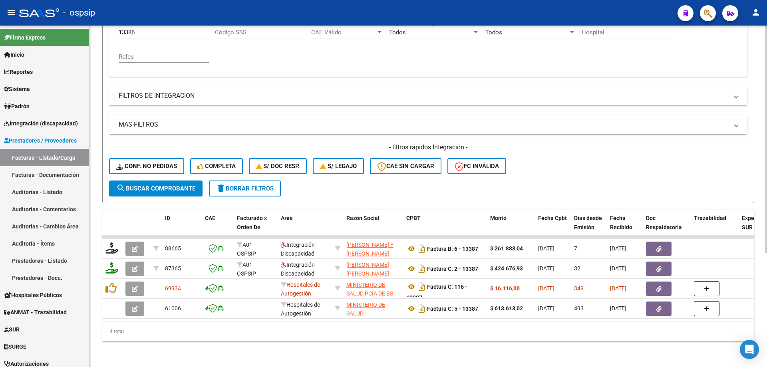
scroll to position [51, 0]
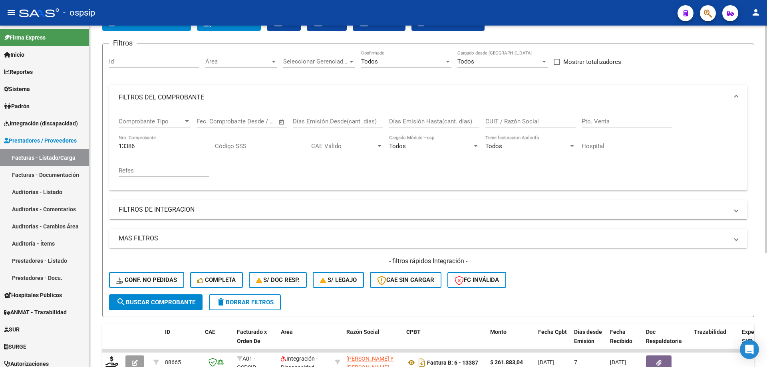
click at [141, 145] on input "13386" at bounding box center [164, 146] width 90 height 7
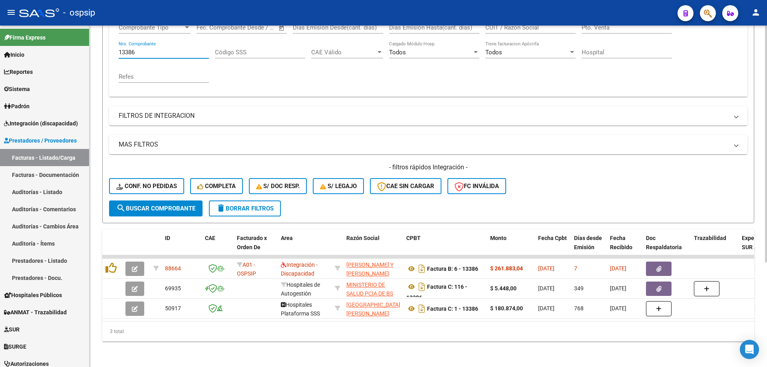
scroll to position [151, 0]
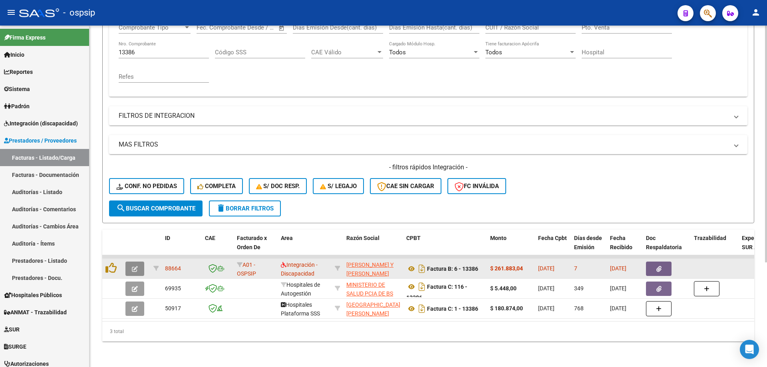
click at [131, 262] on button "button" at bounding box center [134, 269] width 19 height 14
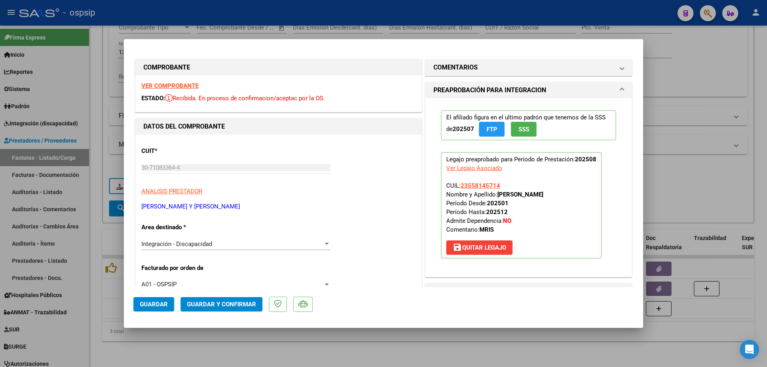
click at [525, 133] on span "SSS" at bounding box center [523, 129] width 11 height 7
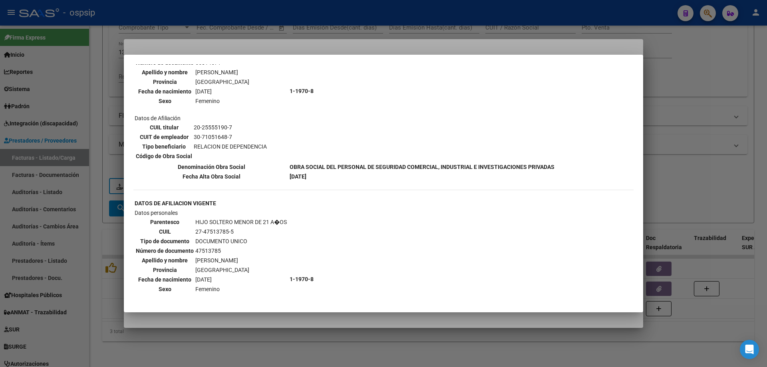
scroll to position [519, 0]
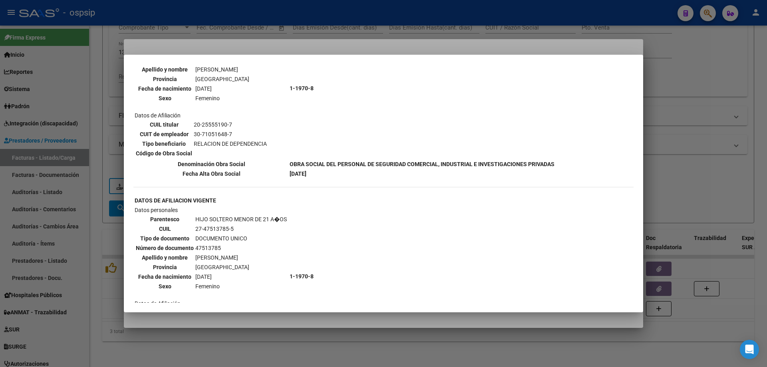
click at [689, 140] on div at bounding box center [383, 183] width 767 height 367
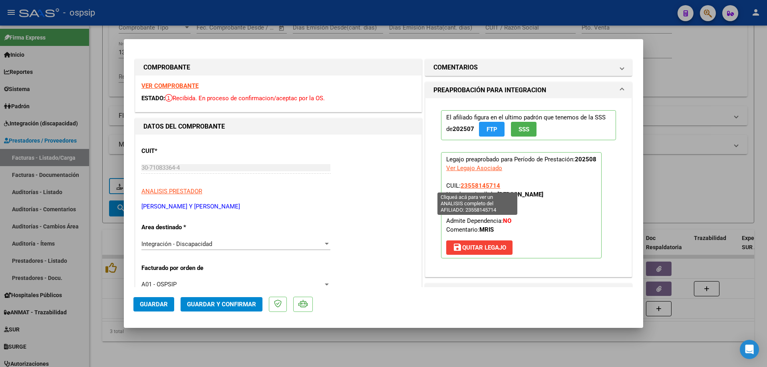
click at [476, 186] on span "23558145714" at bounding box center [480, 185] width 40 height 7
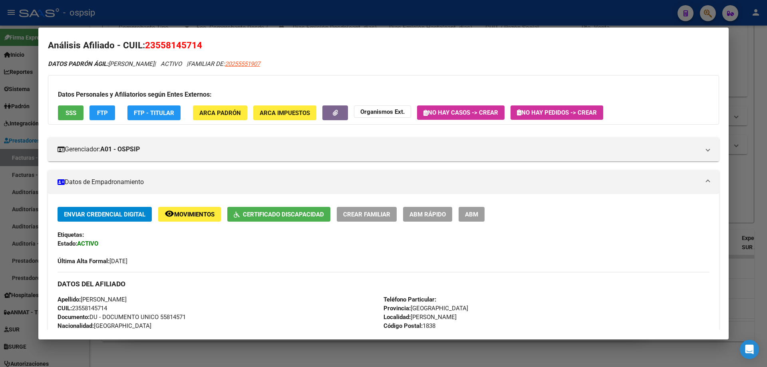
scroll to position [0, 0]
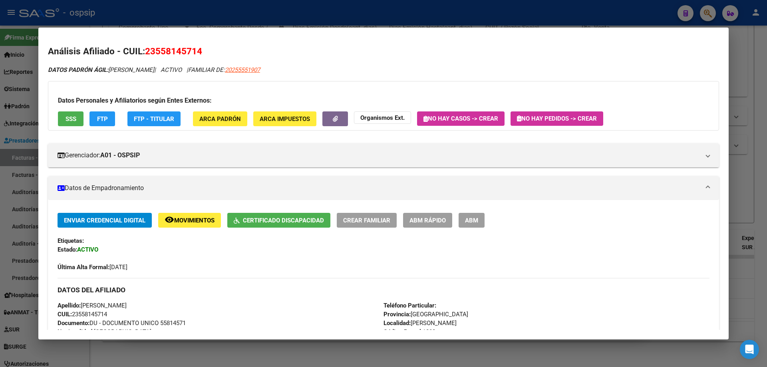
click at [751, 188] on div at bounding box center [383, 183] width 767 height 367
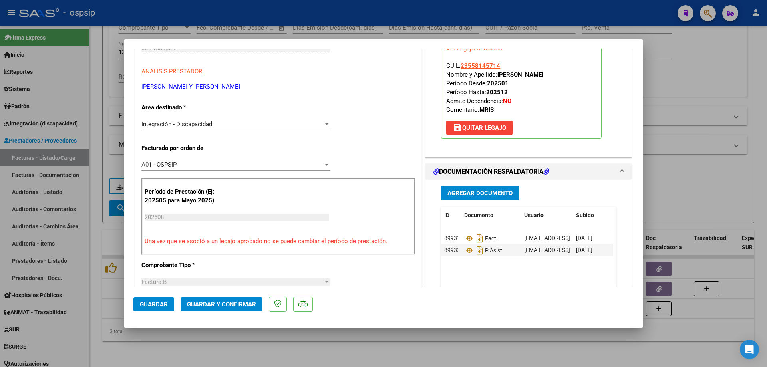
scroll to position [160, 0]
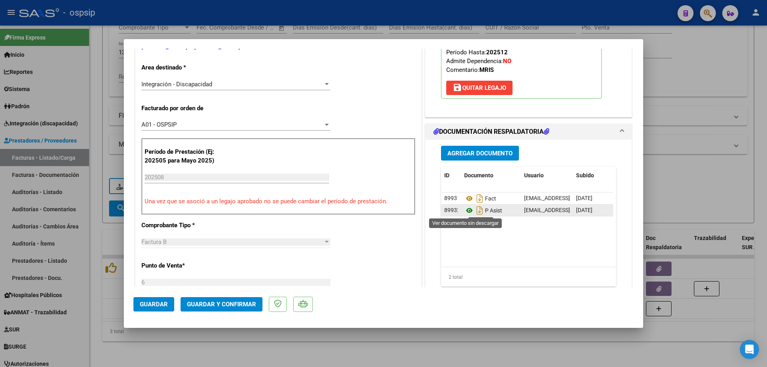
click at [464, 211] on icon at bounding box center [469, 211] width 10 height 10
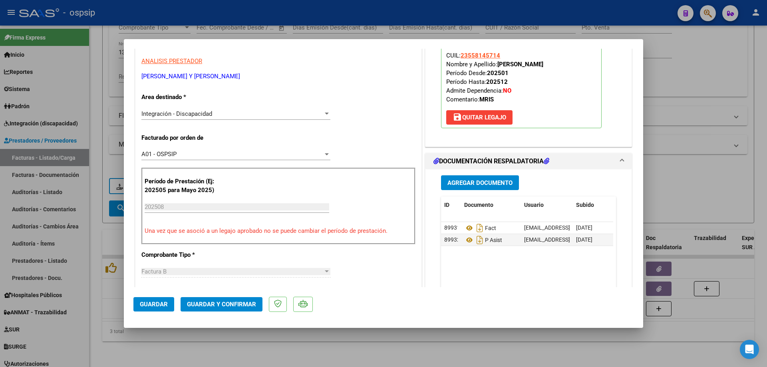
scroll to position [80, 0]
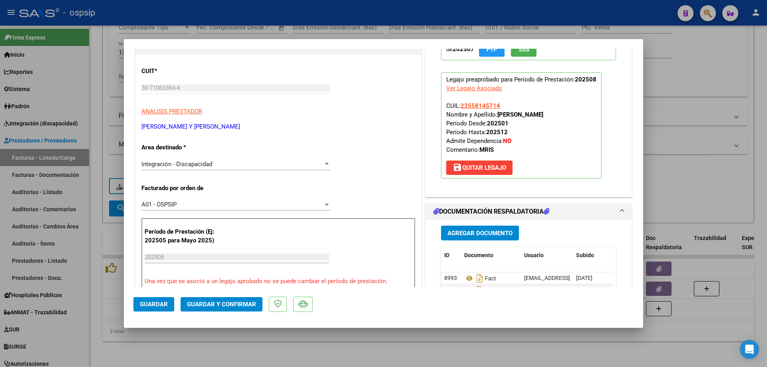
drag, startPoint x: 497, startPoint y: 103, endPoint x: 456, endPoint y: 105, distance: 40.8
click at [456, 105] on p "Legajo preaprobado para Período de Prestación: 202508 Ver Legajo Asociado CUIL:…" at bounding box center [521, 125] width 161 height 106
click at [221, 304] on span "Guardar y Confirmar" at bounding box center [221, 304] width 69 height 7
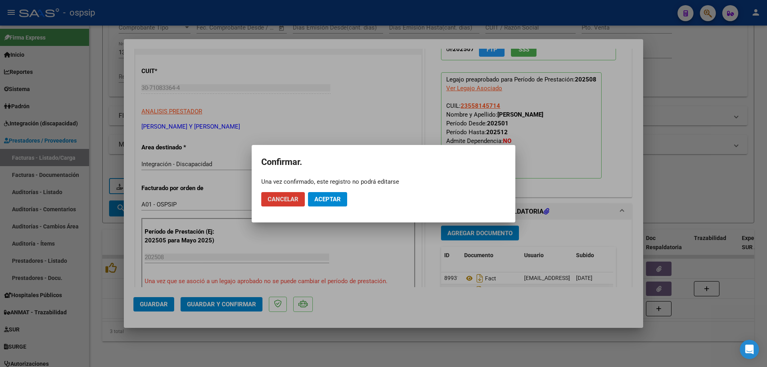
click at [314, 197] on span "Aceptar" at bounding box center [327, 199] width 26 height 7
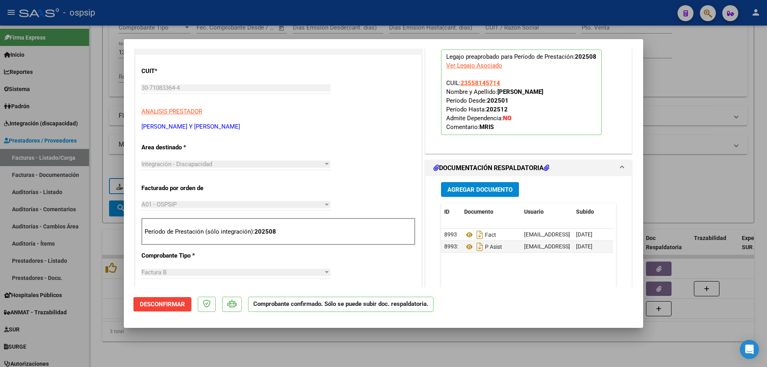
click at [691, 156] on div at bounding box center [383, 183] width 767 height 367
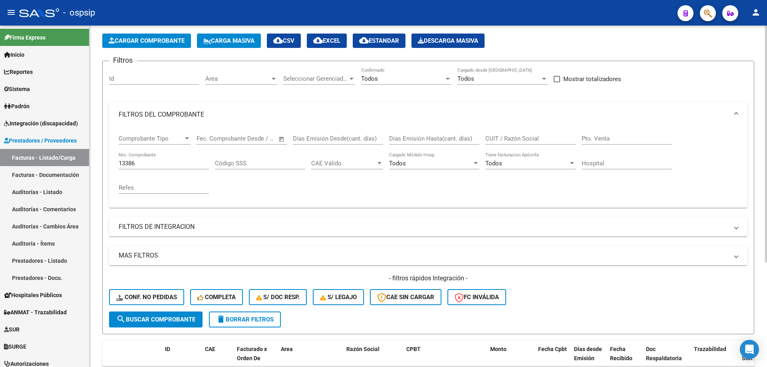
scroll to position [31, 0]
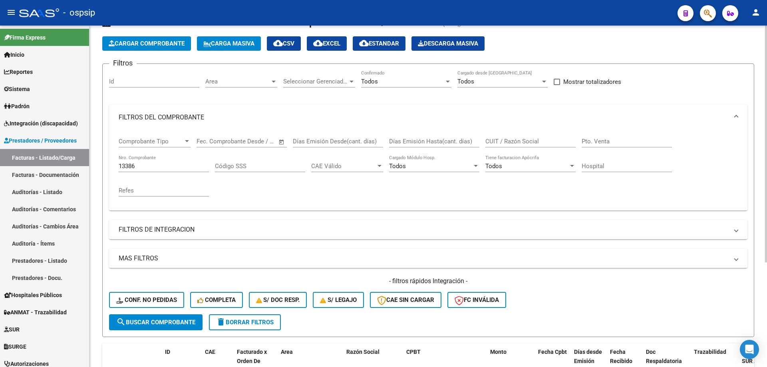
click at [161, 167] on input "13386" at bounding box center [164, 166] width 90 height 7
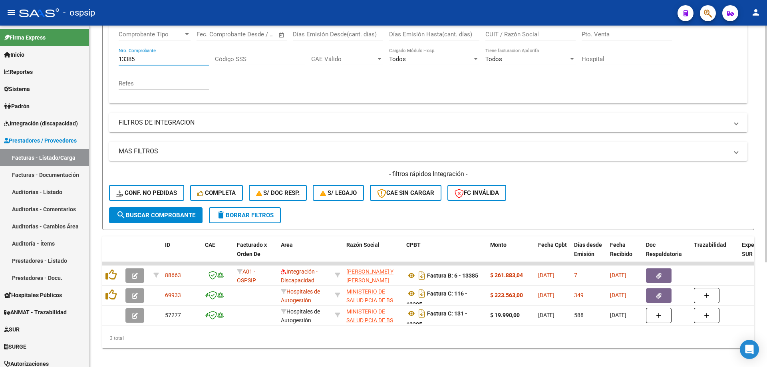
scroll to position [151, 0]
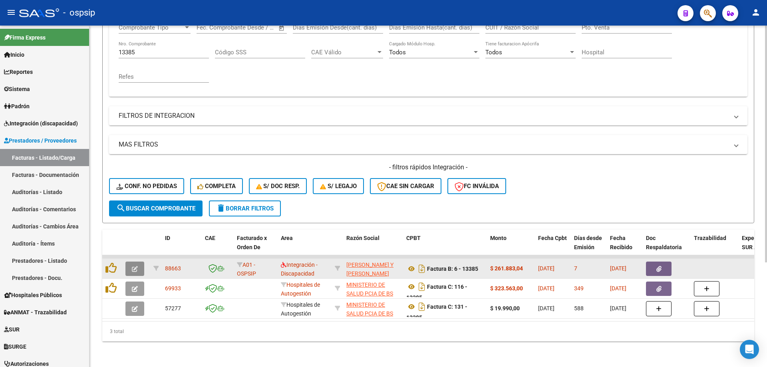
click at [133, 266] on icon "button" at bounding box center [135, 269] width 6 height 6
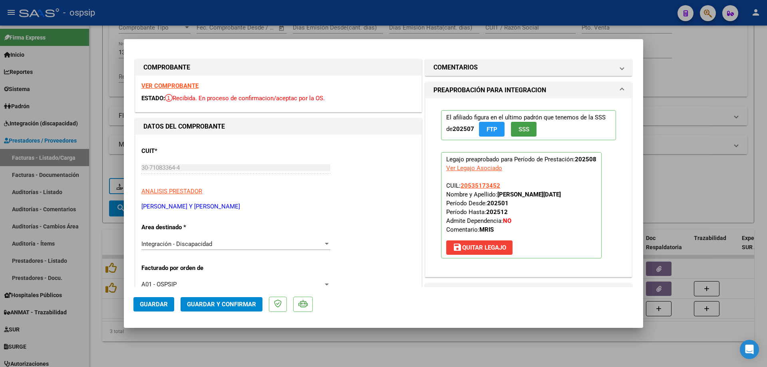
click at [518, 128] on span "SSS" at bounding box center [523, 129] width 11 height 7
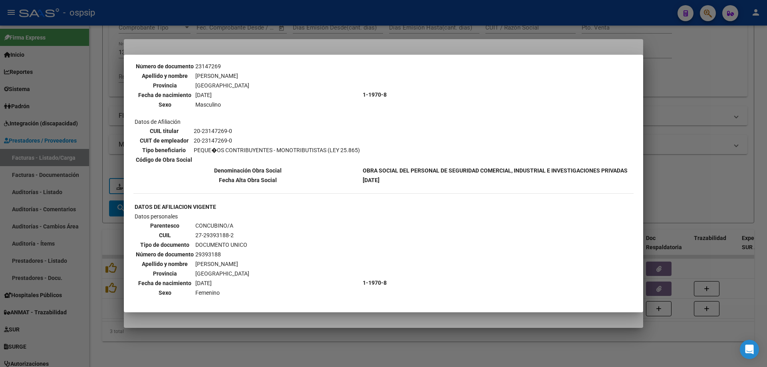
scroll to position [160, 0]
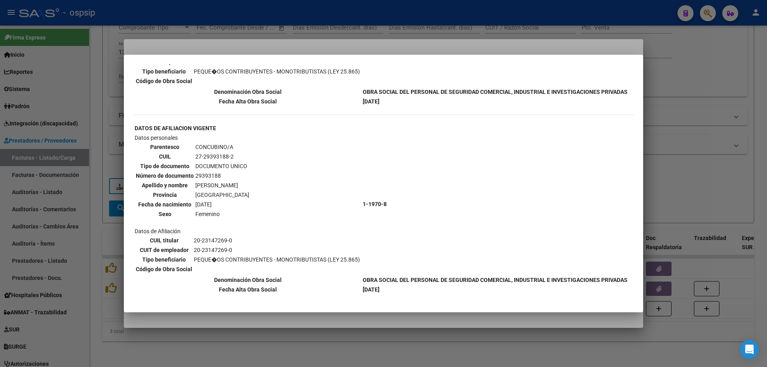
click at [673, 159] on div at bounding box center [383, 183] width 767 height 367
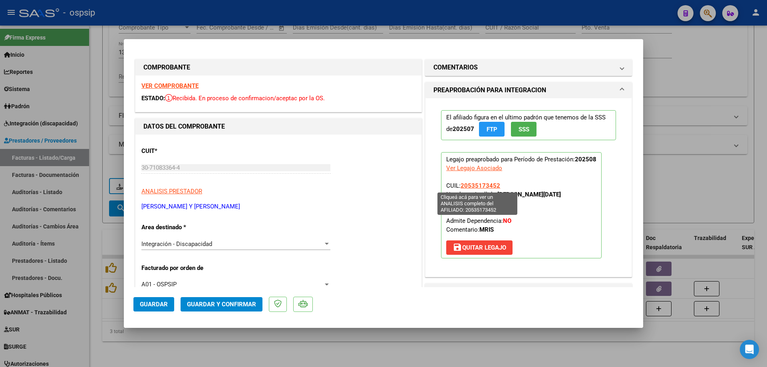
click at [485, 186] on span "20535173452" at bounding box center [480, 185] width 40 height 7
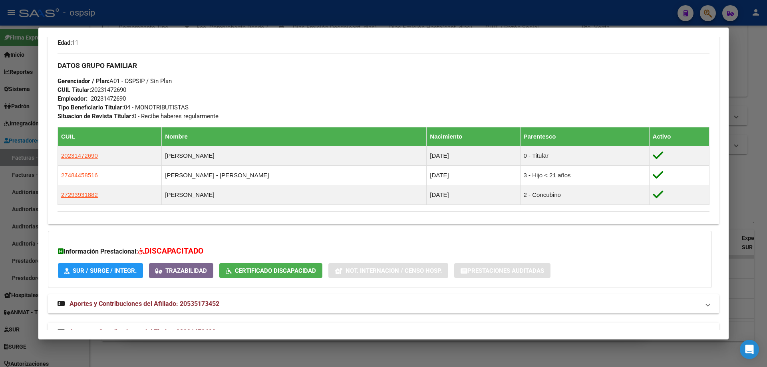
scroll to position [380, 0]
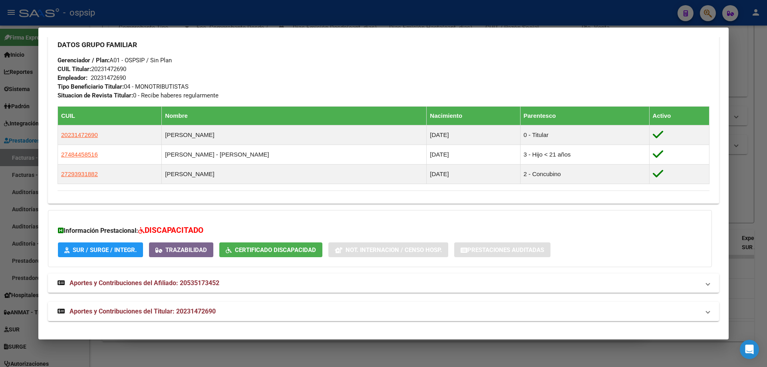
click at [752, 199] on div at bounding box center [383, 183] width 767 height 367
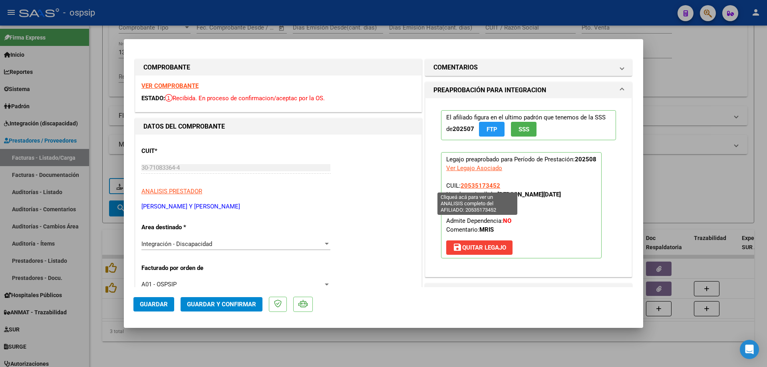
drag, startPoint x: 495, startPoint y: 185, endPoint x: 459, endPoint y: 185, distance: 35.5
click at [460, 185] on span "20535173452" at bounding box center [480, 185] width 40 height 7
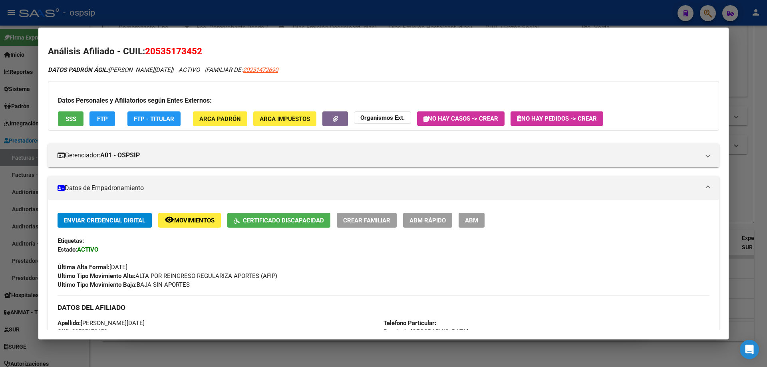
click at [742, 176] on div at bounding box center [383, 183] width 767 height 367
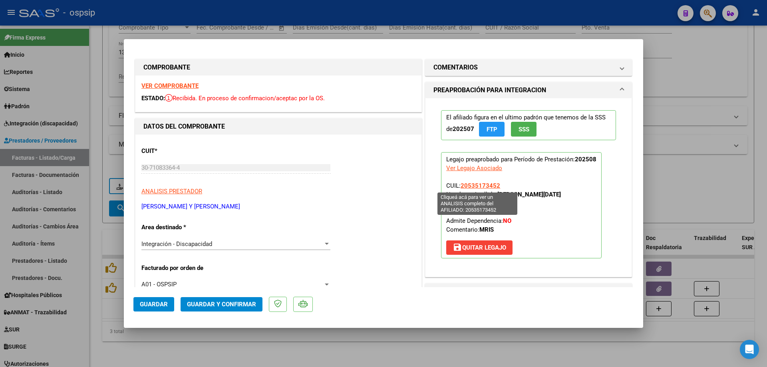
drag, startPoint x: 505, startPoint y: 185, endPoint x: 459, endPoint y: 184, distance: 45.9
click at [459, 184] on p "Legajo preaprobado para Período de Prestación: 202508 Ver Legajo Asociado CUIL:…" at bounding box center [521, 205] width 161 height 106
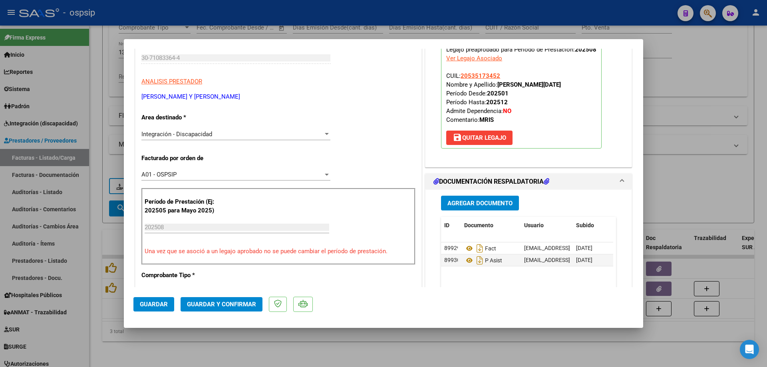
scroll to position [160, 0]
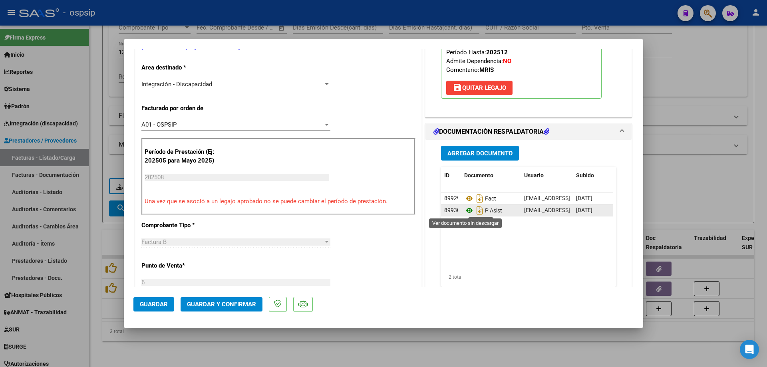
click at [467, 210] on icon at bounding box center [469, 211] width 10 height 10
click at [240, 310] on button "Guardar y Confirmar" at bounding box center [222, 304] width 82 height 14
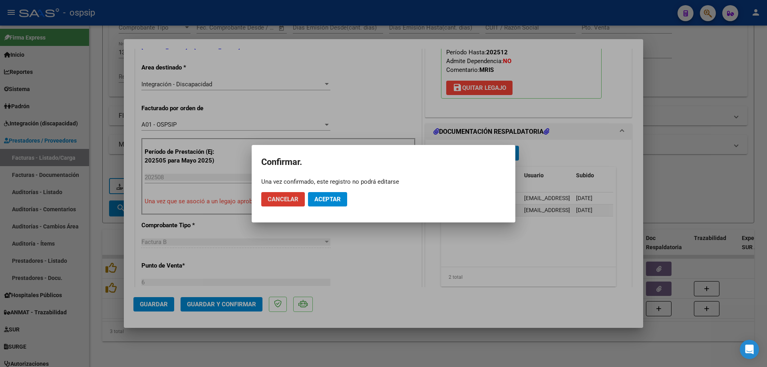
click at [331, 194] on button "Aceptar" at bounding box center [327, 199] width 39 height 14
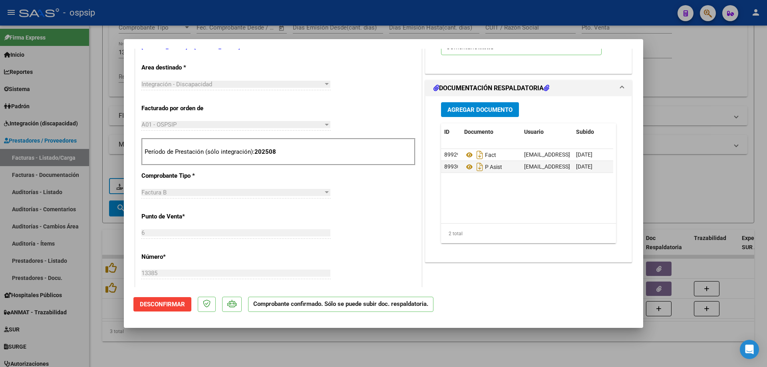
click at [693, 157] on div at bounding box center [383, 183] width 767 height 367
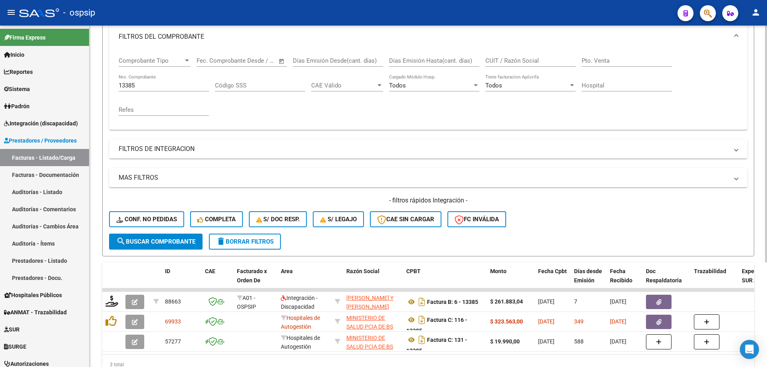
scroll to position [71, 0]
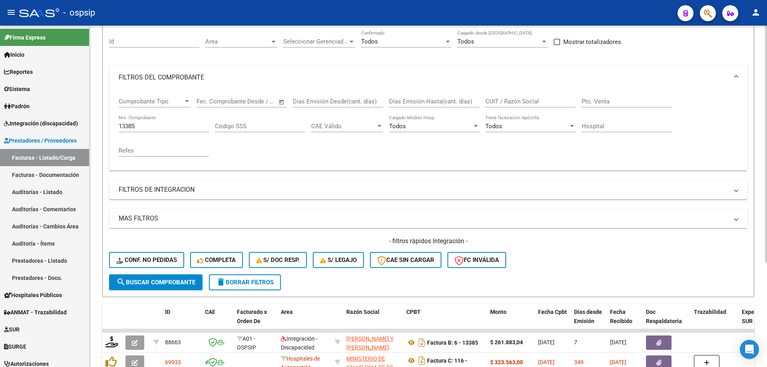
click at [150, 127] on input "13385" at bounding box center [164, 126] width 90 height 7
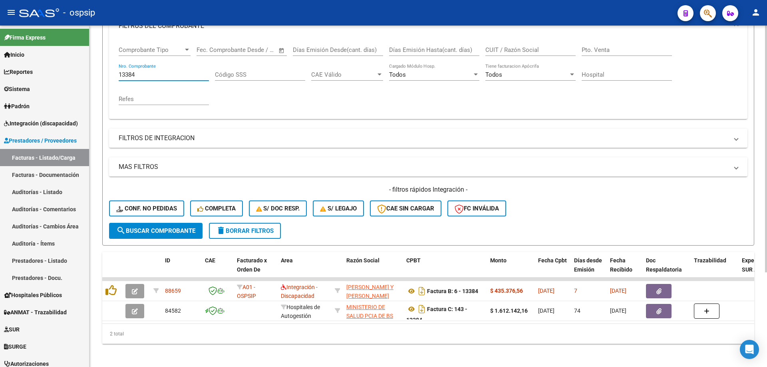
scroll to position [131, 0]
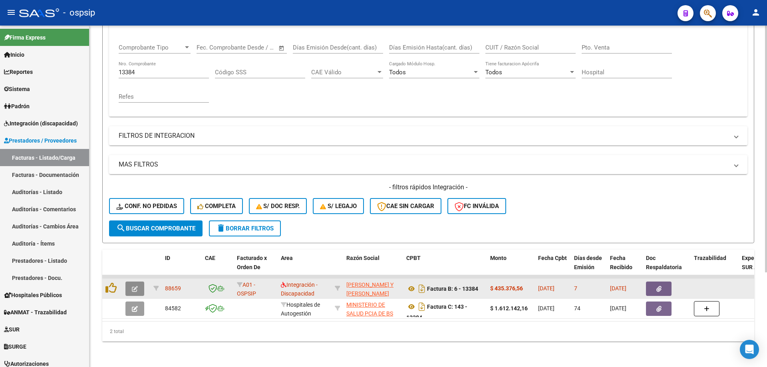
click at [129, 282] on button "button" at bounding box center [134, 289] width 19 height 14
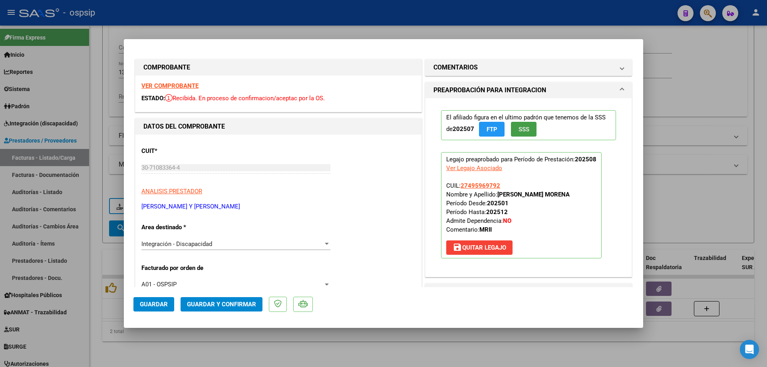
click at [521, 132] on span "SSS" at bounding box center [523, 129] width 11 height 7
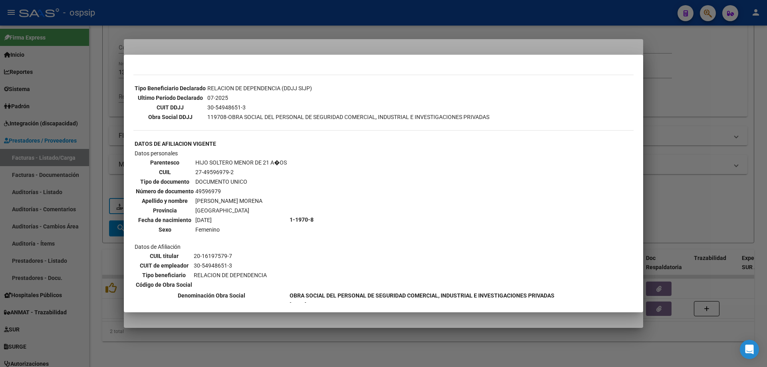
scroll to position [224, 0]
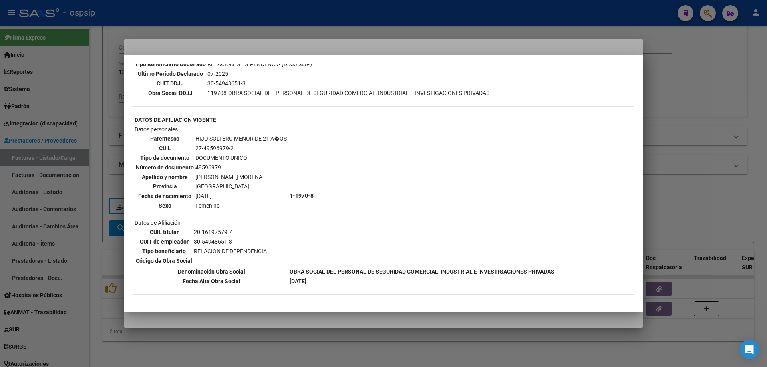
click at [669, 112] on div at bounding box center [383, 183] width 767 height 367
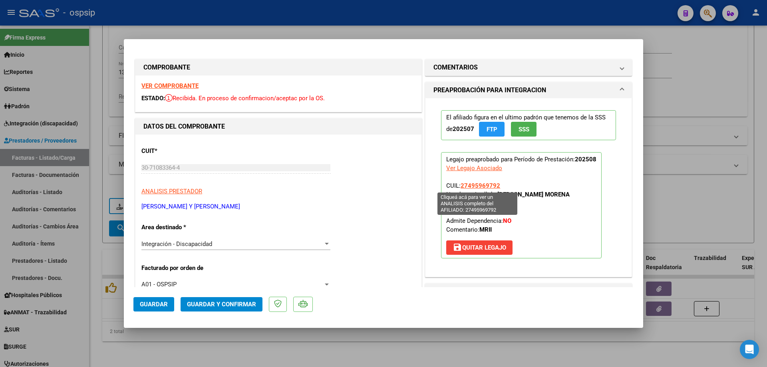
click at [466, 188] on span "27495969792" at bounding box center [480, 185] width 40 height 7
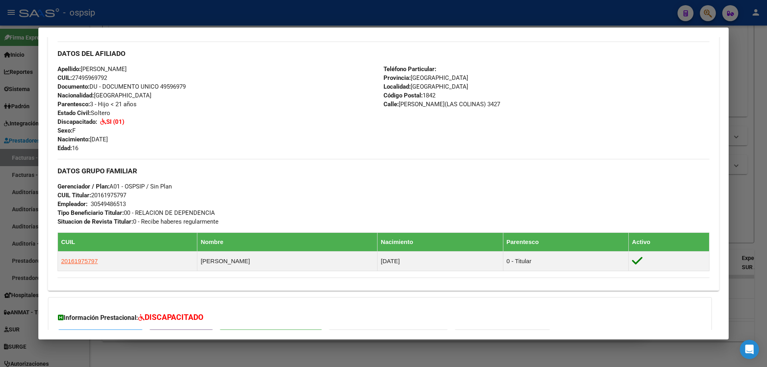
scroll to position [240, 0]
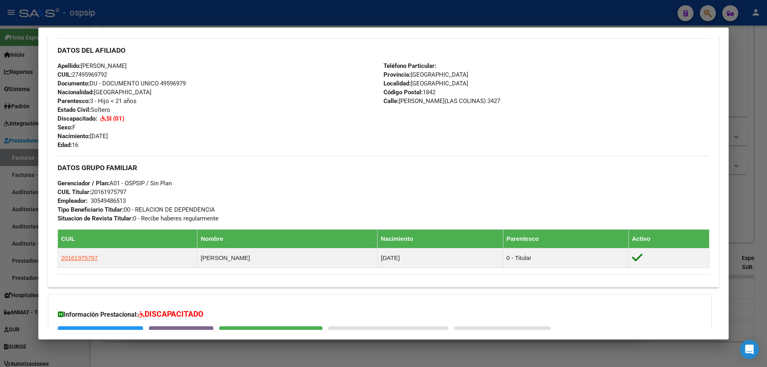
click at [762, 149] on div at bounding box center [383, 183] width 767 height 367
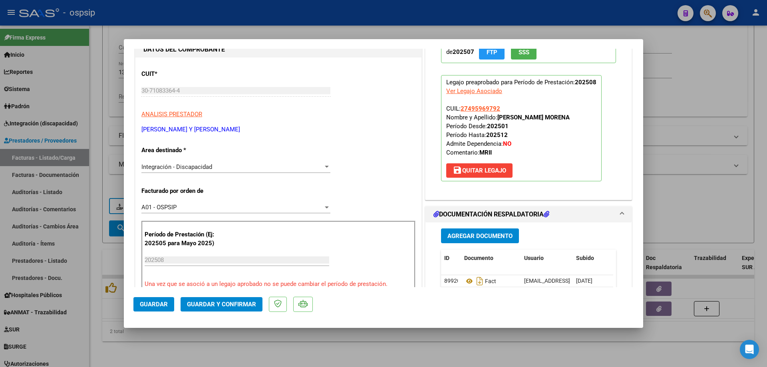
scroll to position [120, 0]
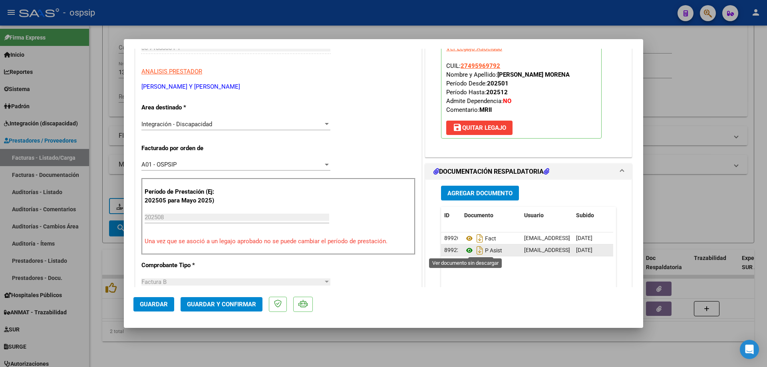
click at [464, 249] on icon at bounding box center [469, 251] width 10 height 10
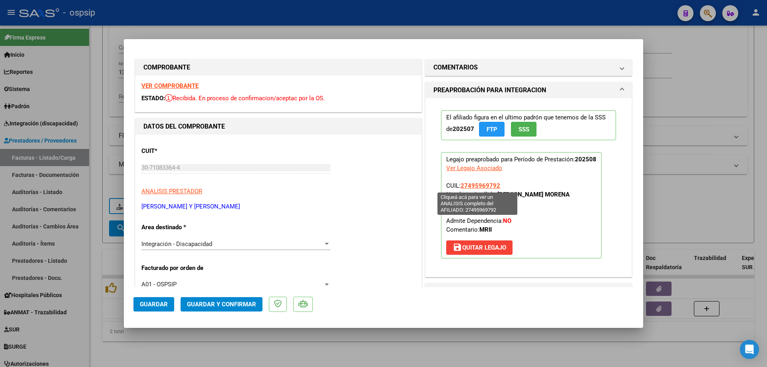
drag, startPoint x: 498, startPoint y: 185, endPoint x: 460, endPoint y: 185, distance: 37.9
click at [460, 185] on p "Legajo preaprobado para Período de Prestación: 202508 Ver Legajo Asociado CUIL:…" at bounding box center [521, 205] width 161 height 106
click at [240, 301] on span "Guardar y Confirmar" at bounding box center [221, 304] width 69 height 7
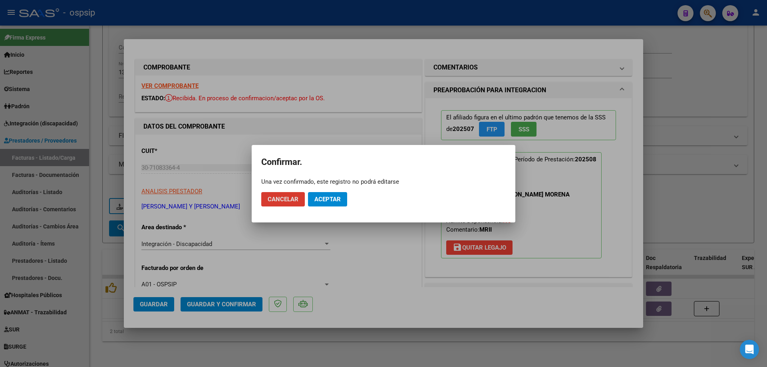
click at [339, 197] on span "Aceptar" at bounding box center [327, 199] width 26 height 7
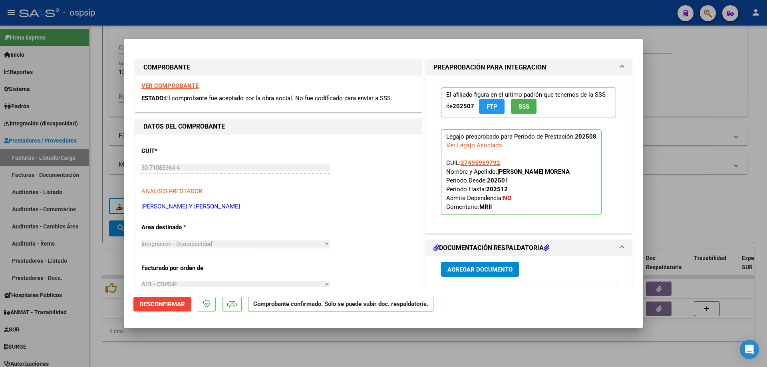
click at [698, 136] on div at bounding box center [383, 183] width 767 height 367
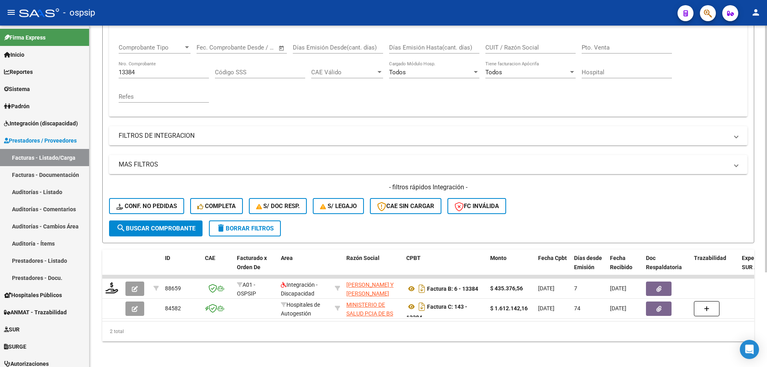
click at [148, 69] on input "13384" at bounding box center [164, 72] width 90 height 7
